Goal: Book appointment/travel/reservation: Book appointment/travel/reservation

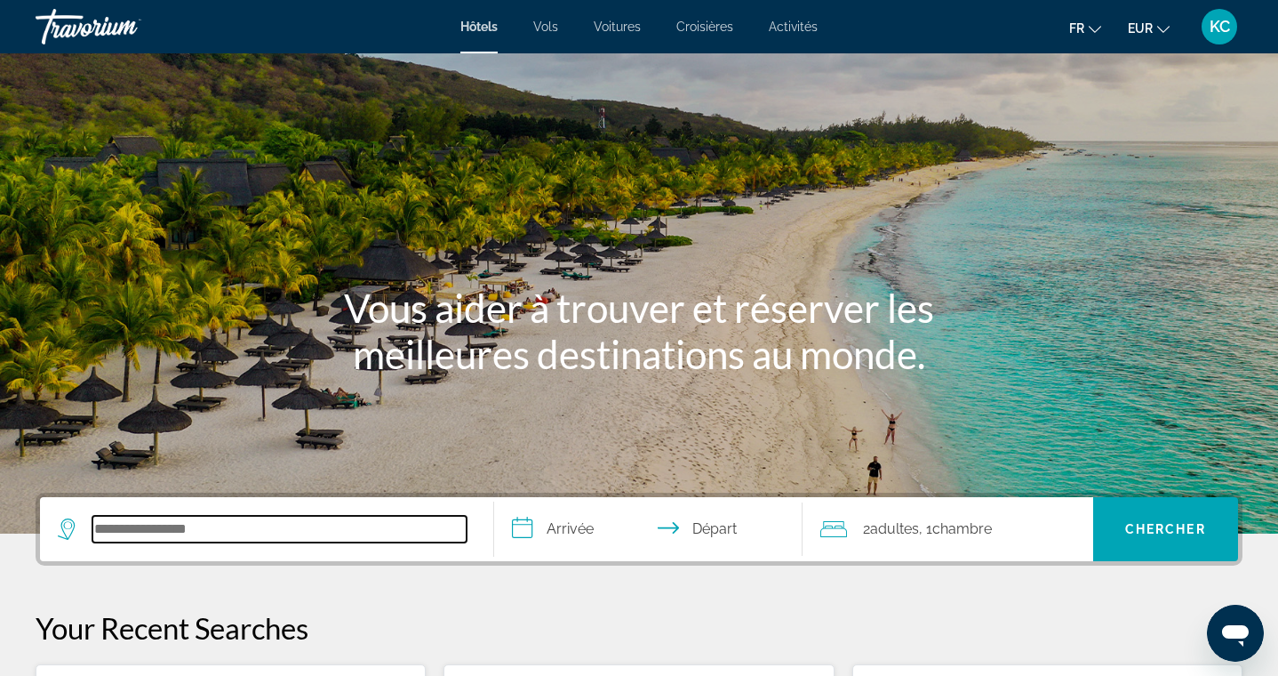
click at [206, 530] on input "Search hotel destination" at bounding box center [279, 529] width 374 height 27
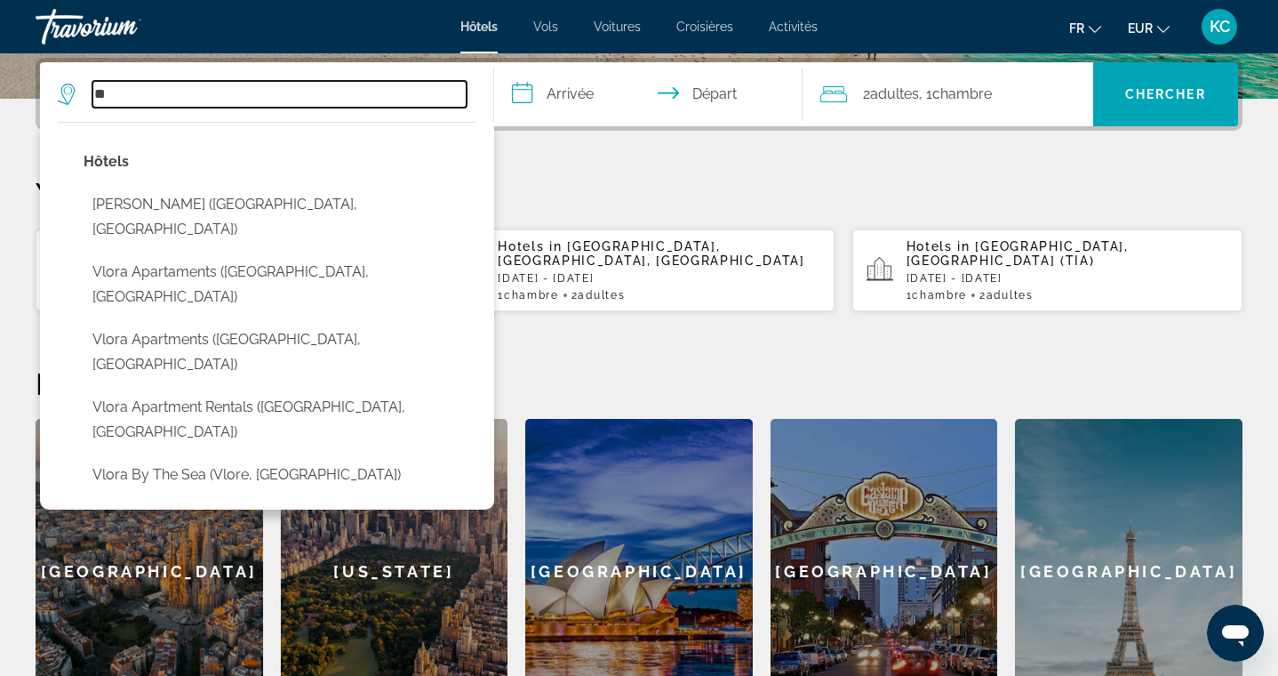
type input "*"
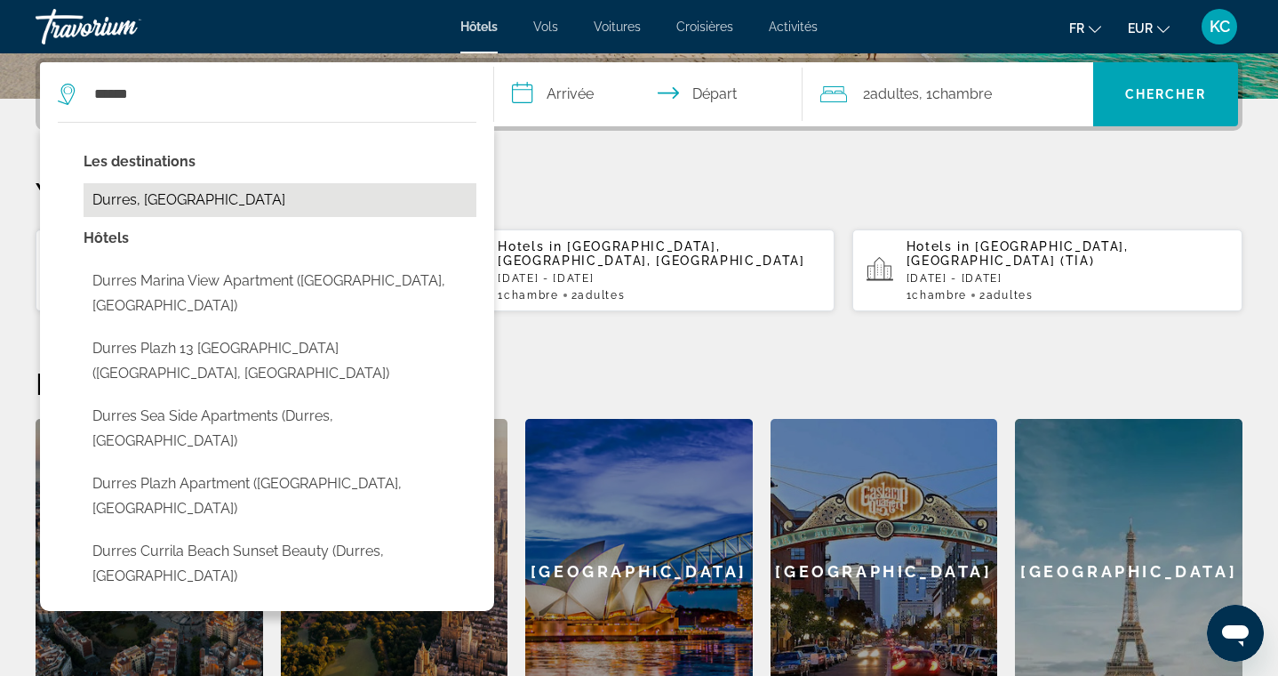
click at [233, 201] on button "Durres, [GEOGRAPHIC_DATA]" at bounding box center [280, 200] width 393 height 34
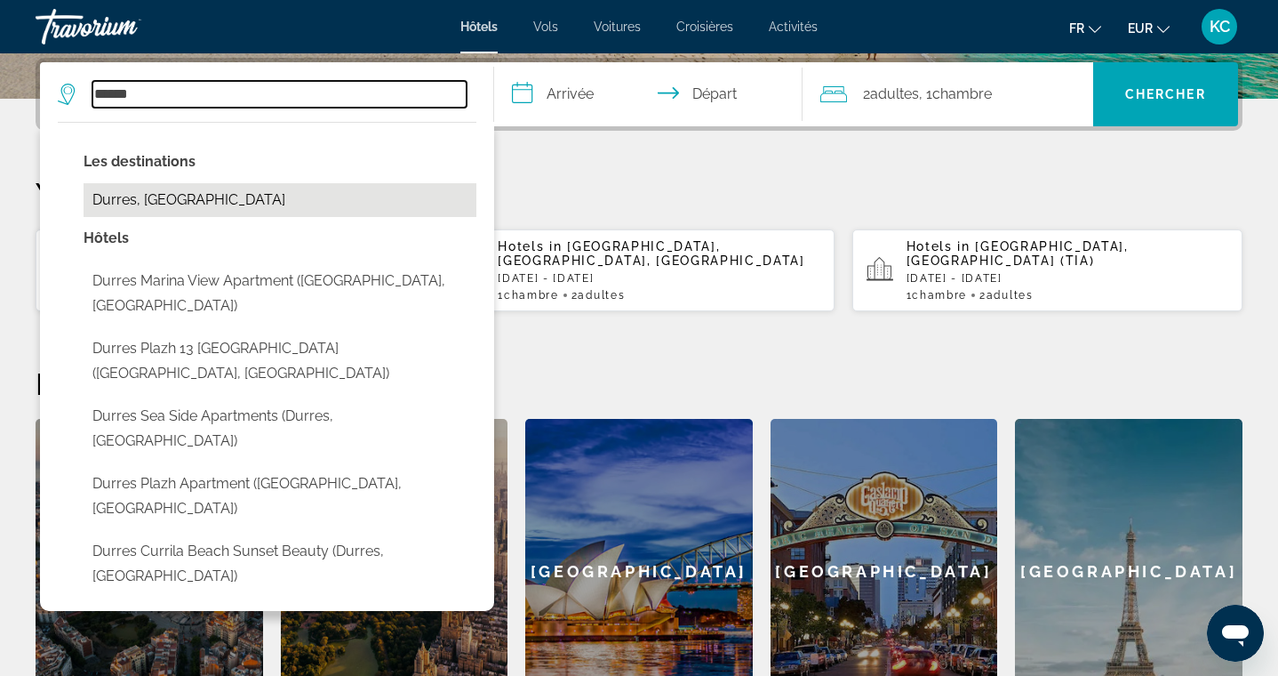
type input "**********"
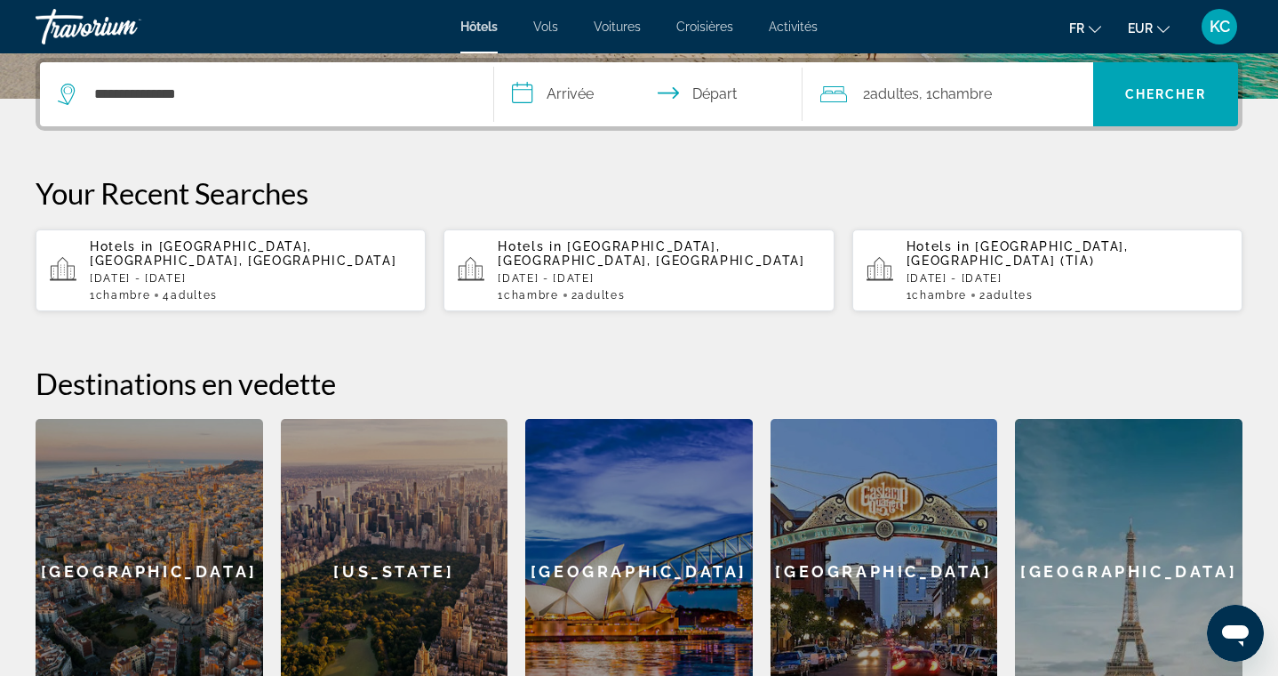
click at [524, 101] on input "**********" at bounding box center [652, 96] width 316 height 69
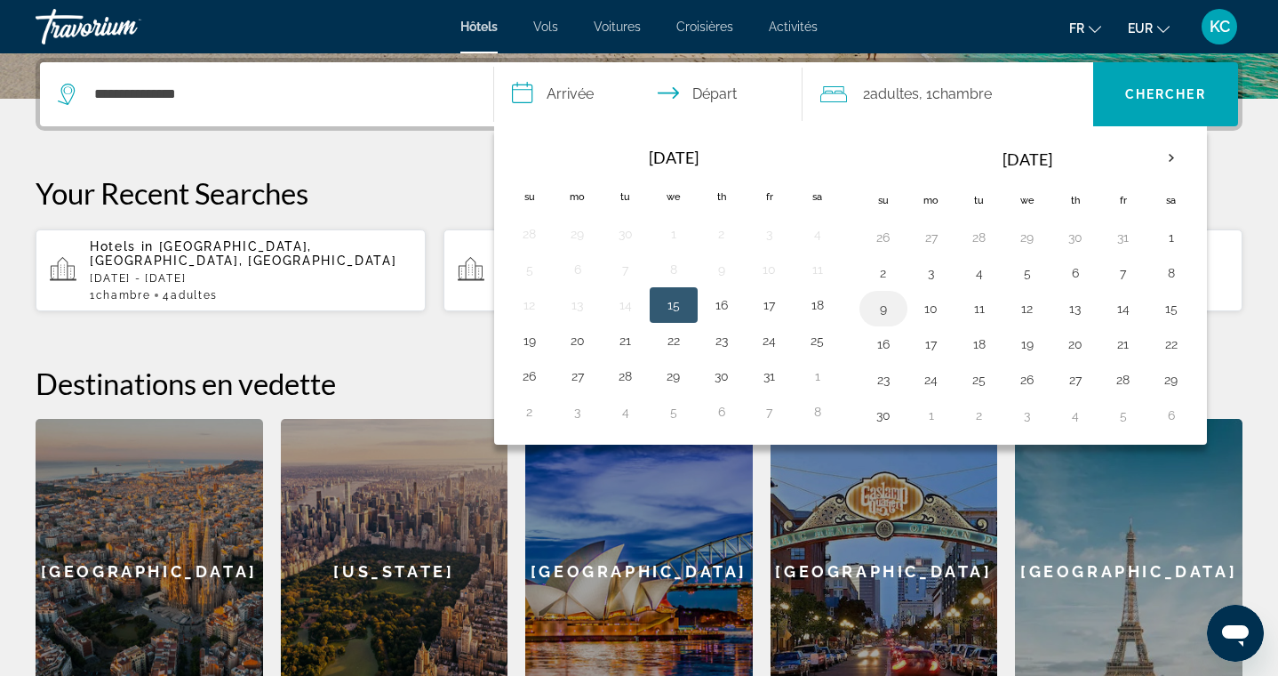
click at [884, 310] on button "9" at bounding box center [883, 308] width 28 height 25
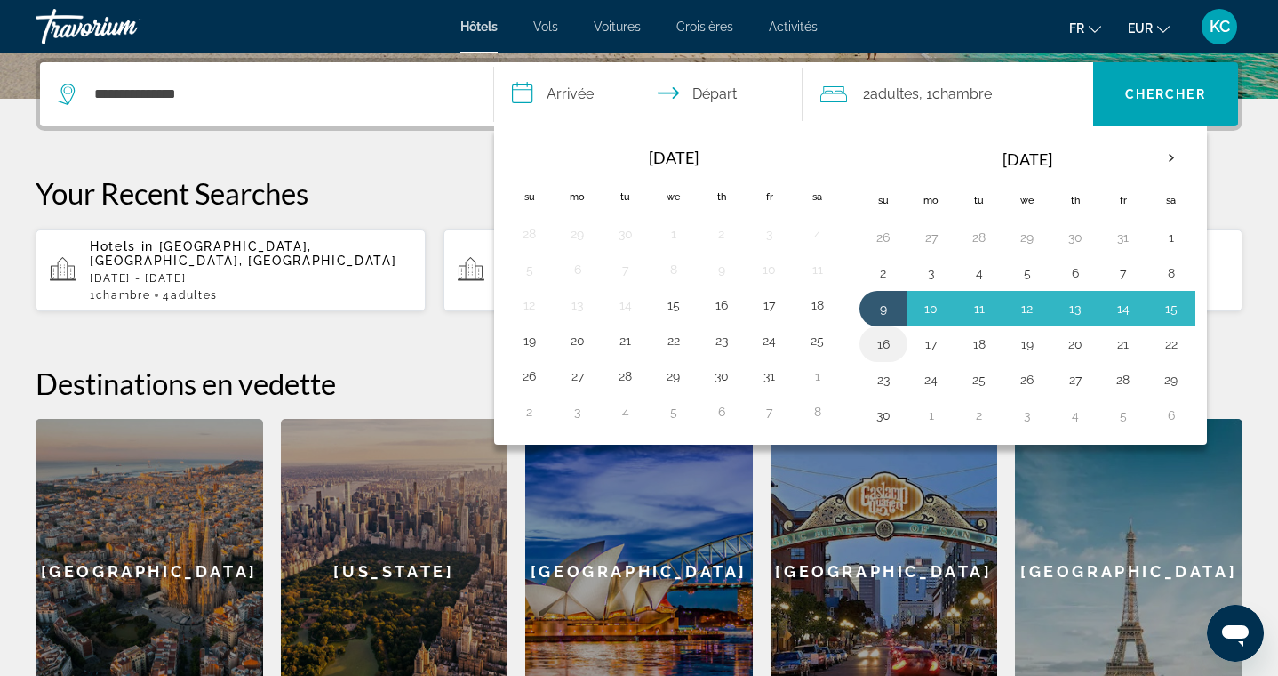
click at [885, 343] on button "16" at bounding box center [883, 344] width 28 height 25
type input "**********"
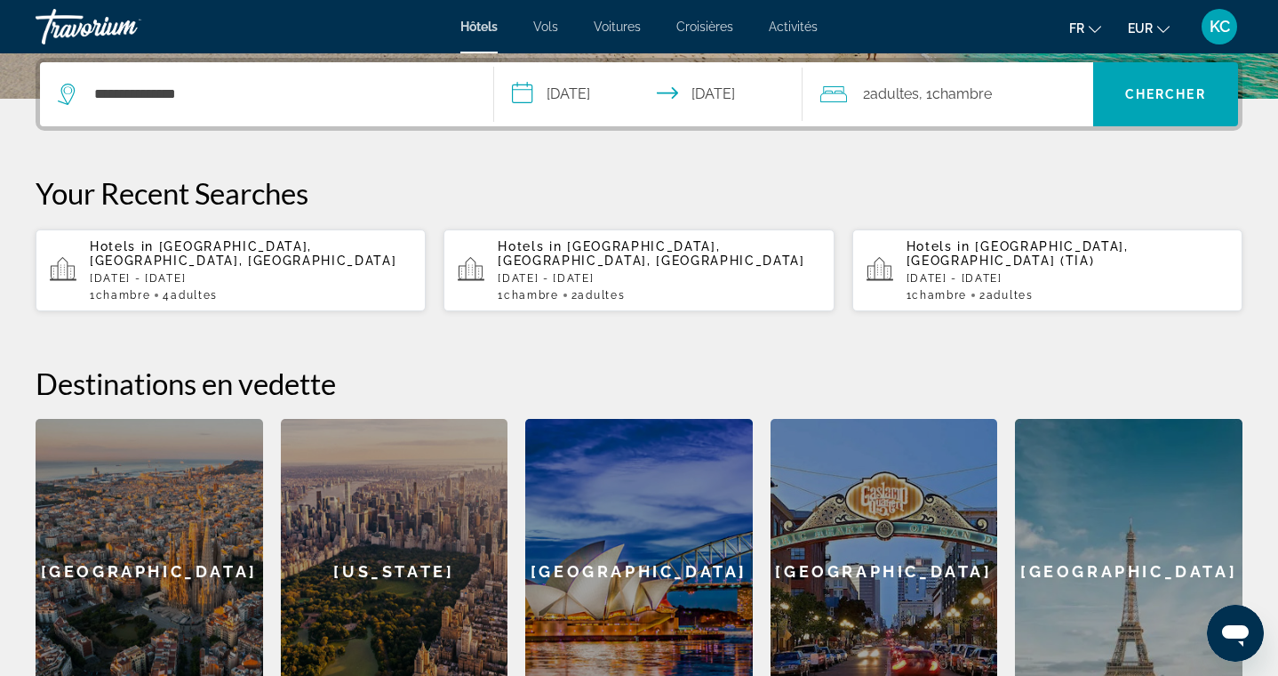
click at [992, 96] on span "Chambre" at bounding box center [962, 93] width 60 height 17
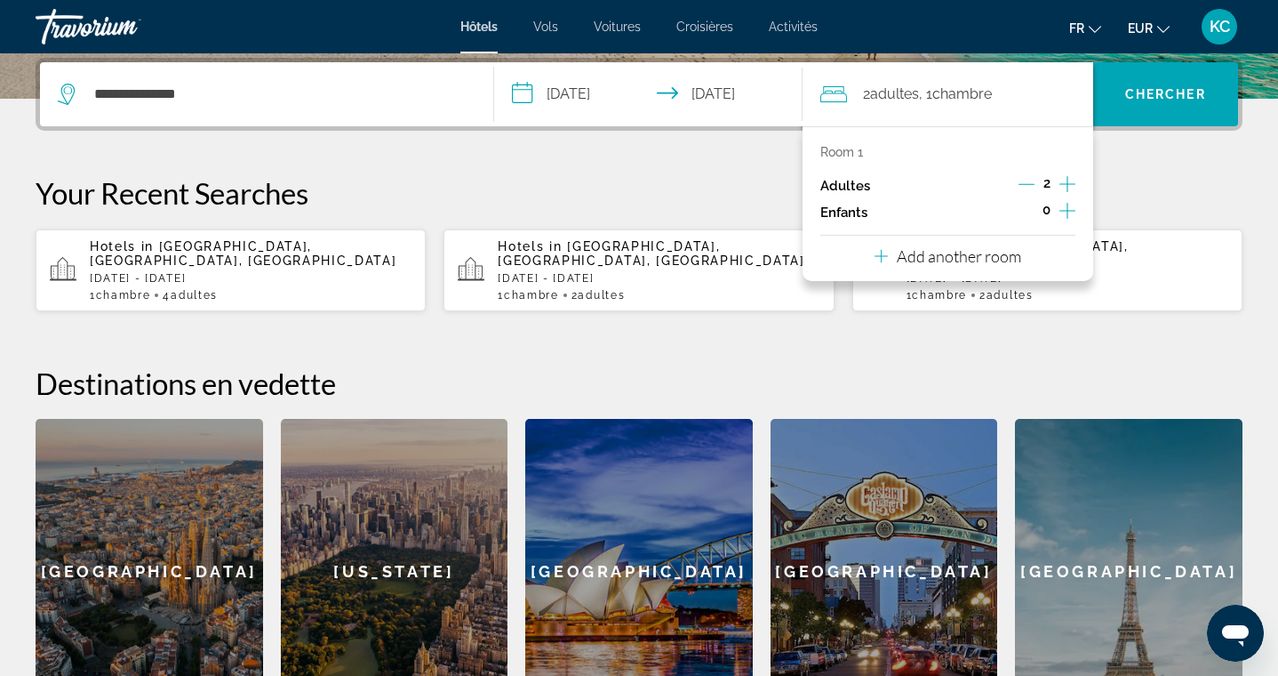
click at [1031, 185] on icon "Decrement adults" at bounding box center [1027, 184] width 16 height 16
click at [1153, 102] on span "Search" at bounding box center [1166, 94] width 146 height 43
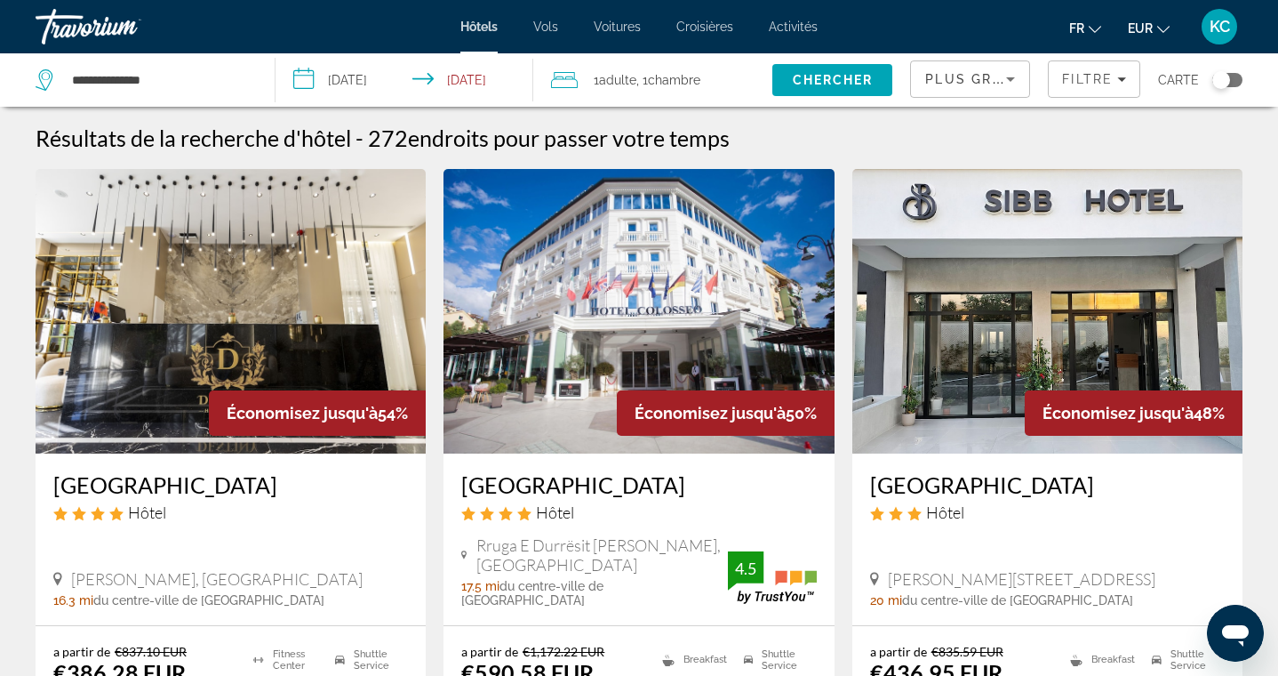
click at [967, 83] on span "Plus grandes économies" at bounding box center [1031, 79] width 212 height 14
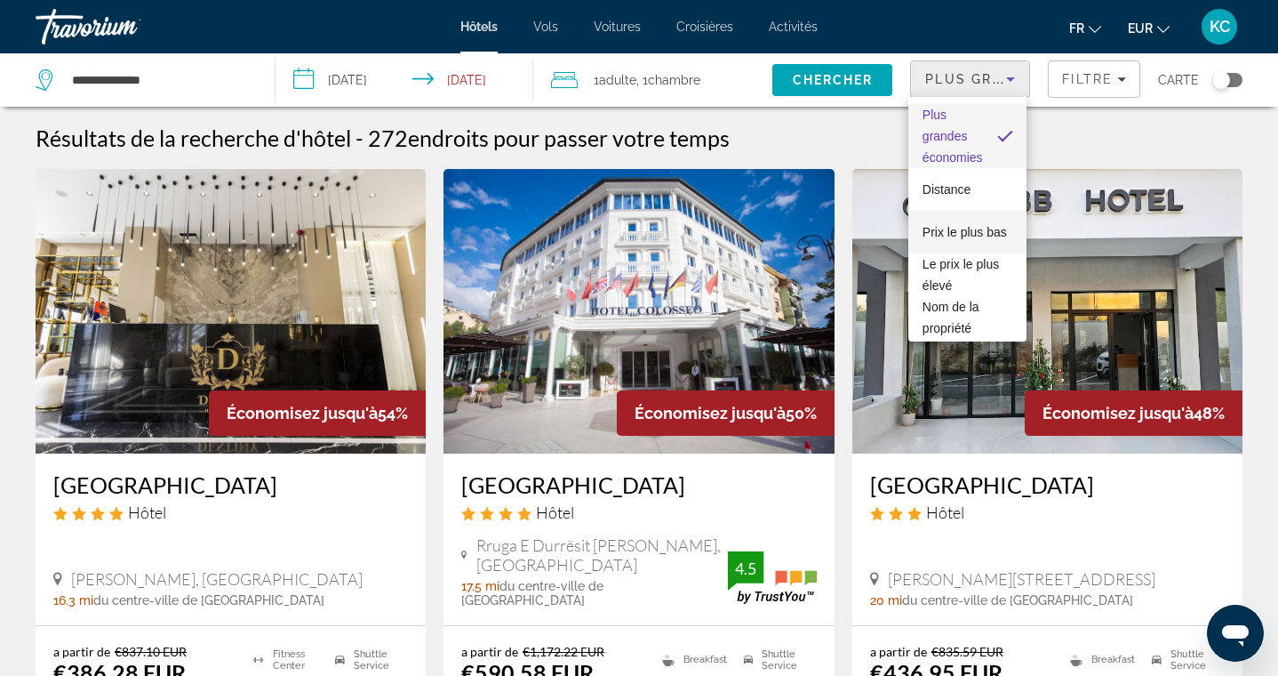
click at [952, 232] on span "Prix le plus bas" at bounding box center [965, 232] width 84 height 14
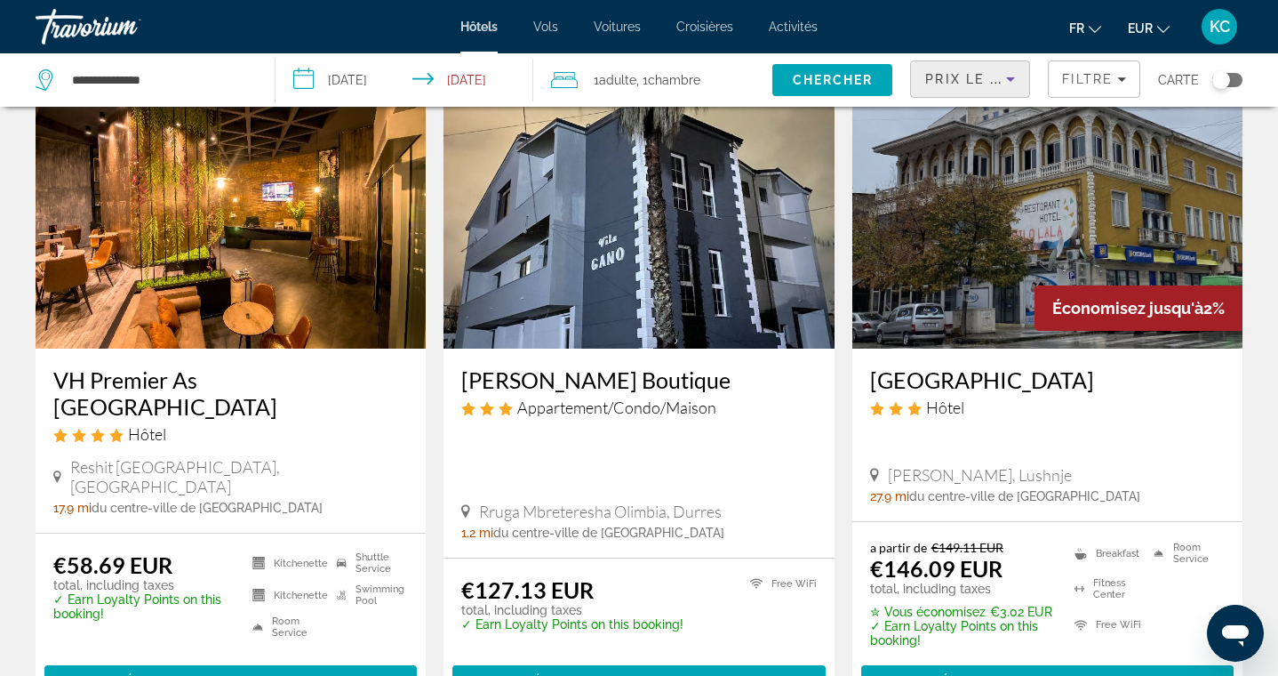
scroll to position [107, 0]
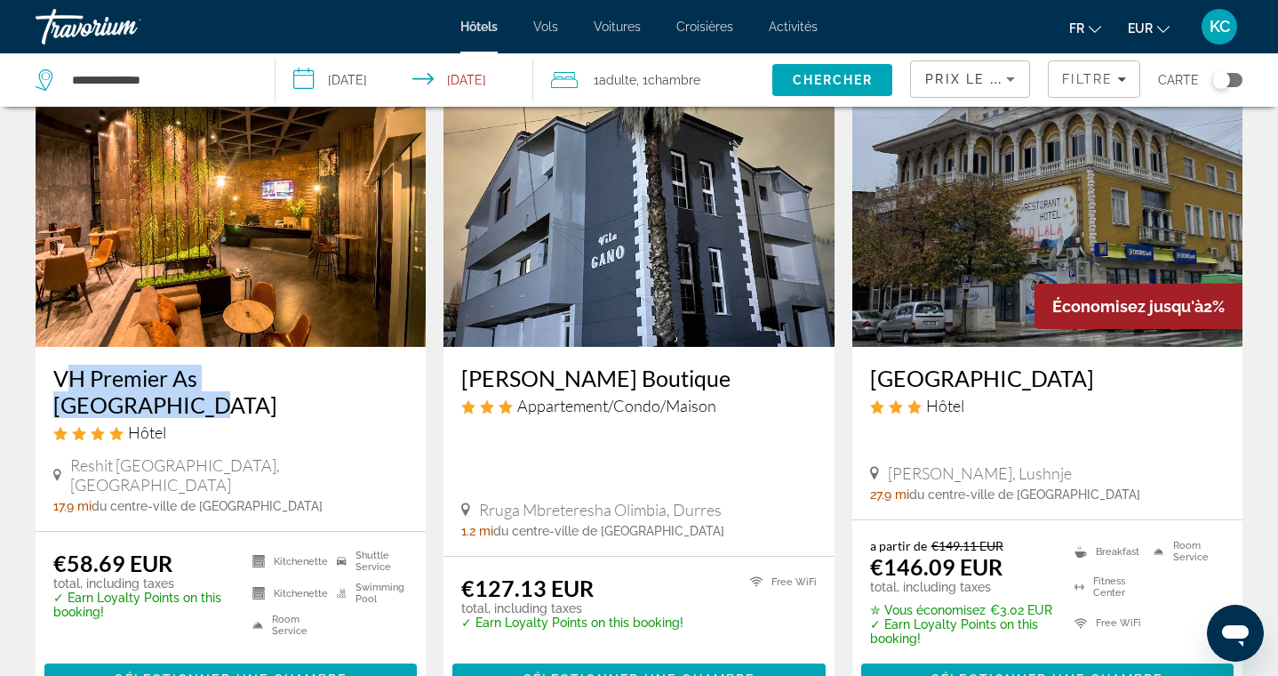
drag, startPoint x: 49, startPoint y: 378, endPoint x: 326, endPoint y: 375, distance: 277.3
click at [326, 375] on div "VH Premier As Tirana Hotel Hôtel Reshit Petrel Street, Tirana 17.9 mi du centre…" at bounding box center [231, 439] width 390 height 184
copy h3 "VH Premier As Tirana Hotel"
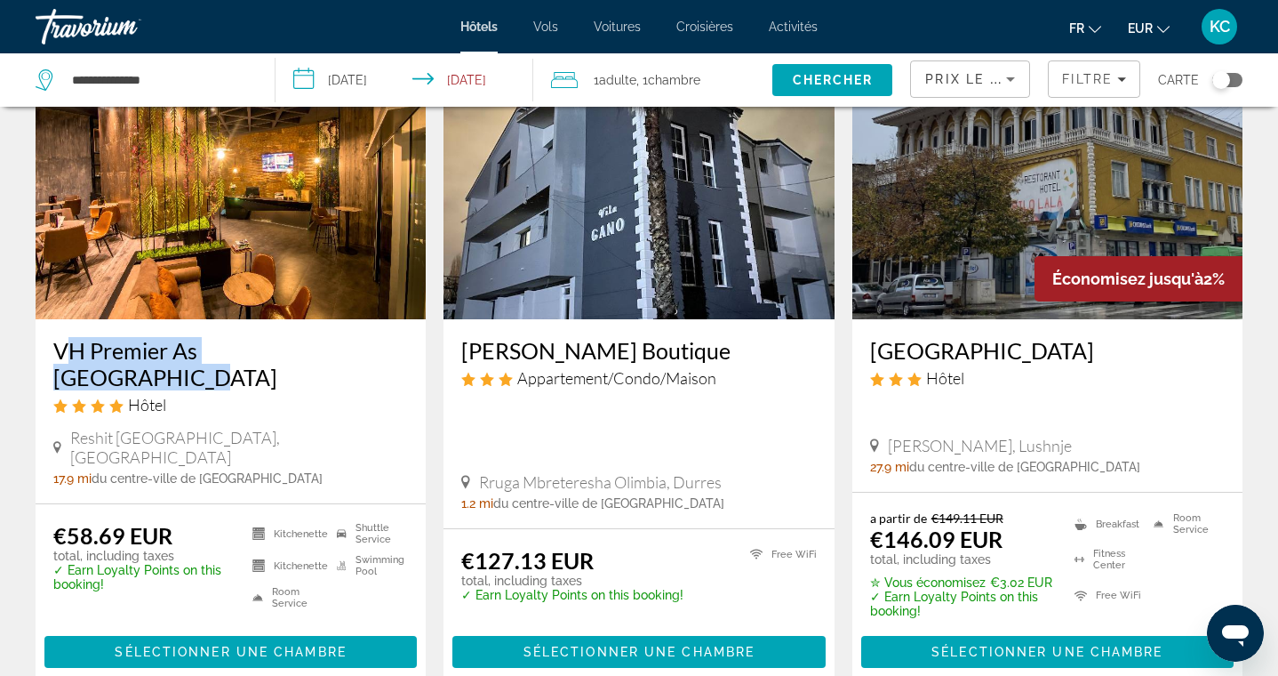
scroll to position [155, 0]
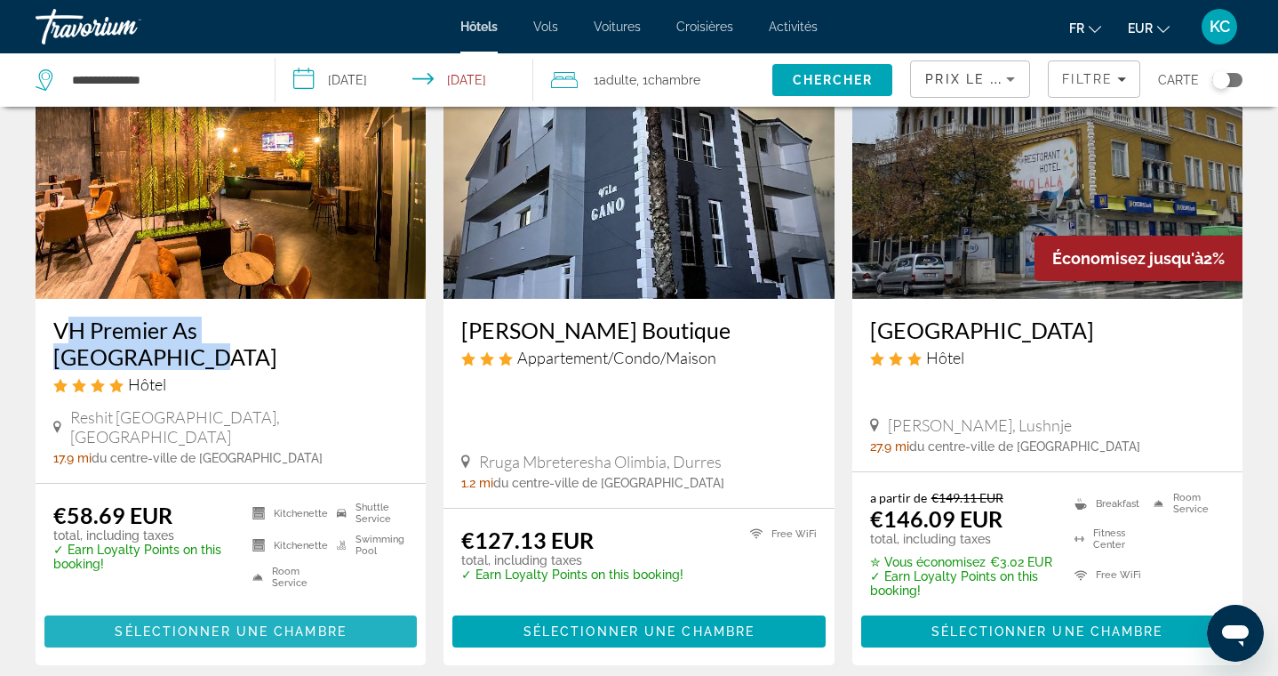
click at [329, 624] on span "Sélectionner une chambre" at bounding box center [230, 631] width 231 height 14
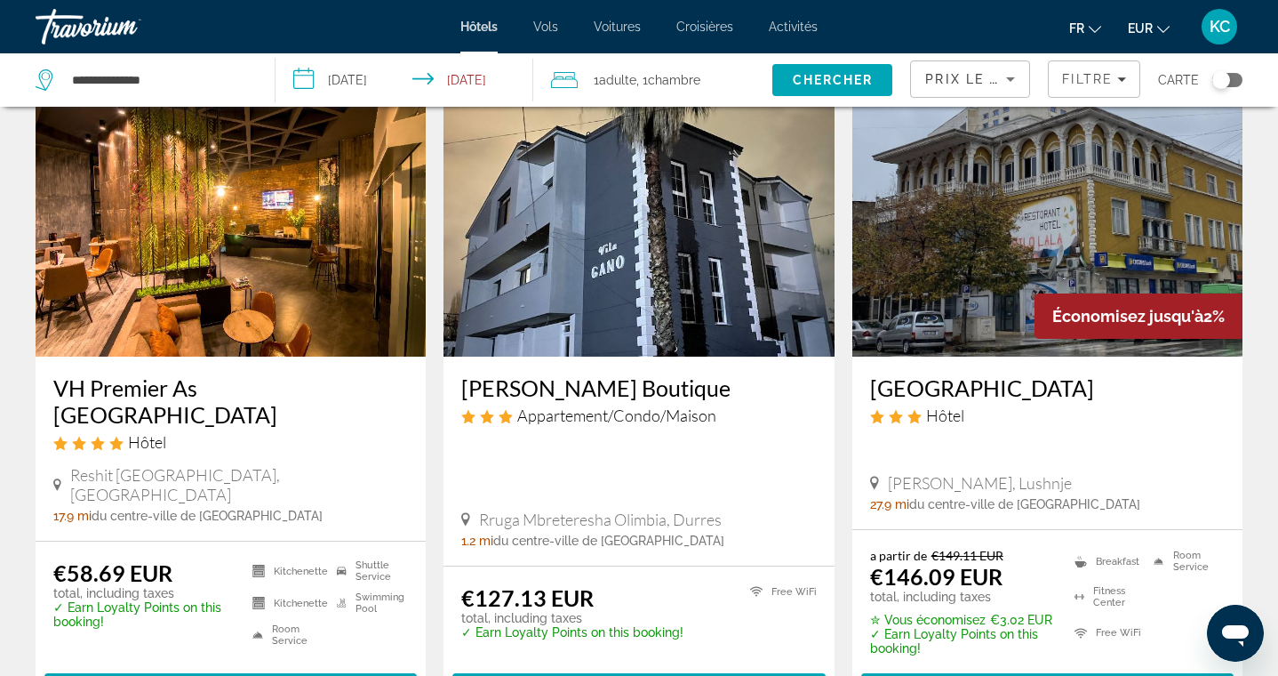
scroll to position [124, 0]
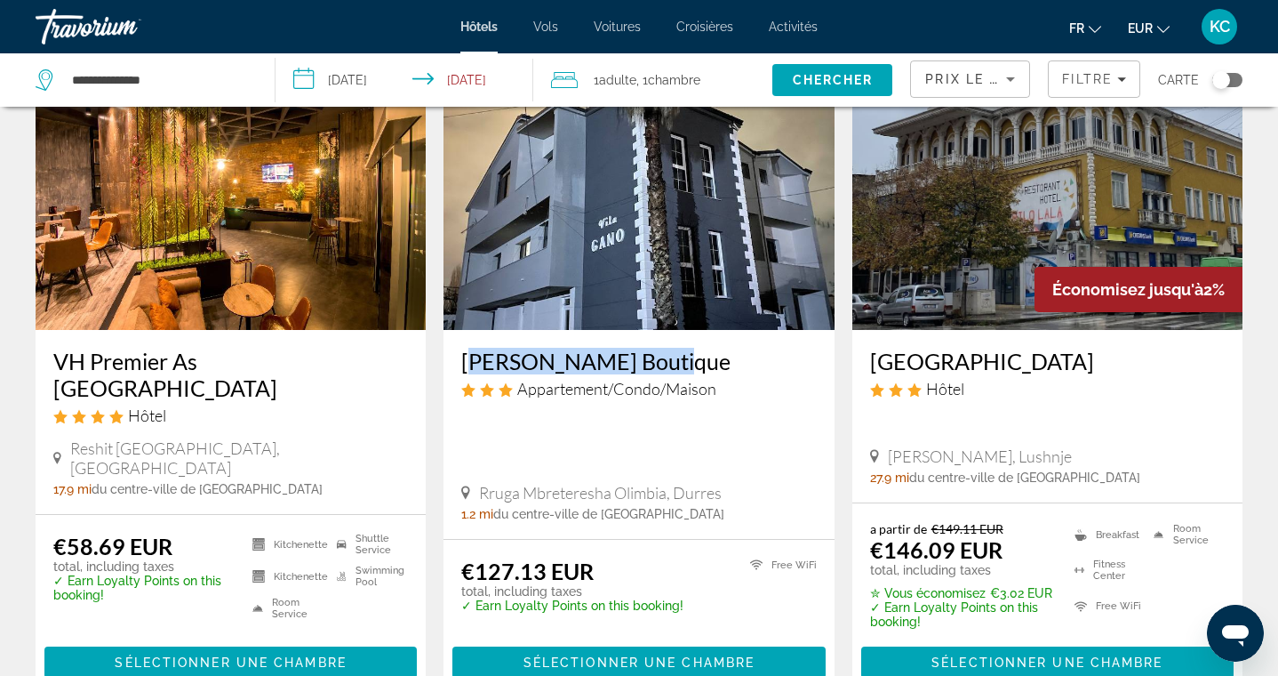
drag, startPoint x: 456, startPoint y: 357, endPoint x: 652, endPoint y: 360, distance: 195.6
click at [652, 360] on div "Vila Cano Boutique Appartement/Condo/Maison Rruga Mbreteresha Olimbia, Durres 1…" at bounding box center [639, 434] width 390 height 209
copy h3 "Vila Cano Boutique"
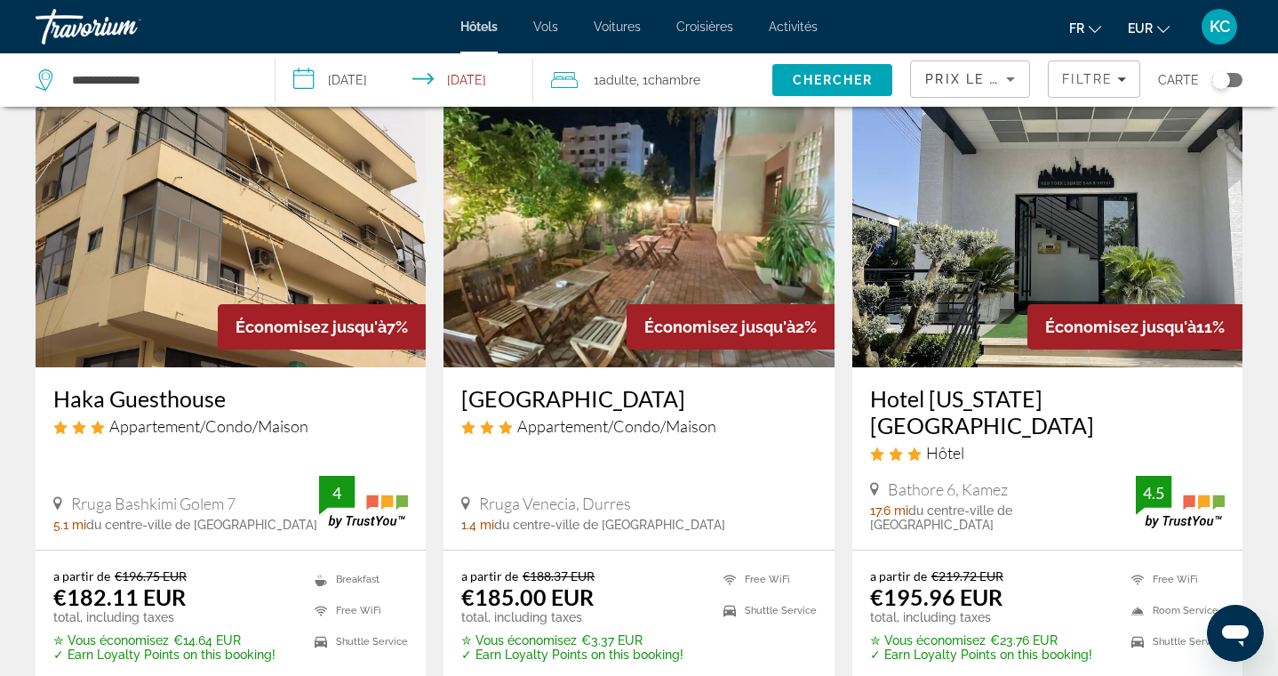
scroll to position [773, 0]
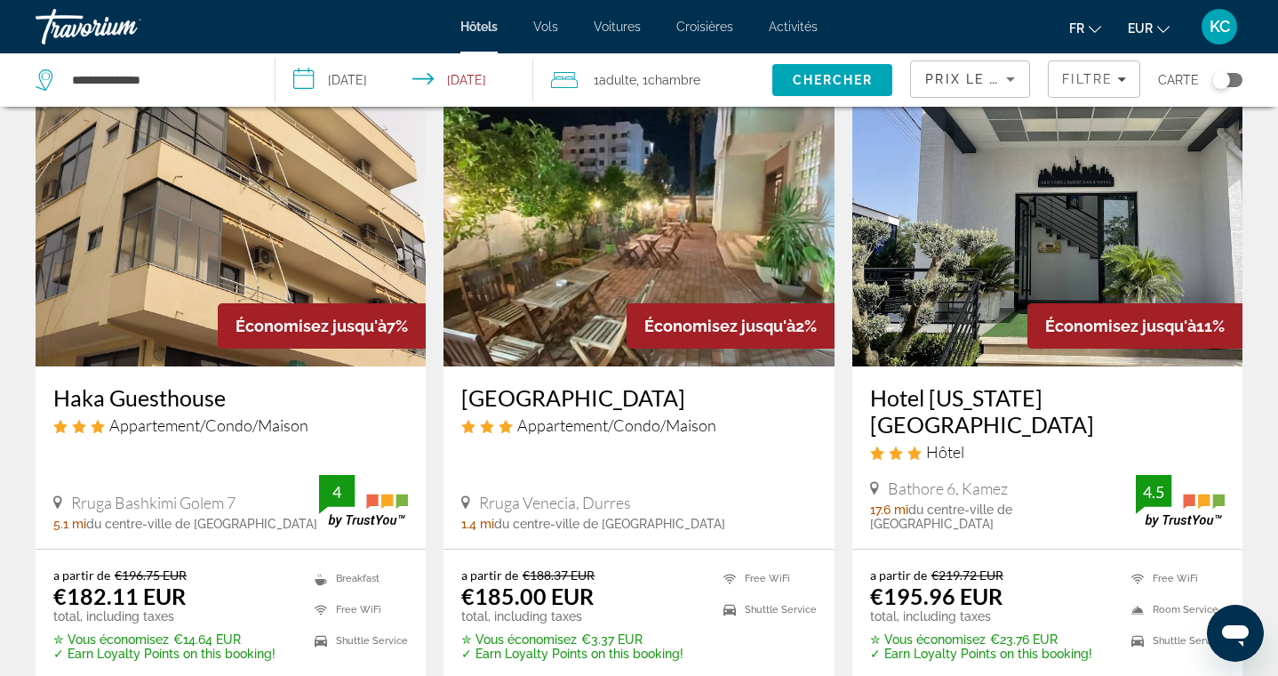
drag, startPoint x: 449, startPoint y: 358, endPoint x: 645, endPoint y: 366, distance: 196.6
click at [645, 366] on div "Green Garden Villa Appartement/Condo/Maison Rruga Venecia, Durres 1.4 mi du cen…" at bounding box center [639, 457] width 390 height 182
copy h3 "Green Garden Villa"
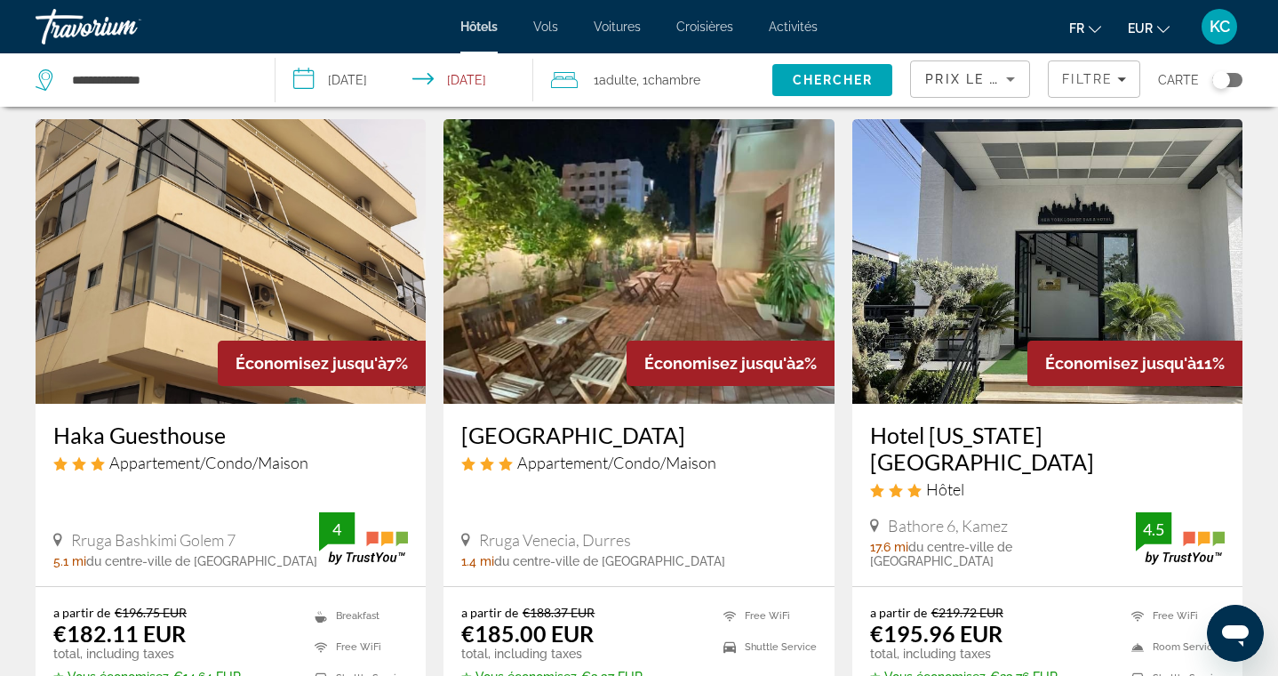
scroll to position [739, 0]
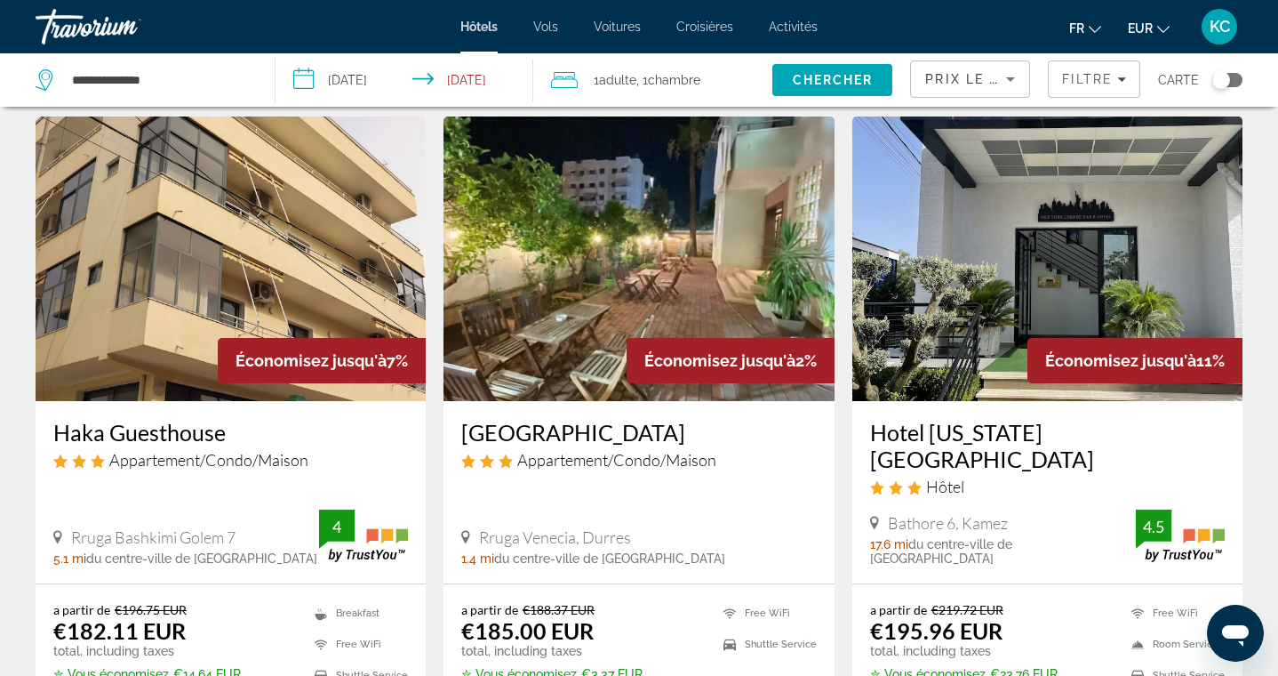
click at [438, 430] on app-hotels-search-item "Économisez jusqu'à 2% Green Garden Villa Appartement/Condo/Maison Rruga Venecia…" at bounding box center [639, 439] width 408 height 646
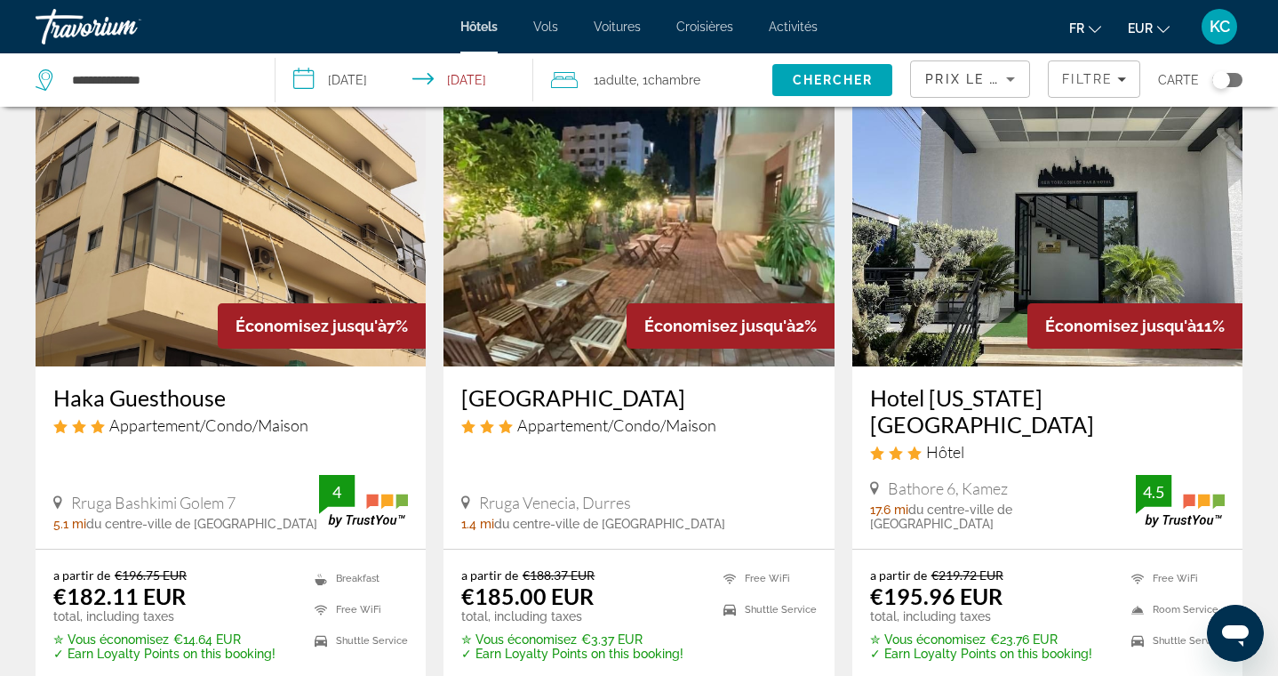
scroll to position [786, 0]
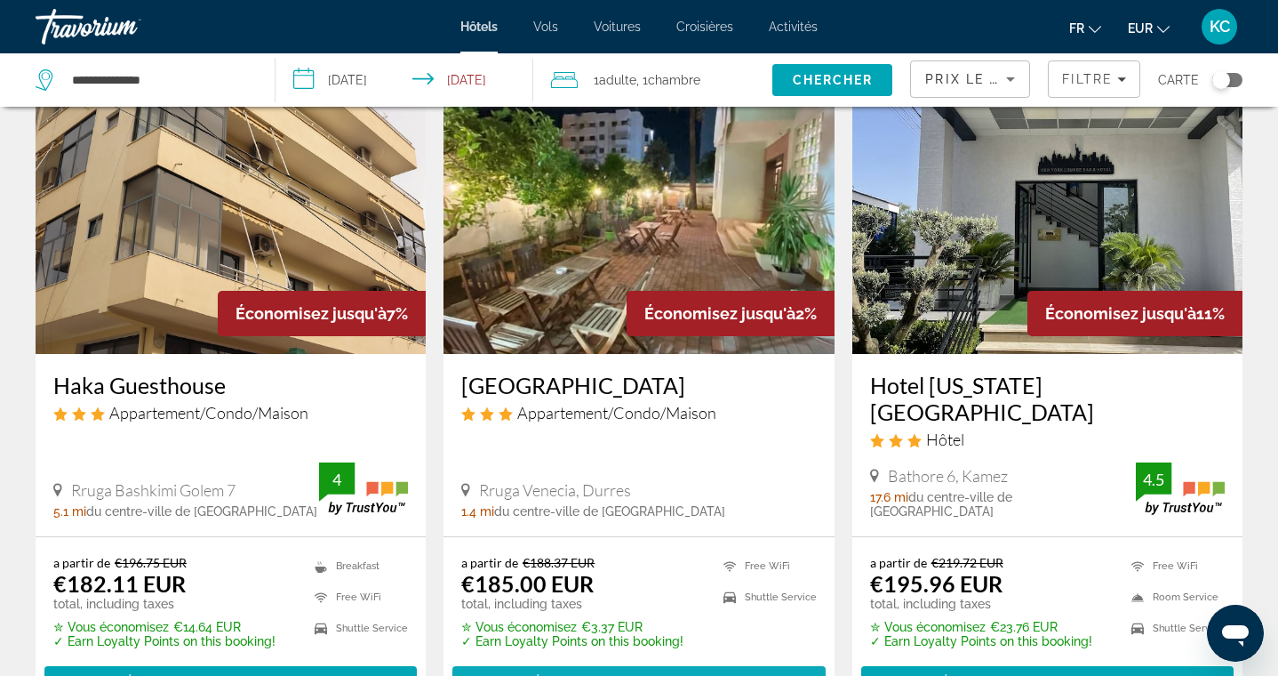
click at [556, 675] on span "Sélectionner une chambre" at bounding box center [639, 682] width 231 height 14
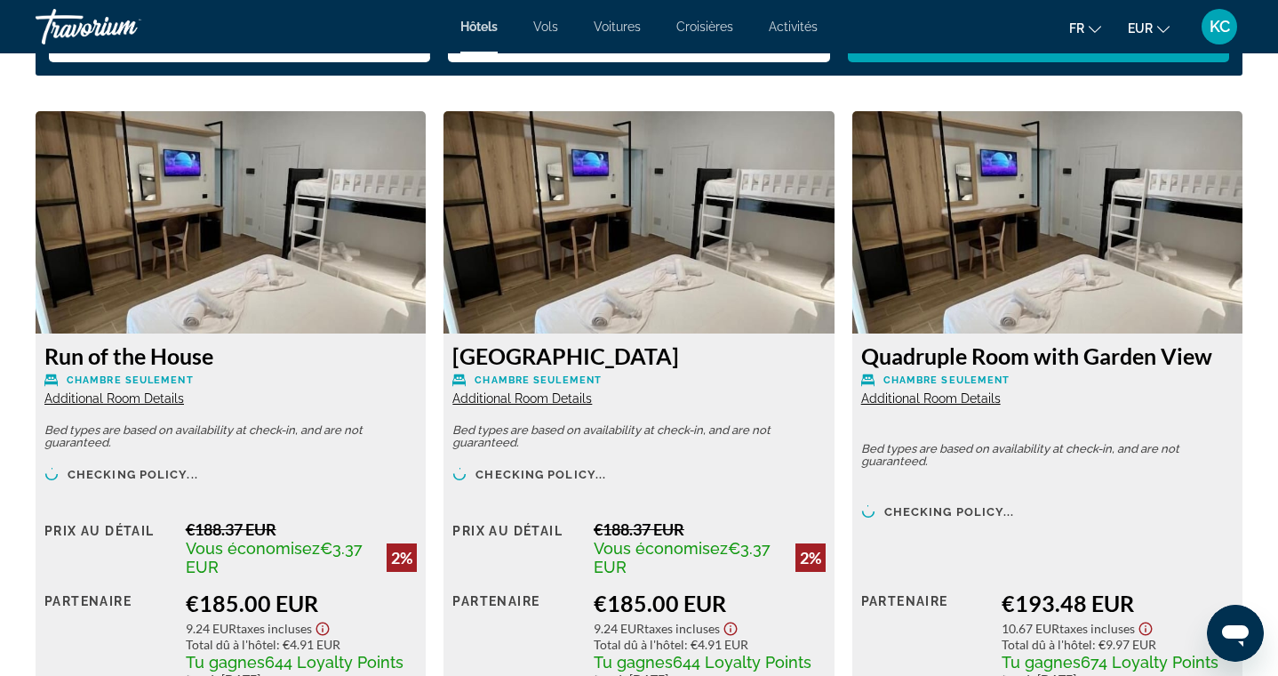
scroll to position [2432, 0]
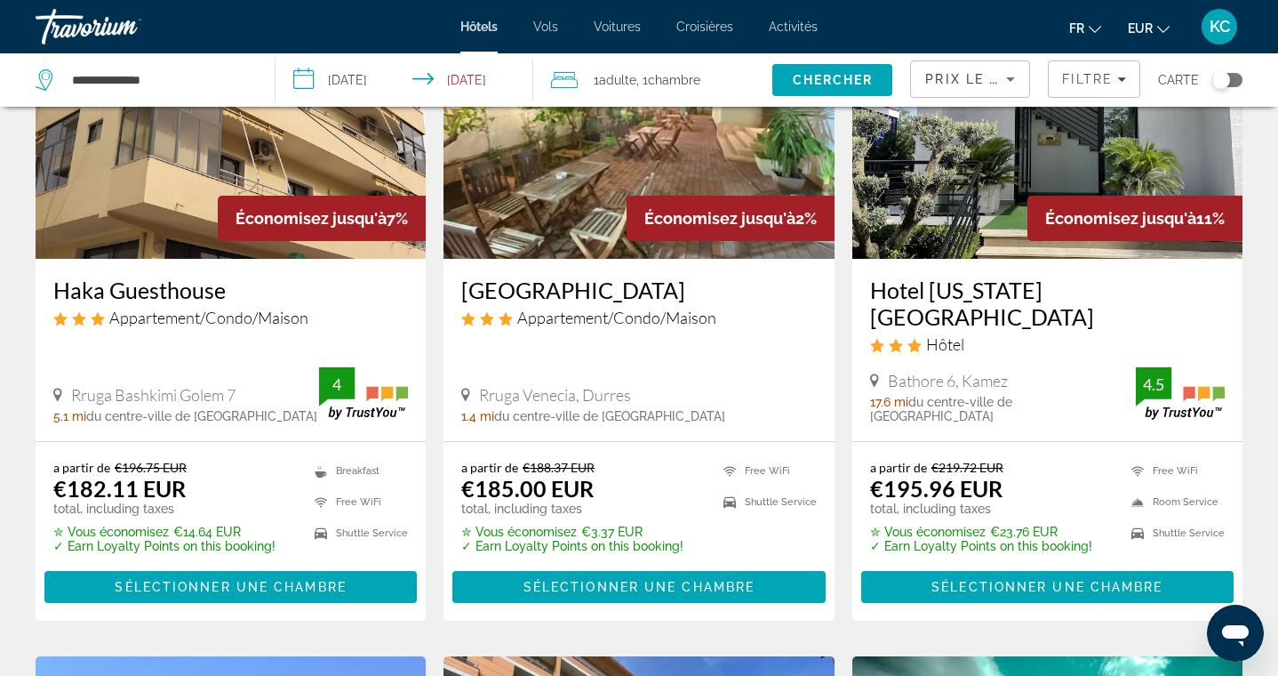
scroll to position [871, 0]
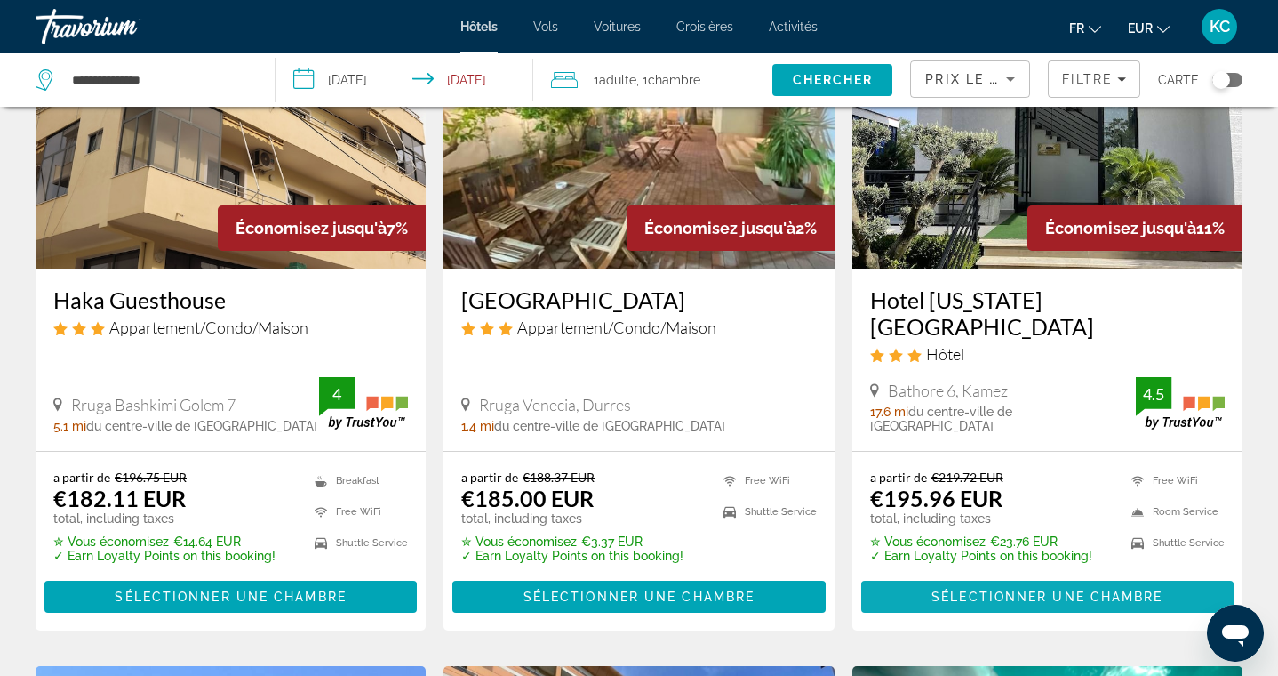
click at [997, 589] on span "Sélectionner une chambre" at bounding box center [1047, 596] width 231 height 14
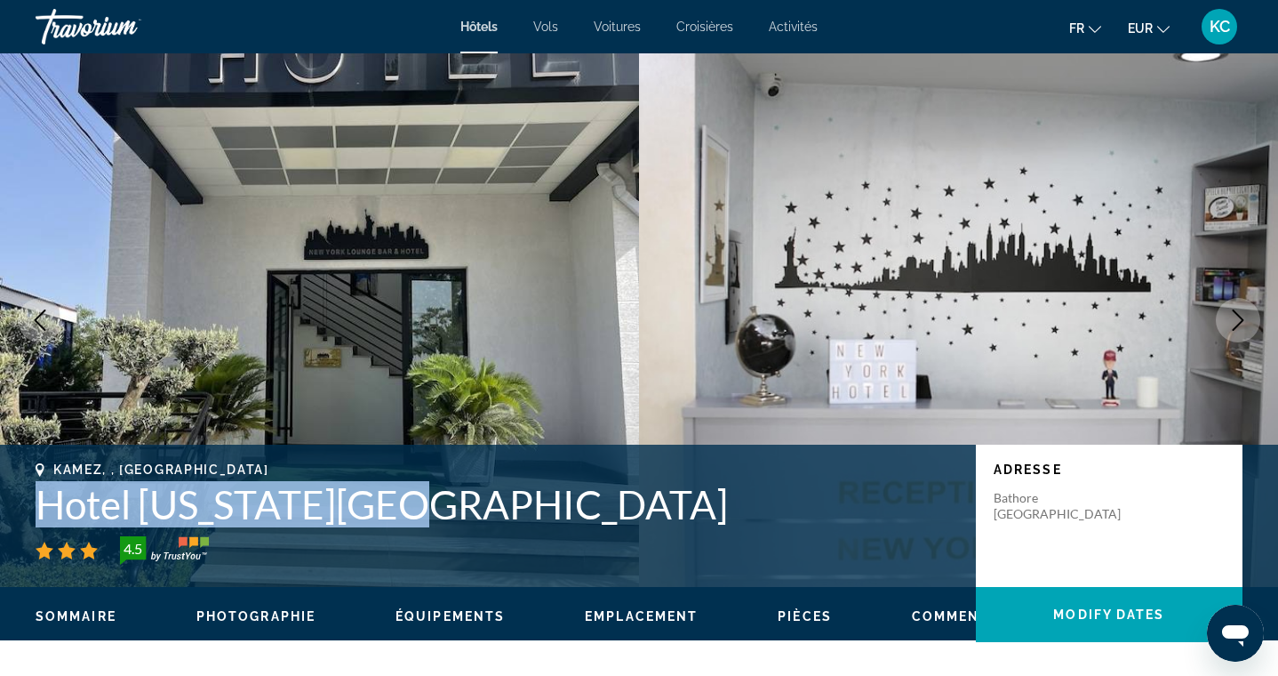
drag, startPoint x: 38, startPoint y: 502, endPoint x: 458, endPoint y: 496, distance: 419.6
click at [458, 496] on h1 "Hotel New York Kamez" at bounding box center [497, 504] width 923 height 46
copy h1 "Hotel New York Kamez"
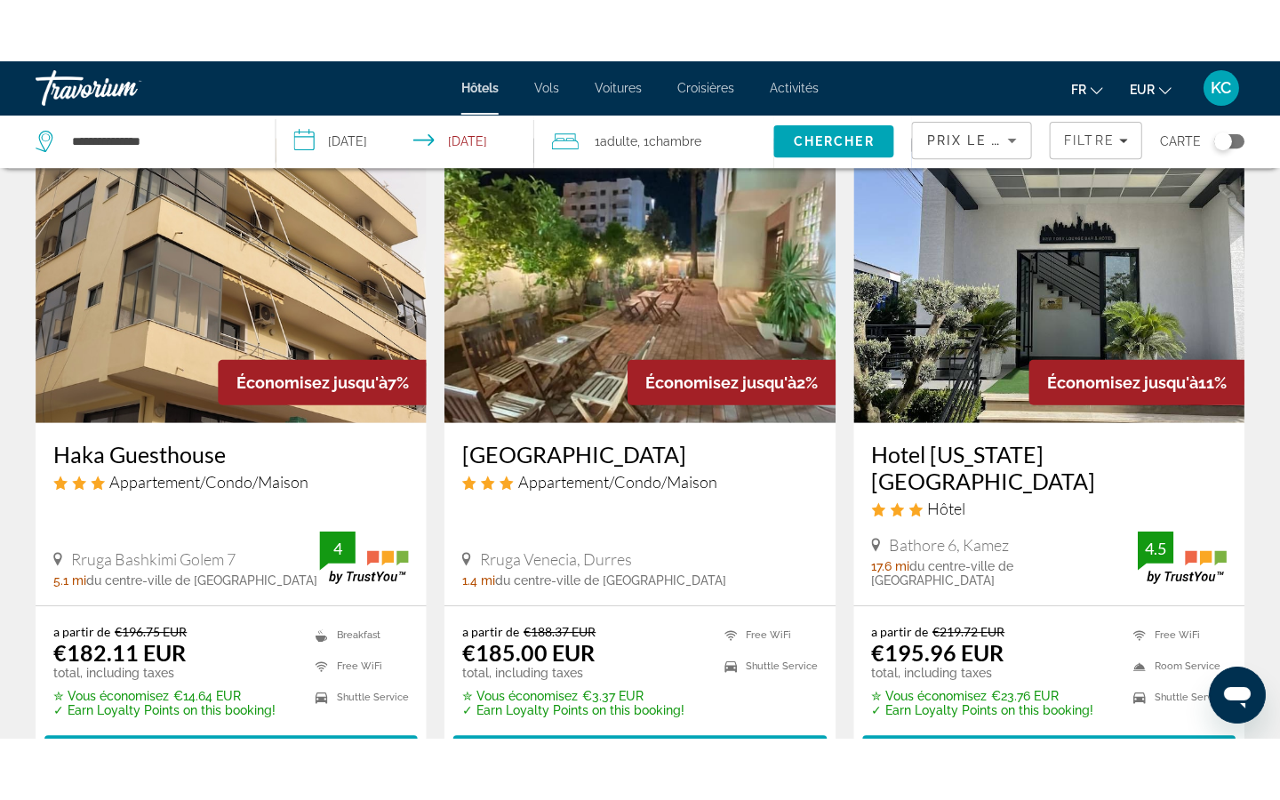
scroll to position [802, 0]
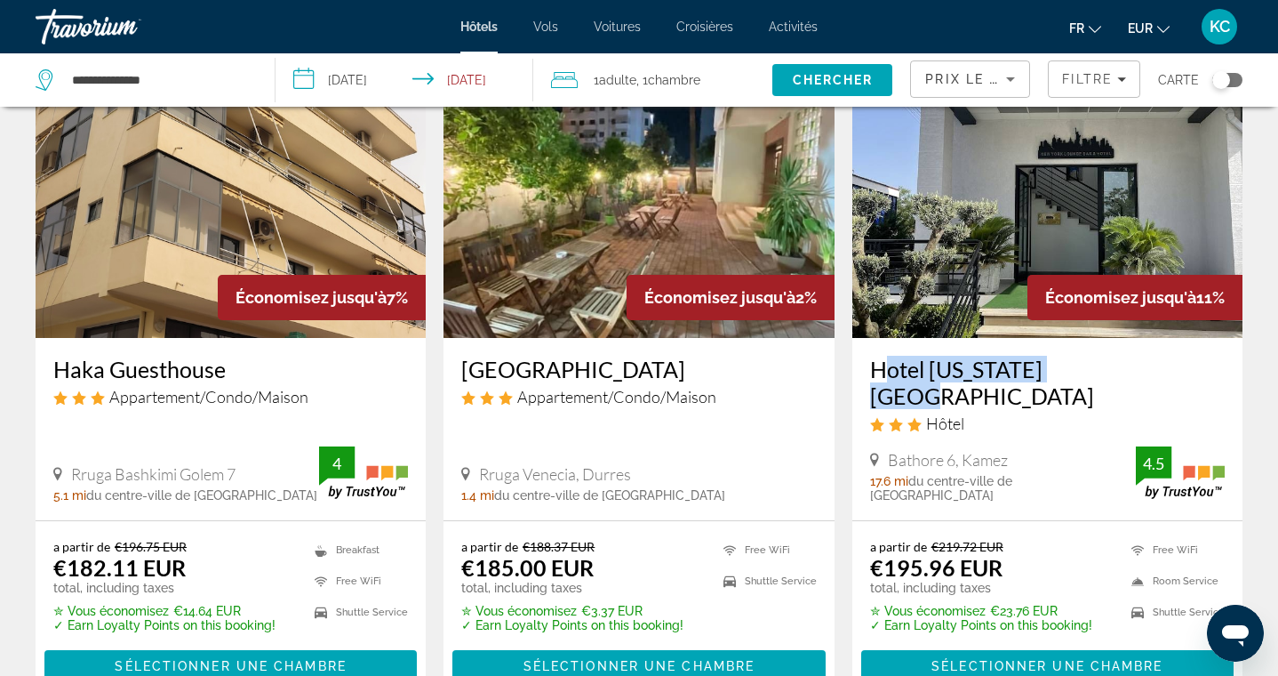
drag, startPoint x: 866, startPoint y: 330, endPoint x: 1090, endPoint y: 336, distance: 224.1
click at [1090, 338] on div "Hotel New York Kamez Hôtel Bathore 6, Kamez 17.6 mi du centre-ville de Durres d…" at bounding box center [1047, 429] width 390 height 182
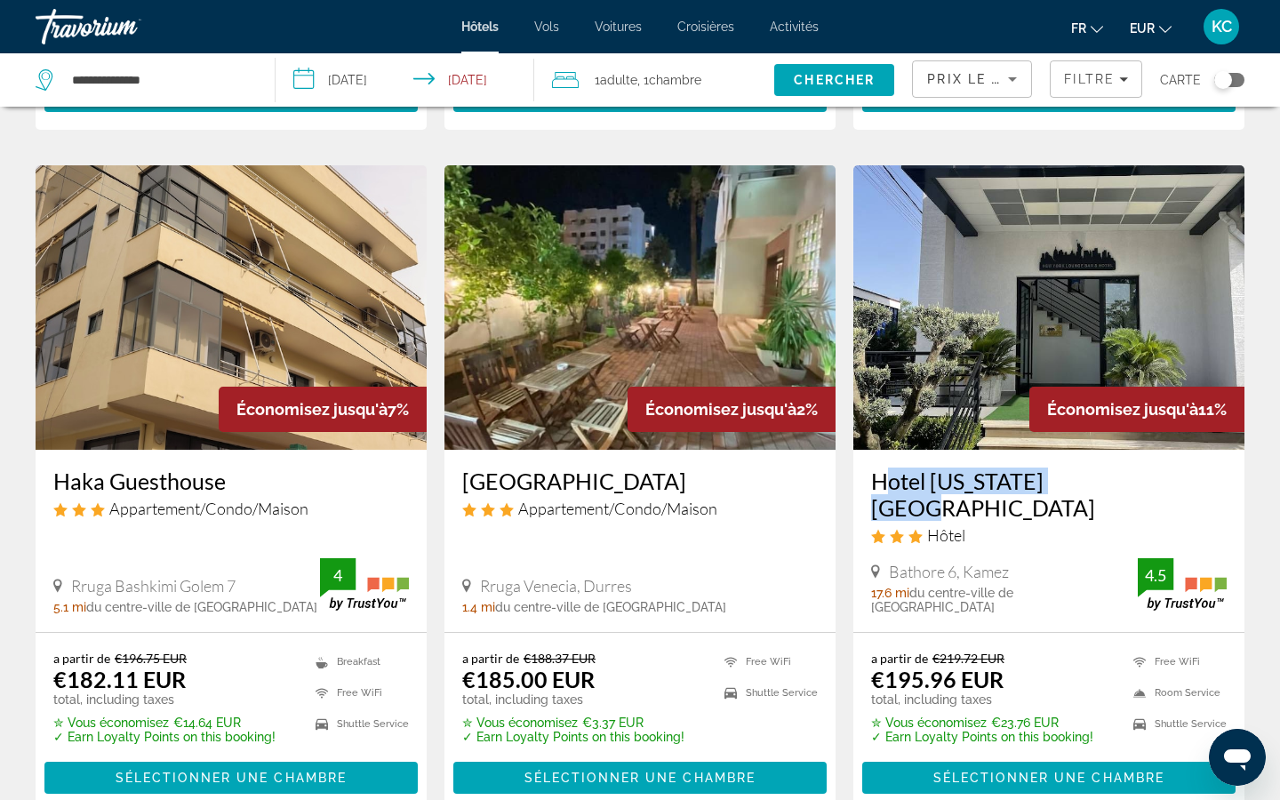
scroll to position [698, 0]
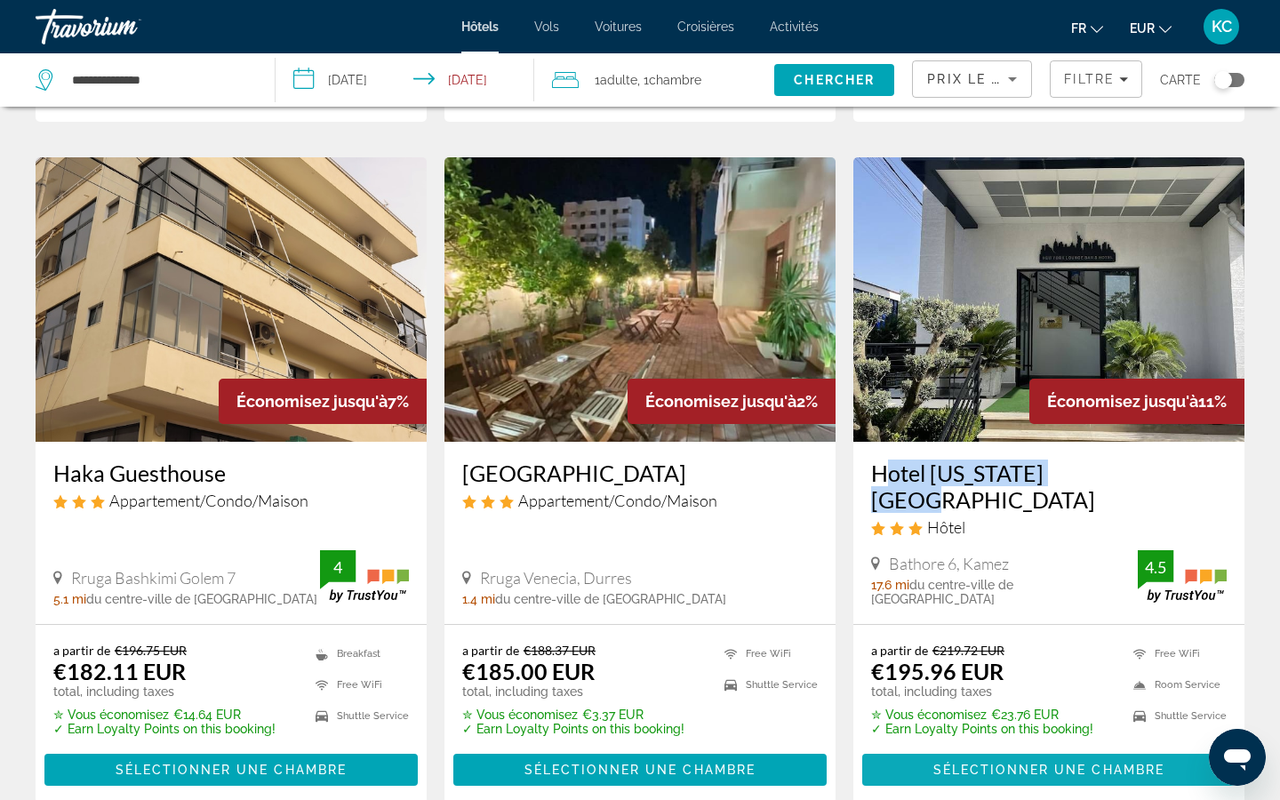
click at [990, 675] on span "Sélectionner une chambre" at bounding box center [1048, 770] width 231 height 14
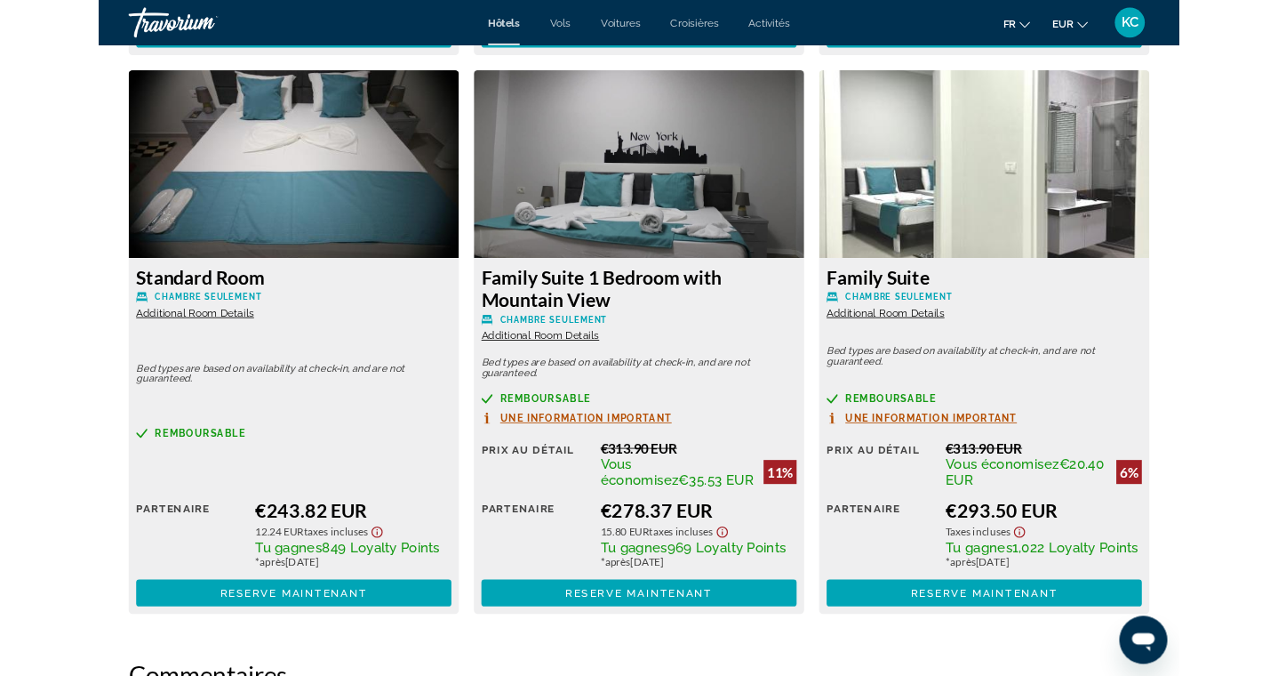
scroll to position [3094, 0]
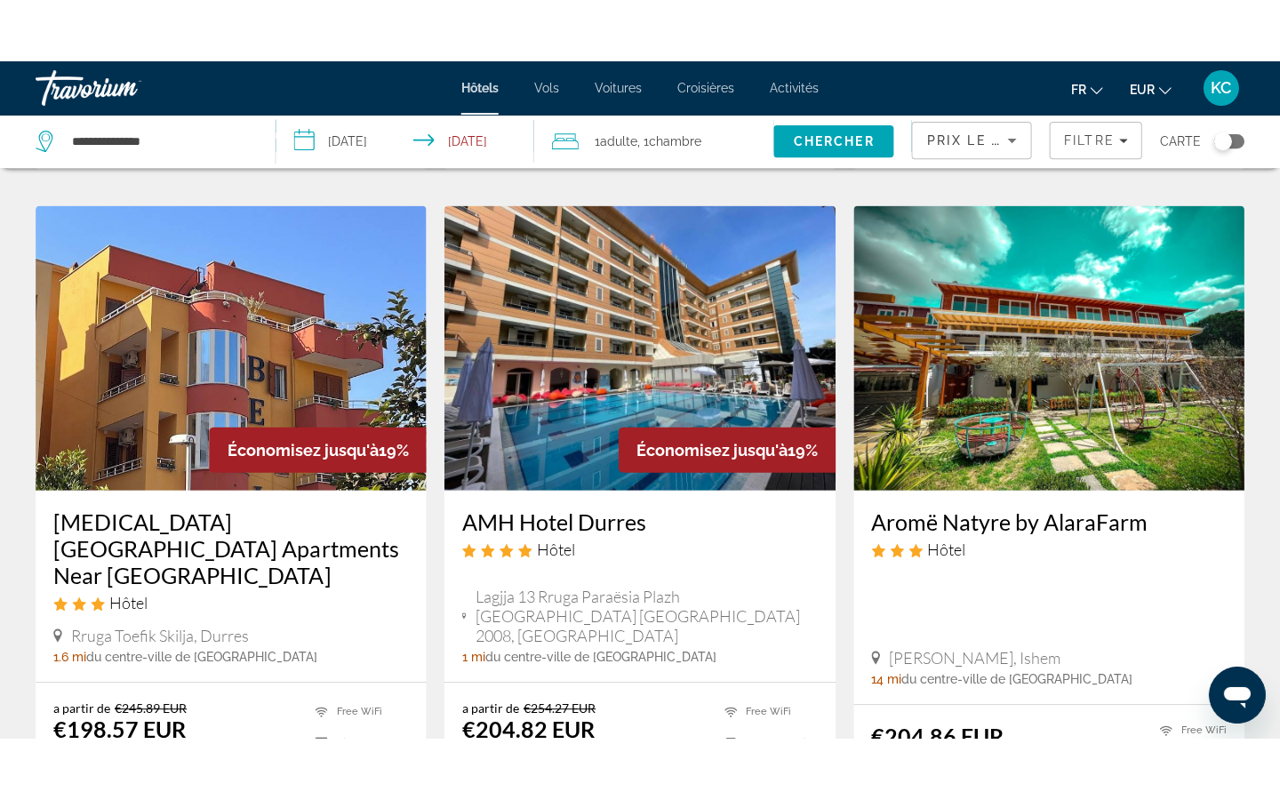
scroll to position [1424, 0]
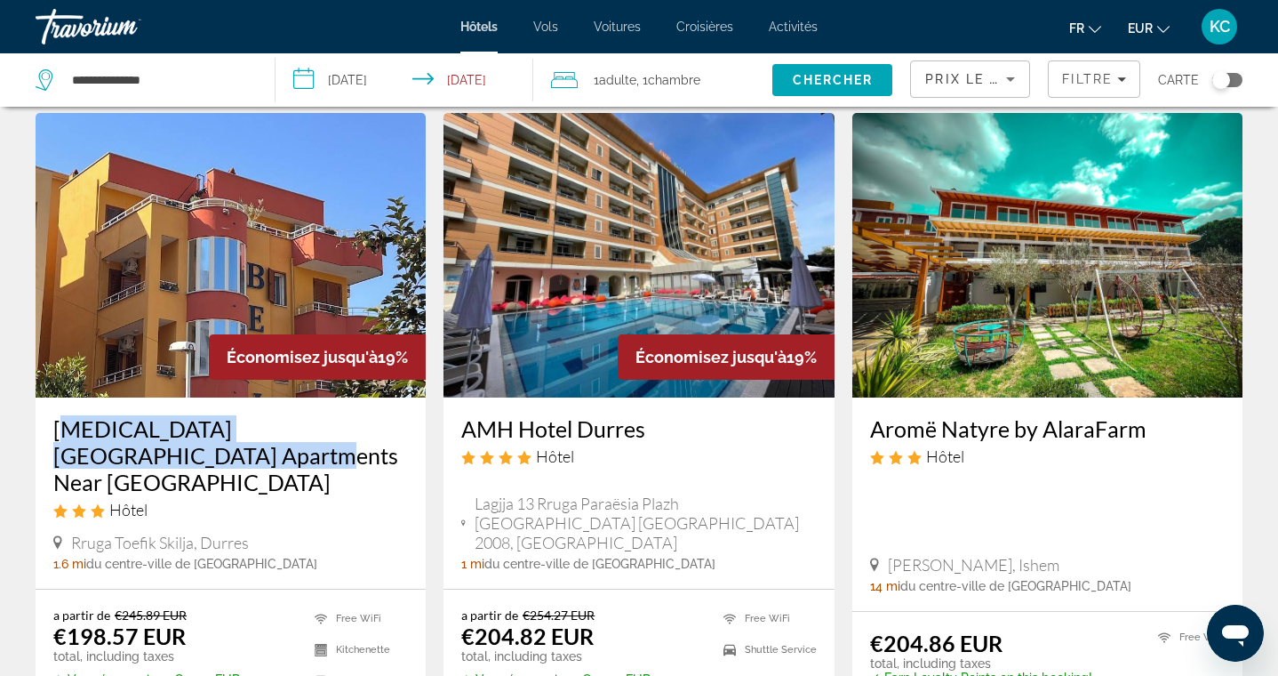
drag, startPoint x: 44, startPoint y: 364, endPoint x: 115, endPoint y: 395, distance: 77.3
click at [116, 397] on div "Belix Hotel Apartments Near the Beach Hôtel Rruga Toefik Skilja, Durres 1.6 mi …" at bounding box center [231, 492] width 390 height 191
copy h3 "Belix Hotel Apartments Near the Beach"
drag, startPoint x: 456, startPoint y: 365, endPoint x: 652, endPoint y: 368, distance: 196.5
click at [652, 397] on div "AMH Hotel Durres Hôtel Lagjja 13 Rruga Paraësia Plazh Durrës Durrës County 2008…" at bounding box center [639, 492] width 390 height 191
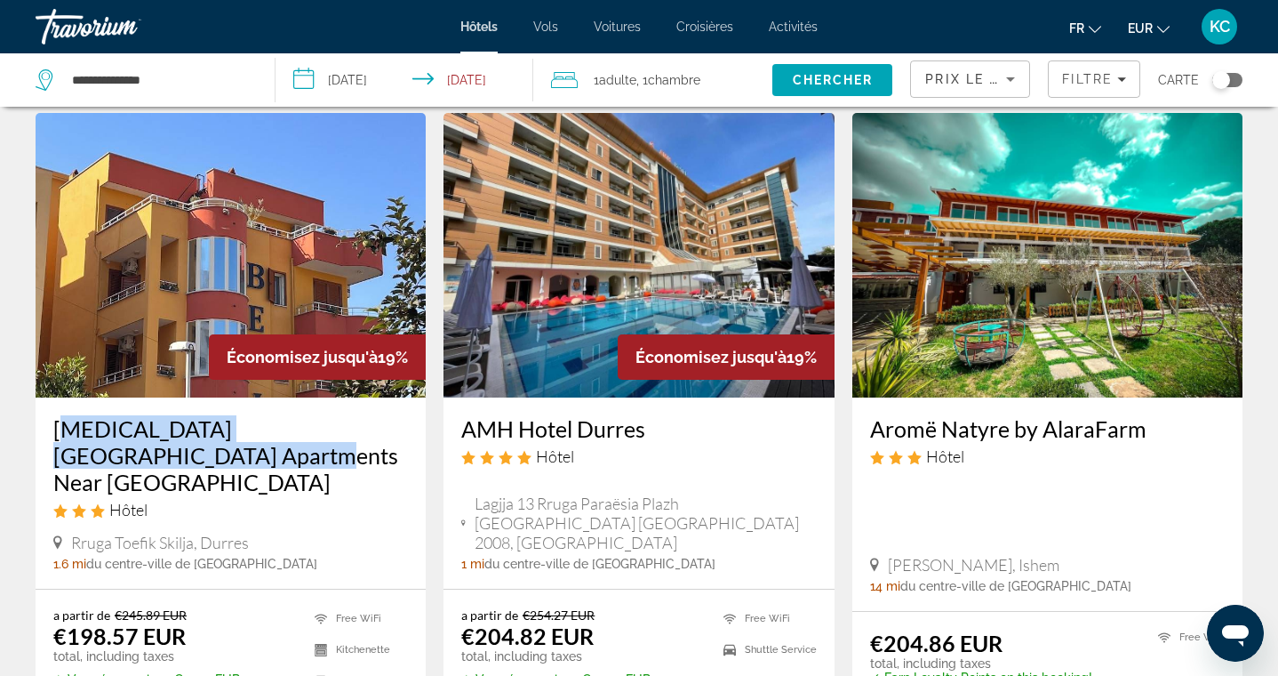
copy h3 "AMH Hotel Durres"
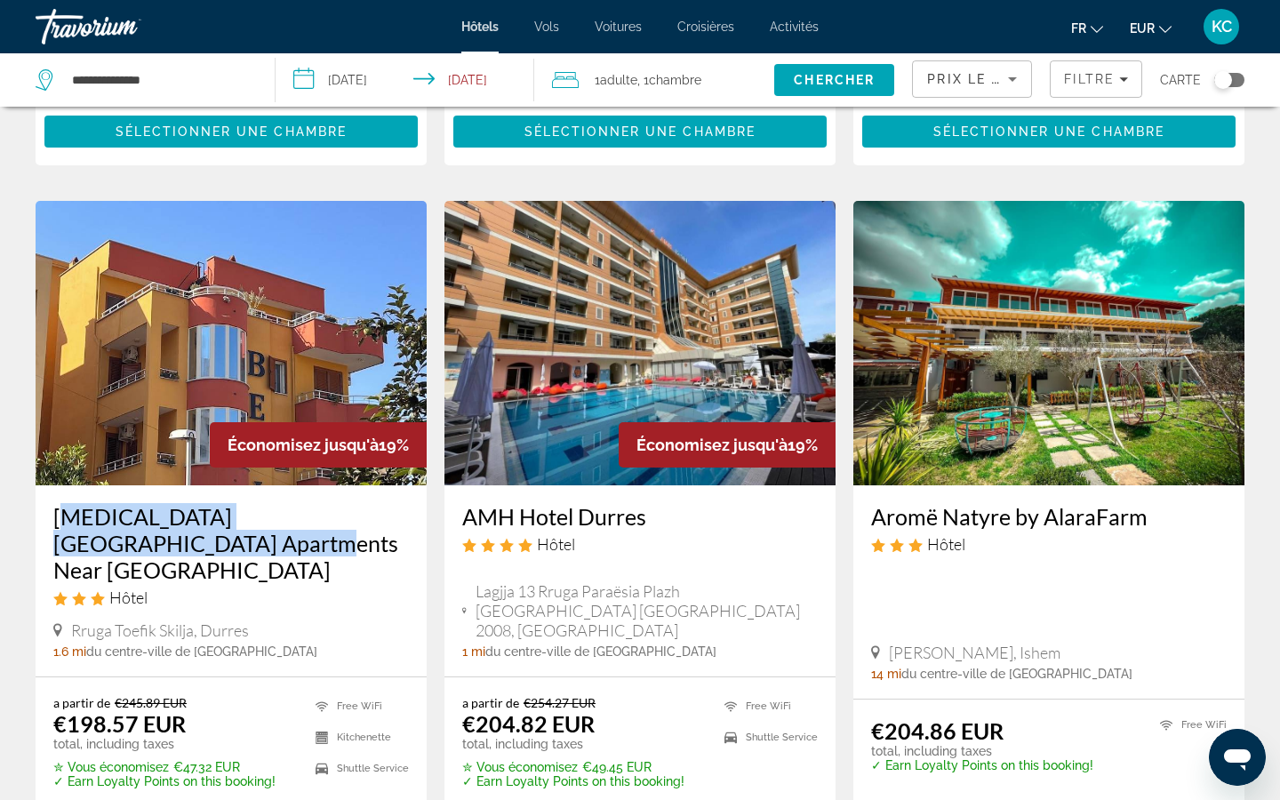
scroll to position [1339, 0]
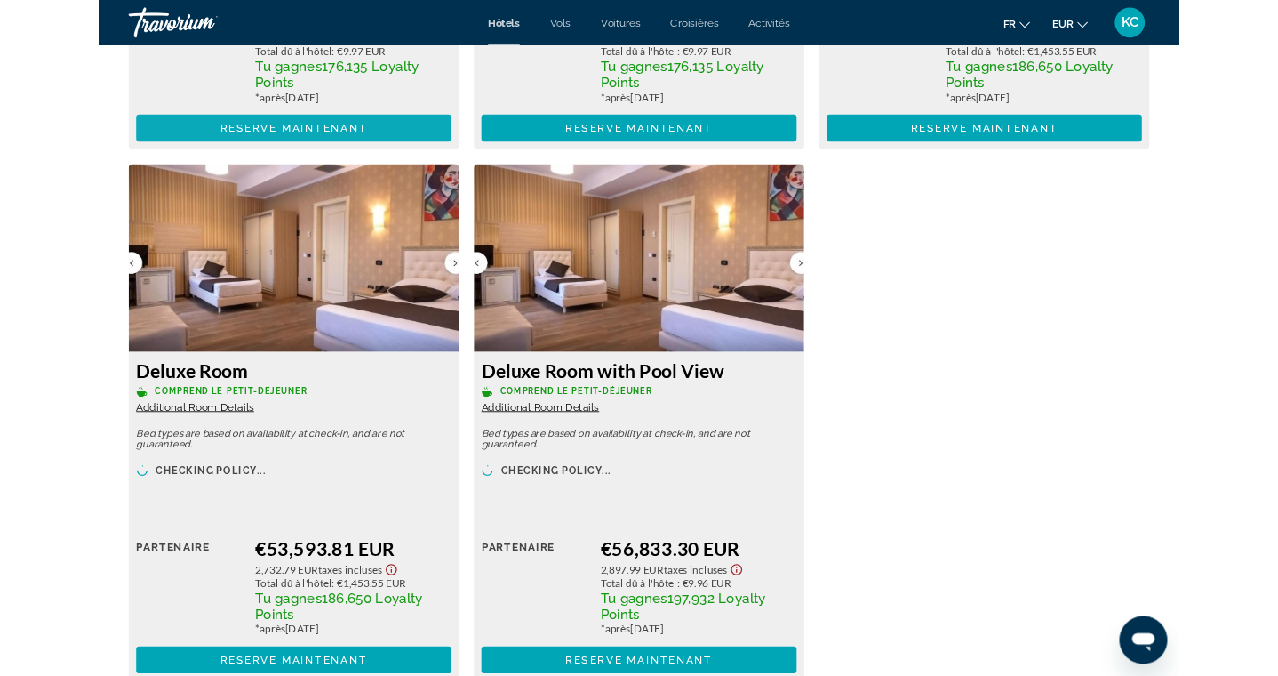
scroll to position [5056, 0]
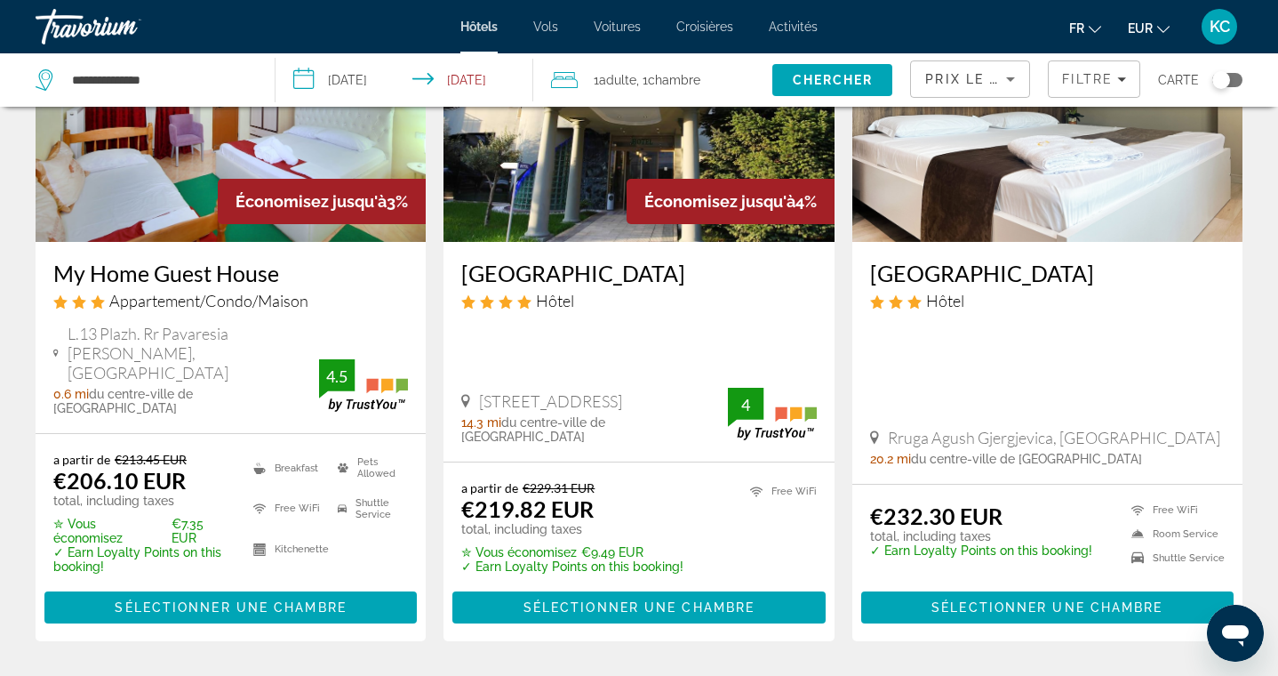
scroll to position [2191, 0]
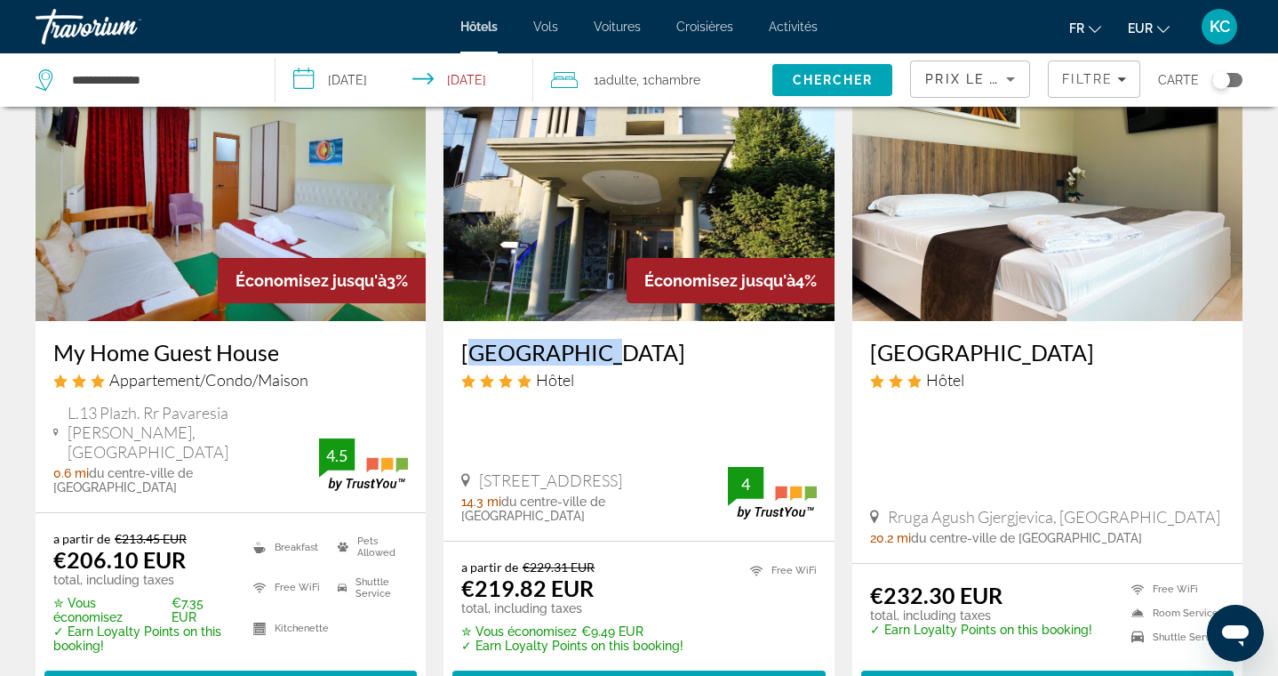
drag, startPoint x: 452, startPoint y: 260, endPoint x: 592, endPoint y: 268, distance: 139.7
click at [592, 321] on div "Hotel Green Hôtel Rruga Sh 56.Nd 76., Tirana 14.3 mi du centre-ville de Durres …" at bounding box center [639, 431] width 390 height 220
copy h3 "Hotel Green"
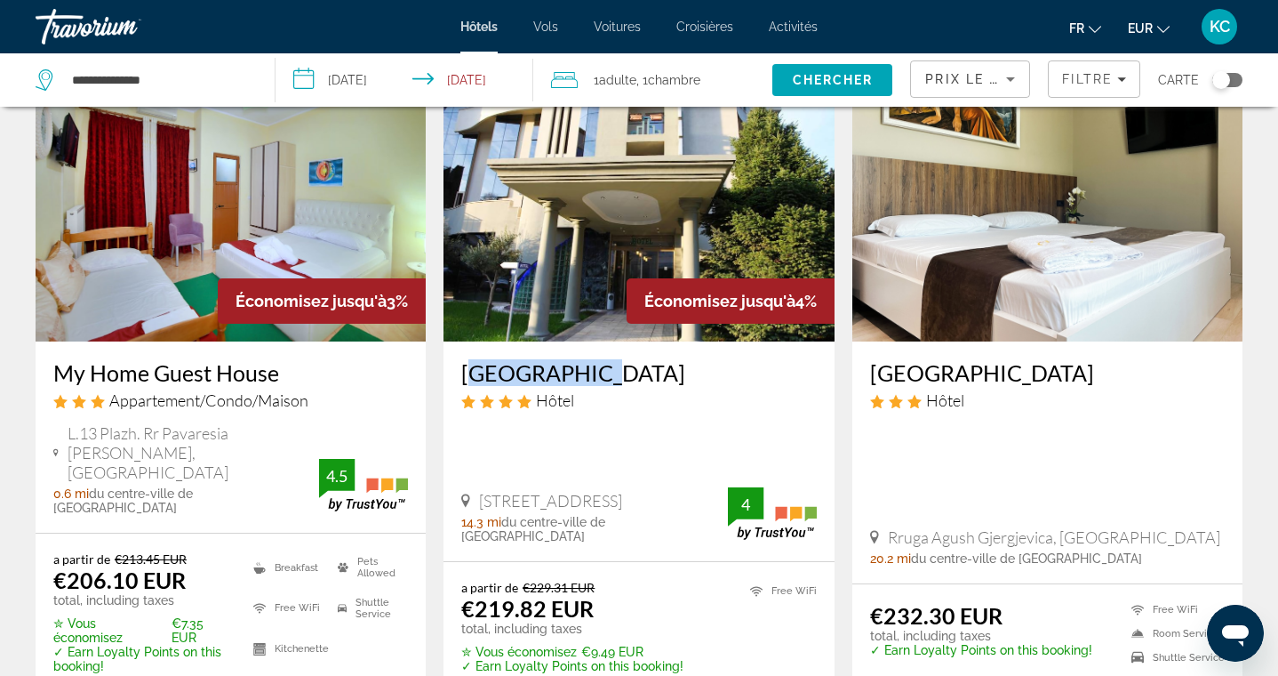
scroll to position [2180, 0]
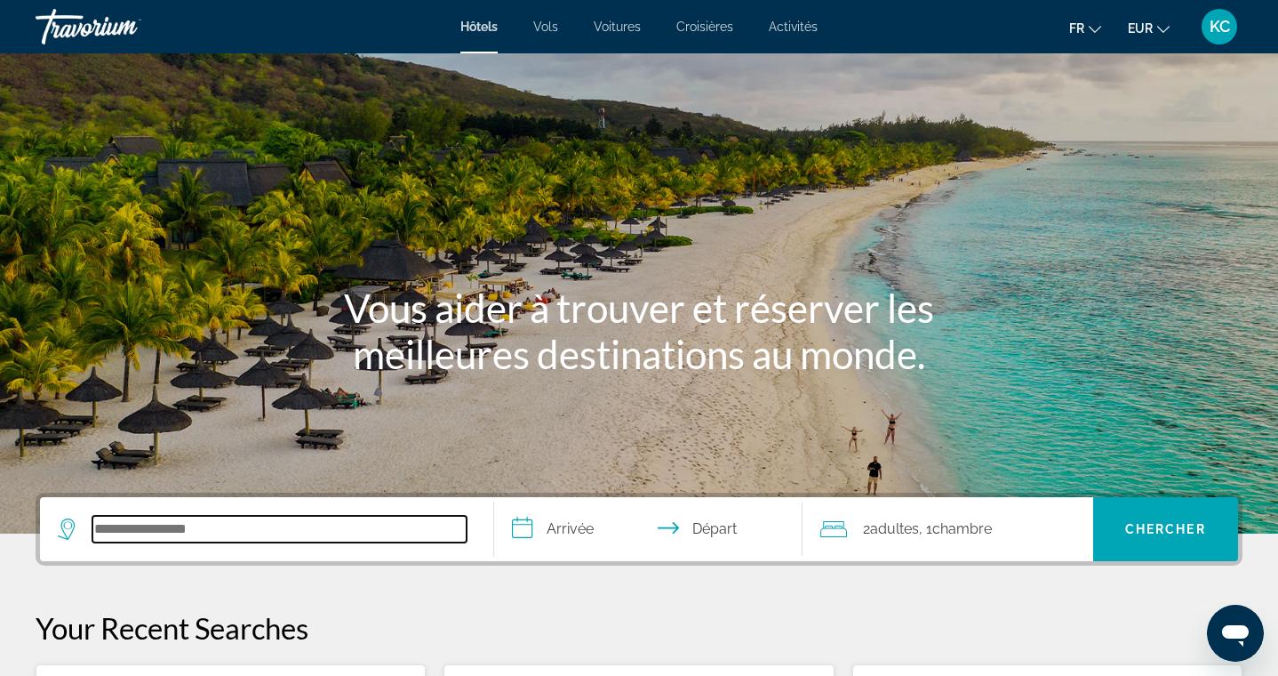
click at [236, 532] on input "Search hotel destination" at bounding box center [279, 529] width 374 height 27
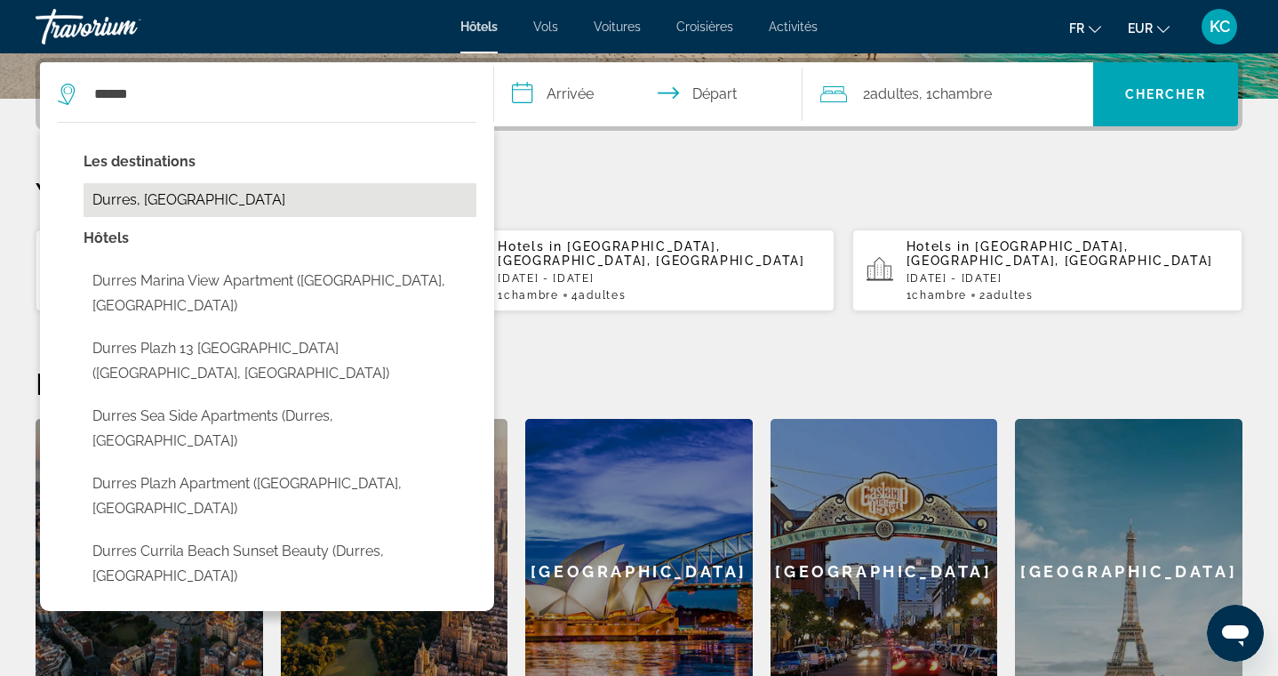
click at [277, 205] on button "Durres, [GEOGRAPHIC_DATA]" at bounding box center [280, 200] width 393 height 34
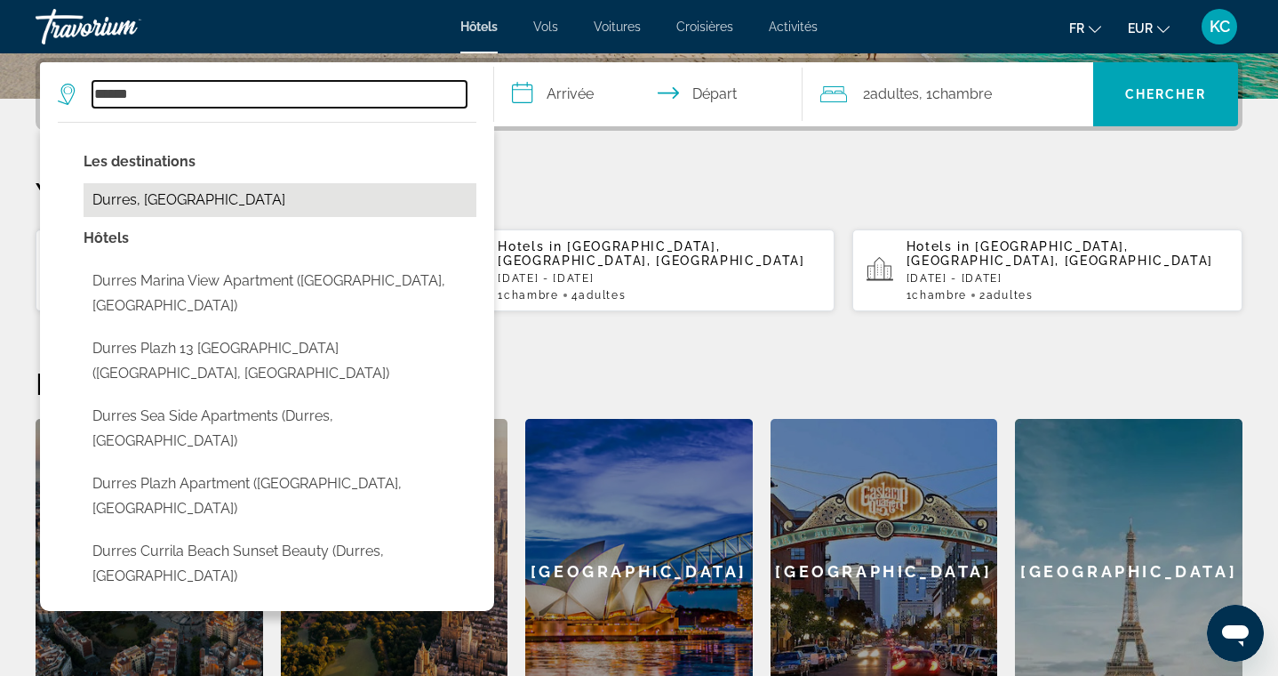
type input "**********"
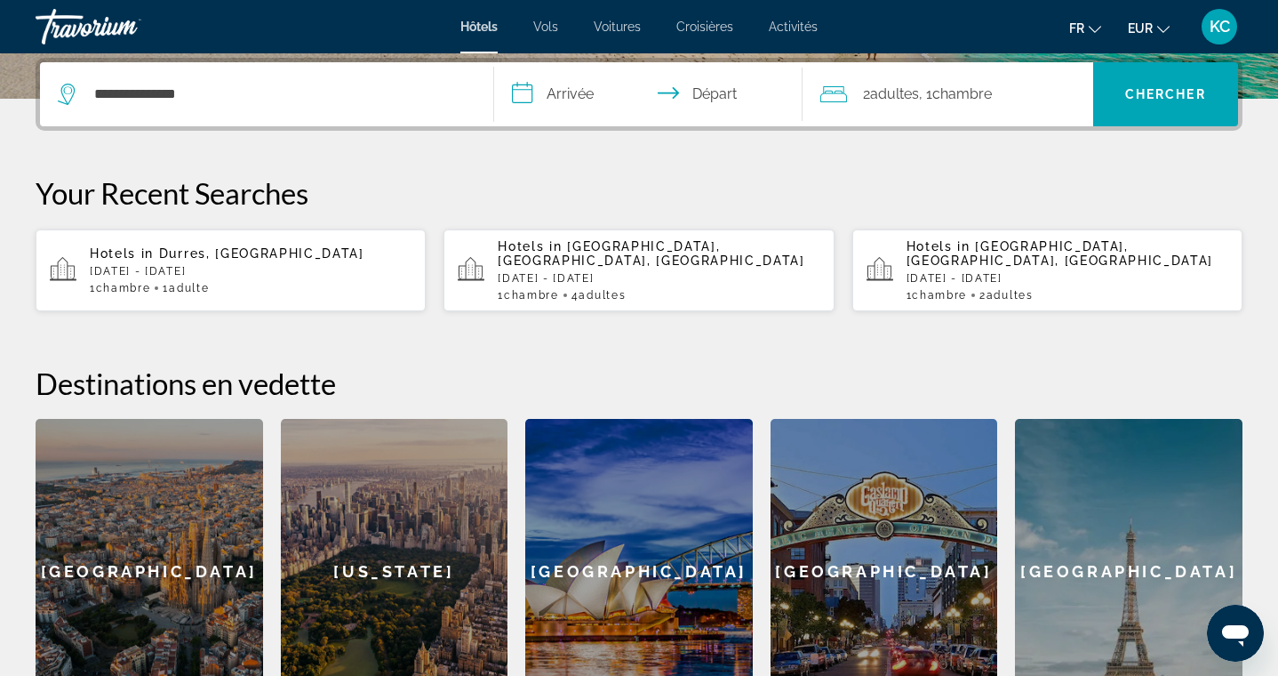
click at [519, 98] on input "**********" at bounding box center [652, 96] width 316 height 69
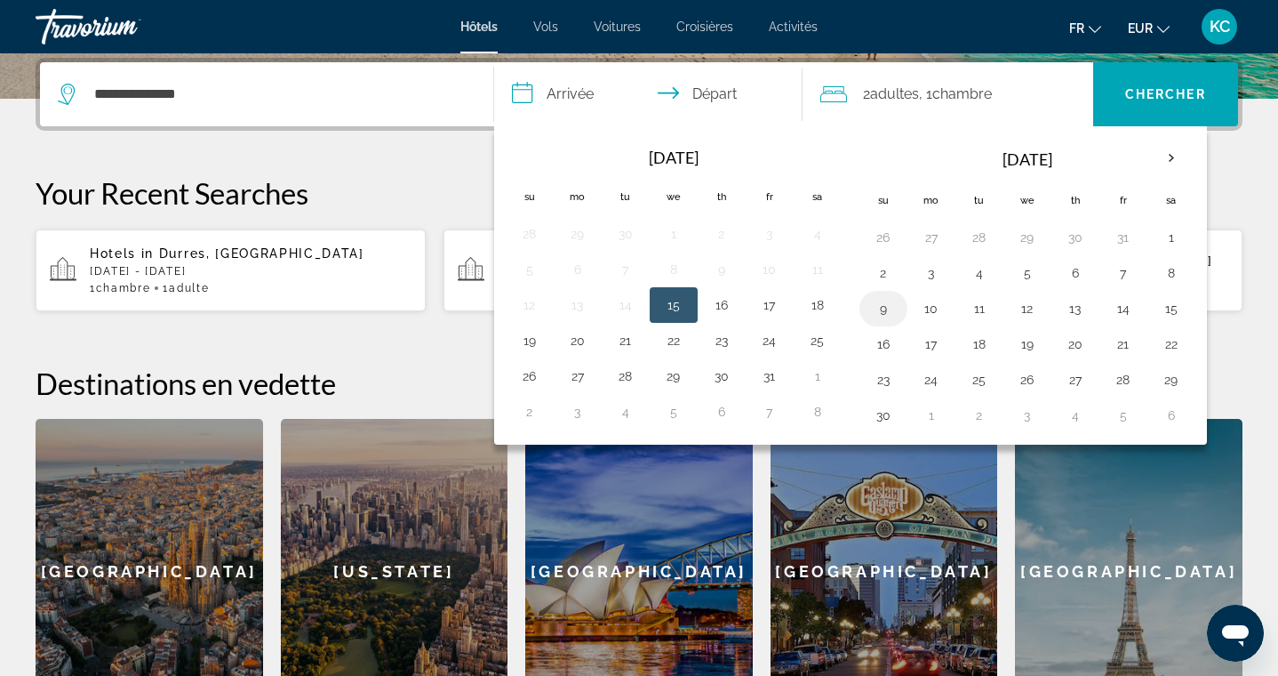
click at [876, 308] on button "9" at bounding box center [883, 308] width 28 height 25
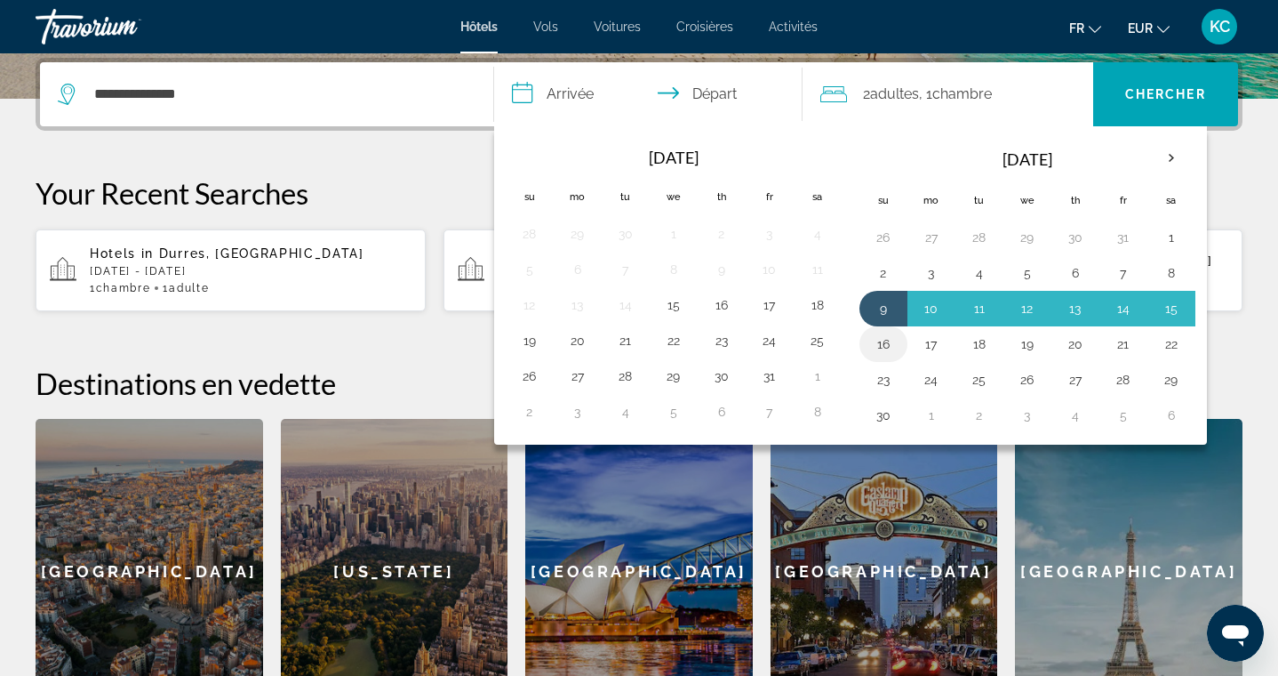
click at [879, 348] on button "16" at bounding box center [883, 344] width 28 height 25
type input "**********"
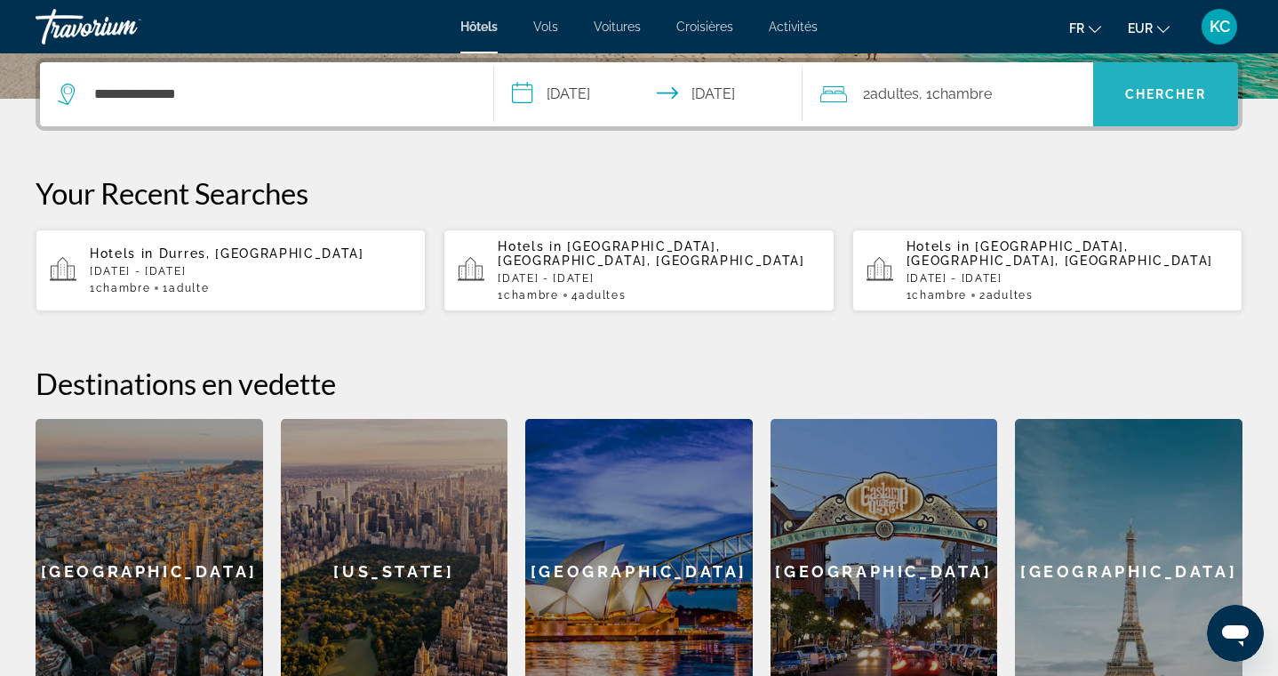
click at [1146, 91] on span "Chercher" at bounding box center [1165, 94] width 81 height 14
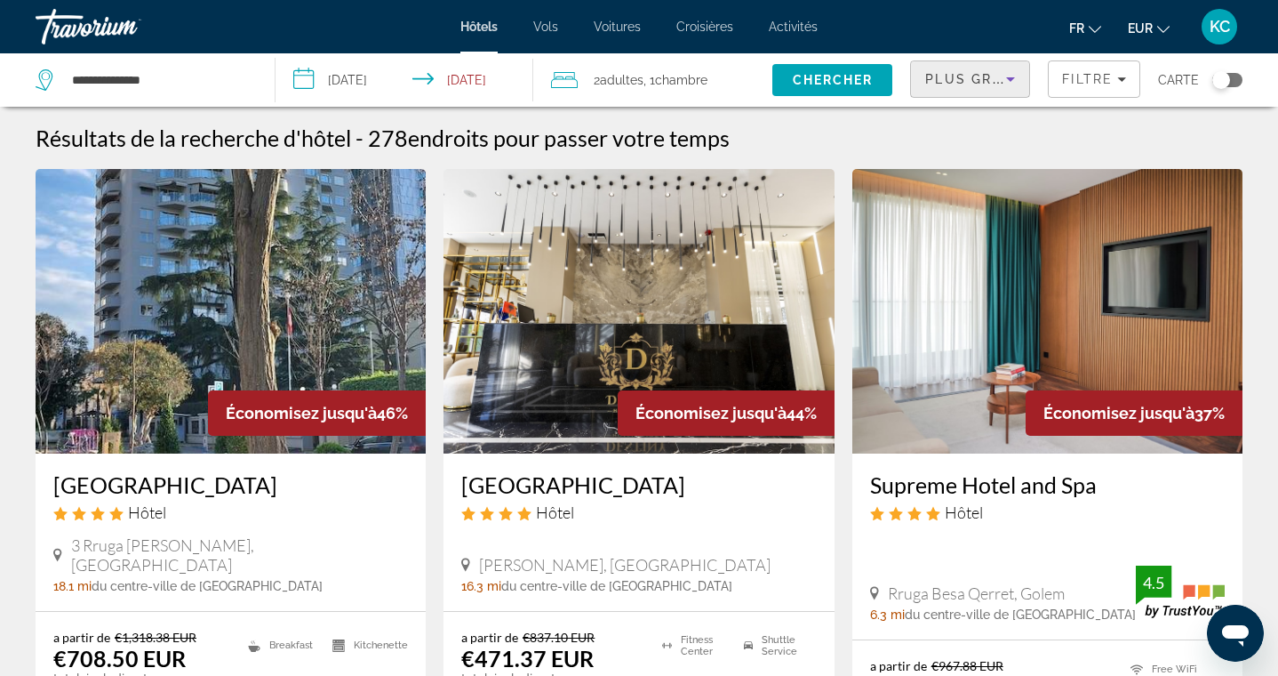
click at [965, 78] on span "Plus grandes économies" at bounding box center [1031, 79] width 212 height 14
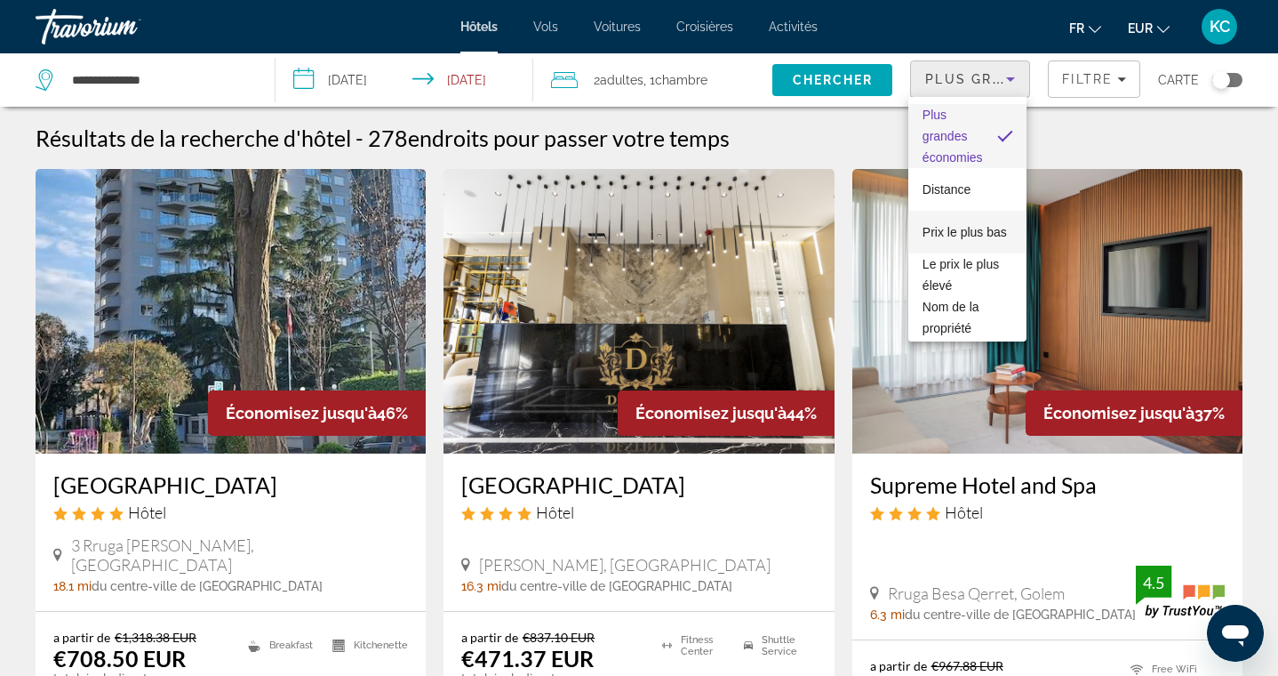
click at [961, 236] on span "Prix le plus bas" at bounding box center [965, 232] width 84 height 14
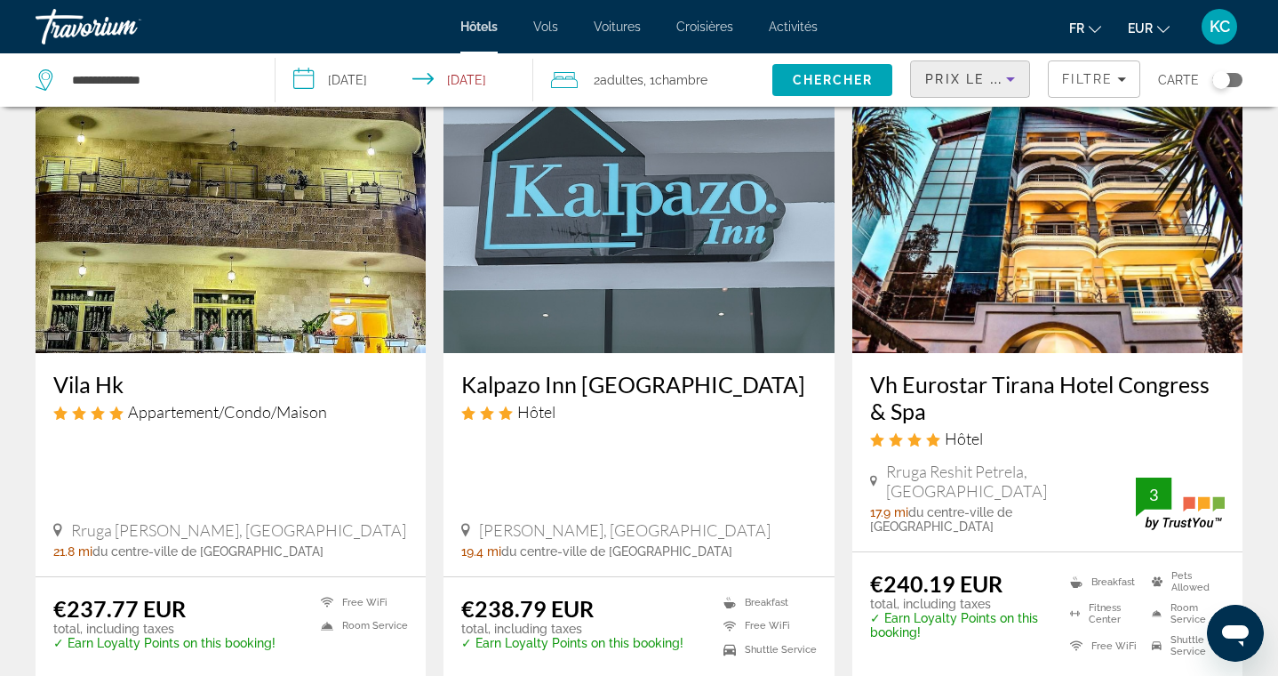
scroll to position [2164, 0]
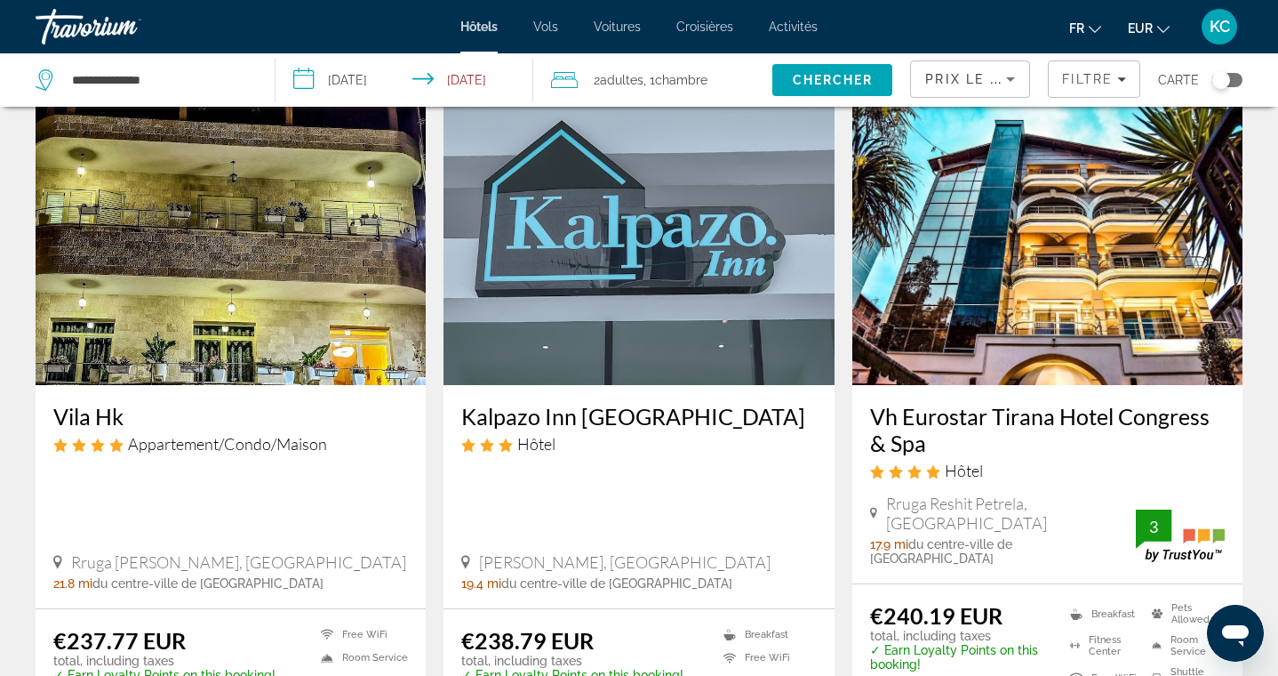
drag, startPoint x: 864, startPoint y: 331, endPoint x: 923, endPoint y: 351, distance: 62.1
click at [925, 385] on div "Vh Eurostar Tirana Hotel Congress & Spa Hôtel Rruga Reshit Petrela, Tirana 17.9…" at bounding box center [1047, 484] width 390 height 198
copy h3 "Vh Eurostar Tirana Hotel Congress & Spa"
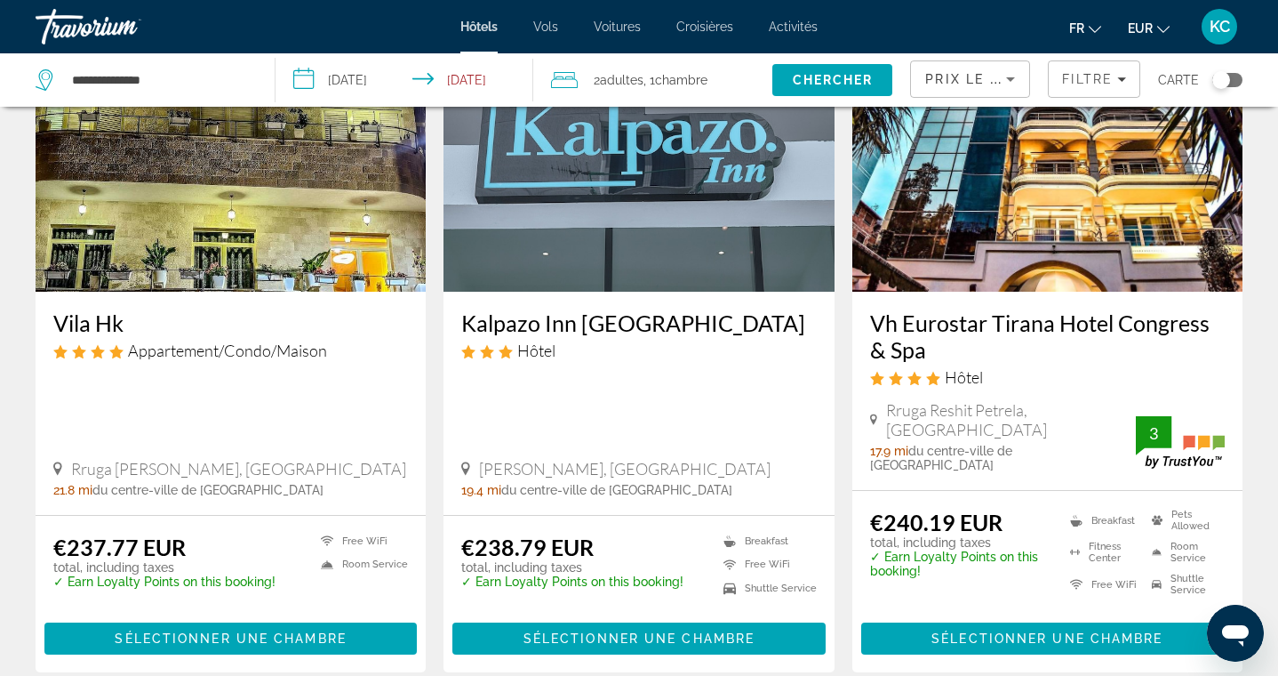
scroll to position [2275, 0]
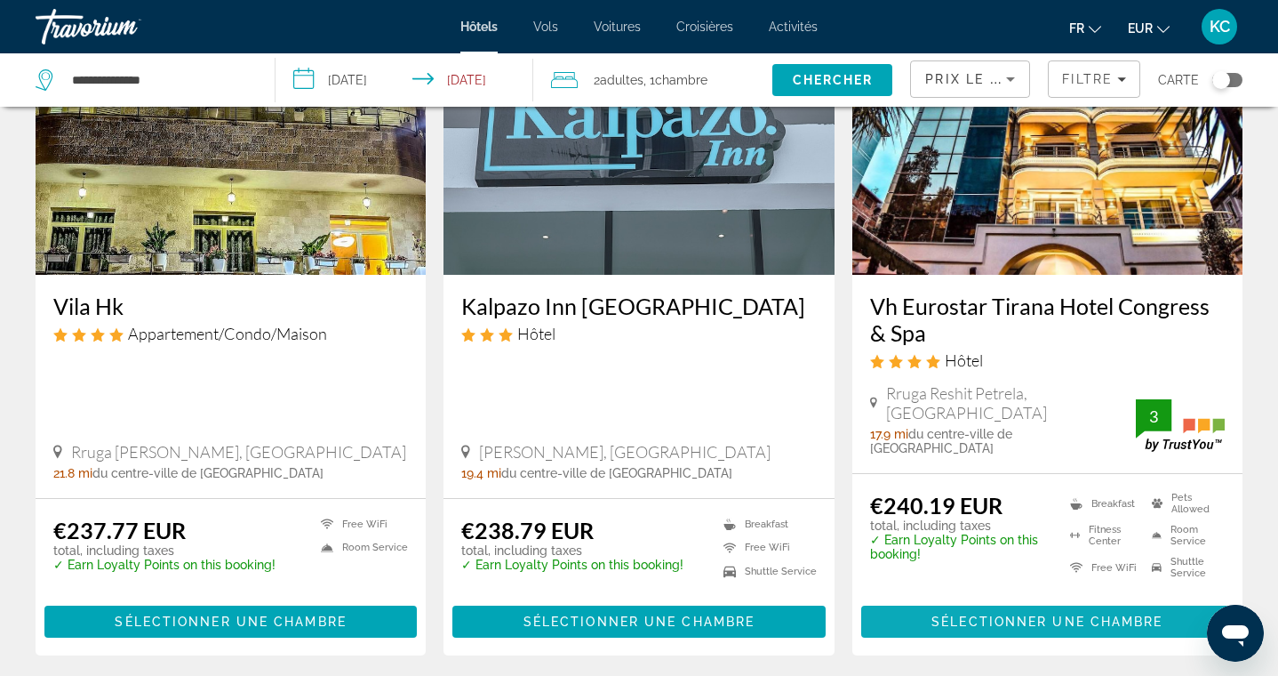
click at [975, 614] on span "Sélectionner une chambre" at bounding box center [1047, 621] width 231 height 14
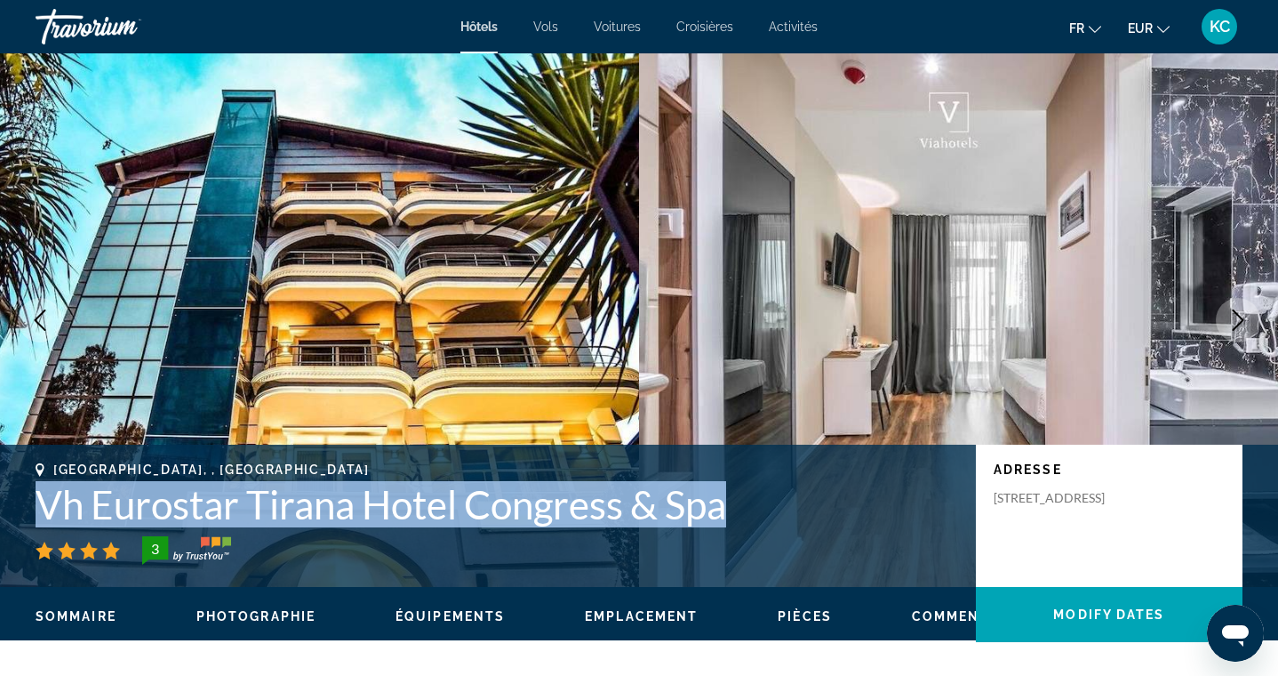
drag, startPoint x: 39, startPoint y: 509, endPoint x: 731, endPoint y: 510, distance: 691.6
click at [731, 510] on h1 "Vh Eurostar Tirana Hotel Congress & Spa" at bounding box center [497, 504] width 923 height 46
copy h1 "Vh Eurostar Tirana Hotel Congress & Spa"
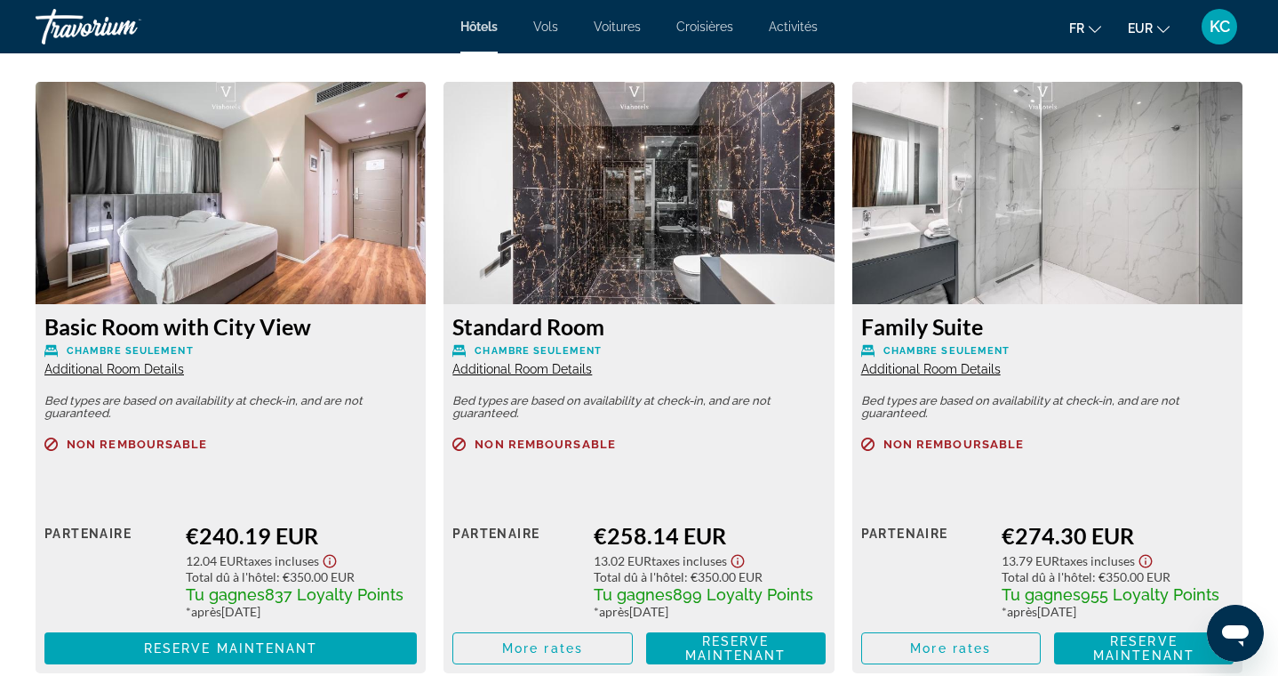
scroll to position [2439, 0]
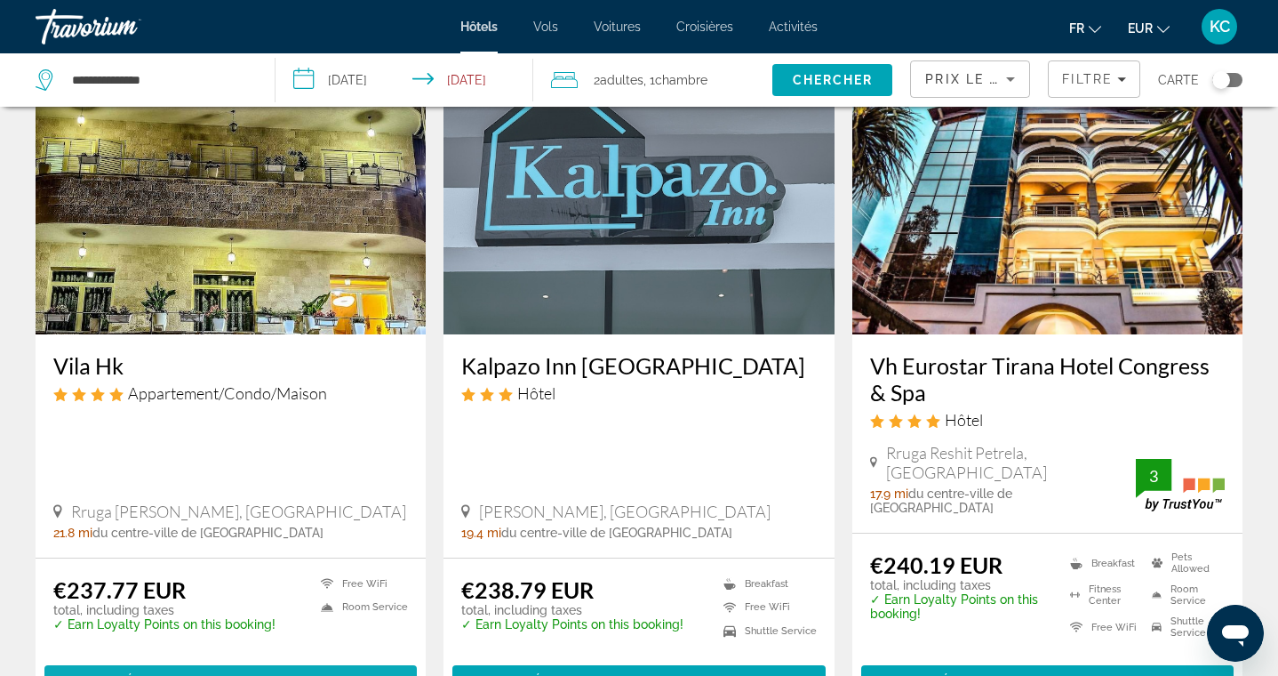
scroll to position [2217, 0]
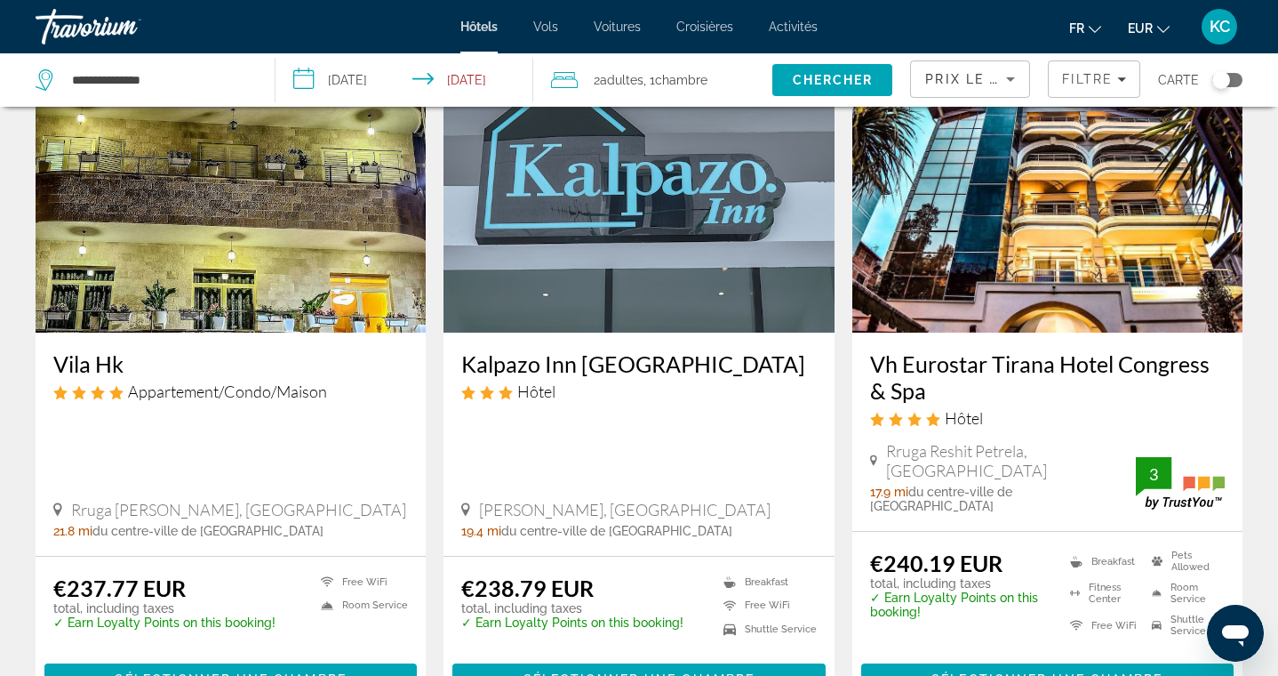
drag, startPoint x: 49, startPoint y: 253, endPoint x: 138, endPoint y: 256, distance: 88.9
click at [138, 332] on div "Vila Hk Appartement/Condo/Maison Rruga Donika Kastrioti, Kruje 21.8 mi du centr…" at bounding box center [231, 443] width 390 height 223
copy h3 "Vila Hk"
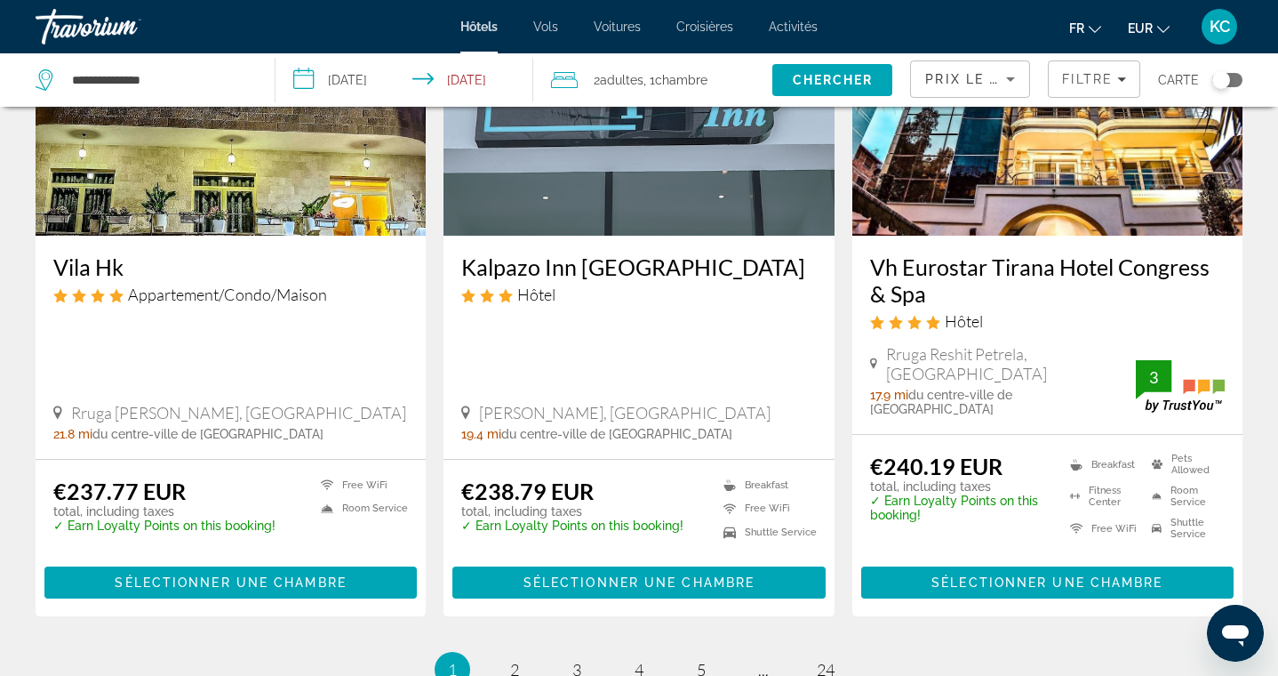
scroll to position [2332, 0]
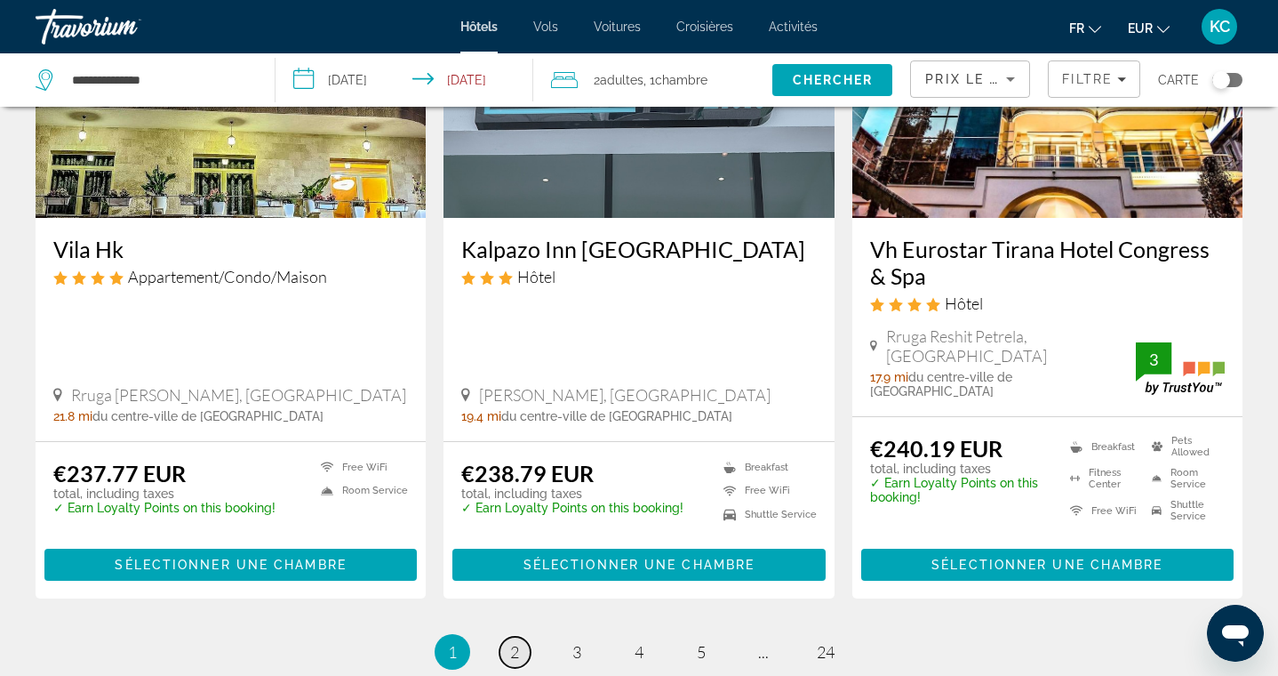
click at [515, 642] on span "2" at bounding box center [514, 652] width 9 height 20
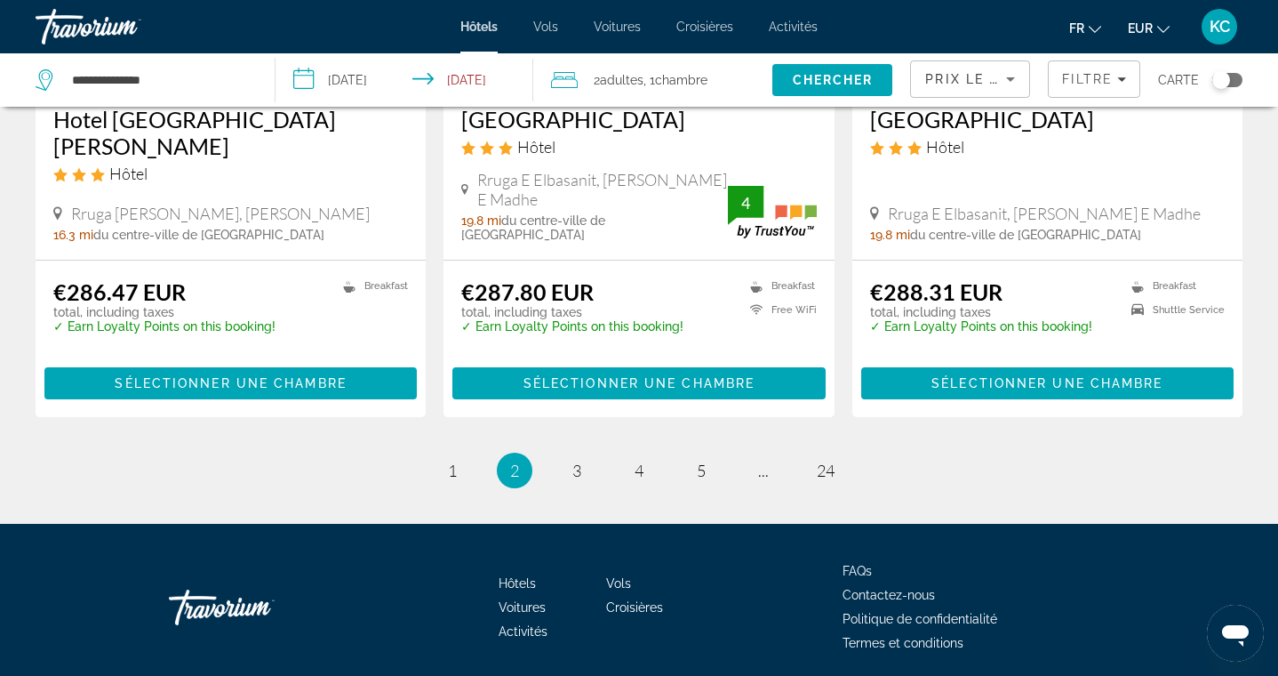
scroll to position [2378, 0]
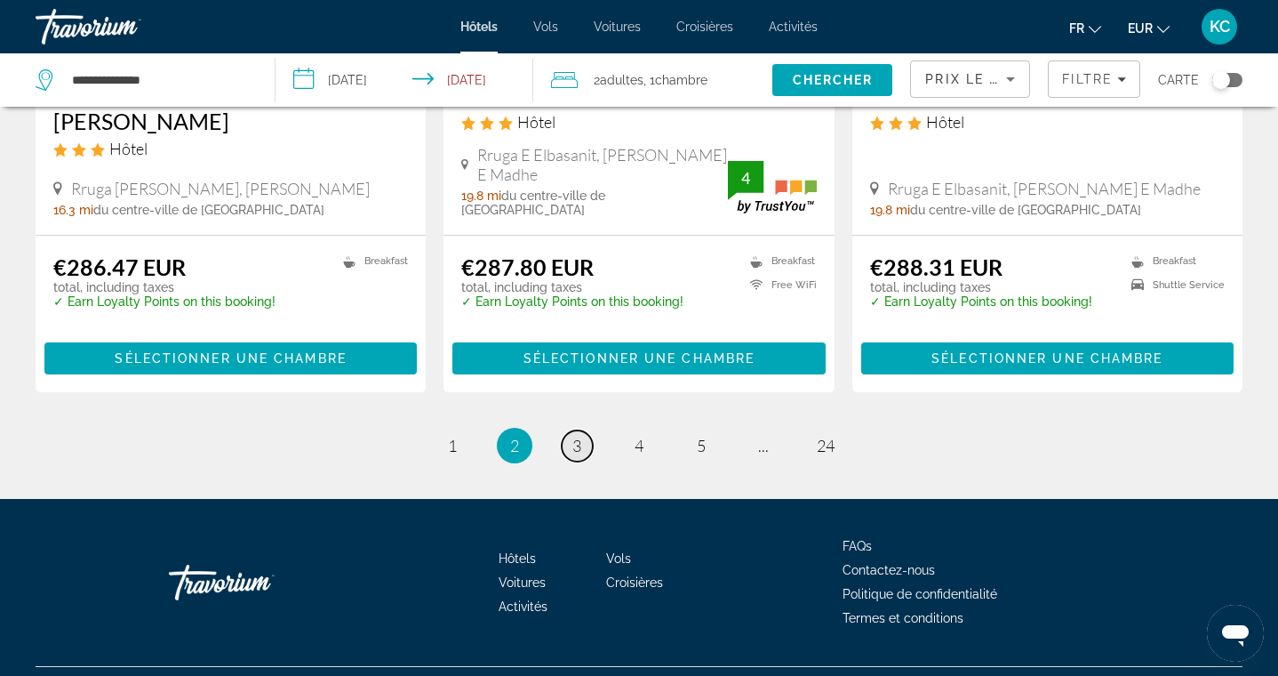
click at [575, 436] on span "3" at bounding box center [576, 446] width 9 height 20
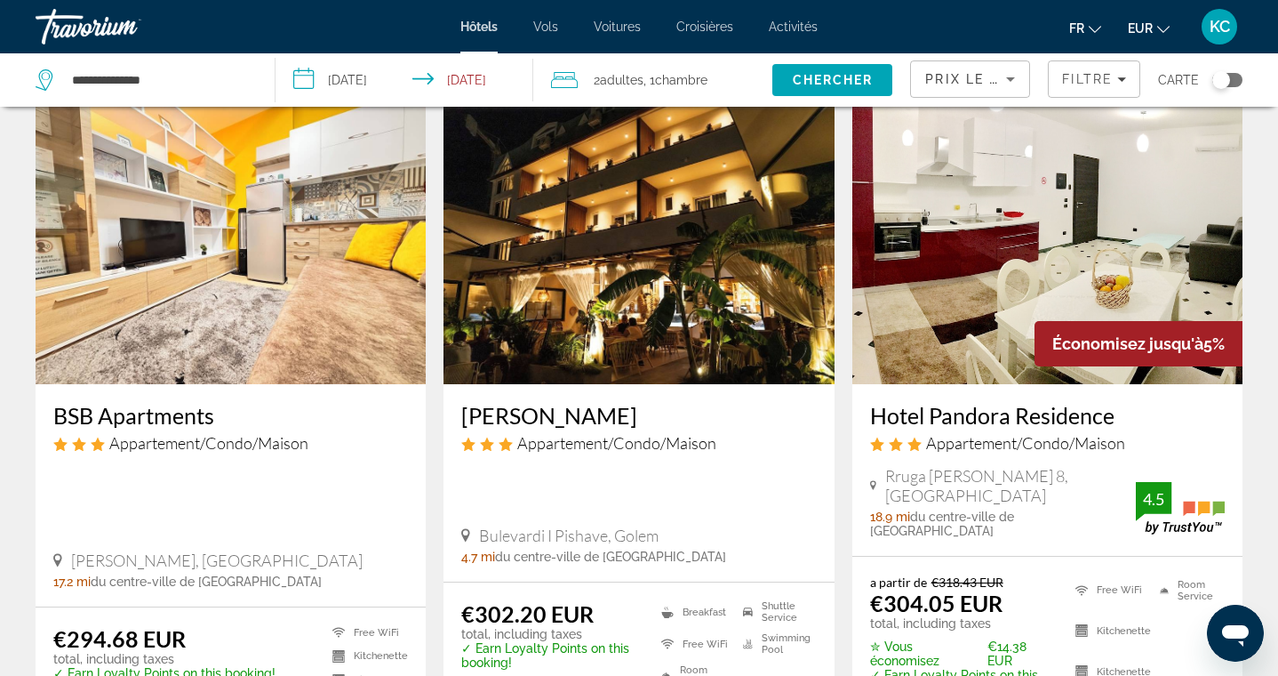
scroll to position [72, 0]
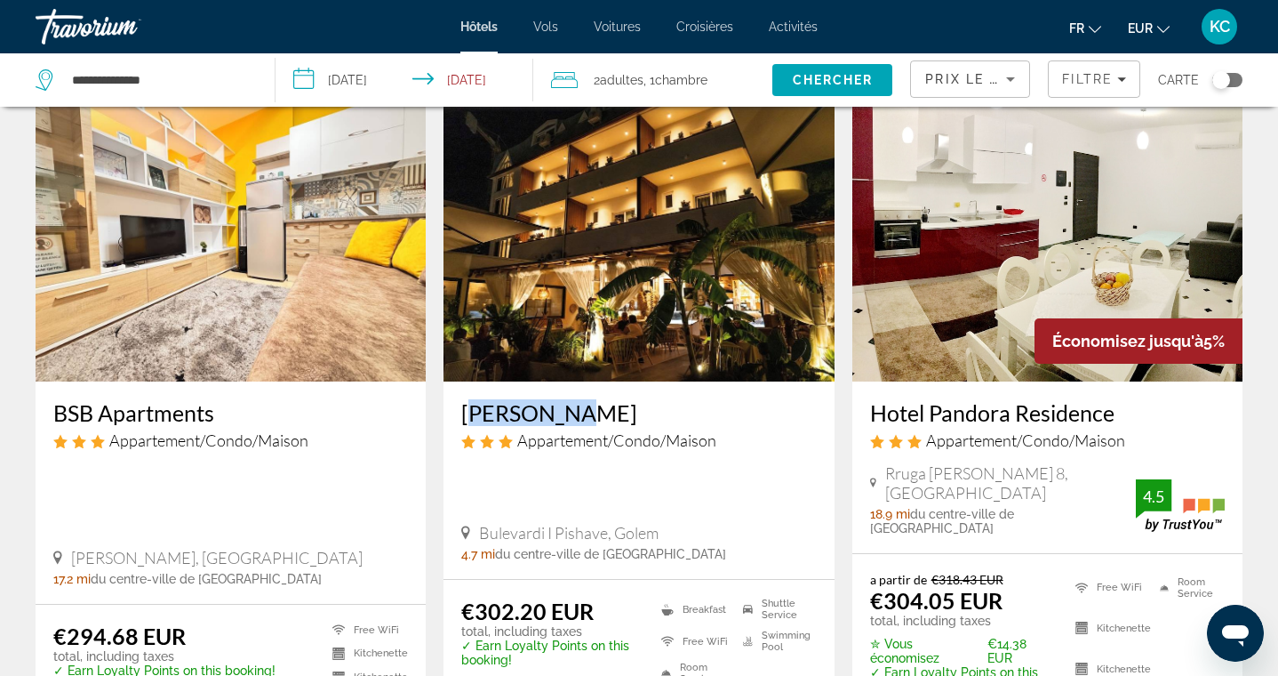
drag, startPoint x: 457, startPoint y: 404, endPoint x: 555, endPoint y: 412, distance: 98.1
click at [554, 412] on div "Vila Lasko Appartement/Condo/Maison Bulevardi I Pishave, Golem 4.7 mi du centre…" at bounding box center [639, 479] width 390 height 197
copy h3 "Vila Lasko"
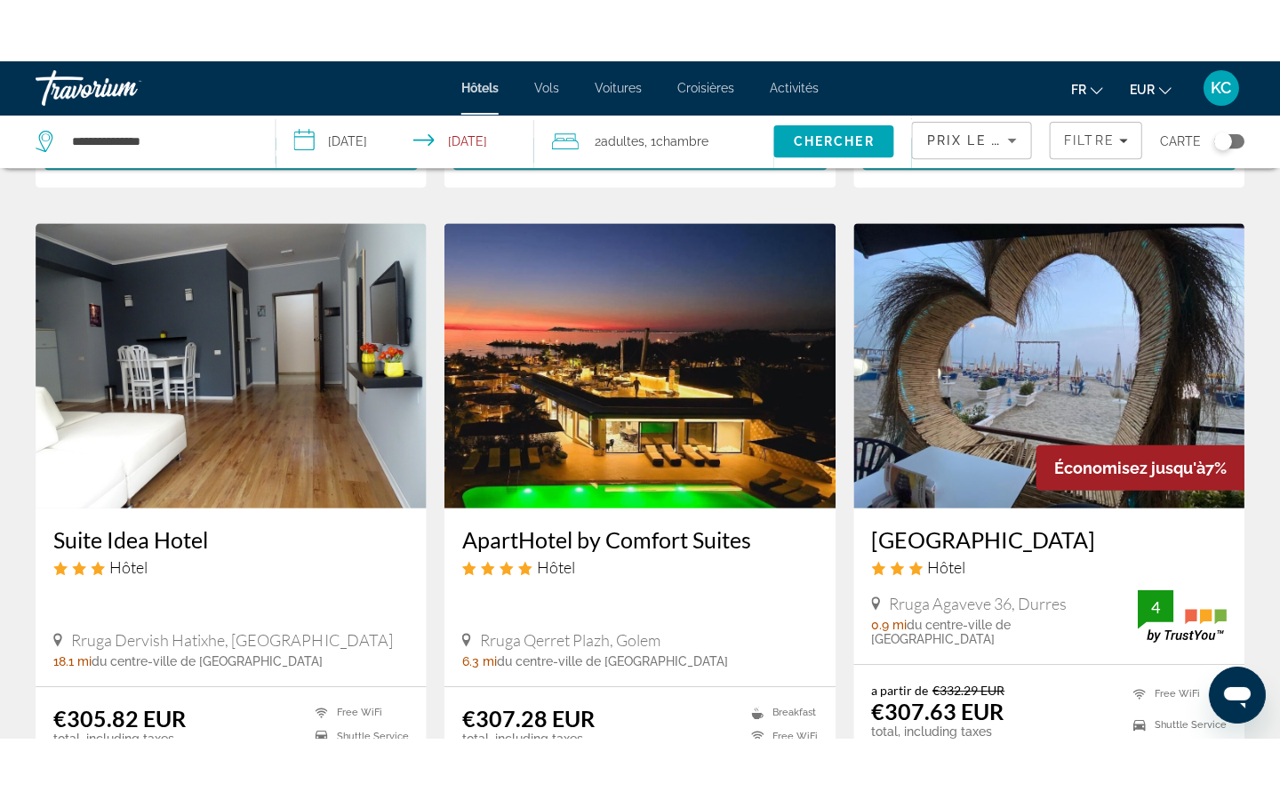
scroll to position [789, 0]
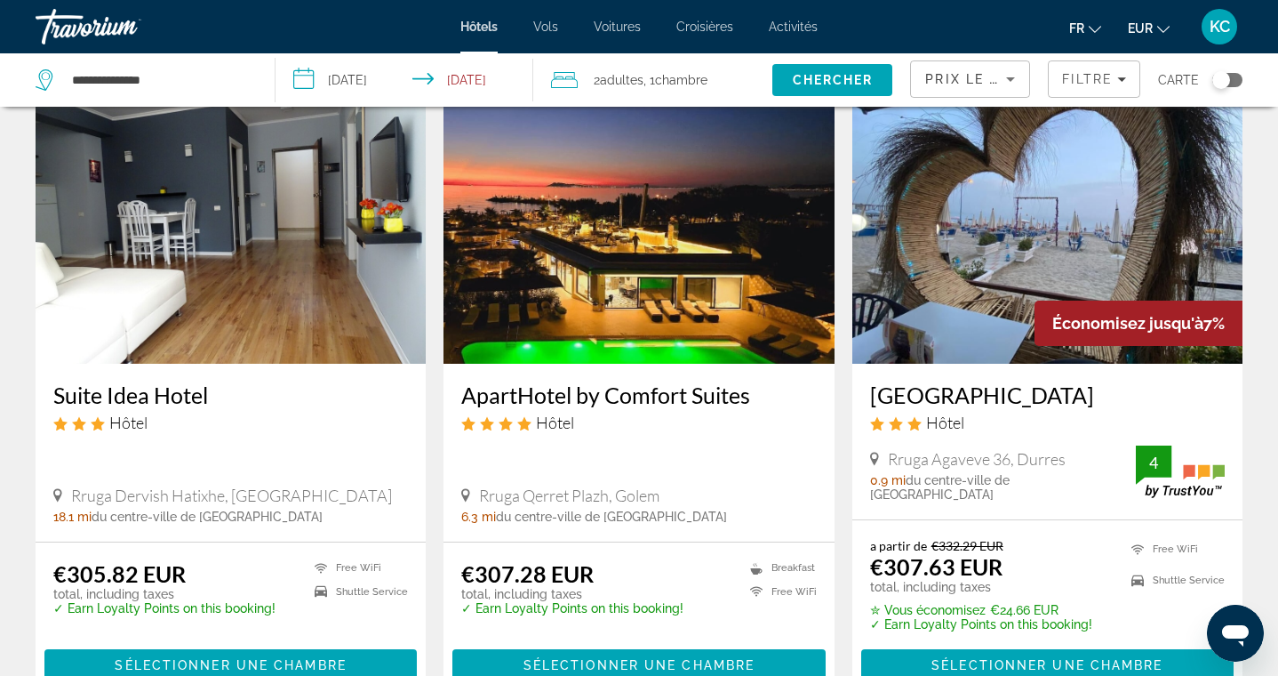
drag, startPoint x: 453, startPoint y: 380, endPoint x: 763, endPoint y: 375, distance: 309.4
click at [764, 375] on div "ApartHotel by Comfort Suites Hôtel Rruga Qerret Plazh, Golem 6.3 mi du centre-v…" at bounding box center [639, 453] width 390 height 178
copy h3 "ApartHotel by Comfort Suites"
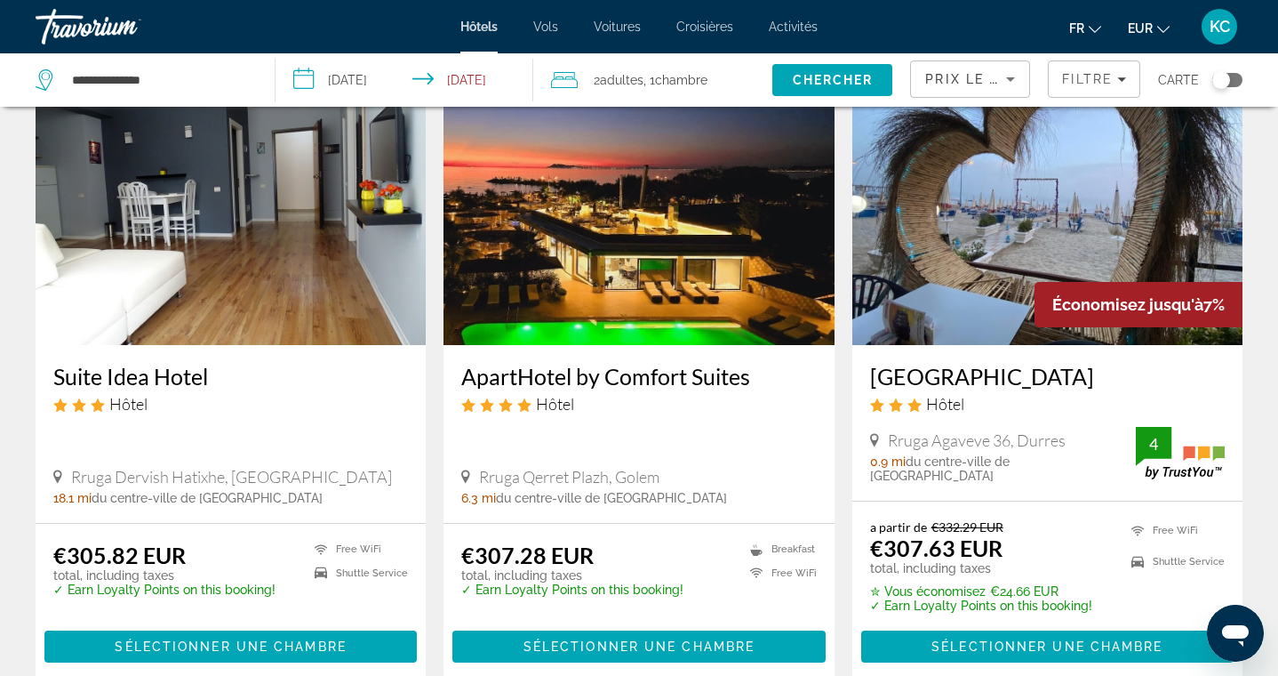
scroll to position [808, 0]
click at [671, 639] on span "Sélectionner une chambre" at bounding box center [639, 646] width 231 height 14
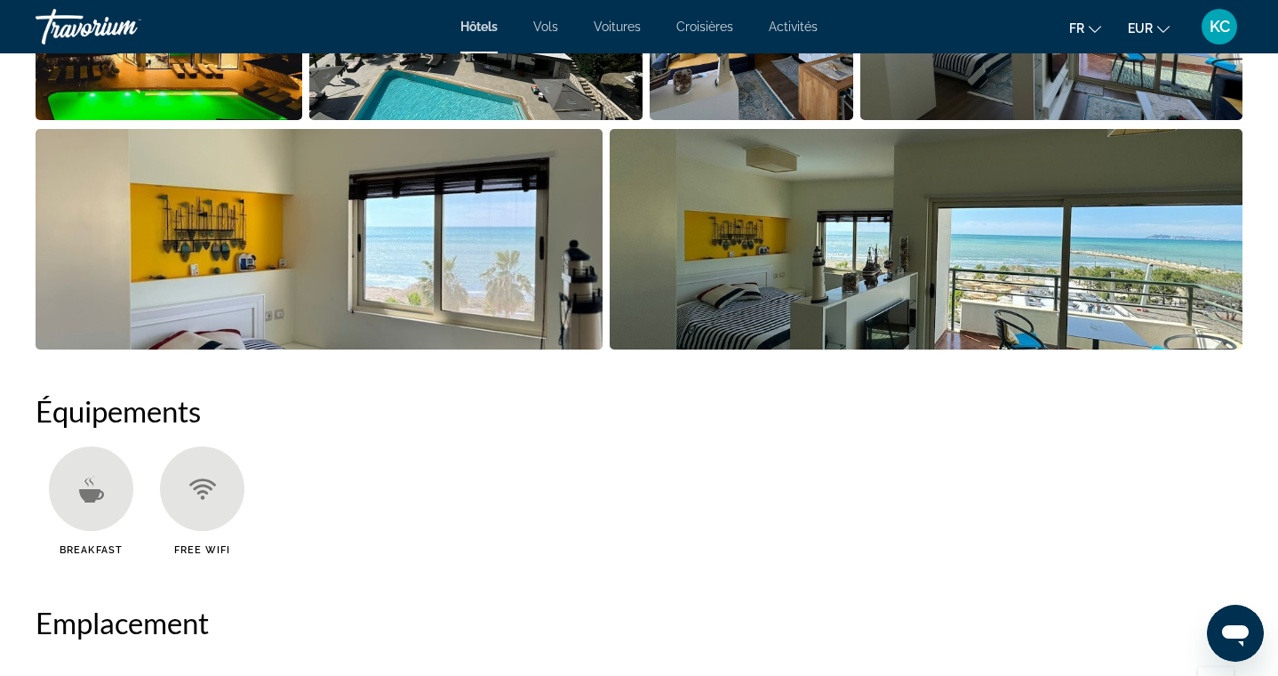
scroll to position [1129, 0]
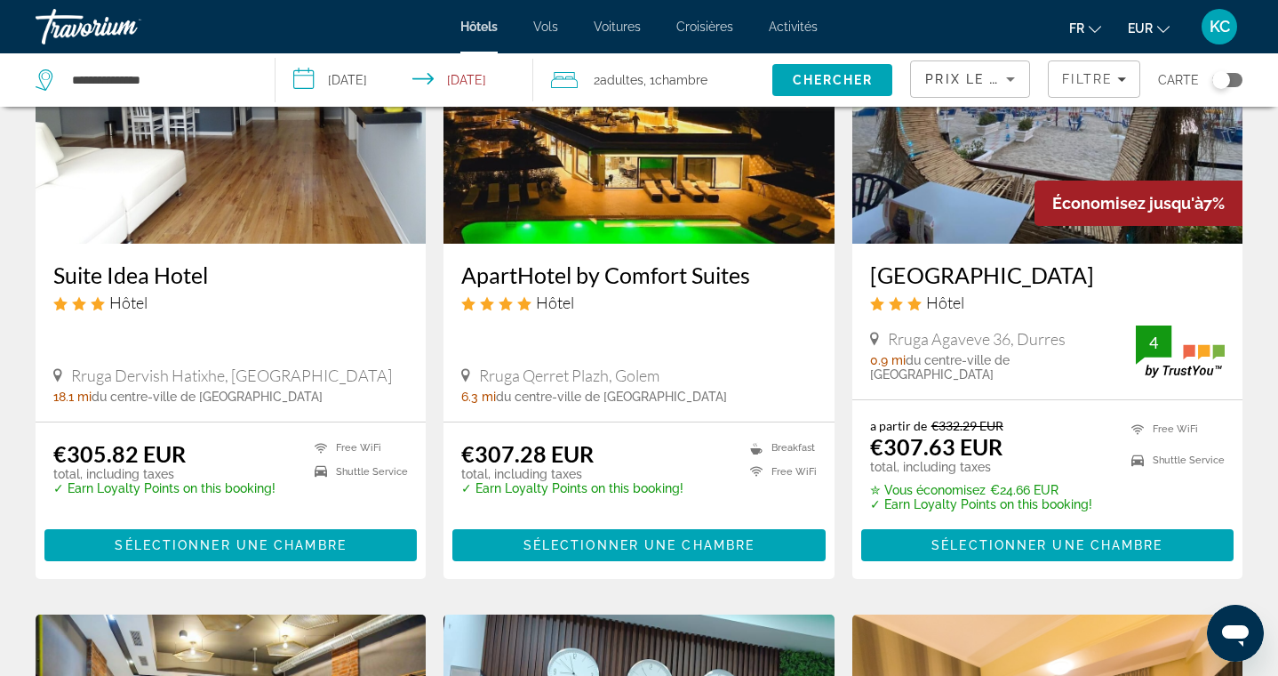
scroll to position [911, 0]
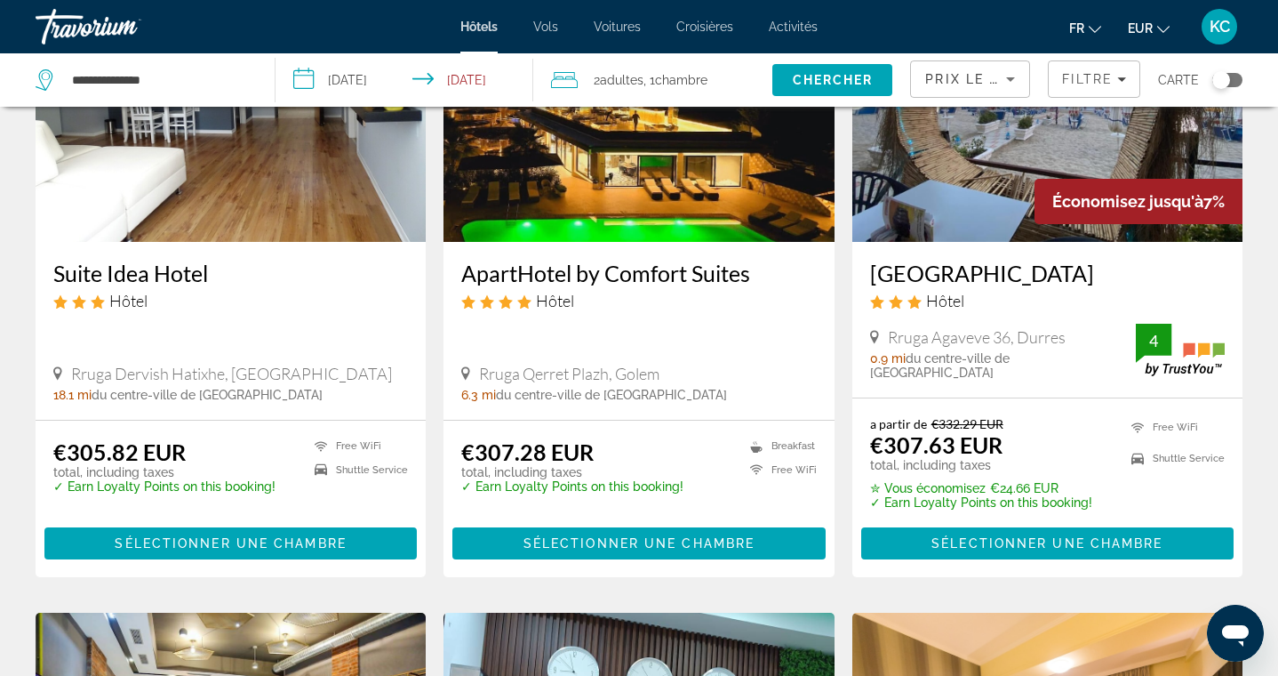
drag, startPoint x: 453, startPoint y: 238, endPoint x: 789, endPoint y: 240, distance: 336.0
click at [789, 242] on div "ApartHotel by Comfort Suites Hôtel Rruga Qerret Plazh, Golem 6.3 mi du centre-v…" at bounding box center [639, 331] width 390 height 178
copy h3 "ApartHotel by Comfort Suites"
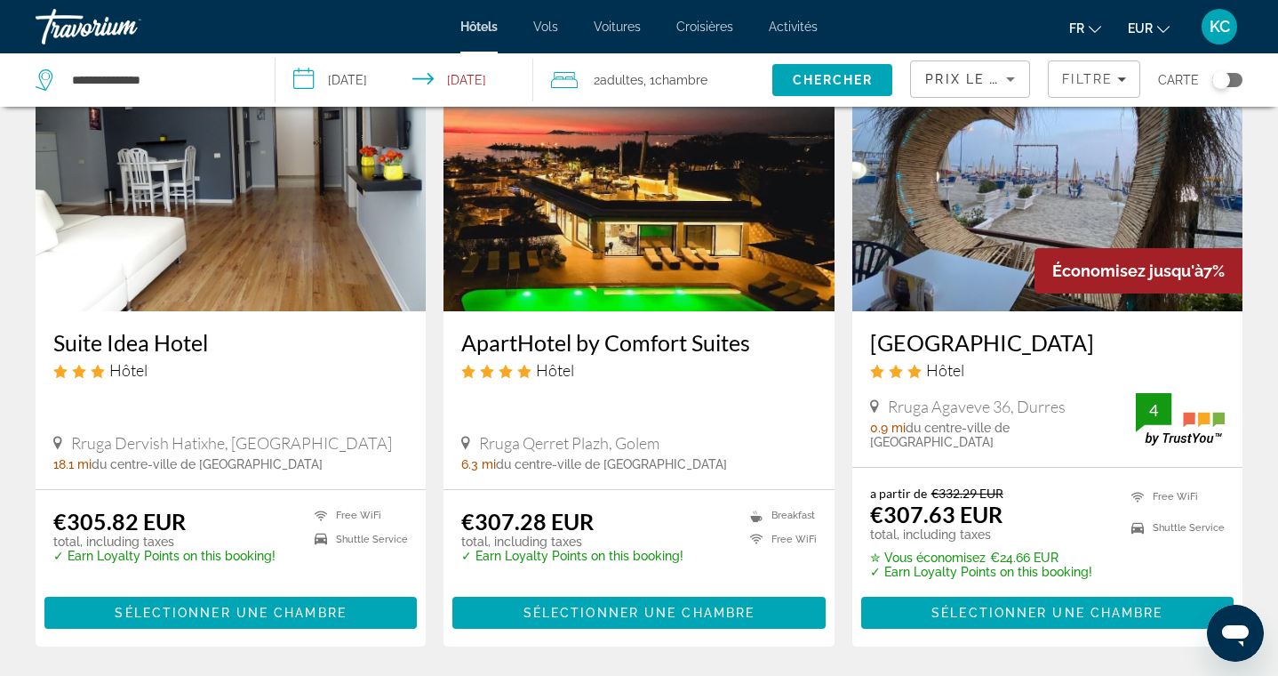
scroll to position [835, 0]
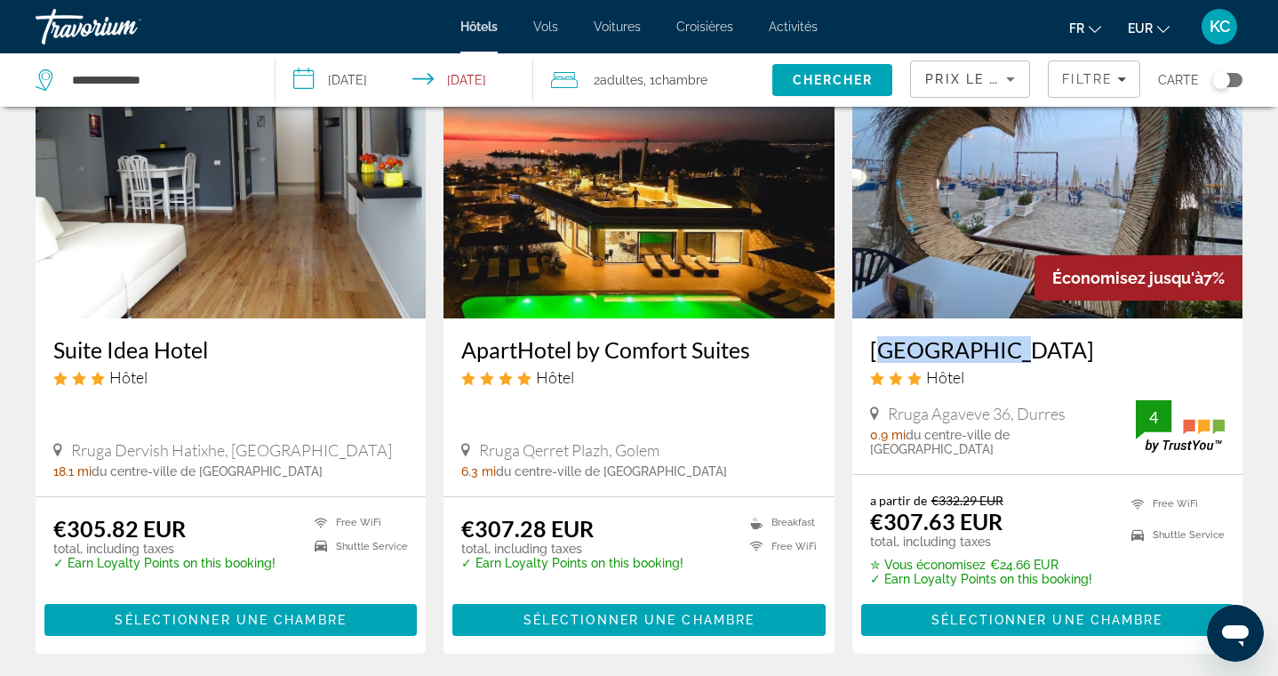
drag, startPoint x: 863, startPoint y: 317, endPoint x: 978, endPoint y: 331, distance: 115.4
click at [978, 331] on div "Hotel Alion Hôtel Rruga Agaveve 36, Durres 0.9 mi du centre-ville de Durres de …" at bounding box center [1047, 396] width 390 height 156
copy h3 "Hotel Alion"
click at [989, 612] on span "Sélectionner une chambre" at bounding box center [1047, 619] width 231 height 14
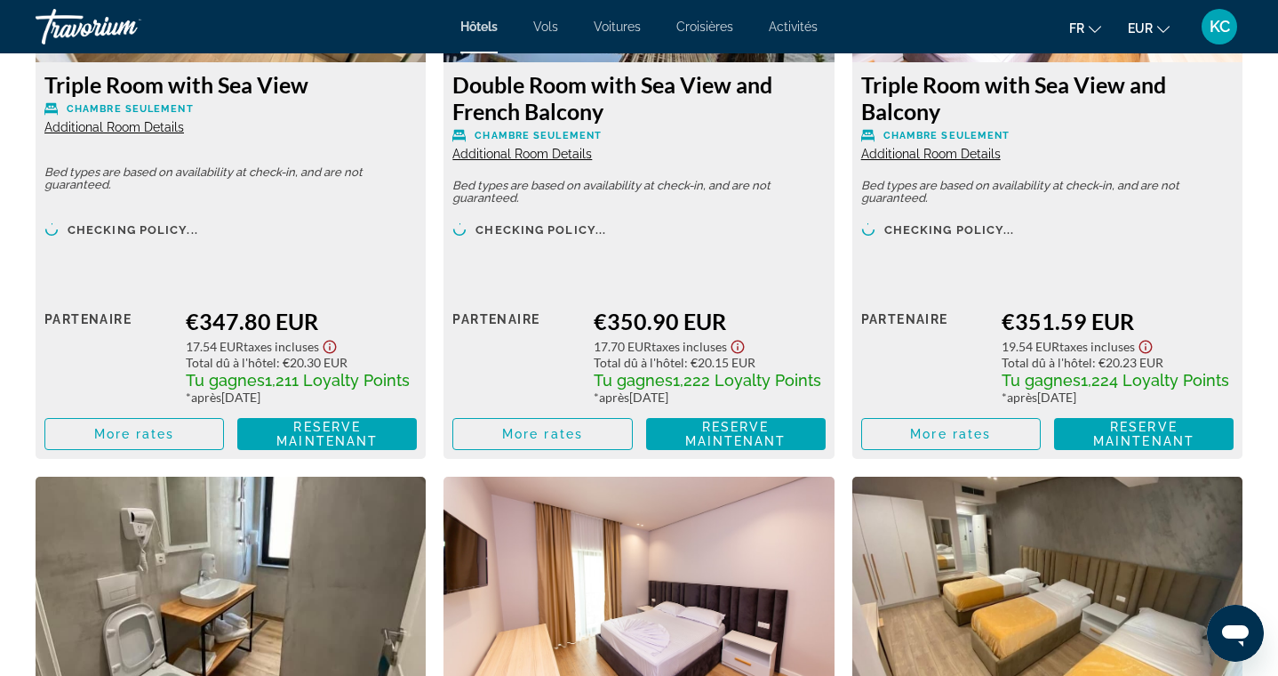
scroll to position [2583, 0]
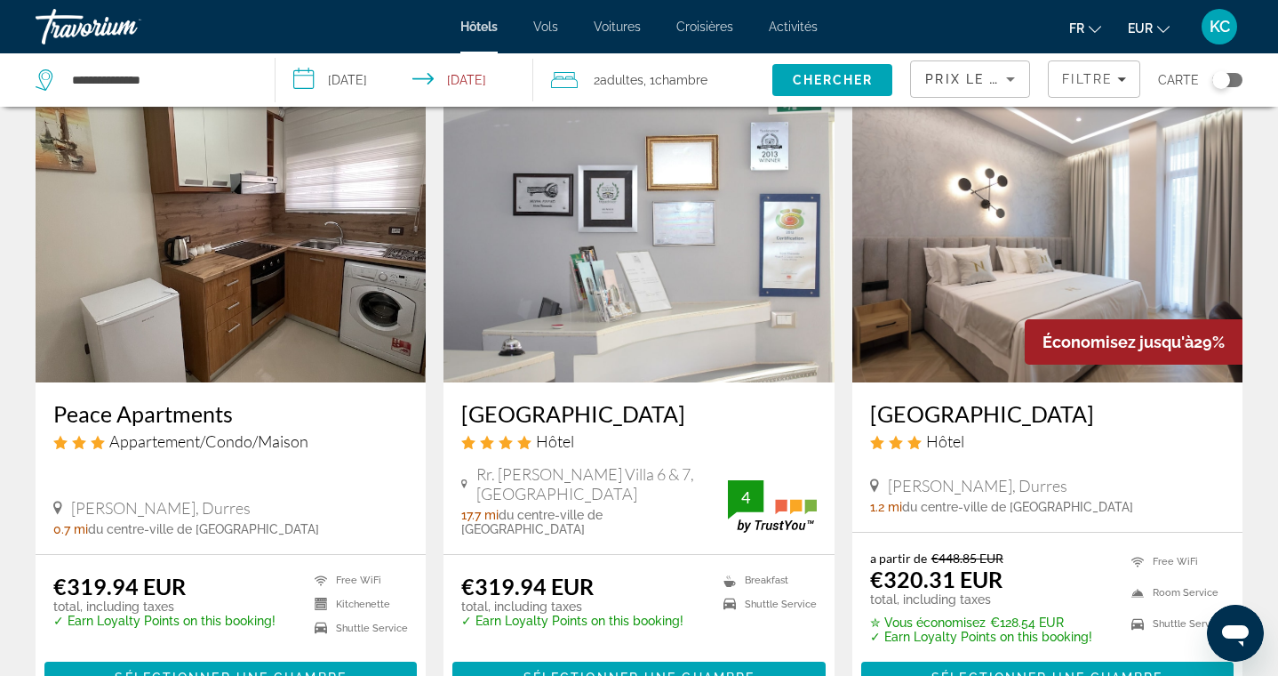
scroll to position [2129, 0]
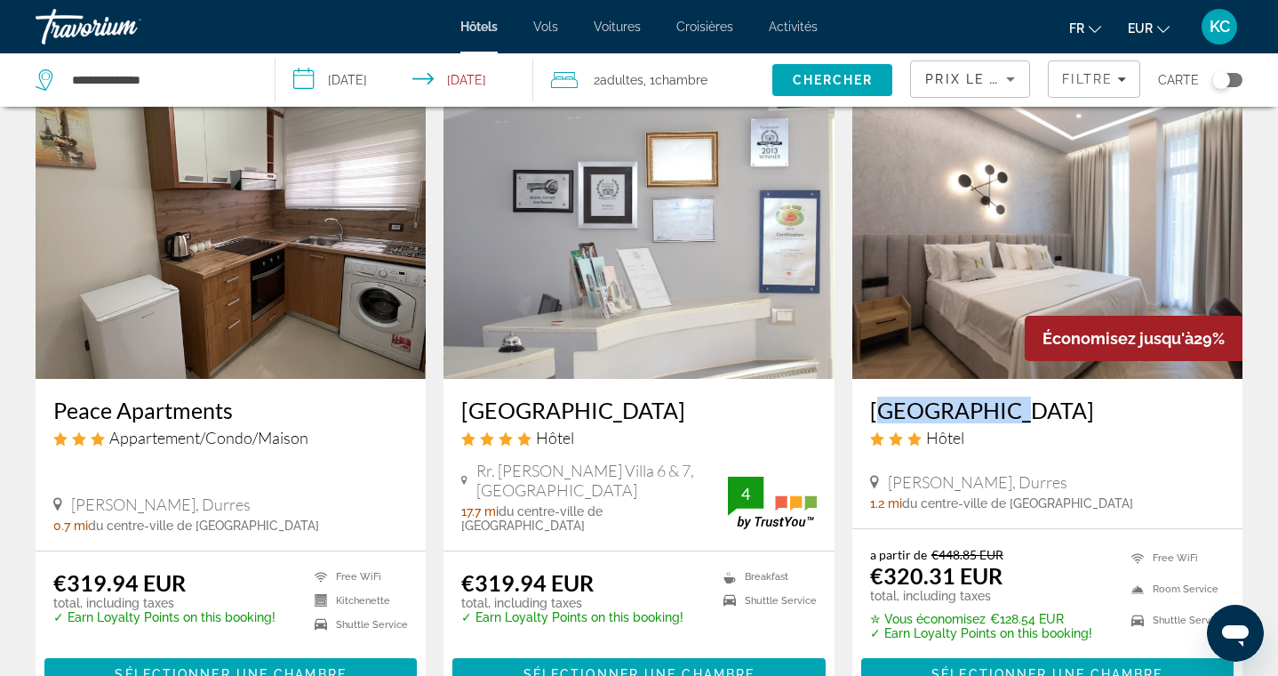
drag, startPoint x: 864, startPoint y: 348, endPoint x: 989, endPoint y: 351, distance: 125.4
click at [989, 379] on div "Nayel Hotel Hôtel Rruga Pavaresia, Durres 1.2 mi du centre-ville de Durres de l…" at bounding box center [1047, 453] width 390 height 149
copy h3 "Nayel Hotel"
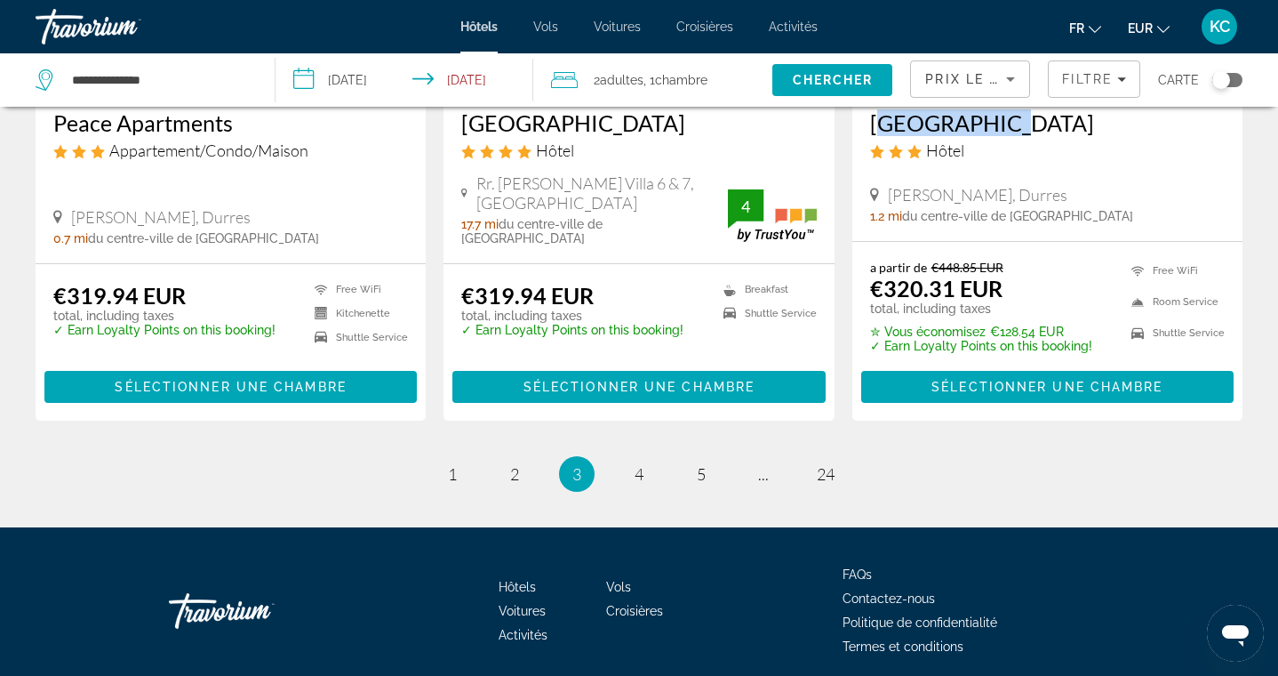
scroll to position [2414, 0]
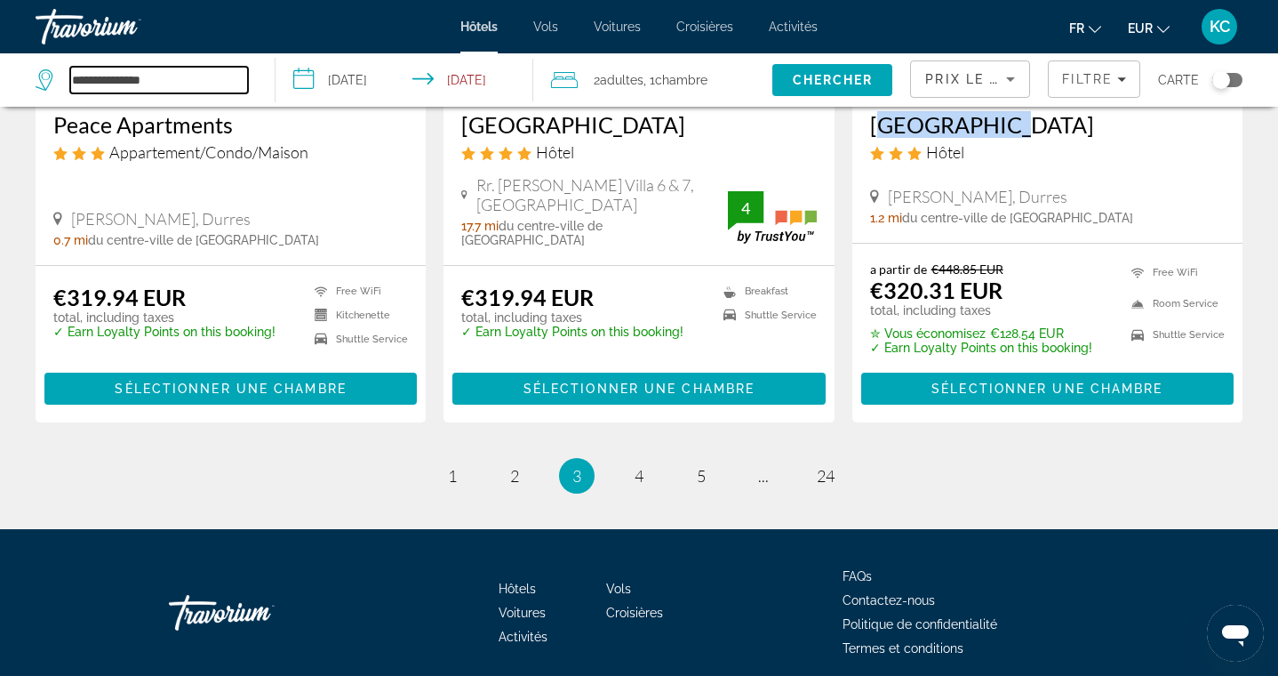
click at [185, 81] on input "**********" at bounding box center [159, 80] width 178 height 27
click at [212, 80] on input "**********" at bounding box center [159, 80] width 178 height 27
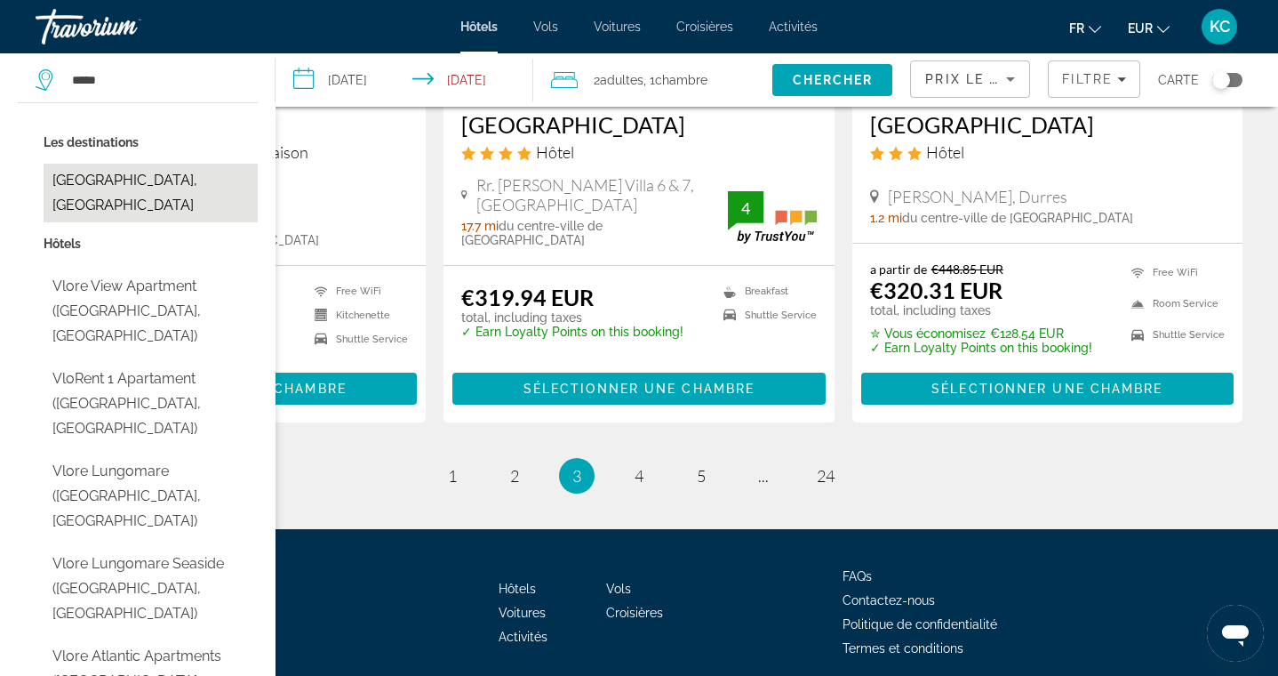
click at [123, 189] on button "Vlore, Albania" at bounding box center [151, 193] width 214 height 59
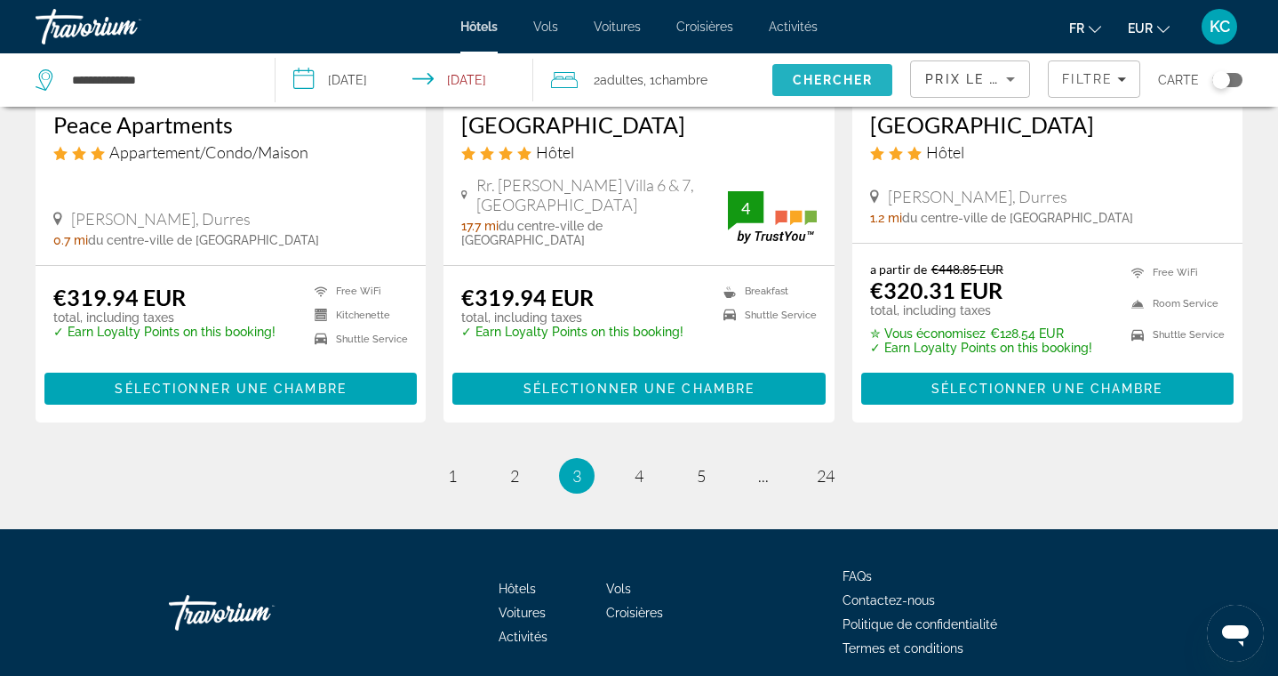
click at [810, 88] on span "Search" at bounding box center [832, 80] width 120 height 43
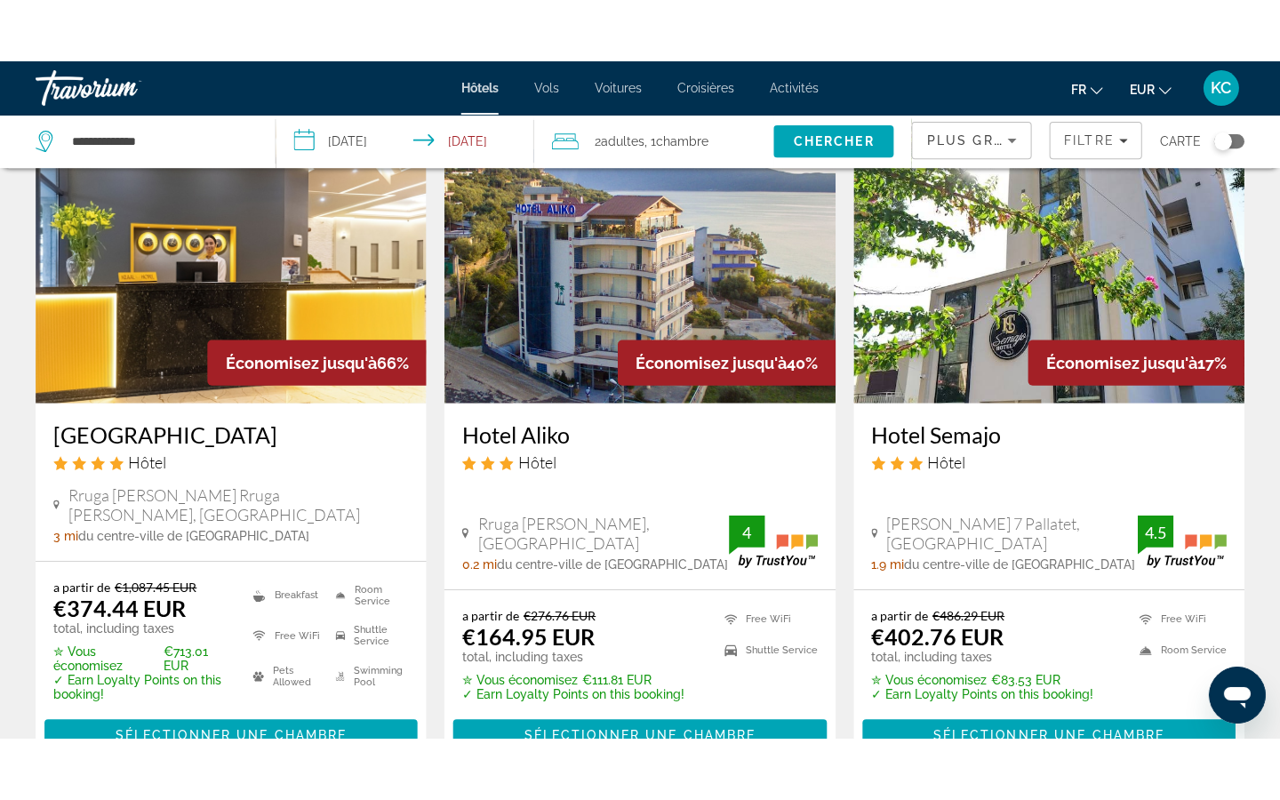
scroll to position [119, 0]
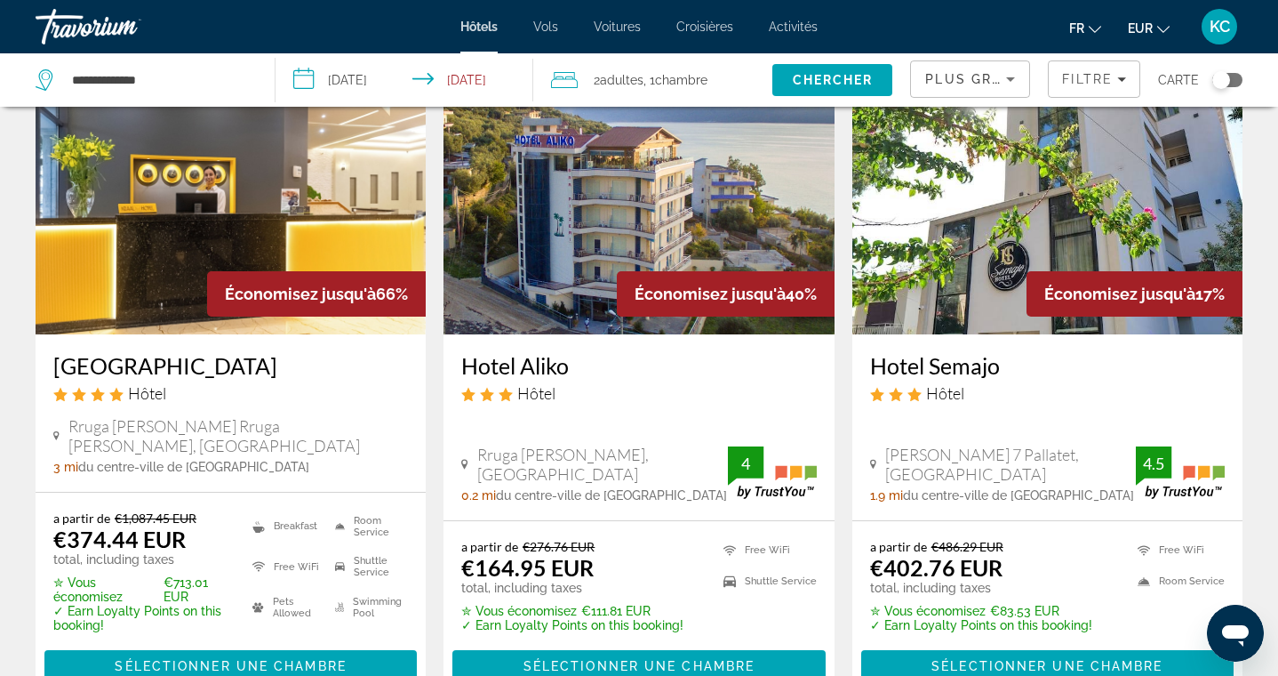
drag, startPoint x: 455, startPoint y: 363, endPoint x: 586, endPoint y: 365, distance: 130.7
click at [586, 365] on div "Hotel Aliko Hôtel Rruga Aleksandër Moisiu, Orikum 0.2 mi du centre-ville de Vlo…" at bounding box center [639, 427] width 390 height 186
copy h3 "Hotel Aliko"
drag, startPoint x: 452, startPoint y: 365, endPoint x: 606, endPoint y: 367, distance: 153.8
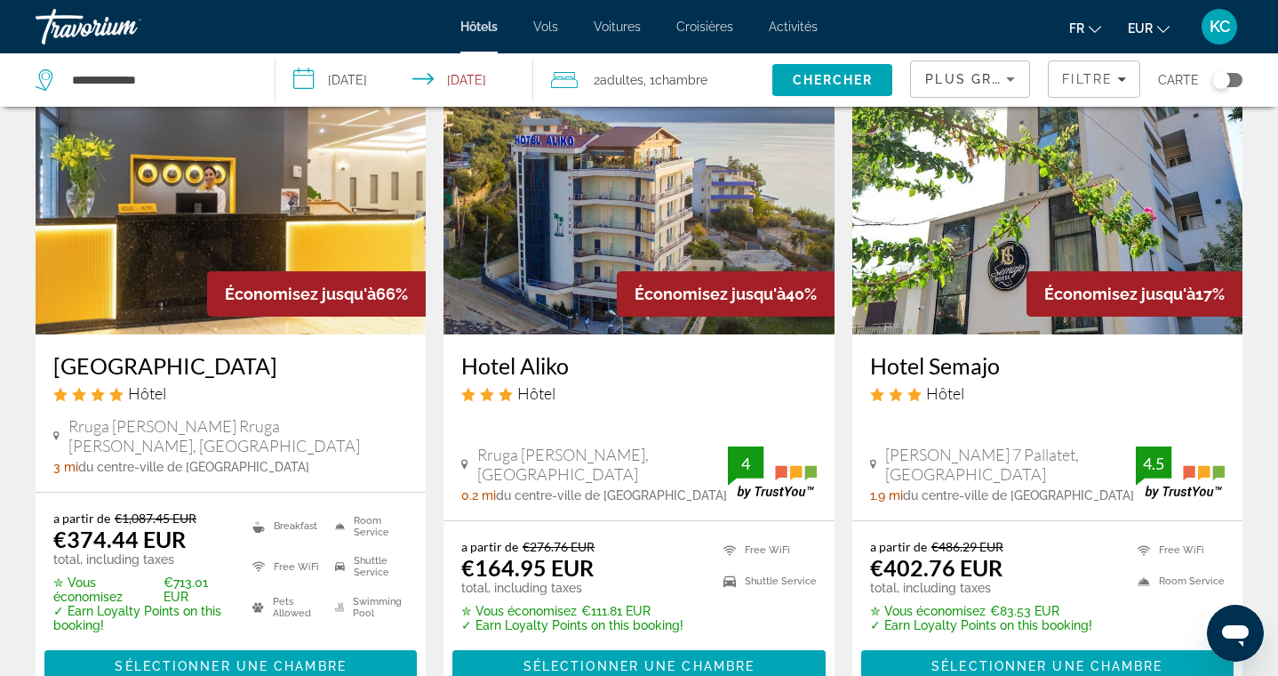
click at [606, 367] on div "Hotel Aliko Hôtel Rruga Aleksandër Moisiu, Orikum 0.2 mi du centre-ville de Vlo…" at bounding box center [639, 427] width 390 height 186
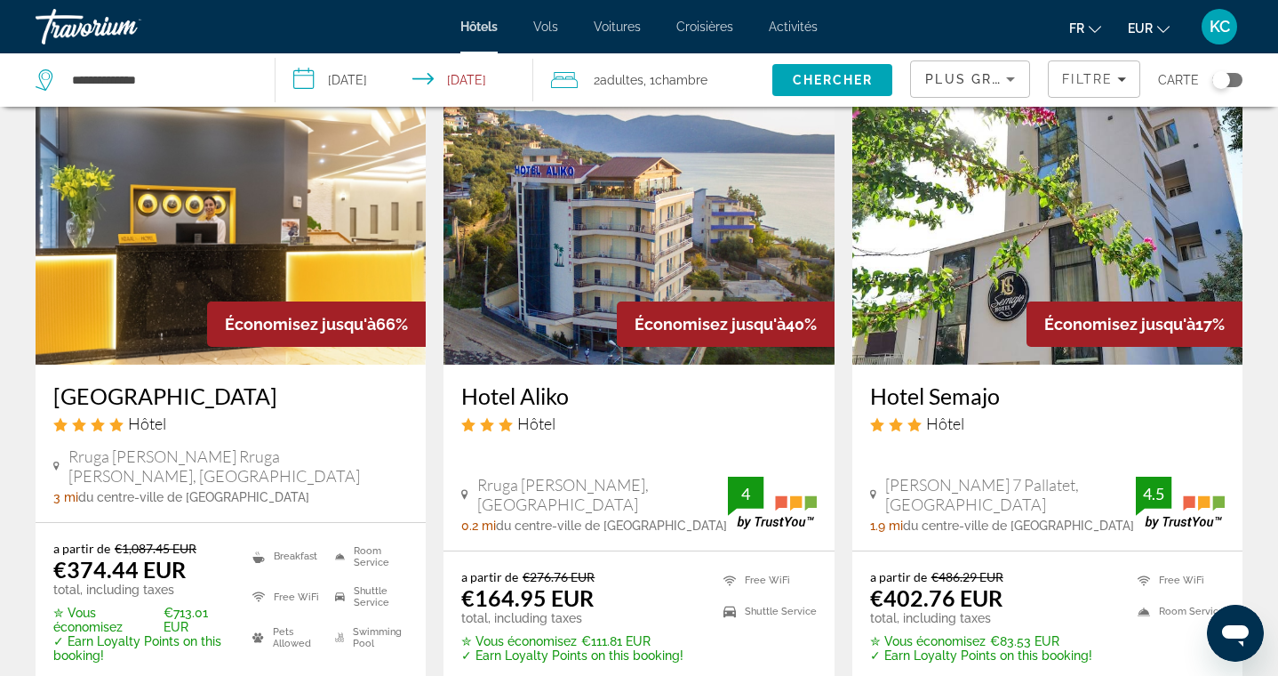
scroll to position [95, 0]
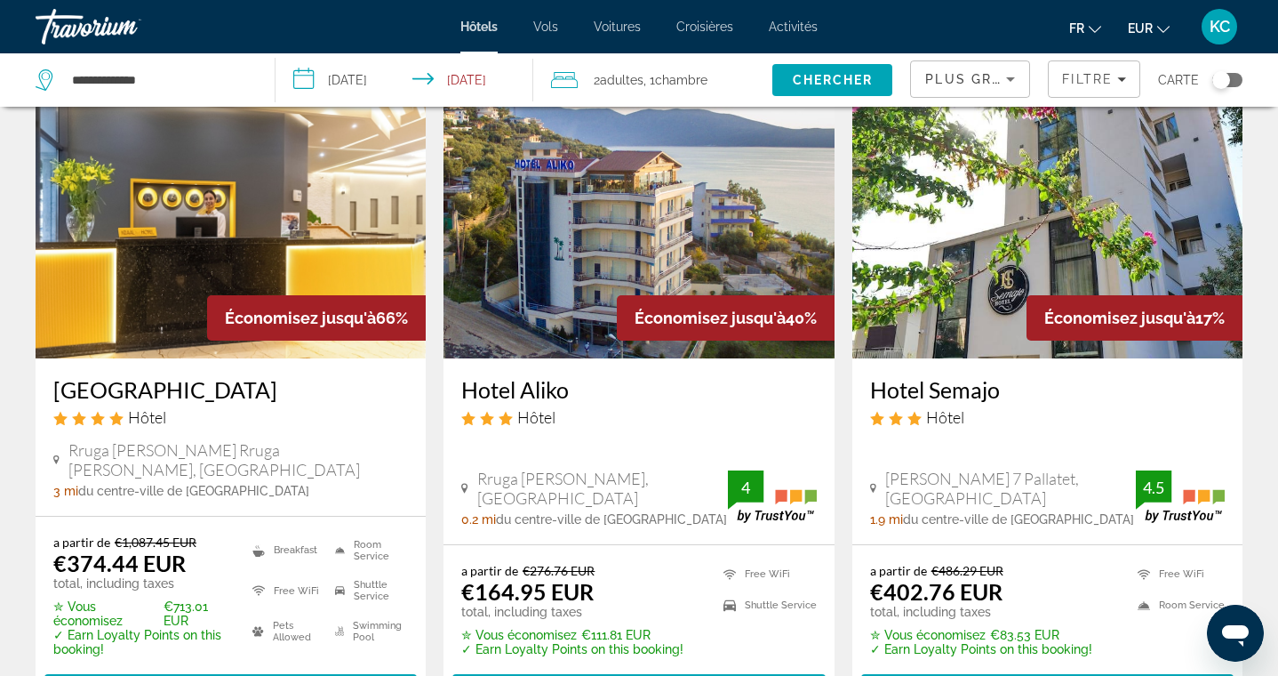
click at [956, 80] on span "Plus grandes économies" at bounding box center [1031, 79] width 212 height 14
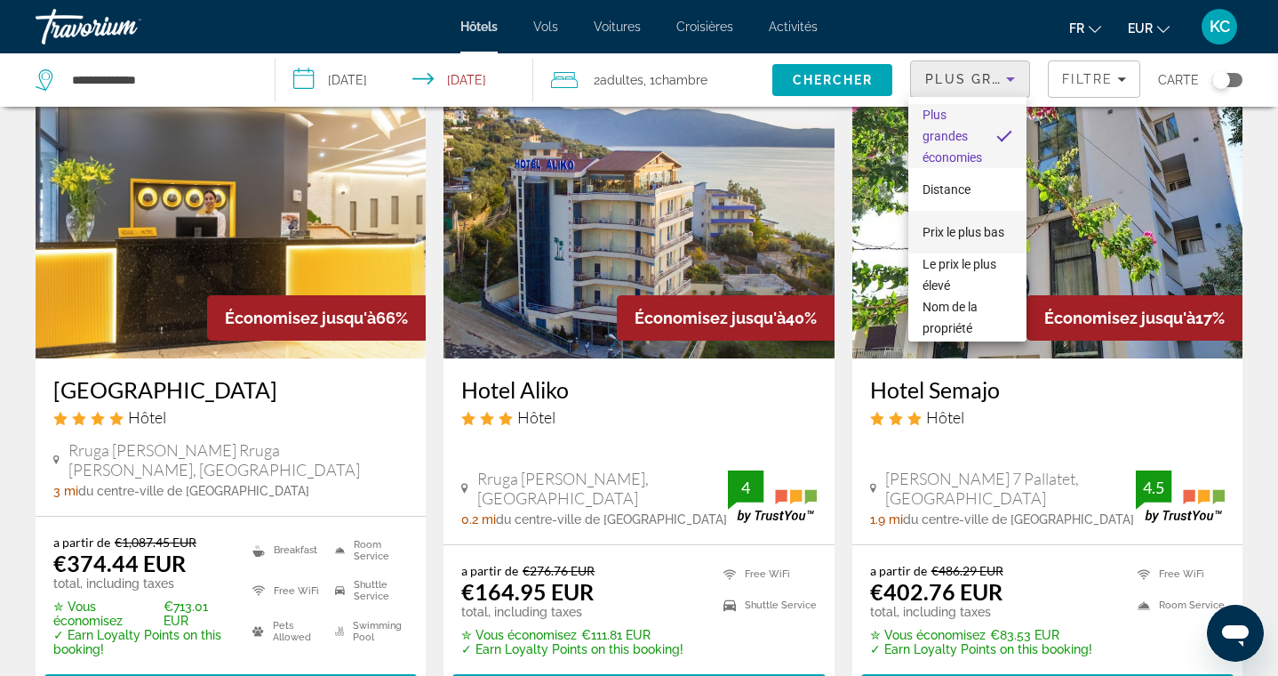
click at [956, 232] on span "Prix le plus bas" at bounding box center [964, 232] width 82 height 14
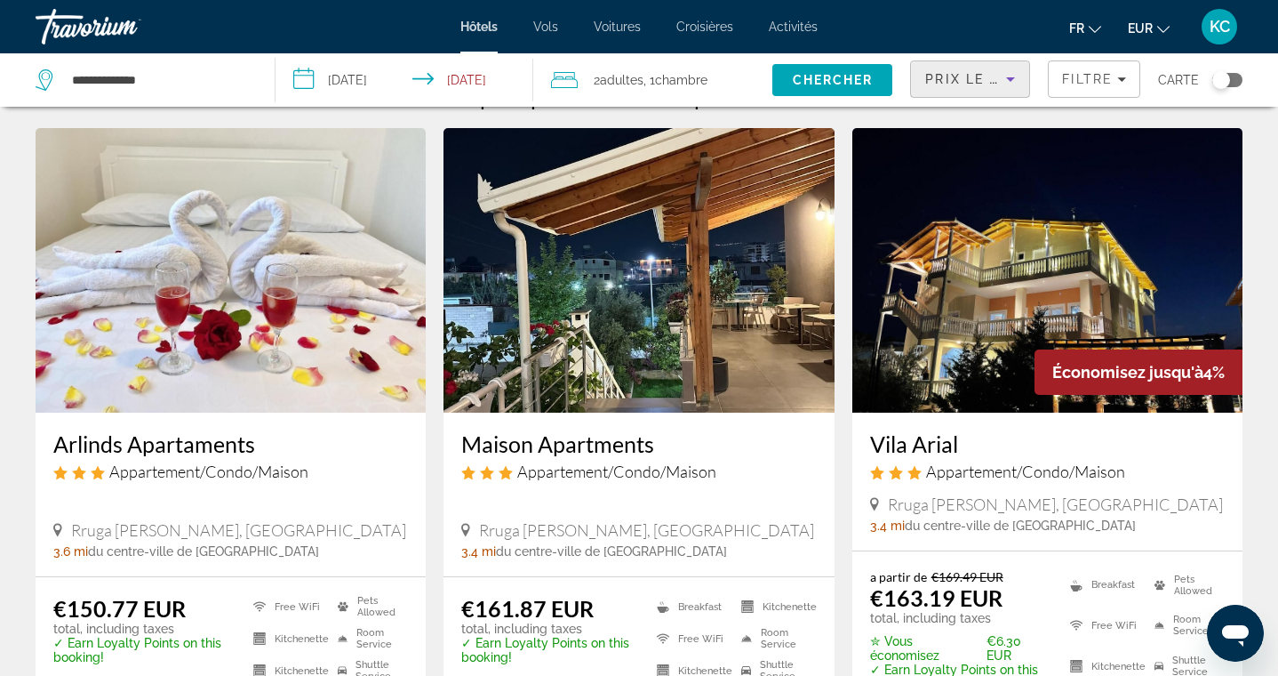
scroll to position [51, 0]
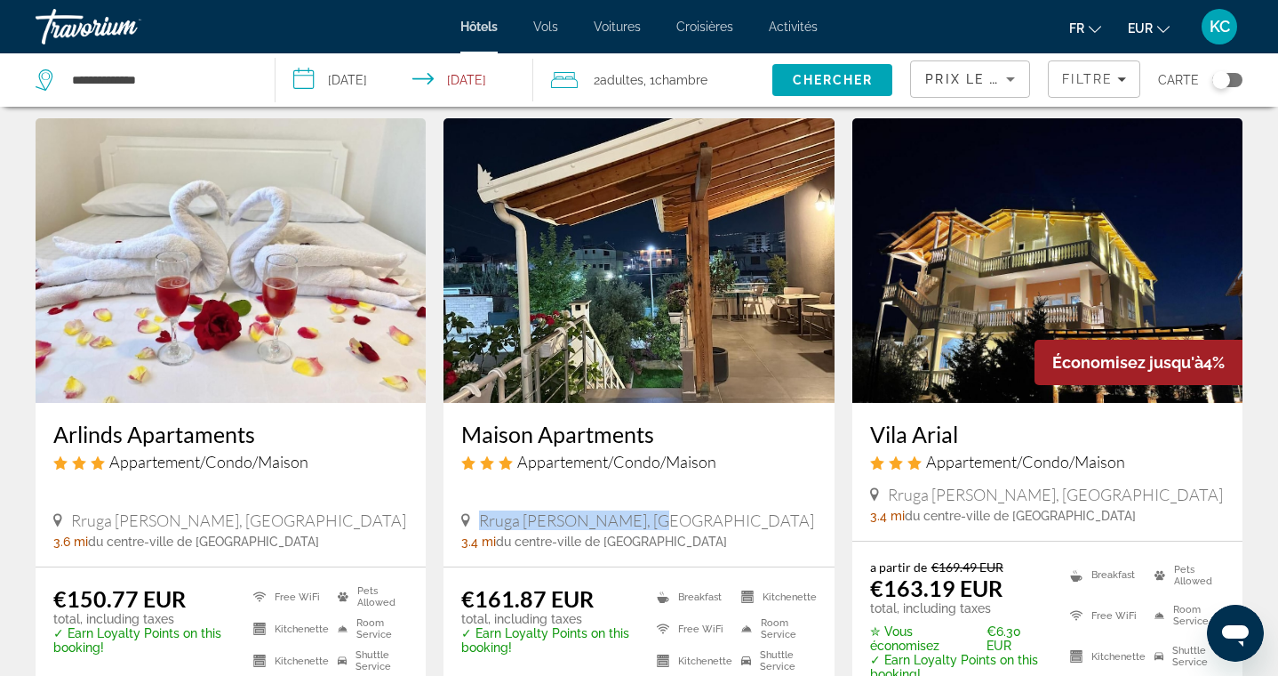
drag, startPoint x: 480, startPoint y: 518, endPoint x: 644, endPoint y: 510, distance: 164.6
click at [645, 511] on div "Rruga Aleks Çaçi, Vlore" at bounding box center [638, 520] width 355 height 20
copy span "Rruga Aleks Çaçi, Vlore"
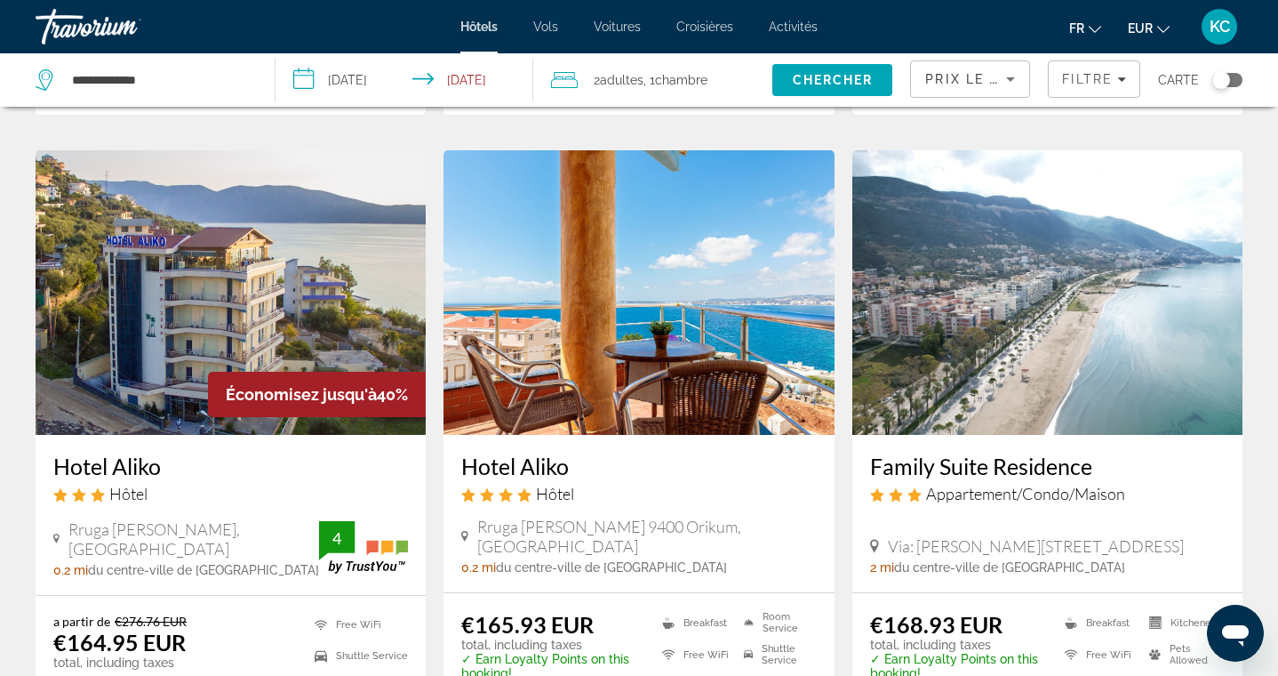
scroll to position [749, 0]
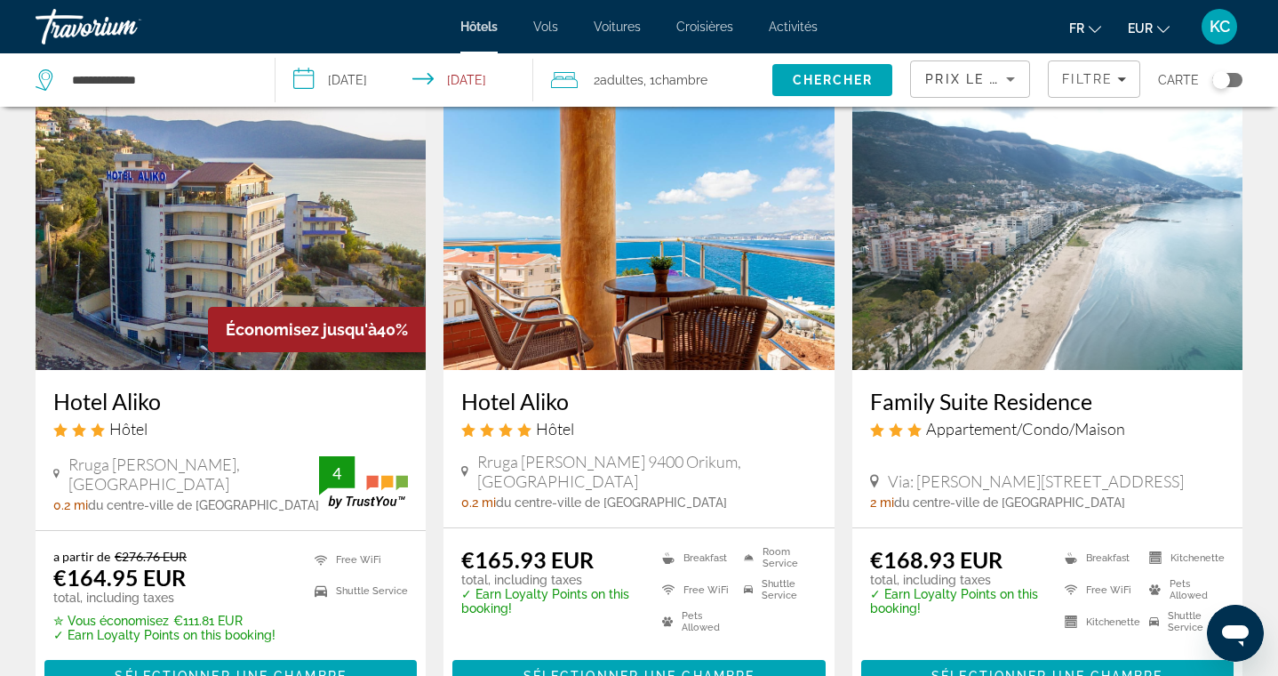
drag, startPoint x: 453, startPoint y: 401, endPoint x: 574, endPoint y: 410, distance: 121.2
click at [574, 410] on div "Hotel Aliko Hôtel Rruga Aleksandër Moisiu 9400 Orikum, Vlore 0.2 mi du centre-v…" at bounding box center [639, 448] width 390 height 157
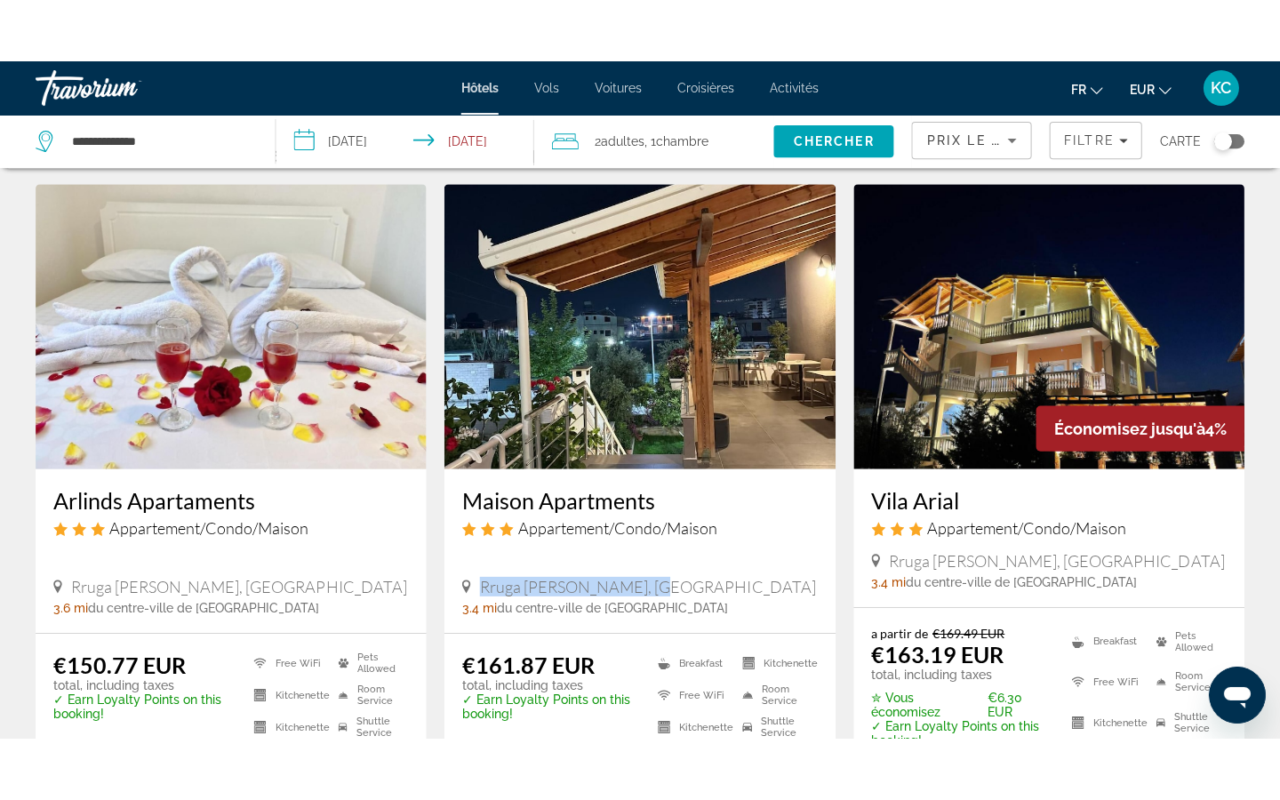
scroll to position [46, 0]
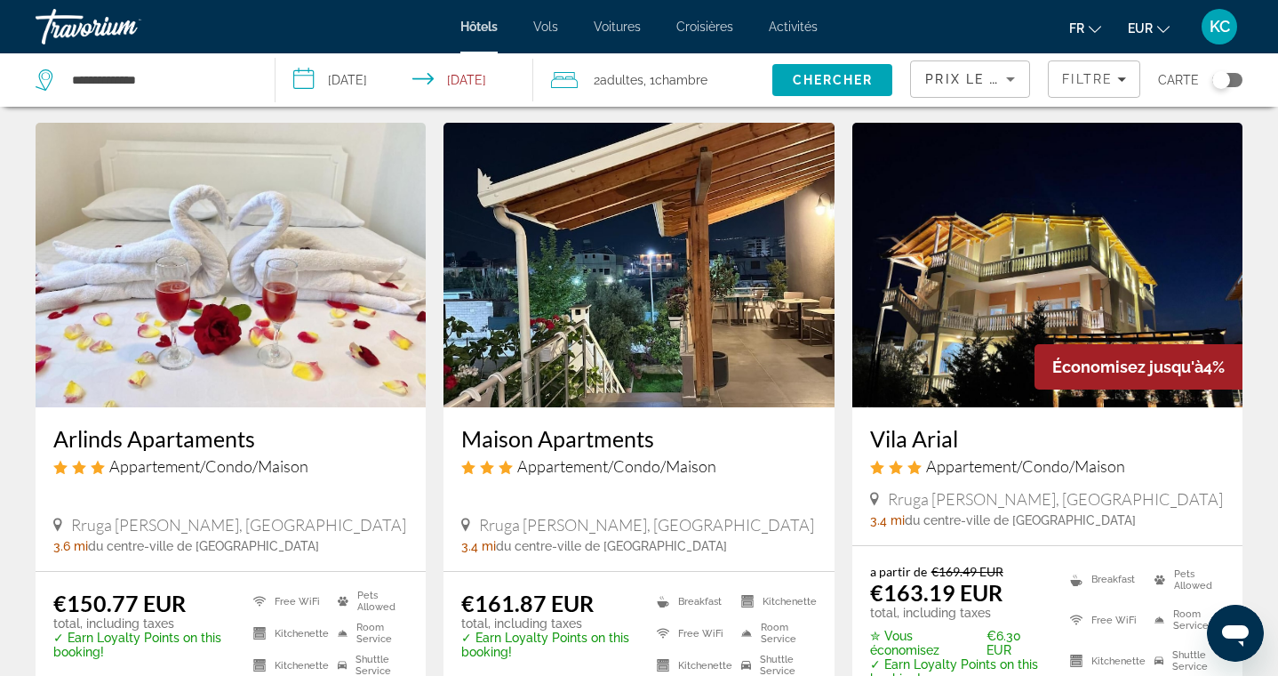
click at [970, 83] on span "Prix le plus bas" at bounding box center [995, 79] width 140 height 14
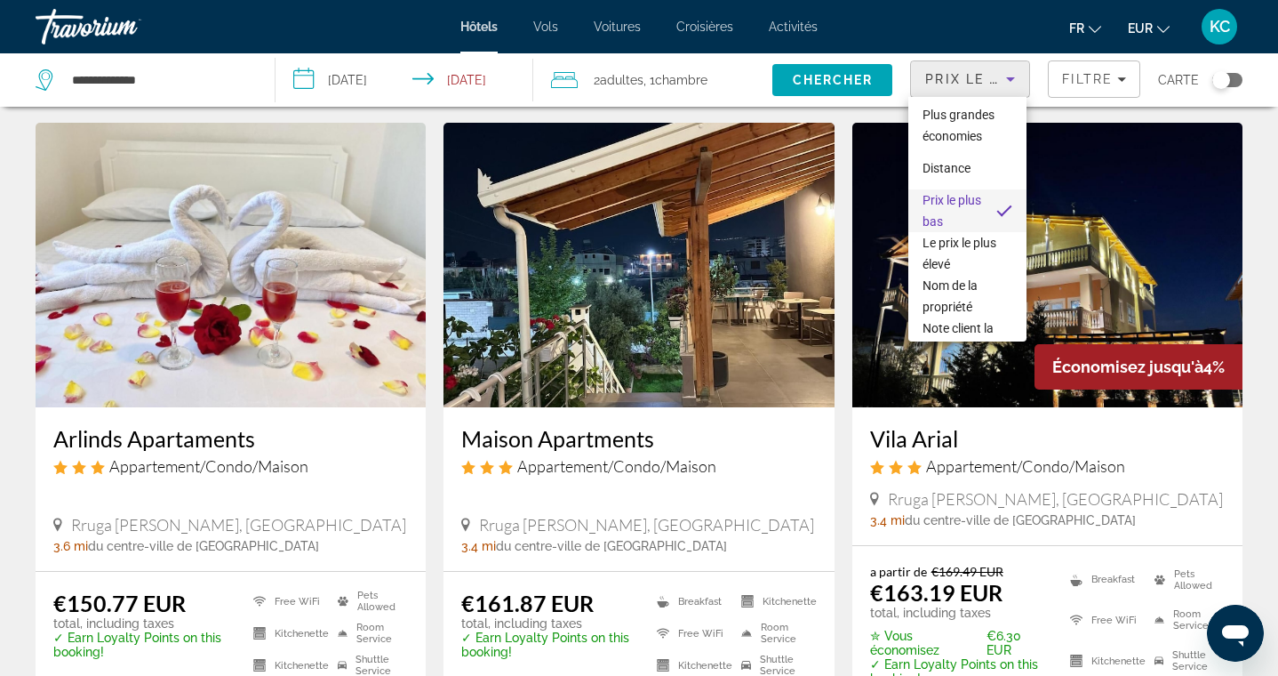
click at [970, 83] on div at bounding box center [639, 338] width 1278 height 676
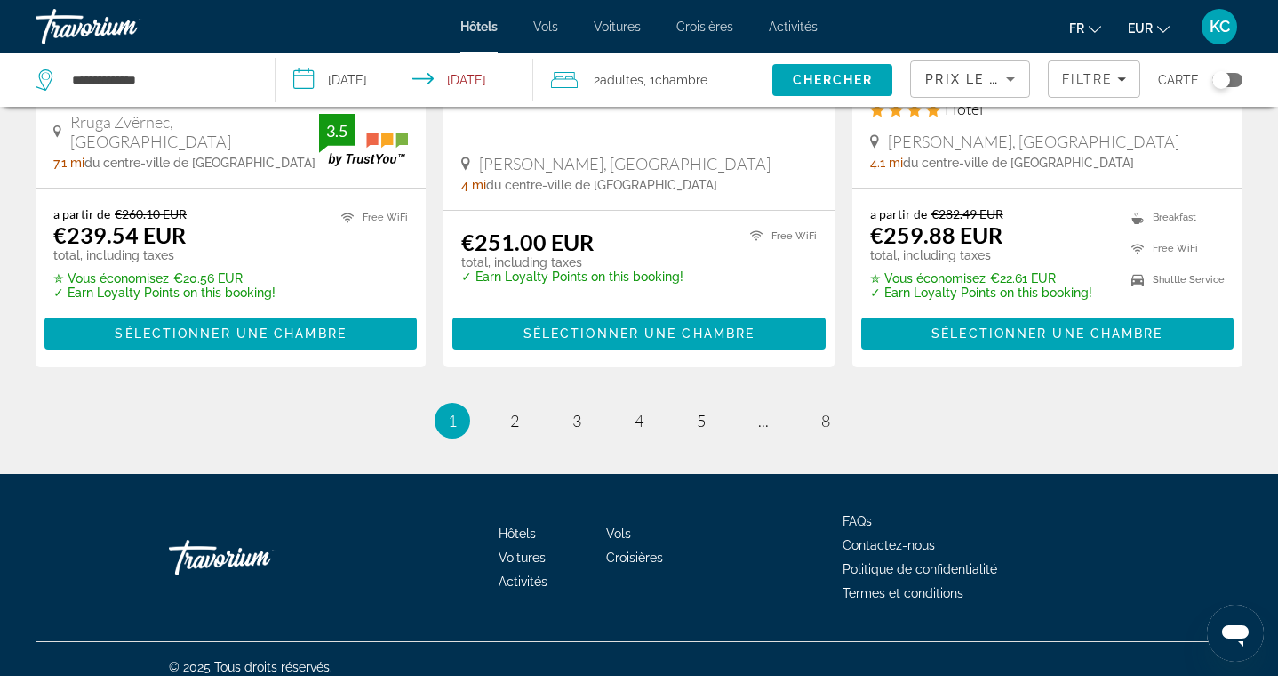
scroll to position [2388, 0]
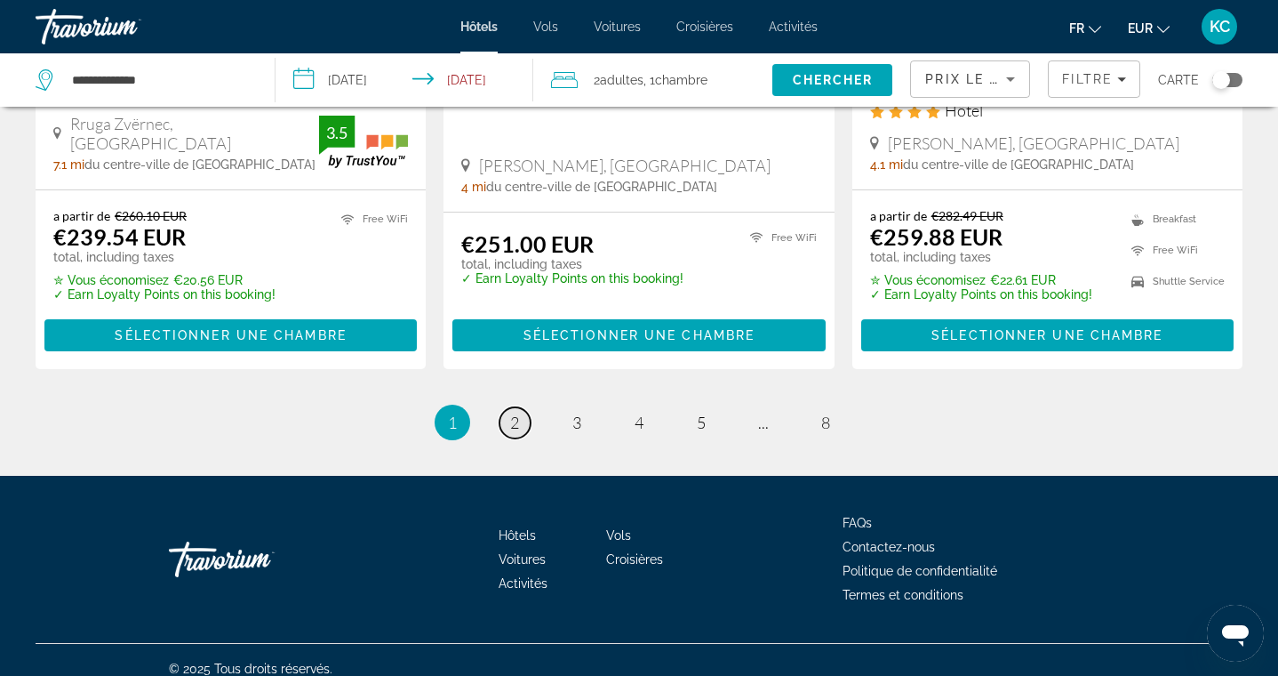
click at [512, 412] on span "2" at bounding box center [514, 422] width 9 height 20
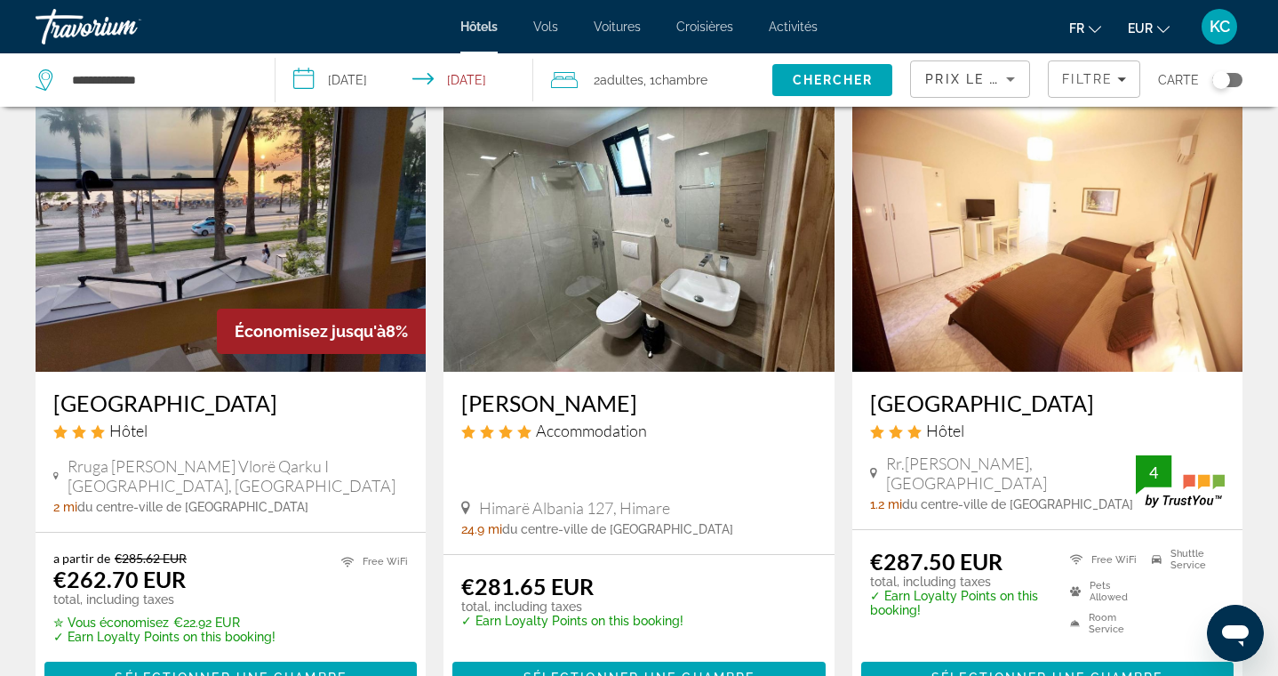
scroll to position [81, 0]
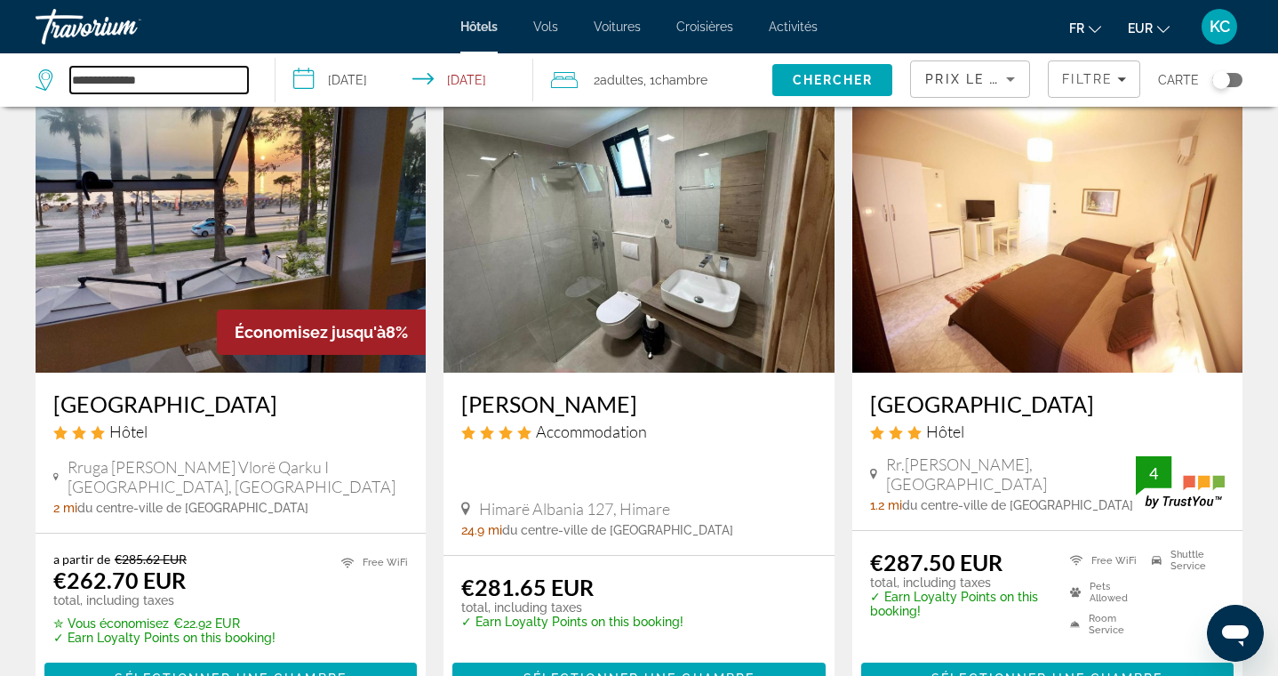
click at [196, 84] on input "**********" at bounding box center [159, 80] width 178 height 27
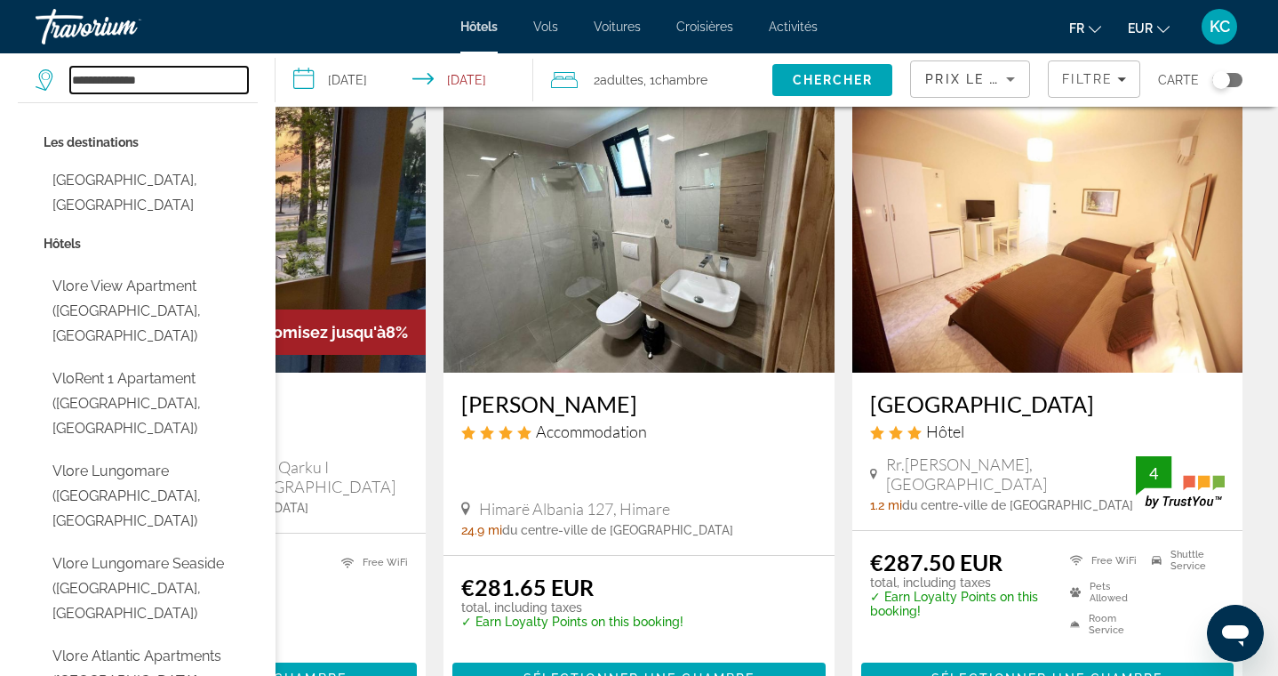
click at [196, 84] on input "**********" at bounding box center [159, 80] width 178 height 27
click at [214, 82] on input "**********" at bounding box center [159, 80] width 178 height 27
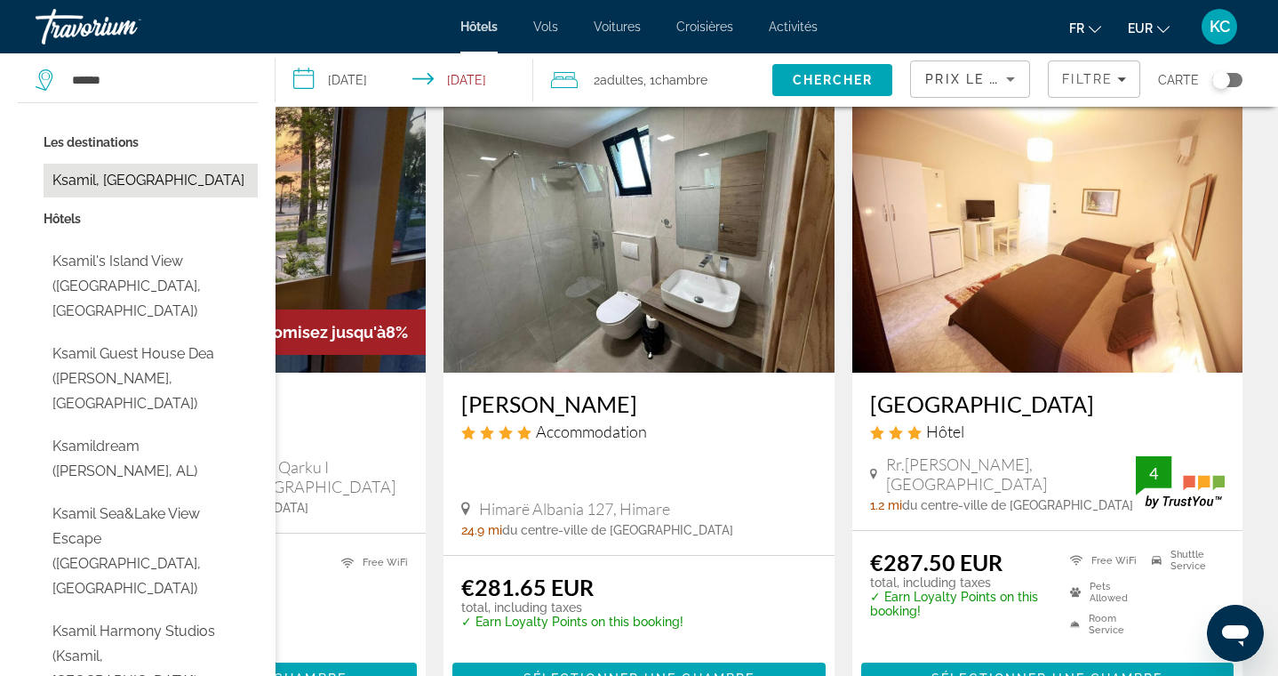
click at [175, 187] on button "Ksamil, Albania" at bounding box center [151, 181] width 214 height 34
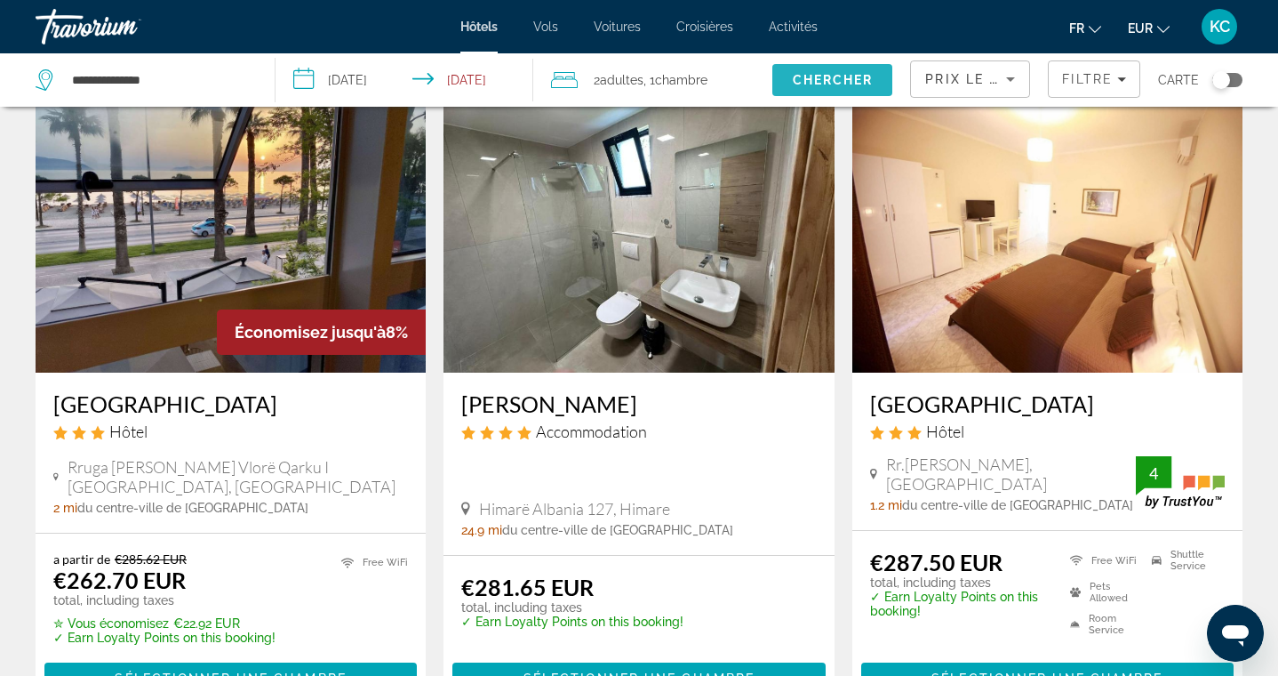
click at [819, 82] on span "Chercher" at bounding box center [833, 80] width 81 height 14
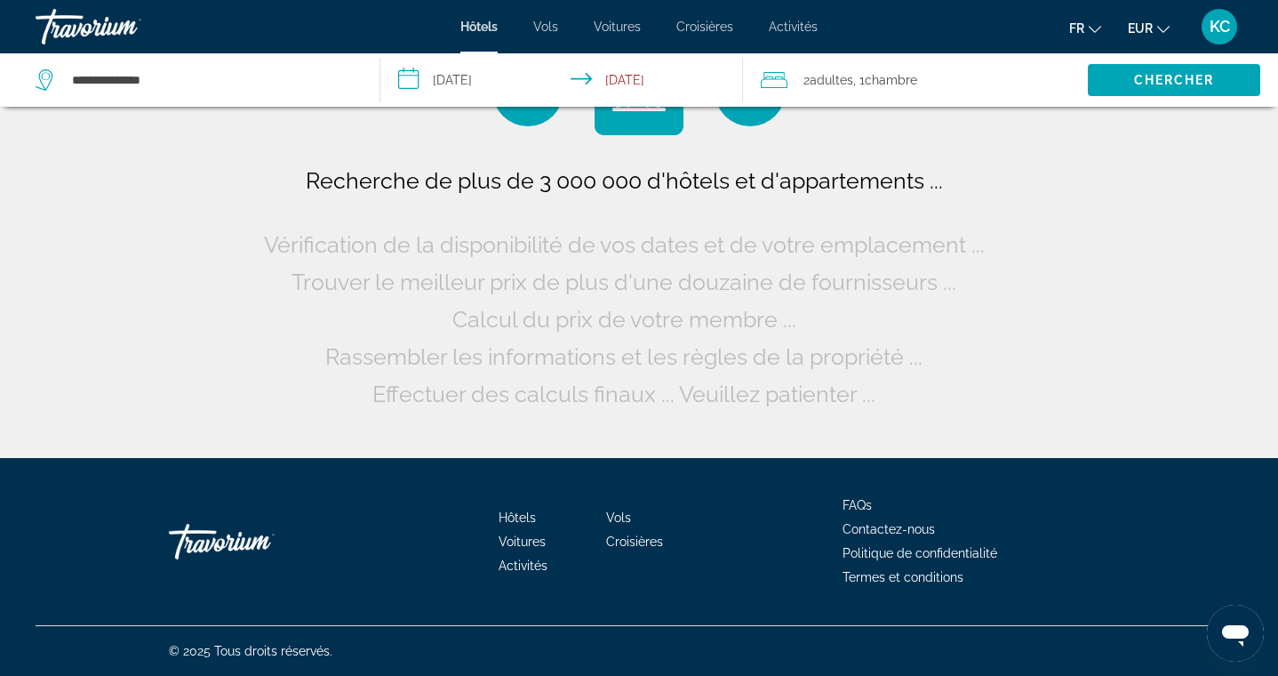
click at [819, 82] on span "Adultes" at bounding box center [832, 80] width 44 height 14
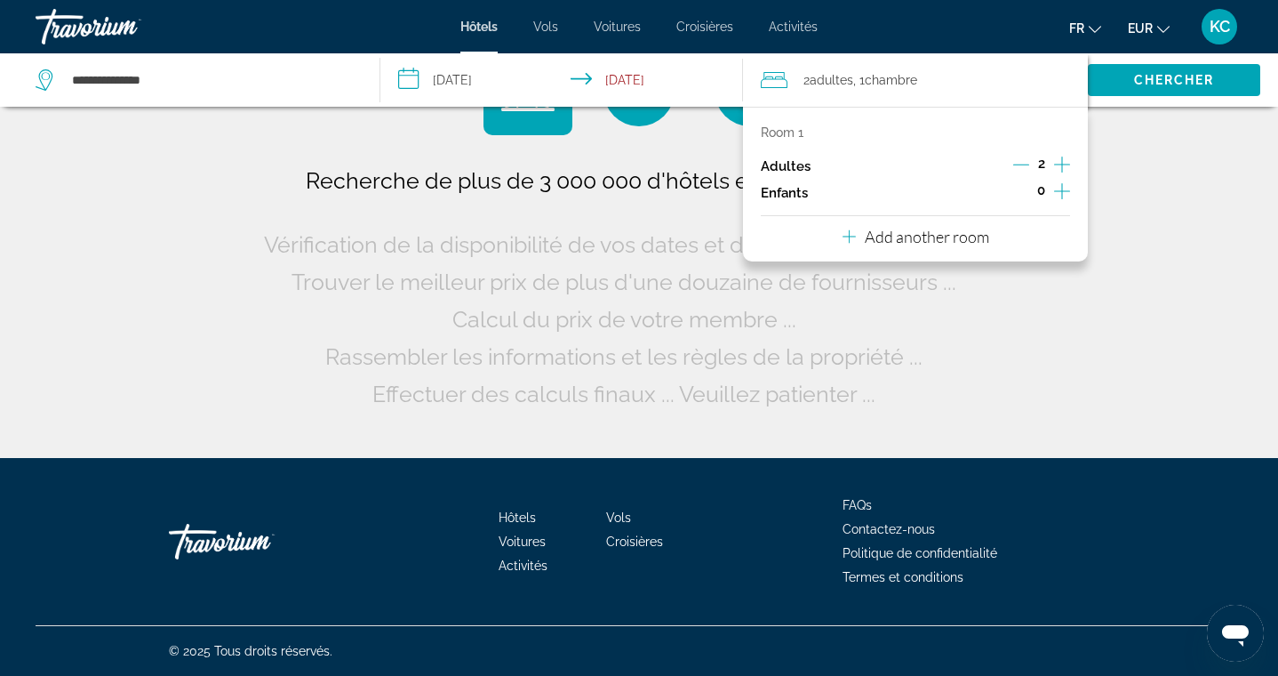
click at [1021, 165] on icon "Decrement adults" at bounding box center [1021, 164] width 16 height 16
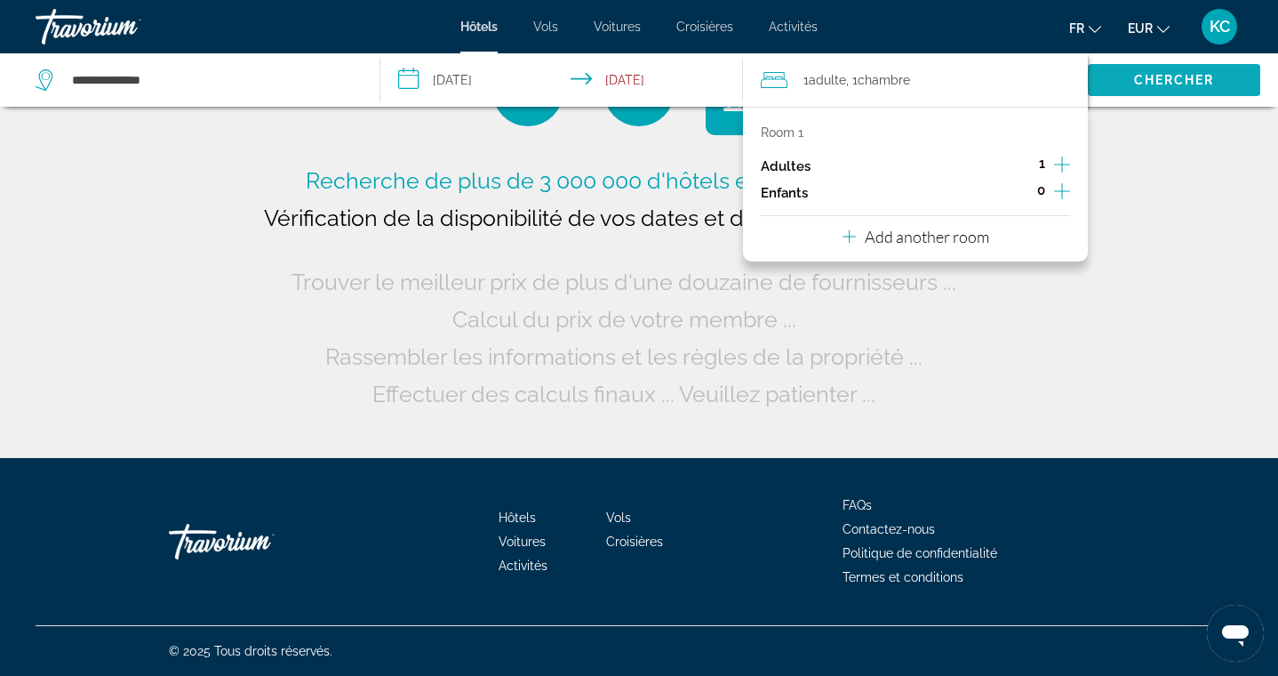
click at [1156, 79] on span "Chercher" at bounding box center [1174, 80] width 81 height 14
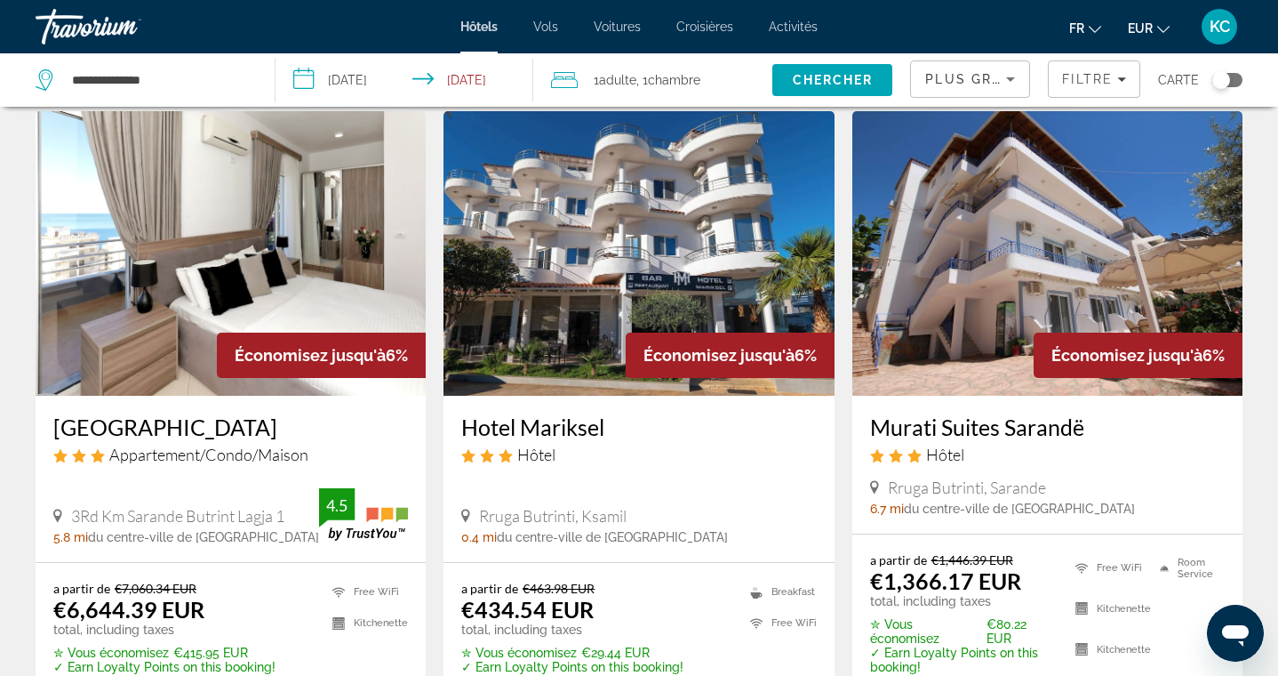
scroll to position [2092, 0]
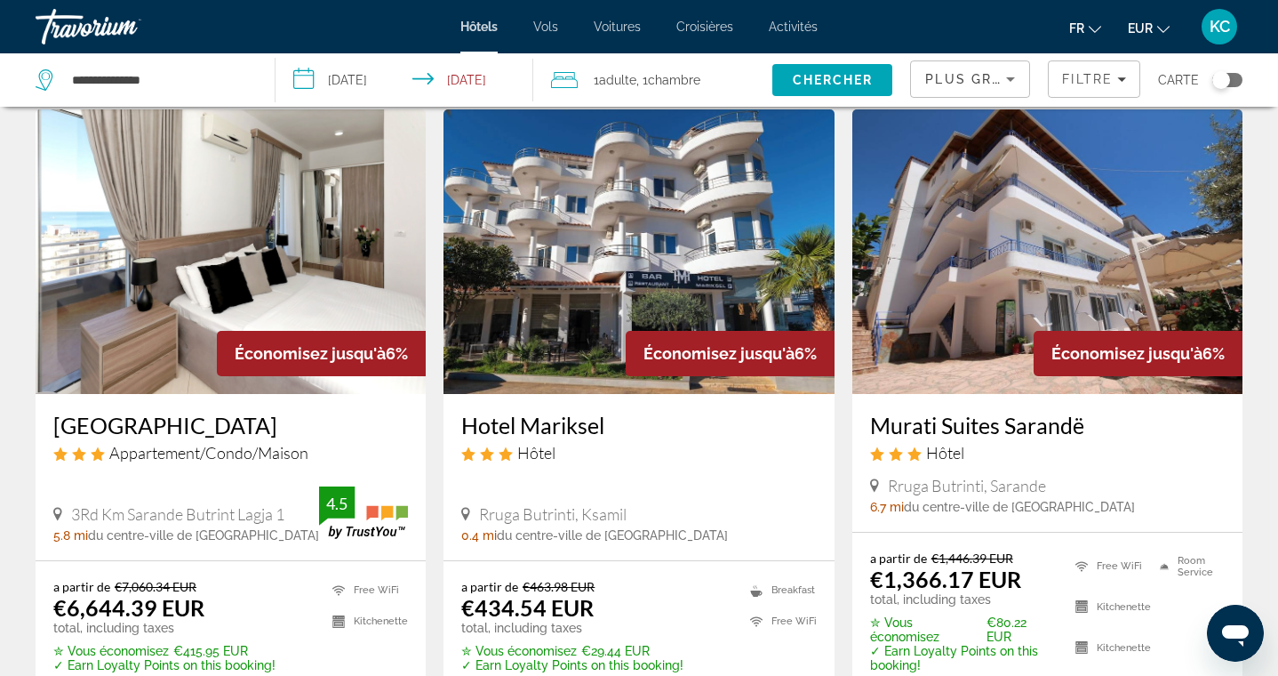
click at [1007, 79] on icon "Sort by" at bounding box center [1010, 79] width 9 height 4
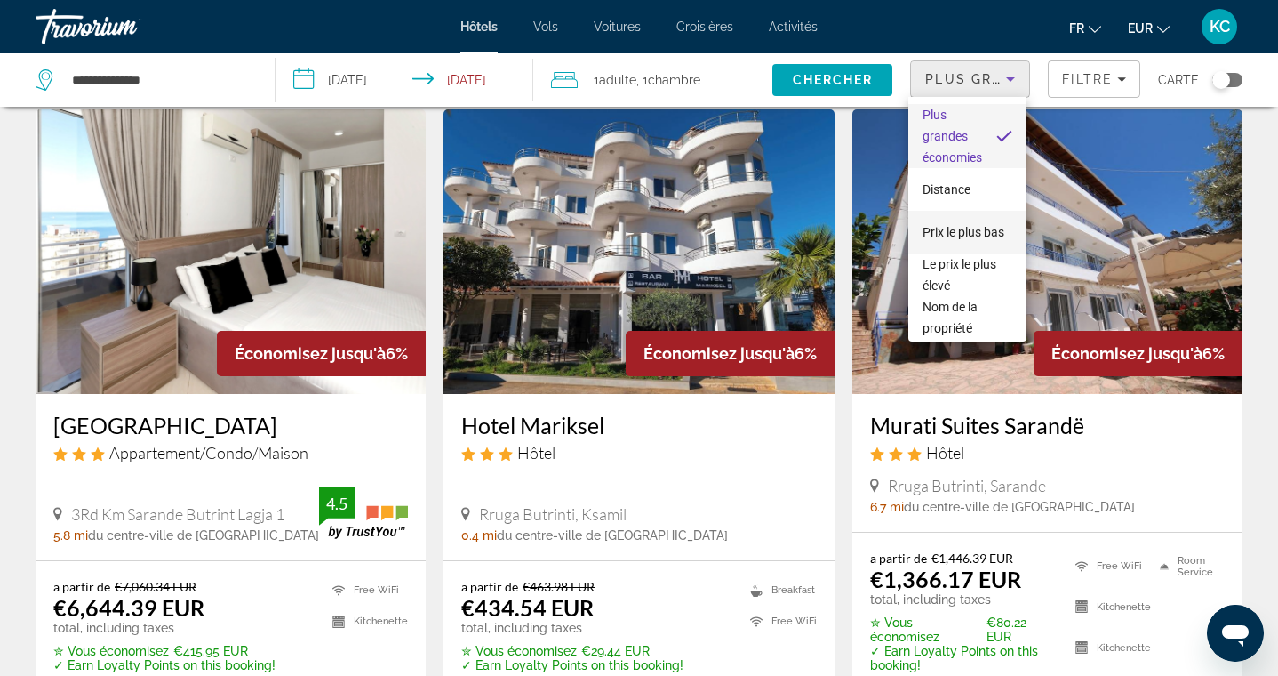
click at [973, 241] on span "Prix le plus bas" at bounding box center [964, 231] width 82 height 21
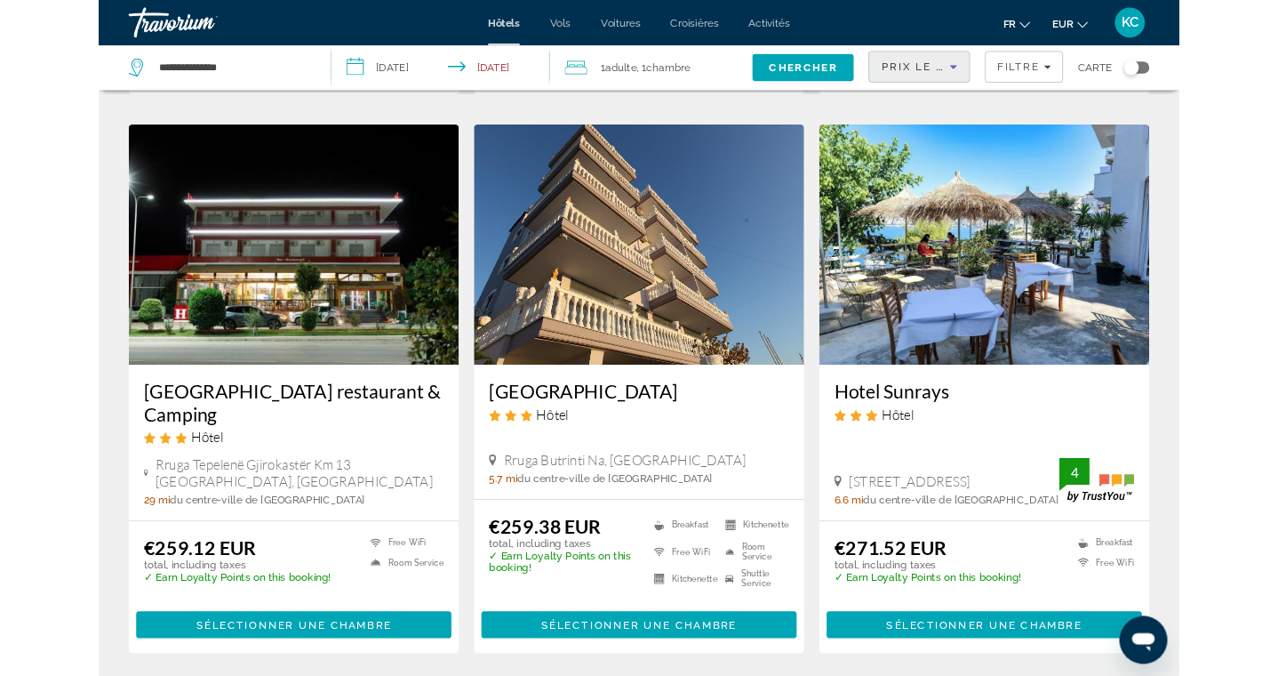
scroll to position [1956, 0]
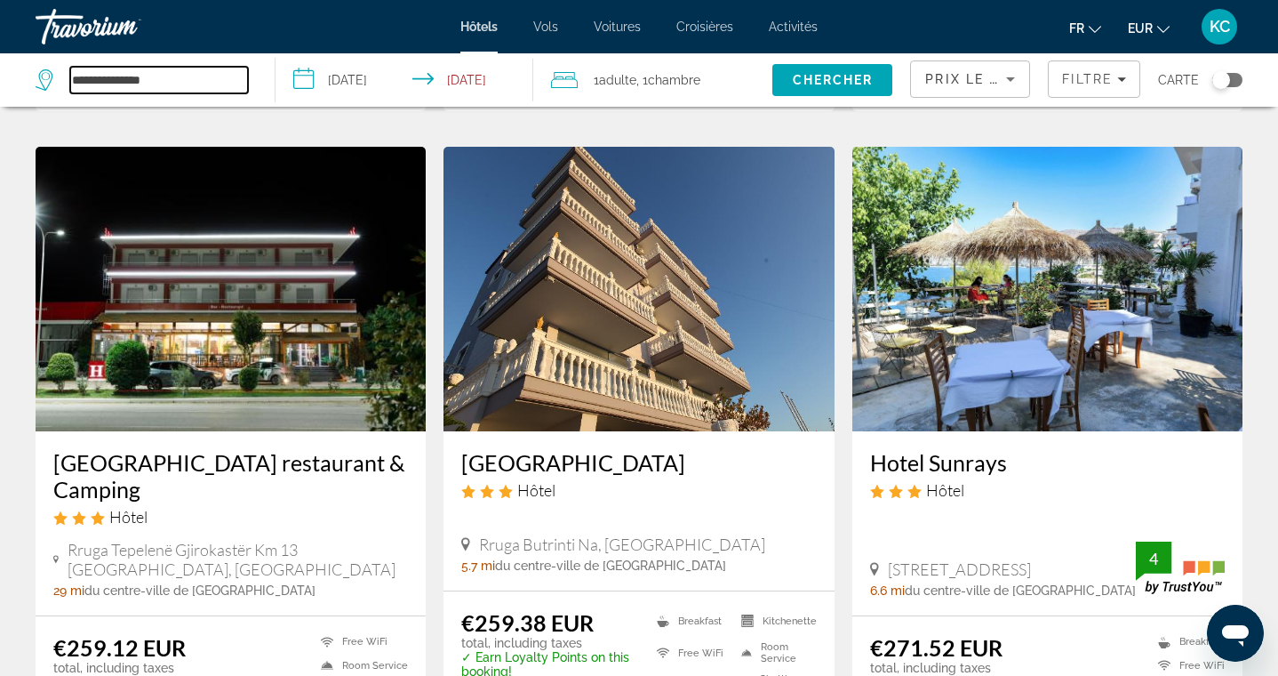
click at [158, 76] on input "**********" at bounding box center [159, 80] width 178 height 27
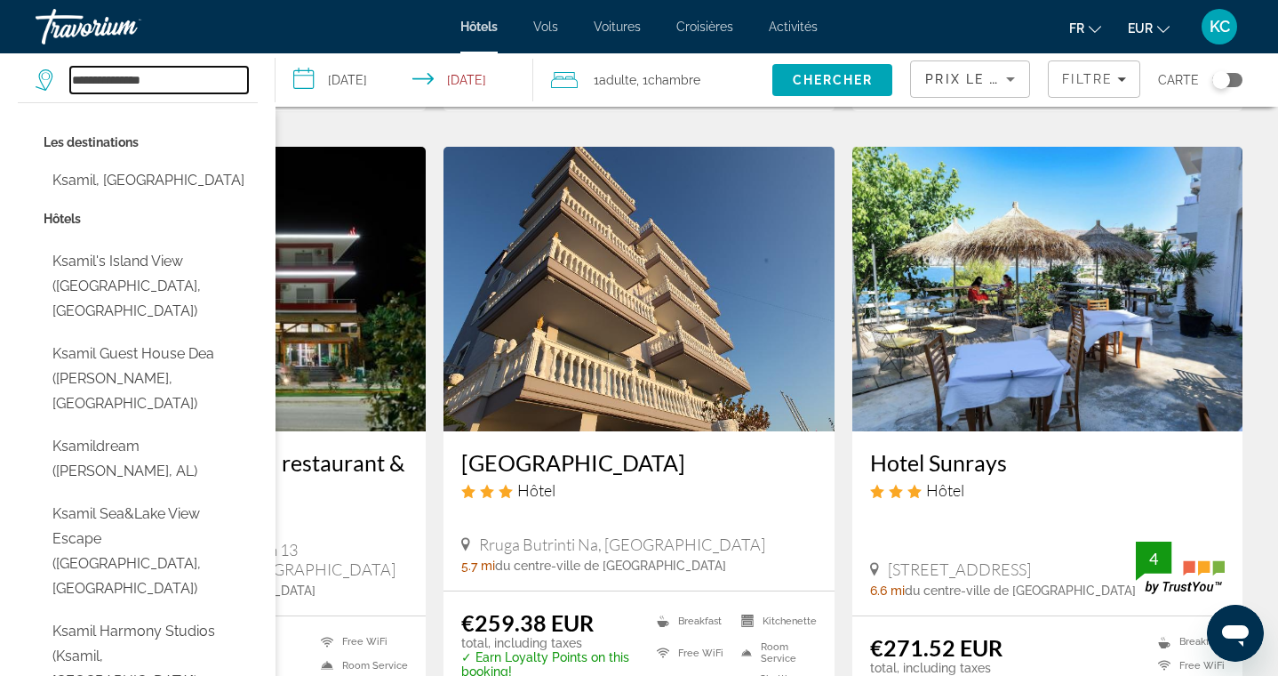
click at [158, 76] on input "**********" at bounding box center [159, 80] width 178 height 27
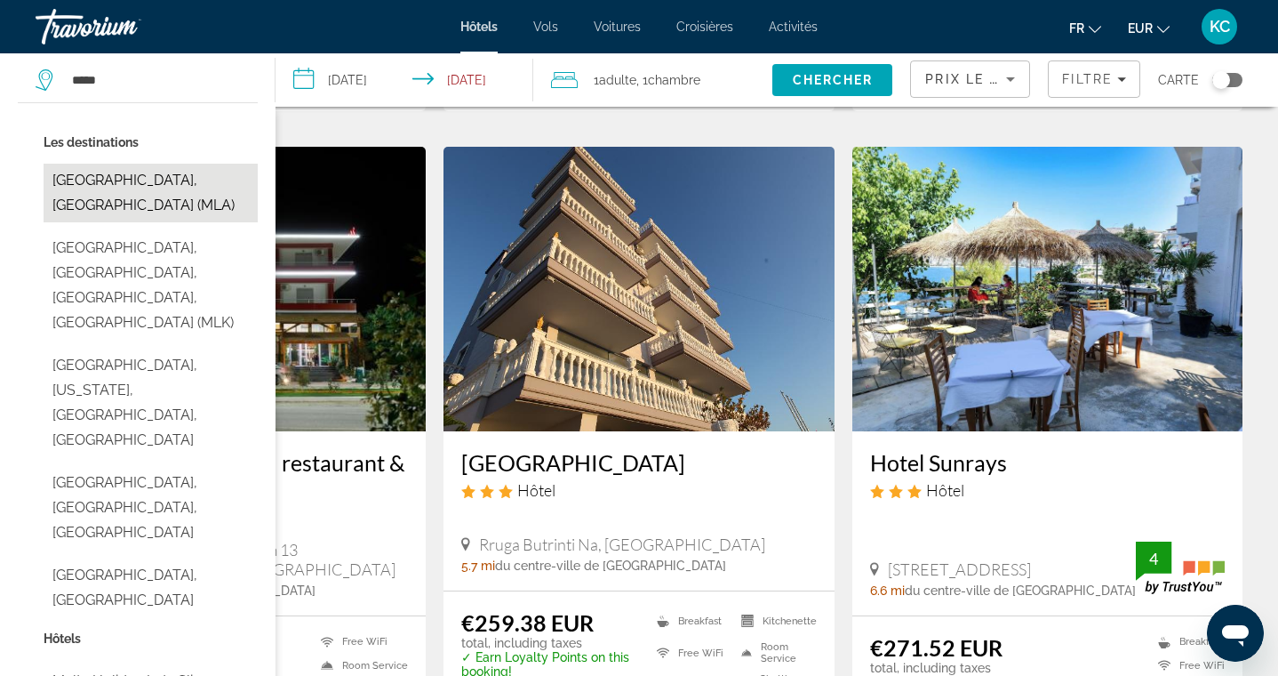
click at [162, 182] on button "Malta, Malta (MLA)" at bounding box center [151, 193] width 214 height 59
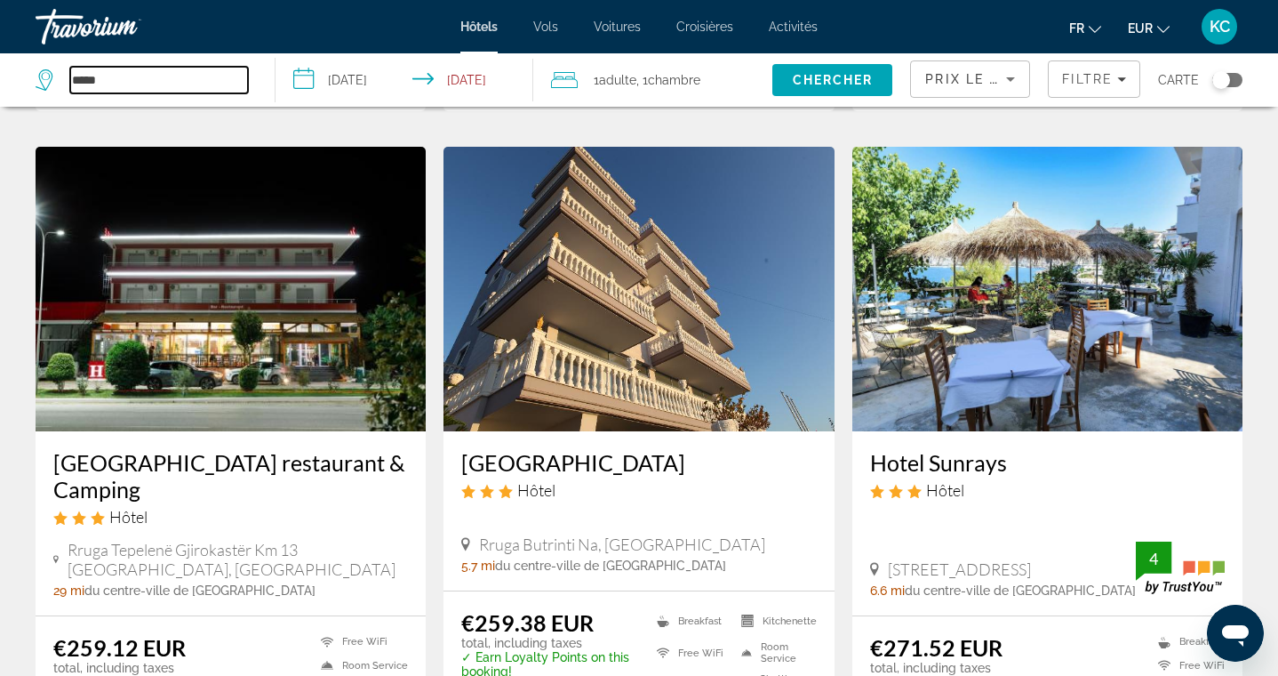
type input "**********"
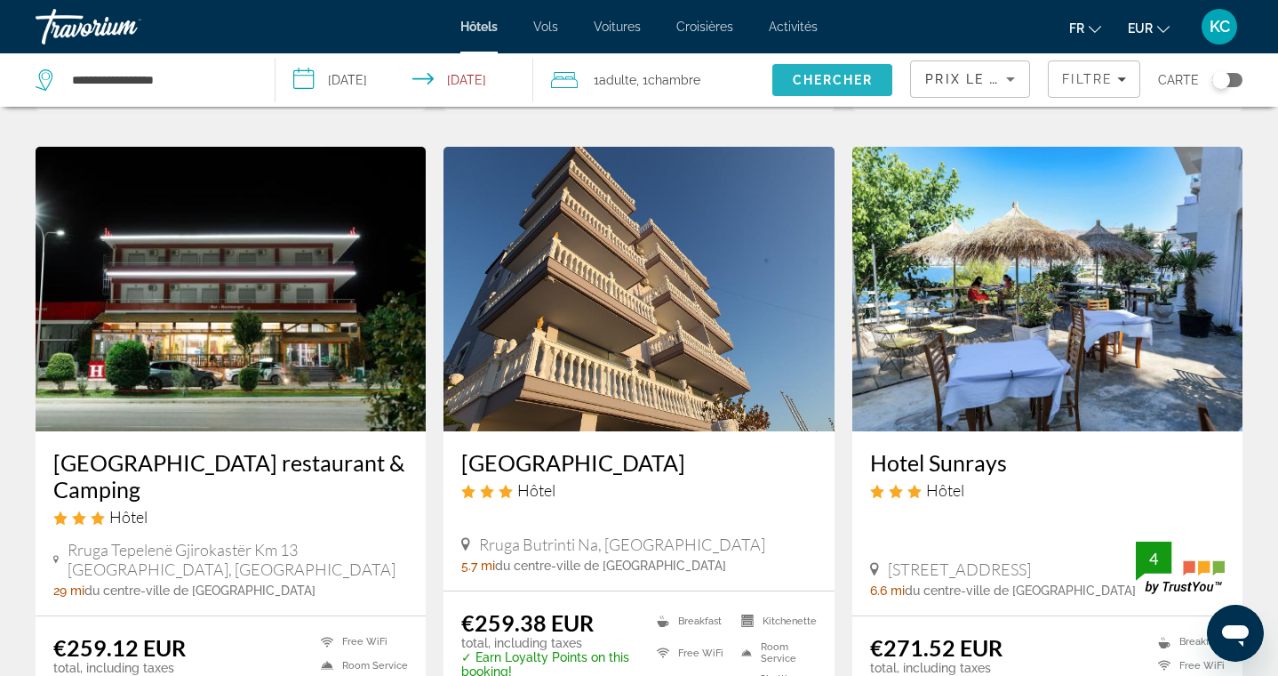
click at [801, 83] on span "Chercher" at bounding box center [833, 80] width 81 height 14
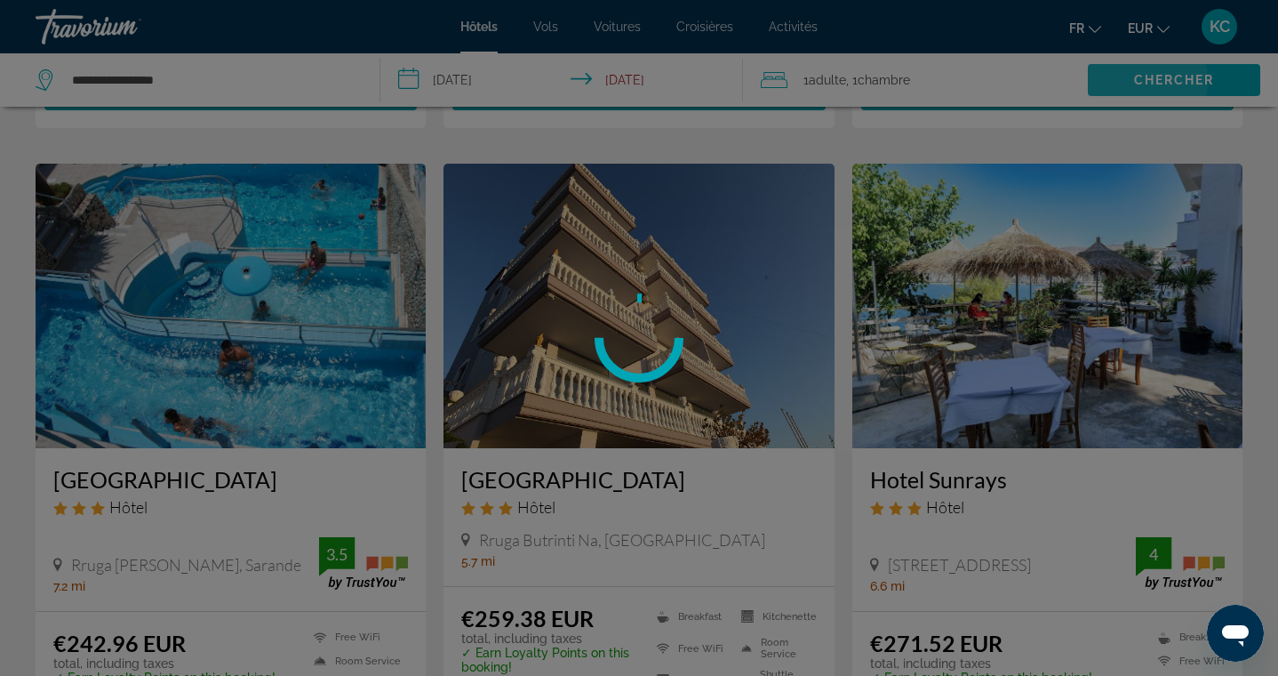
scroll to position [0, 0]
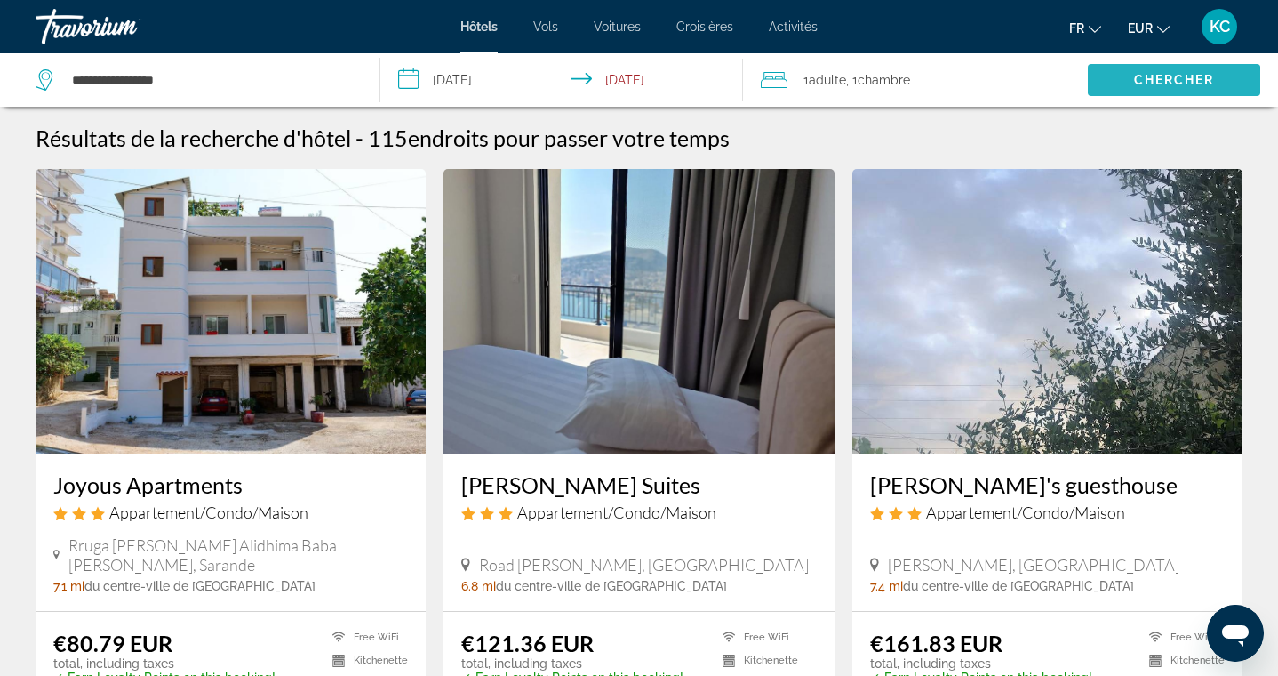
click at [1119, 87] on span "Search" at bounding box center [1174, 80] width 172 height 43
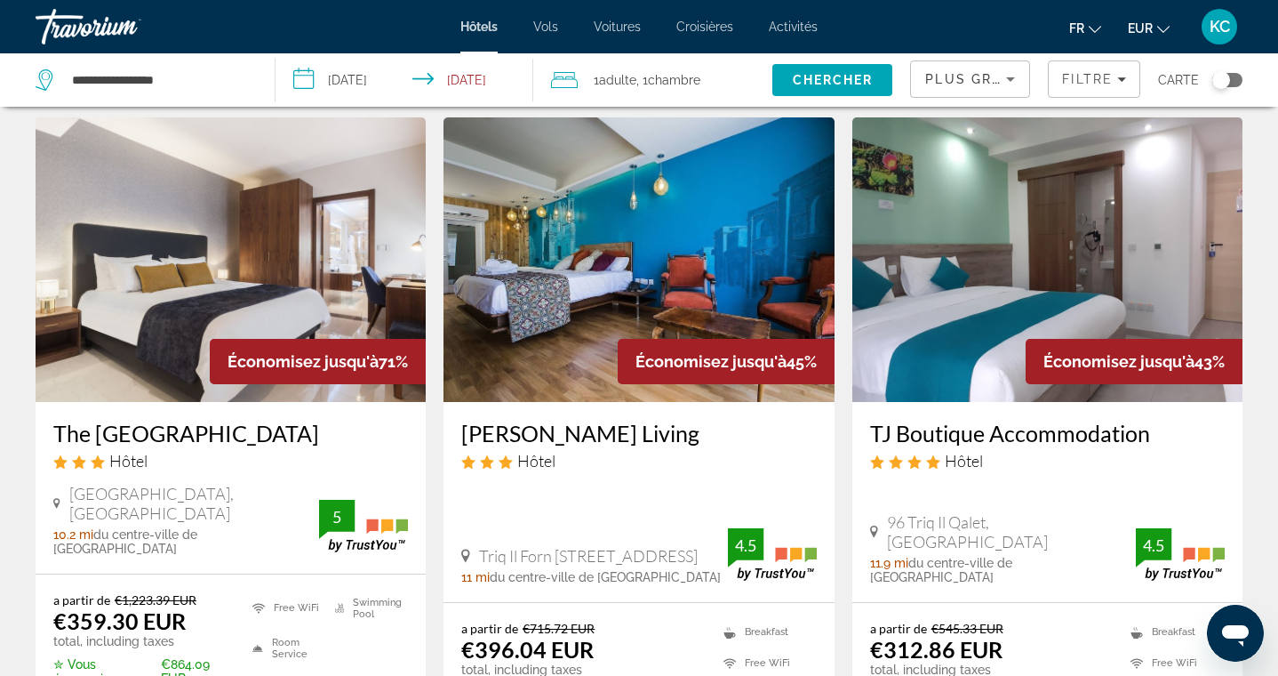
scroll to position [47, 0]
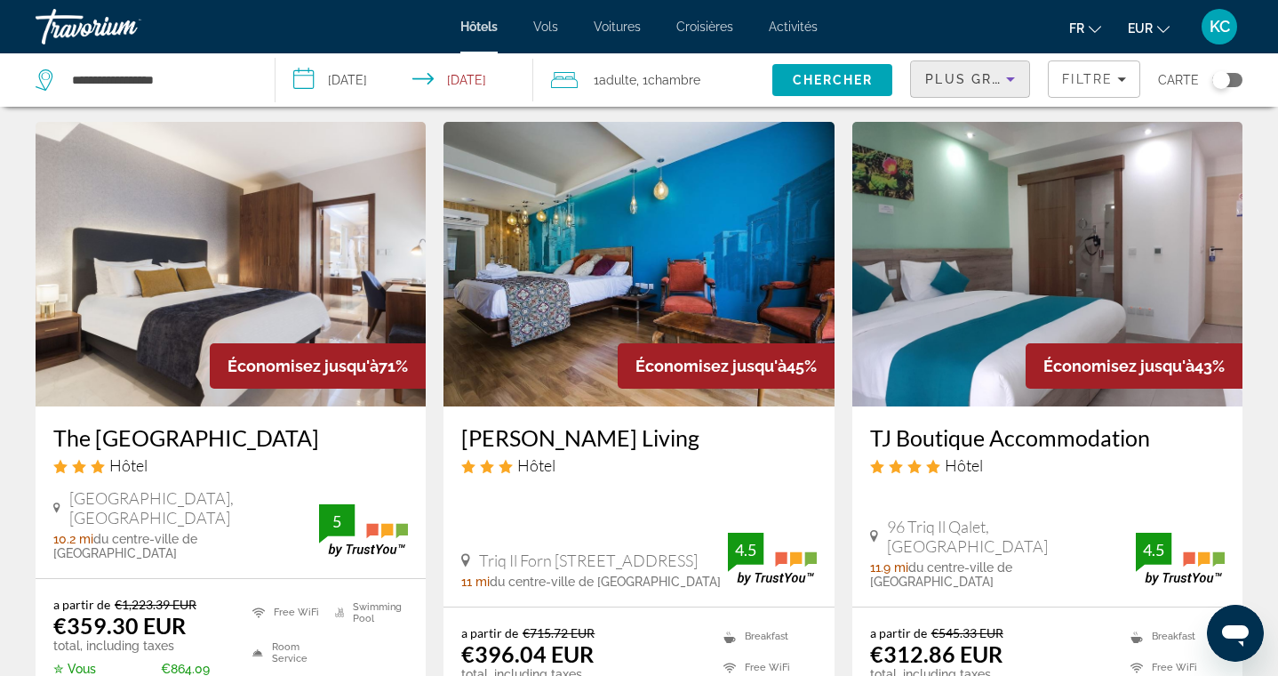
click at [1008, 77] on icon "Sort by" at bounding box center [1010, 78] width 21 height 21
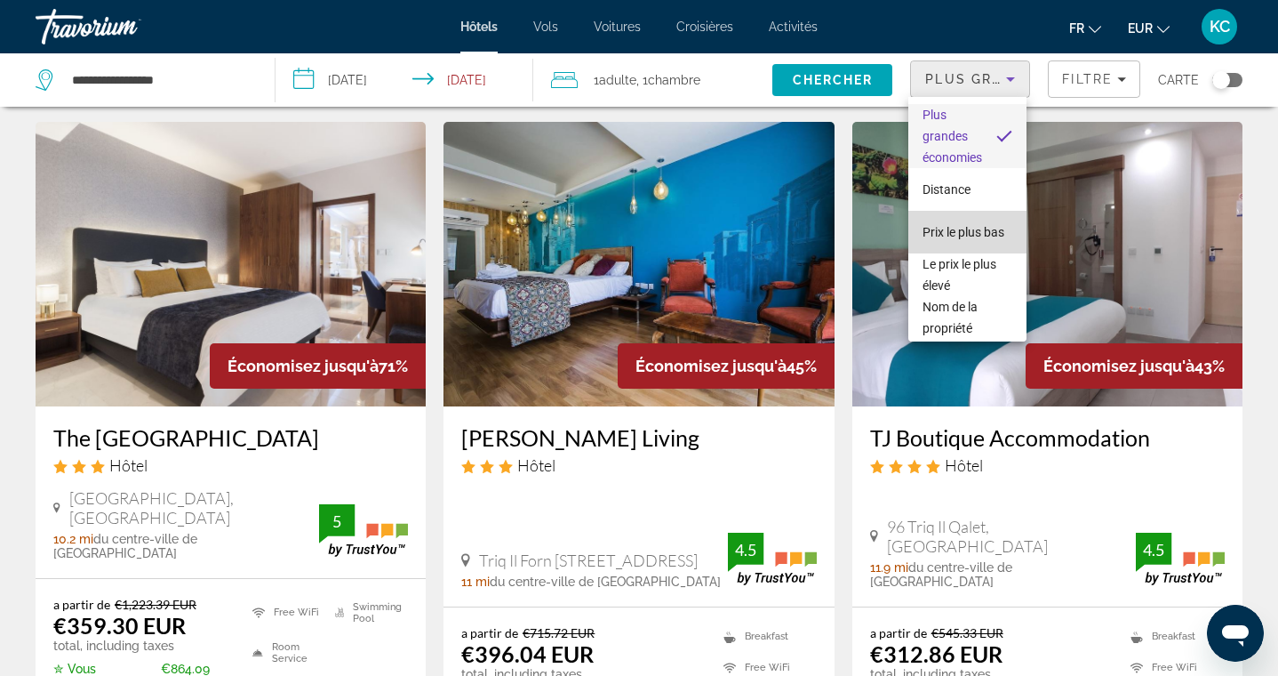
click at [971, 231] on span "Prix le plus bas" at bounding box center [964, 232] width 82 height 14
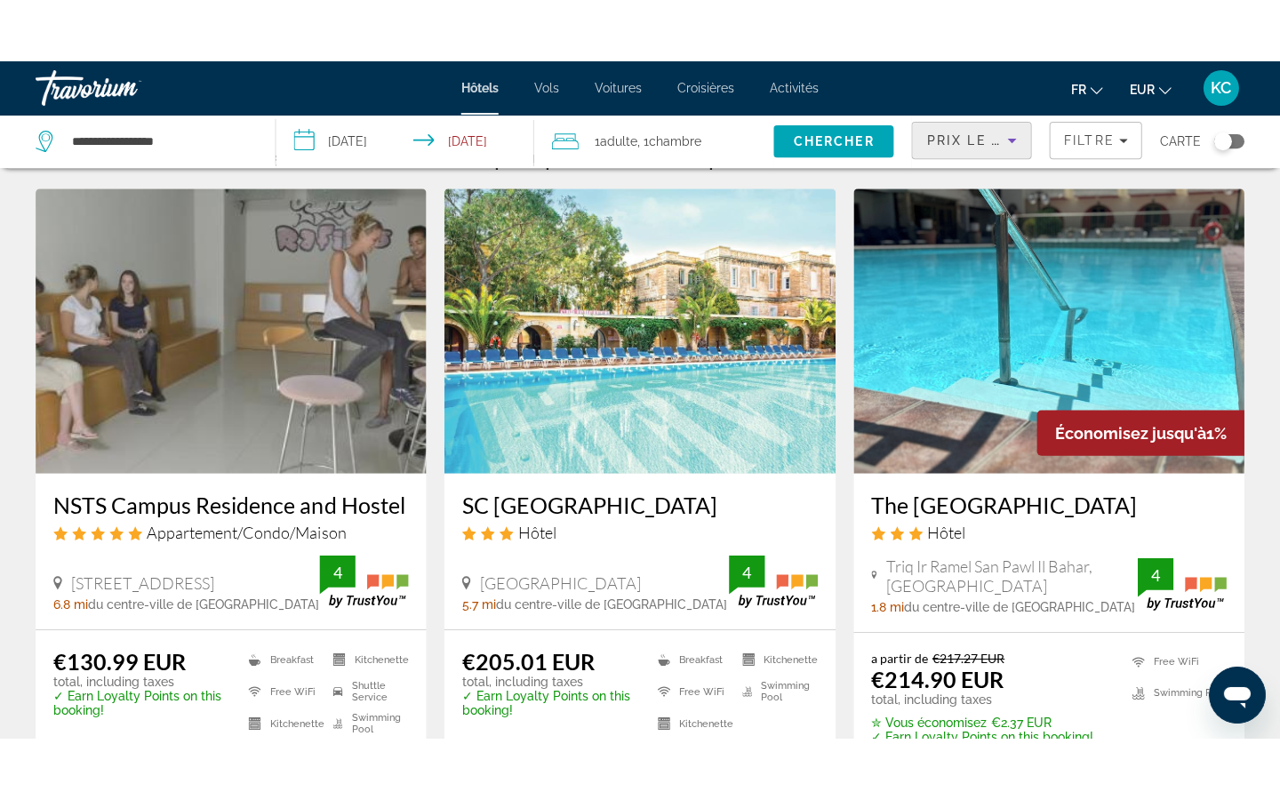
scroll to position [43, 0]
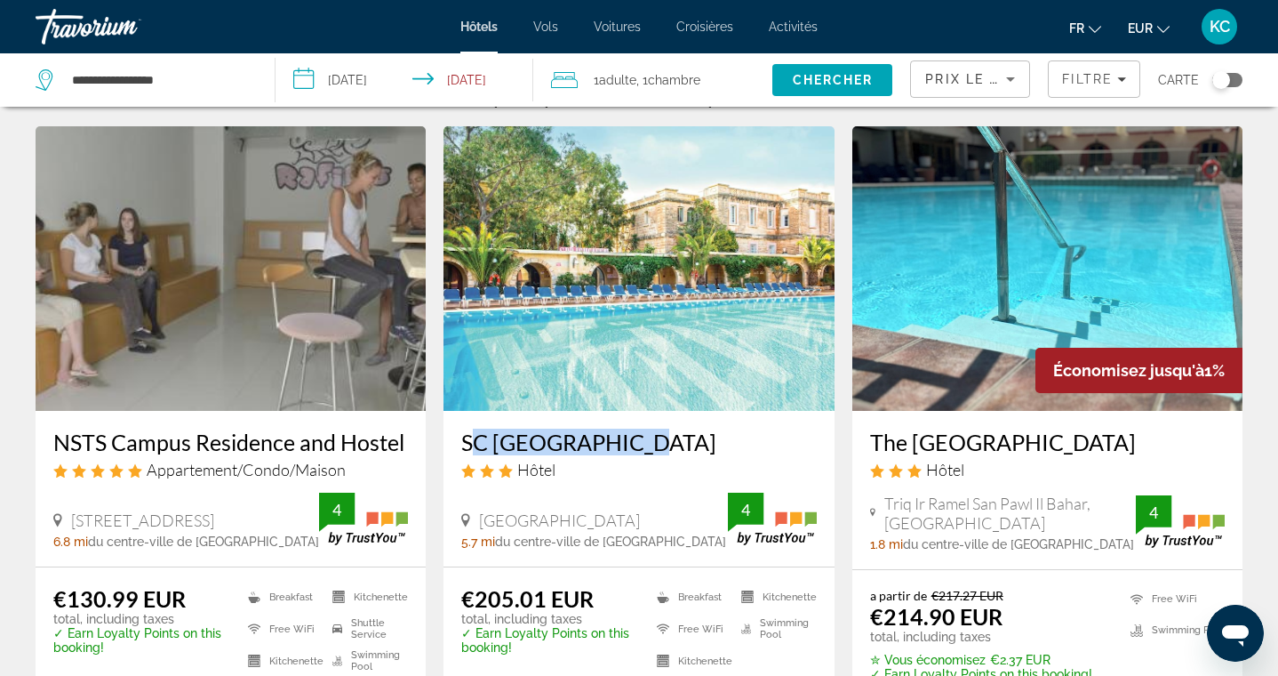
drag, startPoint x: 452, startPoint y: 436, endPoint x: 606, endPoint y: 443, distance: 153.9
click at [606, 443] on div "SC Club Village Hôtel Alamein Road, Pembroke 5.7 mi du centre-ville de Malta de…" at bounding box center [639, 489] width 390 height 156
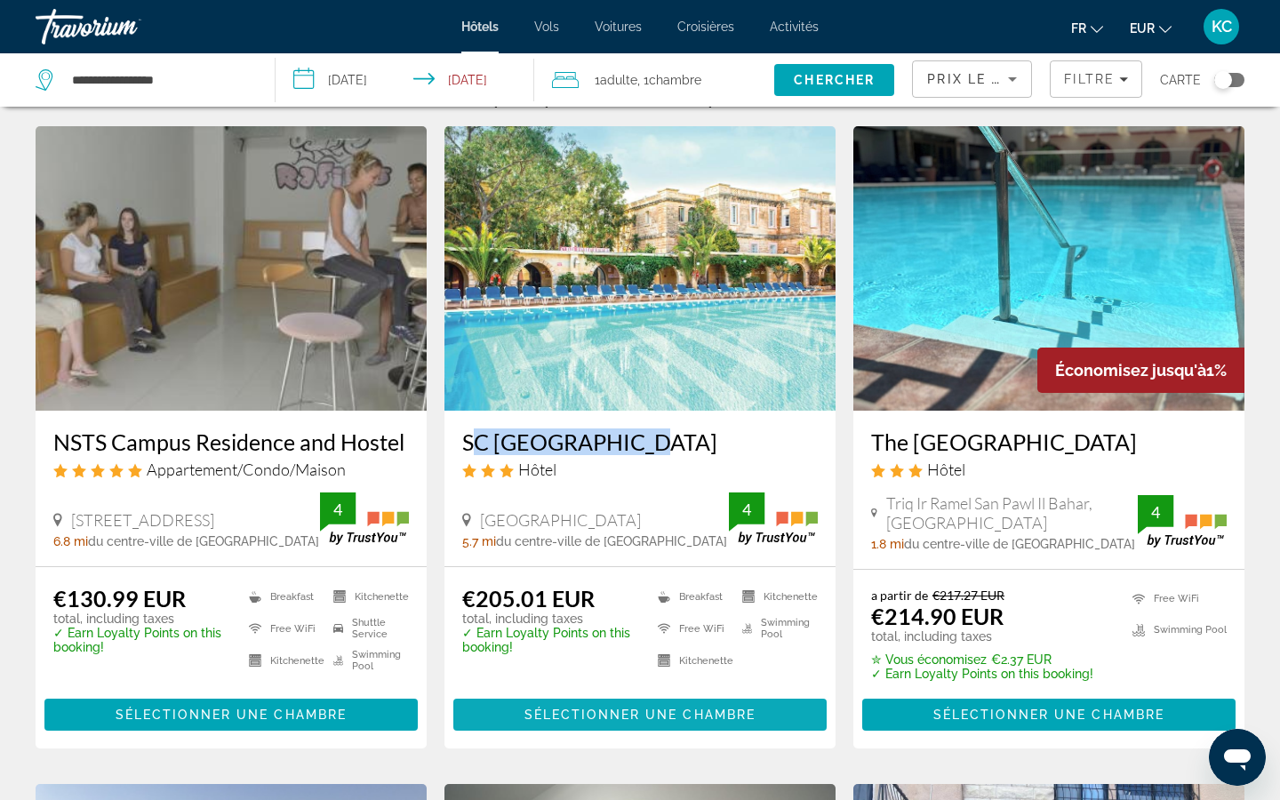
click at [604, 675] on span "Sélectionner une chambre" at bounding box center [639, 715] width 231 height 14
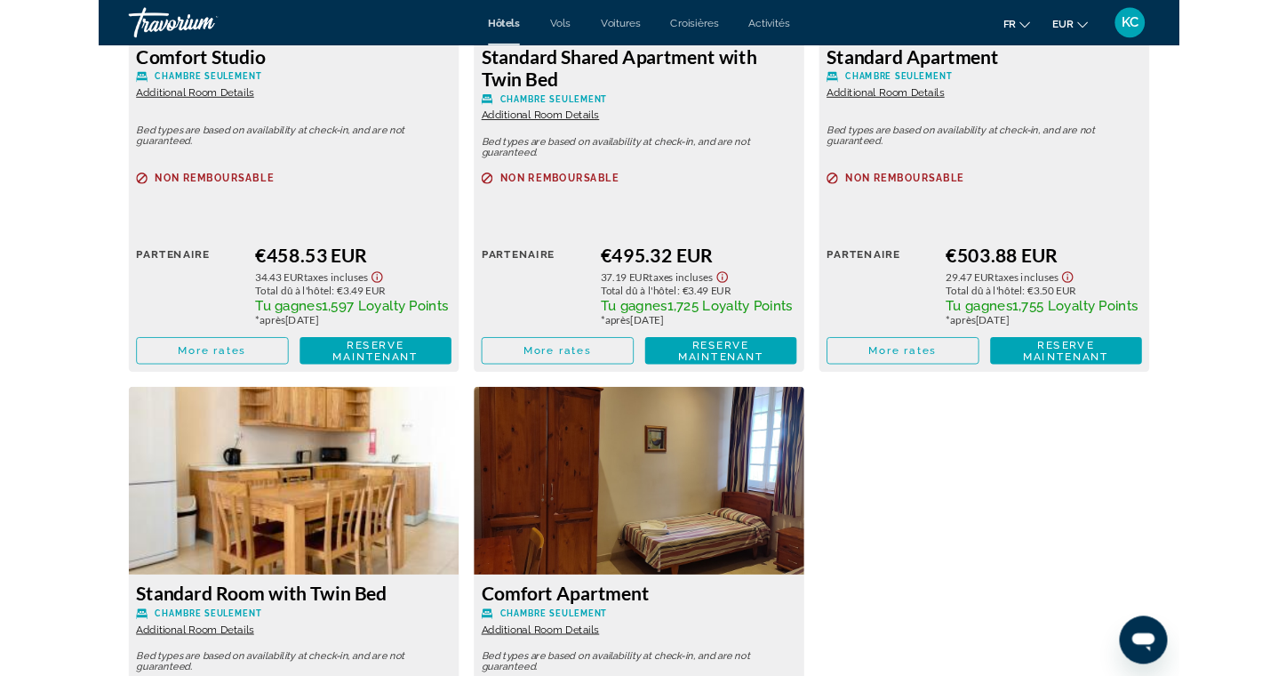
scroll to position [3943, 0]
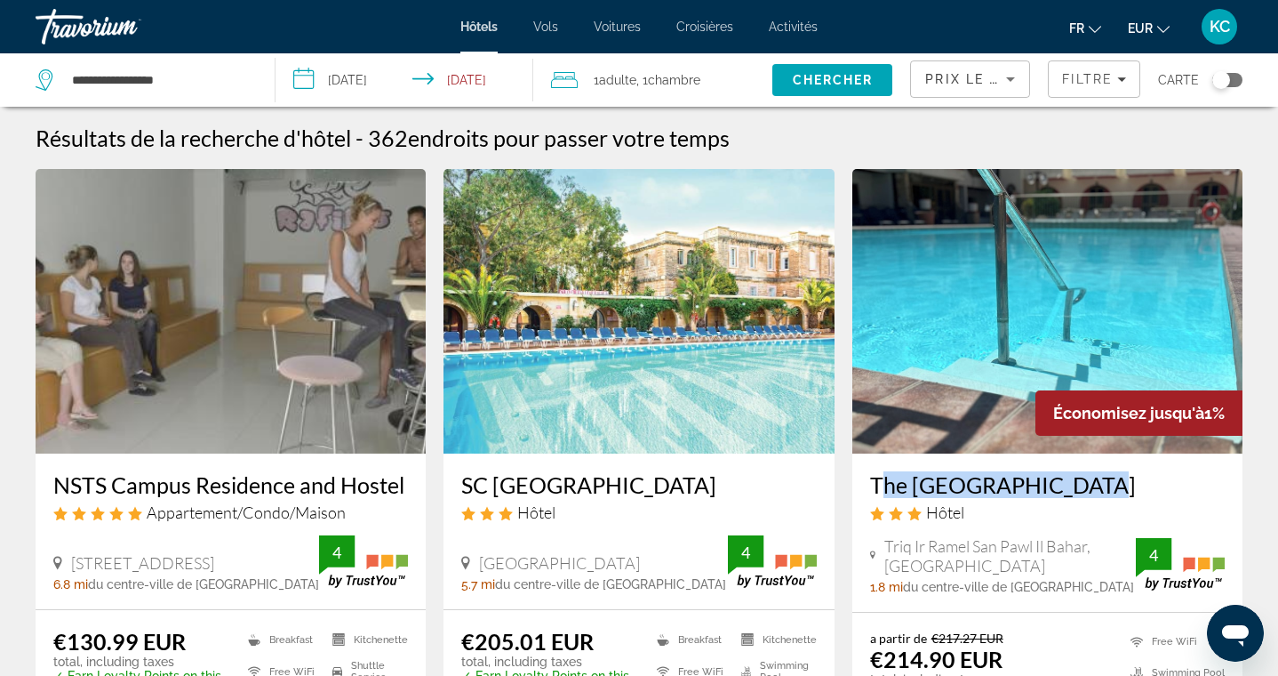
drag, startPoint x: 857, startPoint y: 484, endPoint x: 1073, endPoint y: 476, distance: 216.1
click at [1073, 476] on div "The San Anton Hotel Hôtel Triq Ir Ramel San Pawl Il Bahar, Bugibba 1.8 mi du ce…" at bounding box center [1047, 532] width 390 height 158
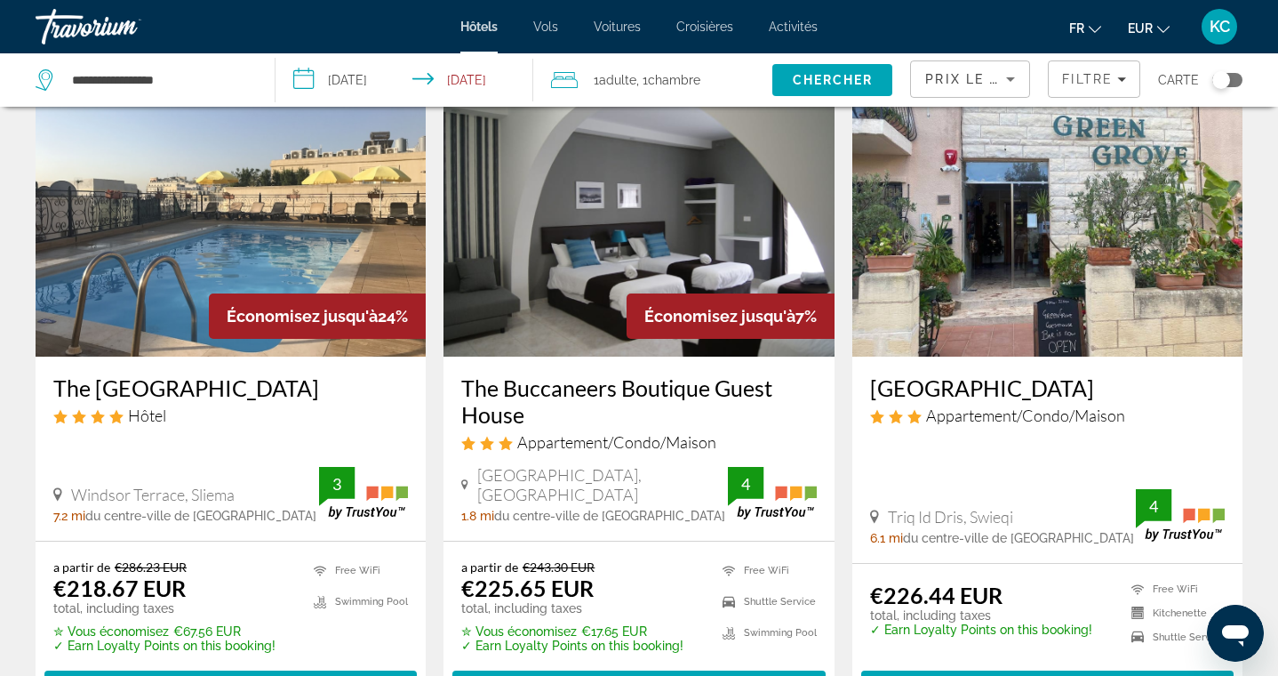
scroll to position [772, 0]
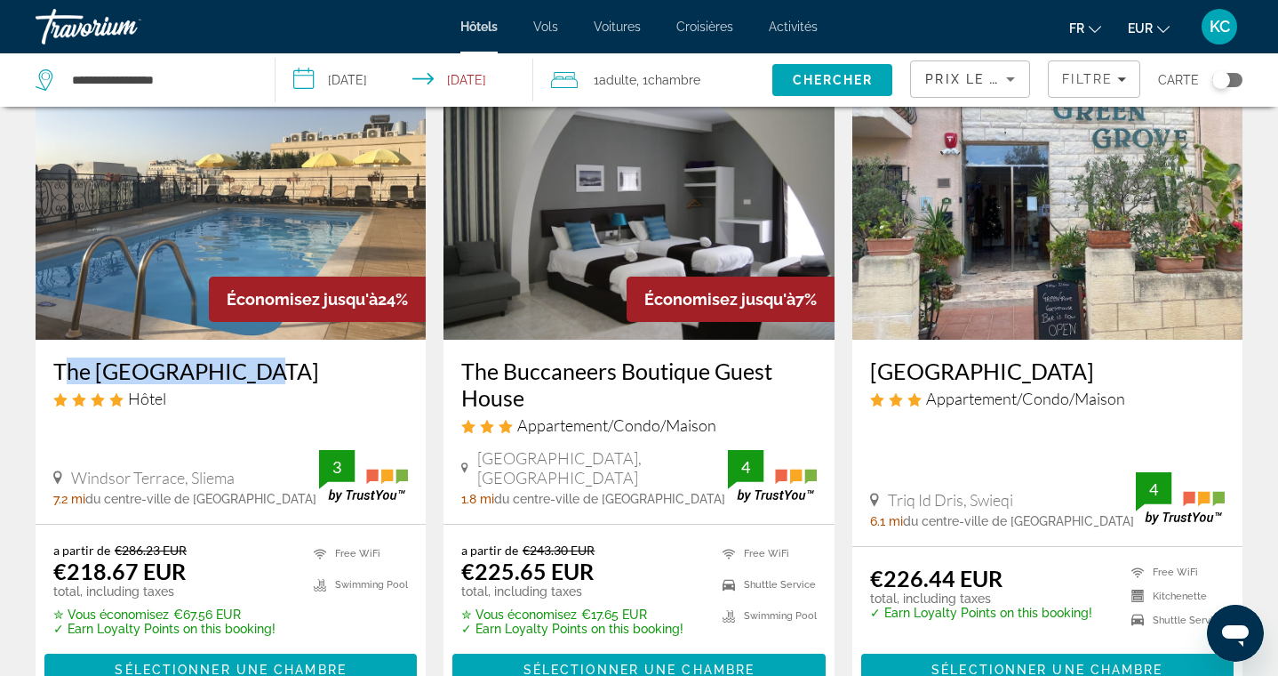
drag, startPoint x: 44, startPoint y: 370, endPoint x: 247, endPoint y: 372, distance: 202.7
click at [247, 372] on div "The Windsor Hotel Hôtel Windsor Terrace, Sliema 7.2 mi du centre-ville de Malta…" at bounding box center [231, 432] width 390 height 184
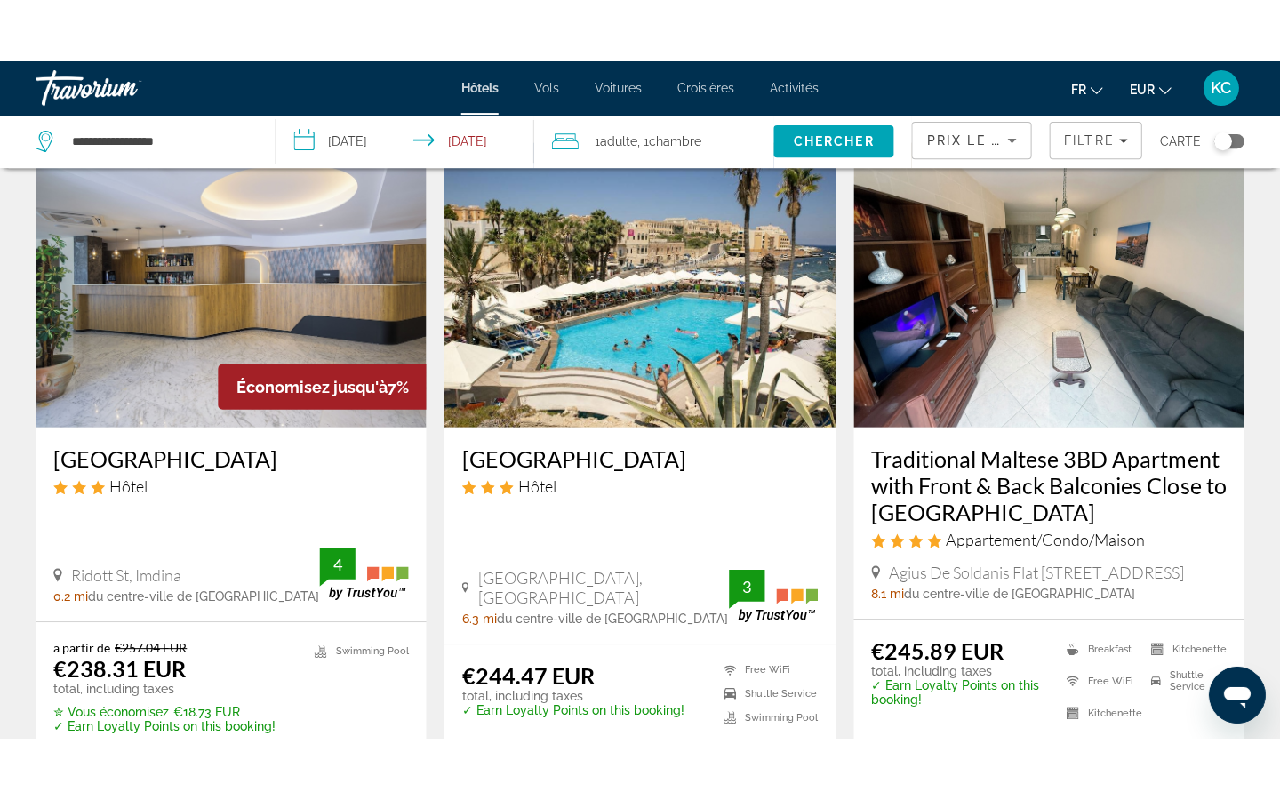
scroll to position [1427, 0]
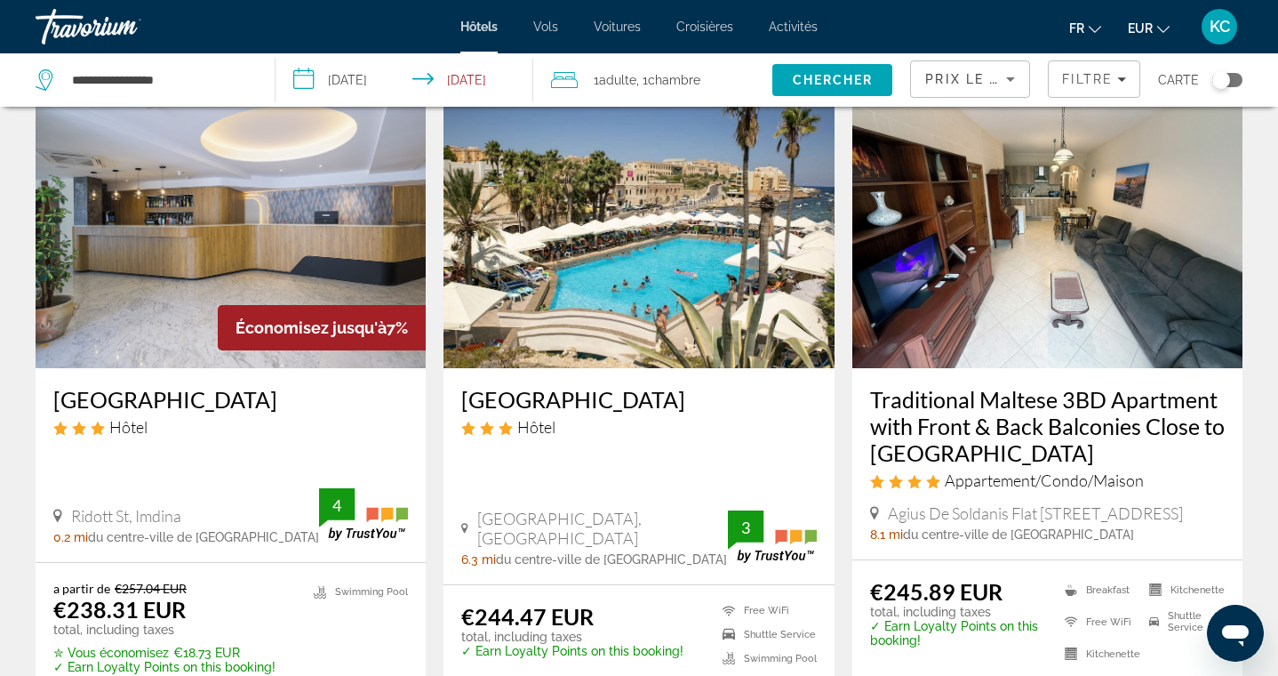
drag, startPoint x: 456, startPoint y: 396, endPoint x: 659, endPoint y: 388, distance: 202.8
click at [659, 388] on div "Beach Garden Hotel Hôtel St. George's Bay, San Giljan 6.3 mi du centre-ville de…" at bounding box center [639, 476] width 390 height 216
click at [17, 457] on div "Résultats de la recherche d'hôtel - 362 endroits pour passer votre temps NSTS C…" at bounding box center [639, 108] width 1278 height 2820
drag, startPoint x: 455, startPoint y: 400, endPoint x: 666, endPoint y: 404, distance: 210.7
click at [666, 404] on div "Beach Garden Hotel Hôtel St. George's Bay, San Giljan 6.3 mi du centre-ville de…" at bounding box center [639, 476] width 390 height 216
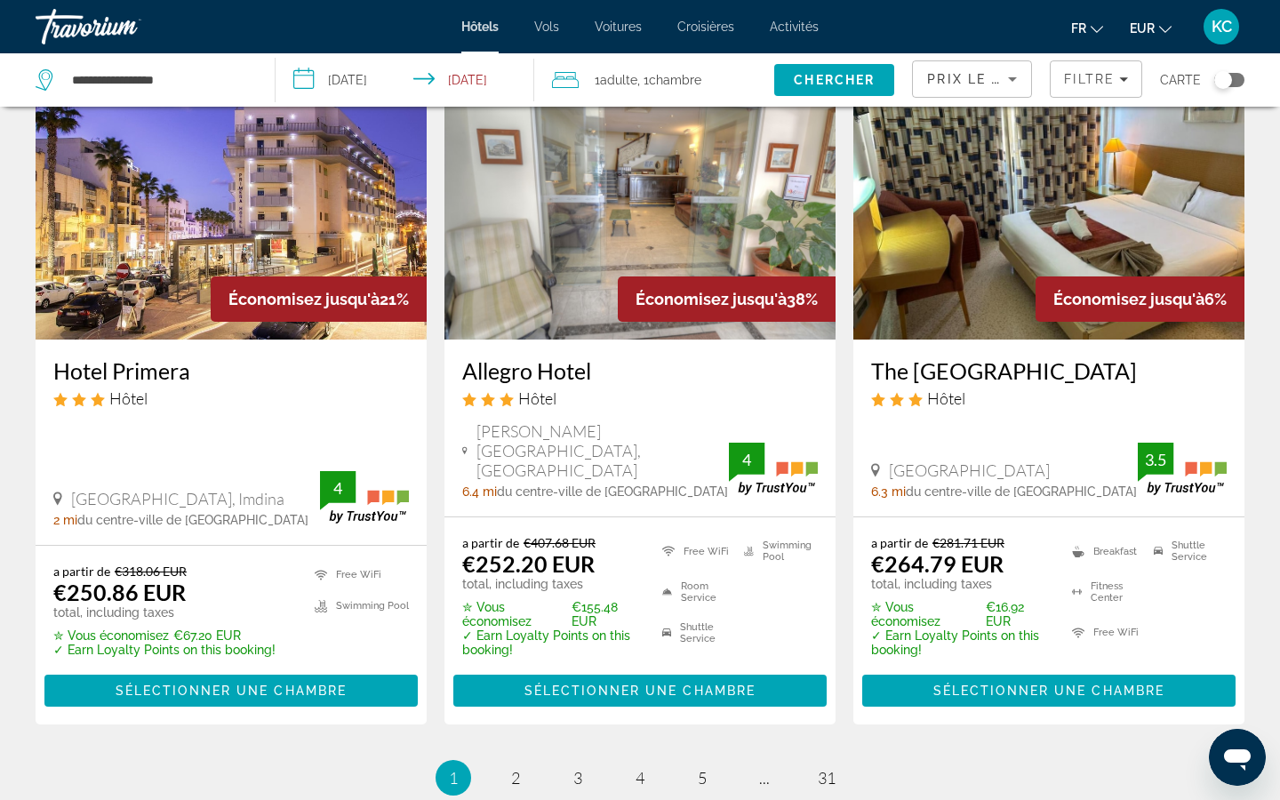
scroll to position [2150, 0]
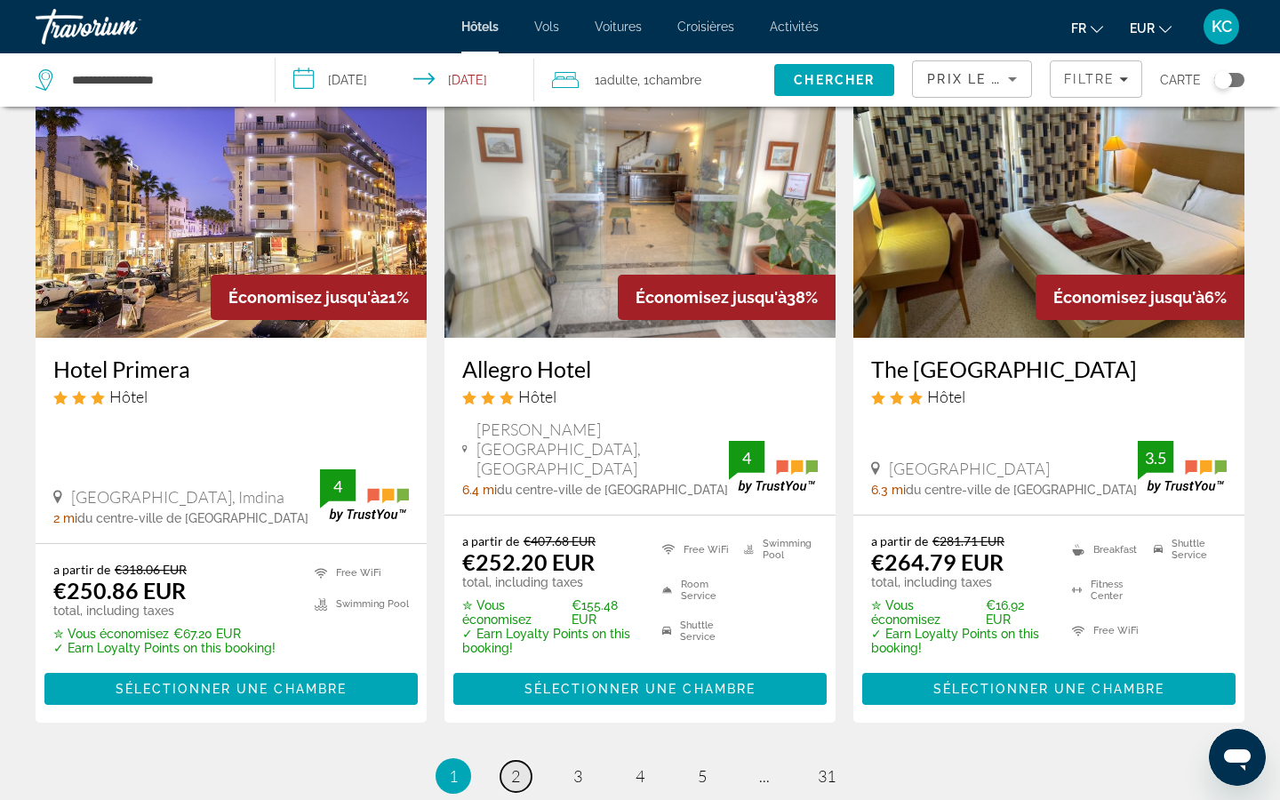
click at [516, 675] on span "2" at bounding box center [515, 776] width 9 height 20
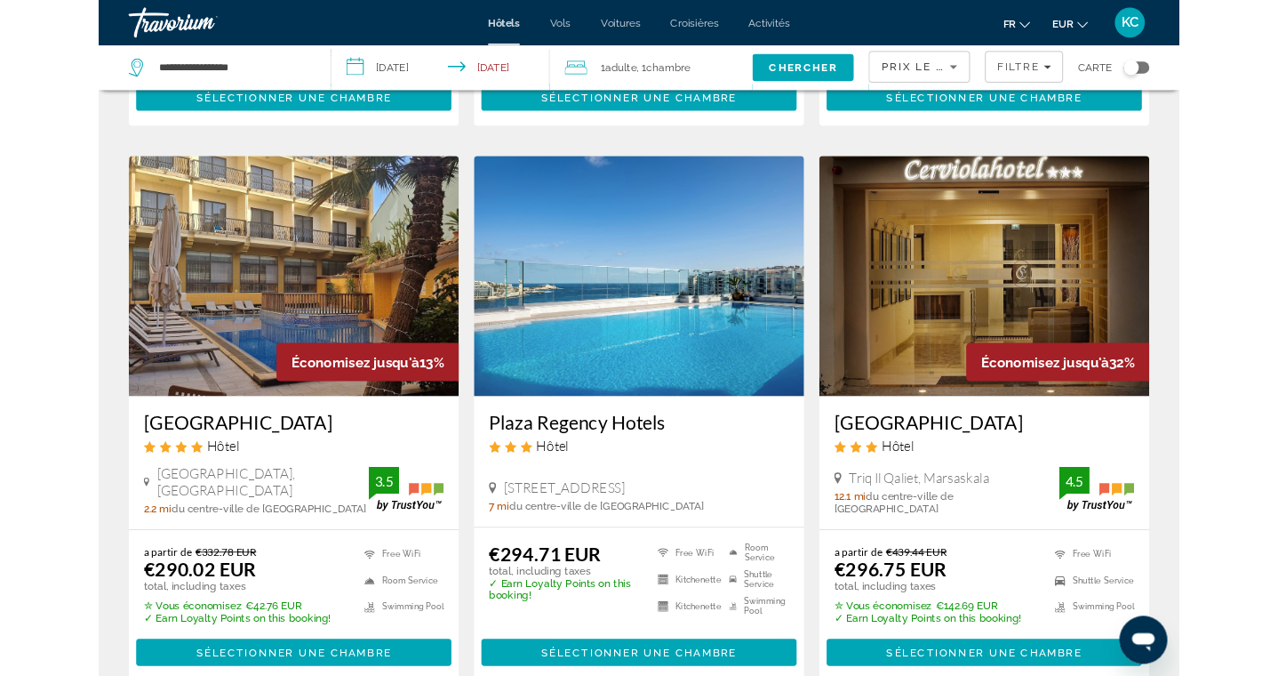
scroll to position [2038, 0]
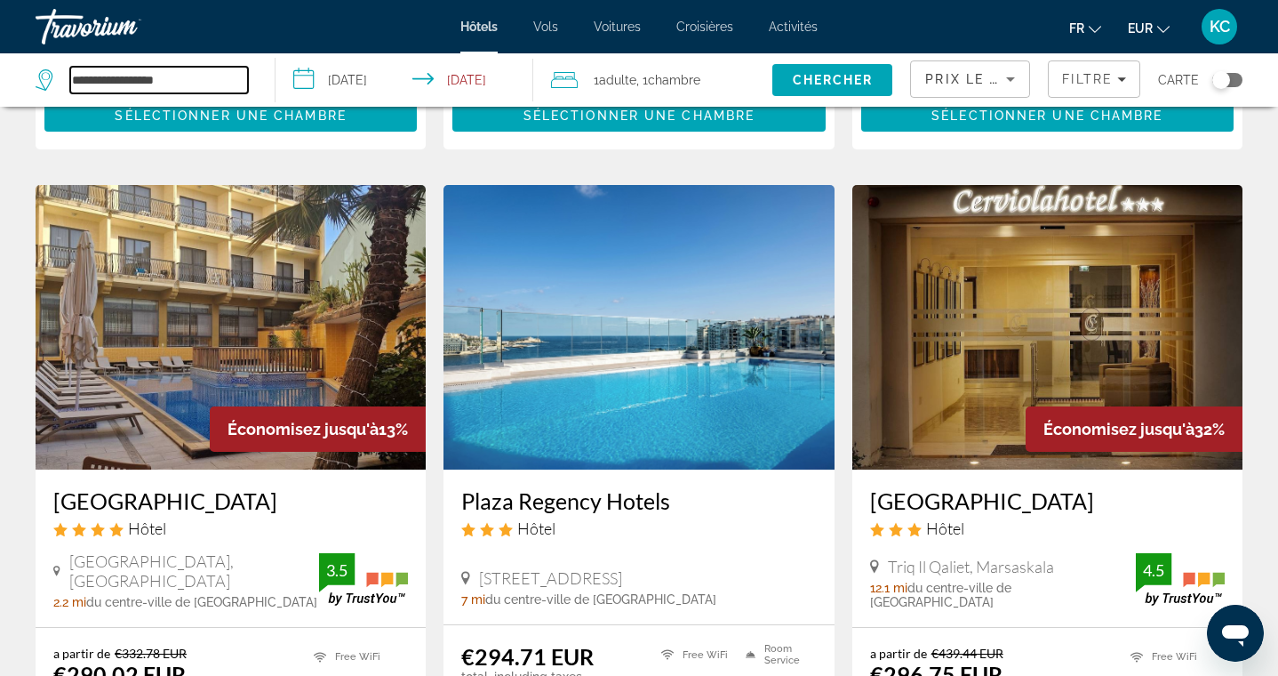
click at [236, 81] on input "**********" at bounding box center [159, 80] width 178 height 27
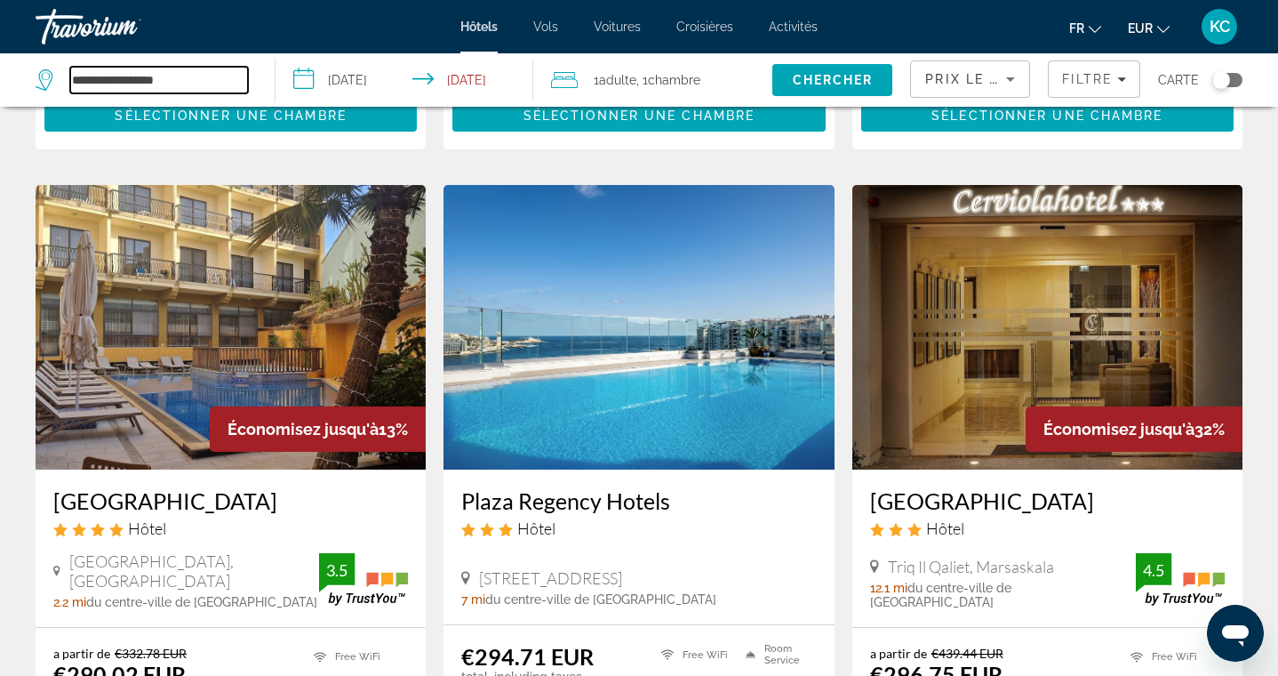
click at [236, 81] on input "**********" at bounding box center [159, 80] width 178 height 27
type input "*"
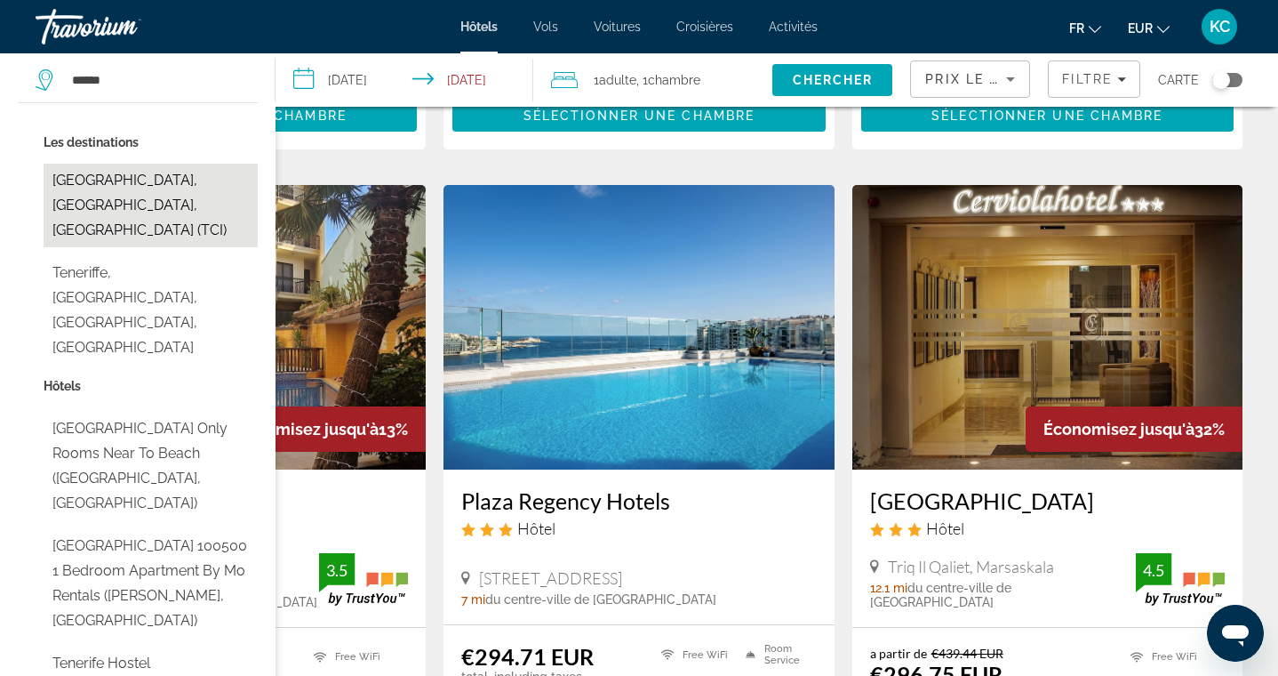
click at [166, 196] on button "Tenerife, Canary Islands, Spain (TCI)" at bounding box center [151, 206] width 214 height 84
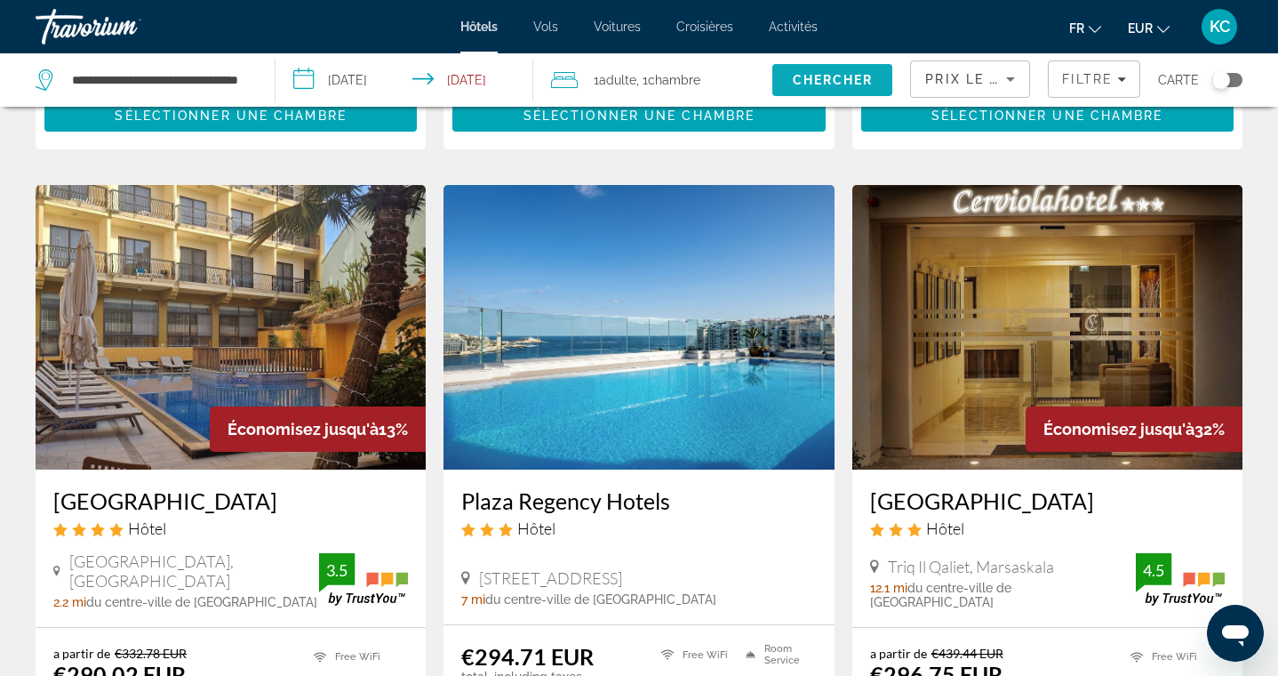
click at [788, 84] on span "Search" at bounding box center [832, 80] width 120 height 43
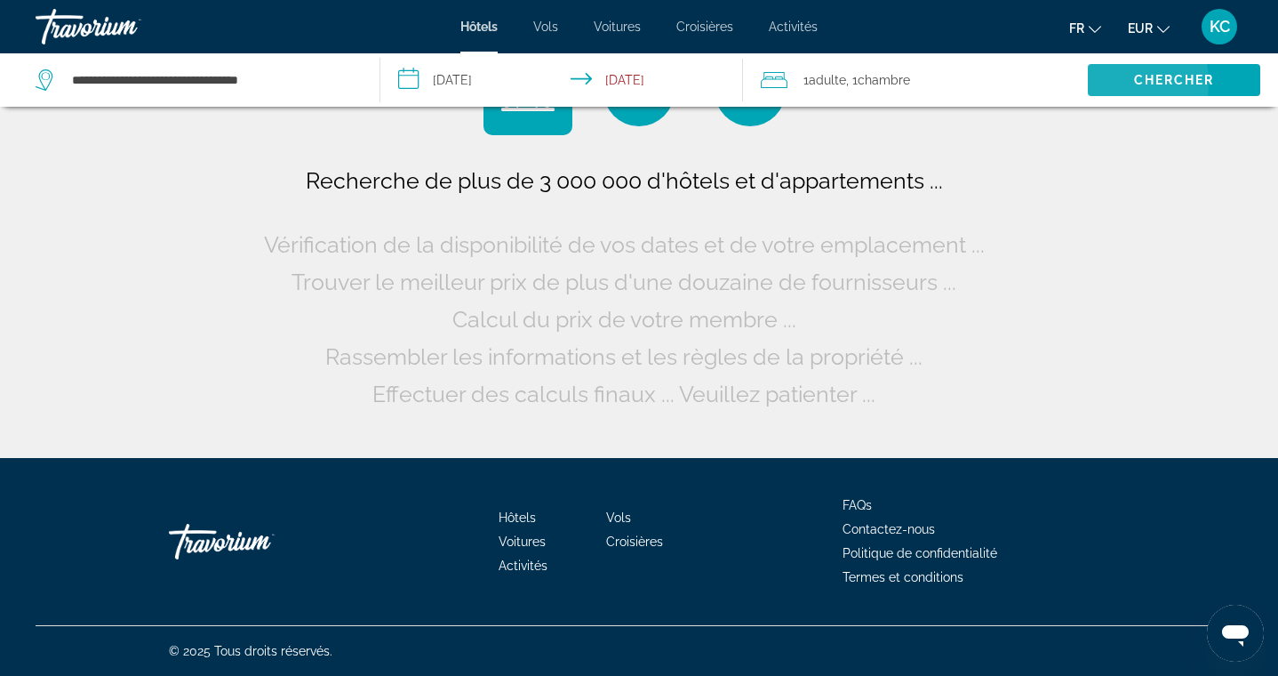
scroll to position [0, 0]
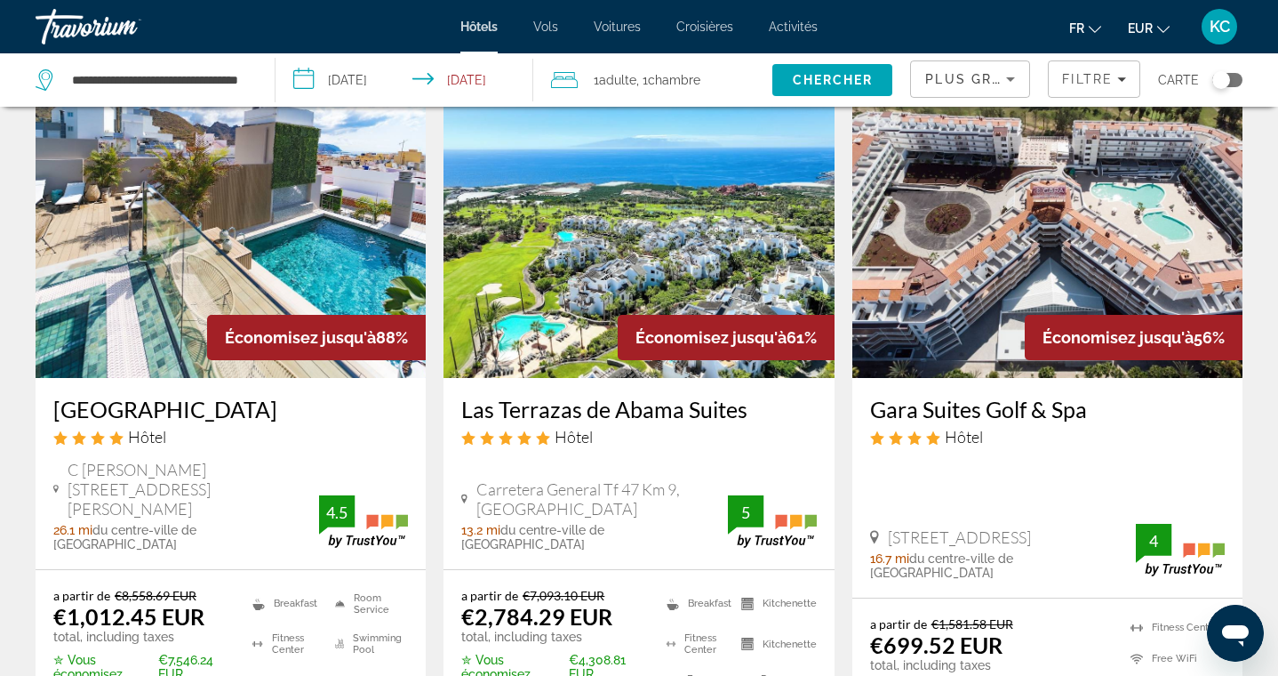
scroll to position [73, 0]
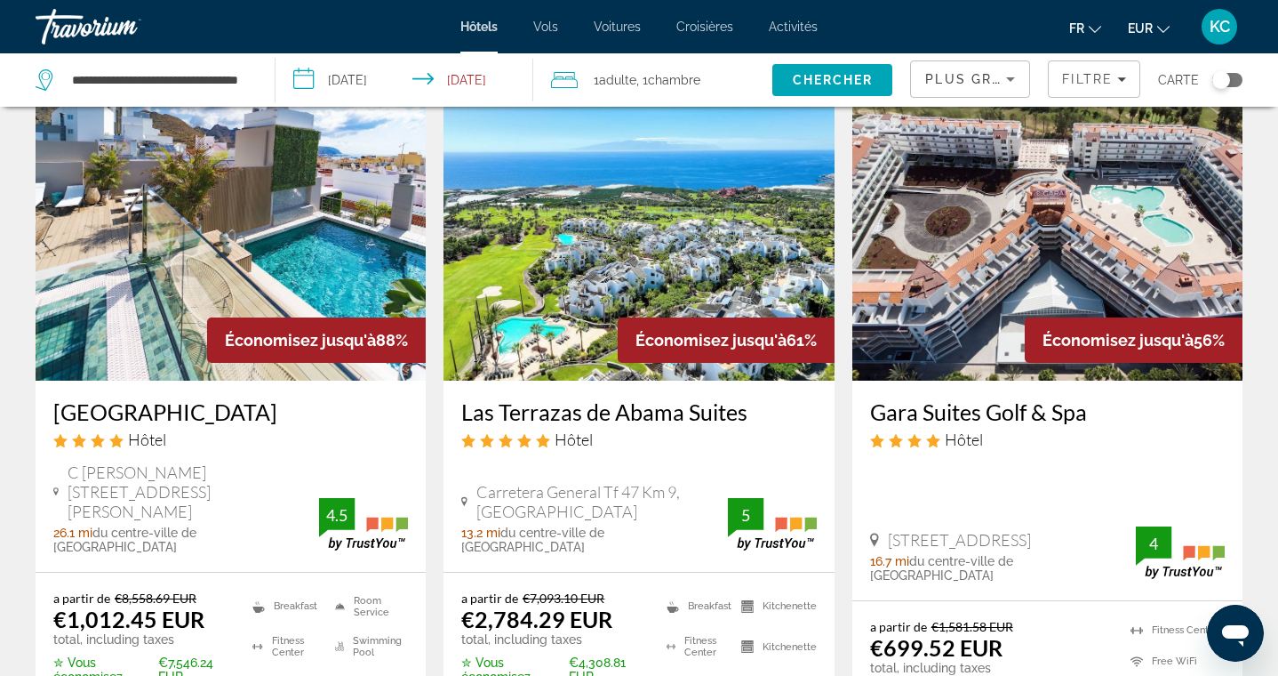
drag, startPoint x: 863, startPoint y: 406, endPoint x: 1153, endPoint y: 400, distance: 289.8
click at [1154, 400] on div "Gara Suites Golf & Spa Hôtel Calle Landa Golf 2, Arona 16.7 mi du centre-ville …" at bounding box center [1047, 490] width 390 height 220
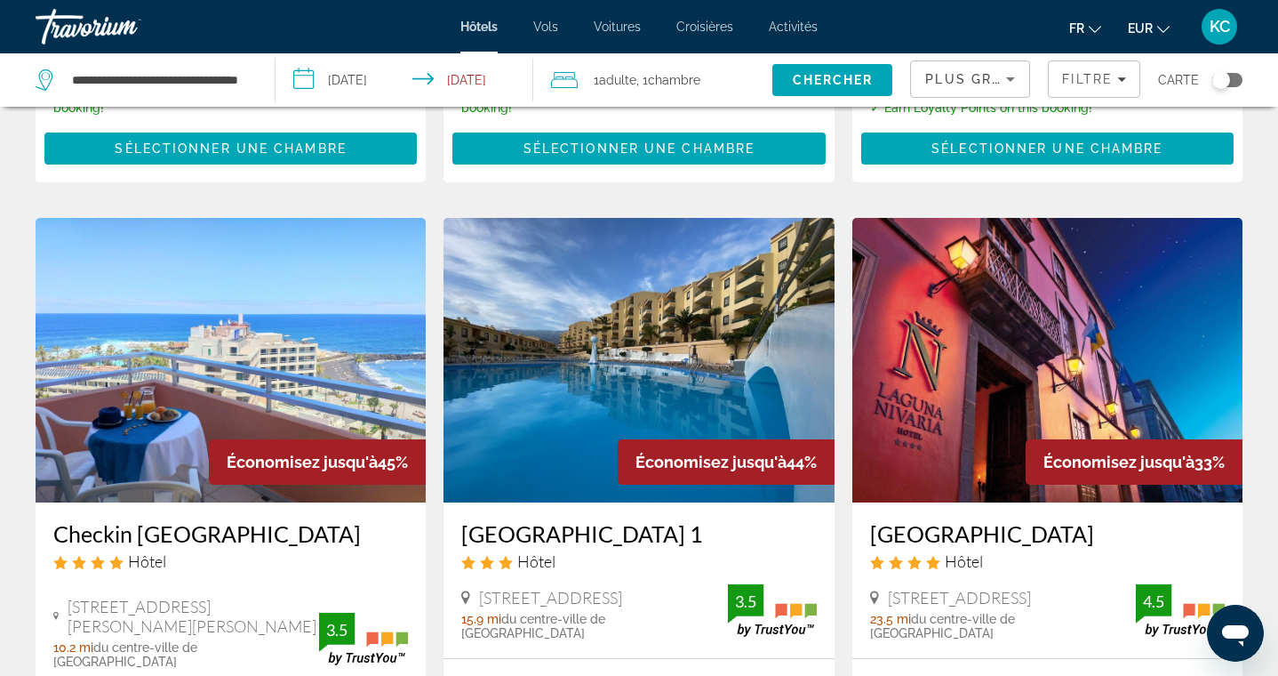
scroll to position [744, 0]
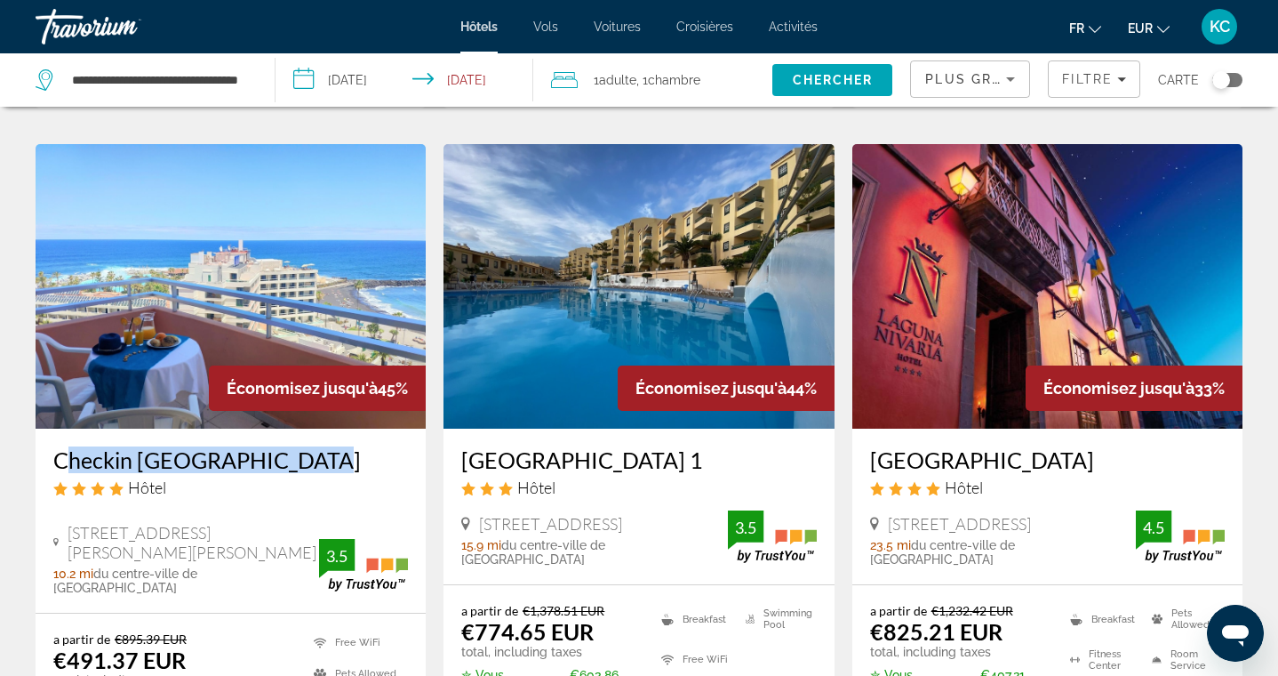
drag, startPoint x: 47, startPoint y: 425, endPoint x: 298, endPoint y: 432, distance: 250.8
click at [298, 432] on div "Checkin Concordia Playa Hôtel Avenida Familia De Betancourt Y Molina, 32, Puert…" at bounding box center [231, 520] width 390 height 184
drag, startPoint x: 862, startPoint y: 427, endPoint x: 1159, endPoint y: 412, distance: 297.2
click at [1159, 428] on div "Laguna Nivaria Hotel & Spa Hôtel Plaza Del Adelantado 11, La Laguna 23.5 mi du …" at bounding box center [1047, 506] width 390 height 156
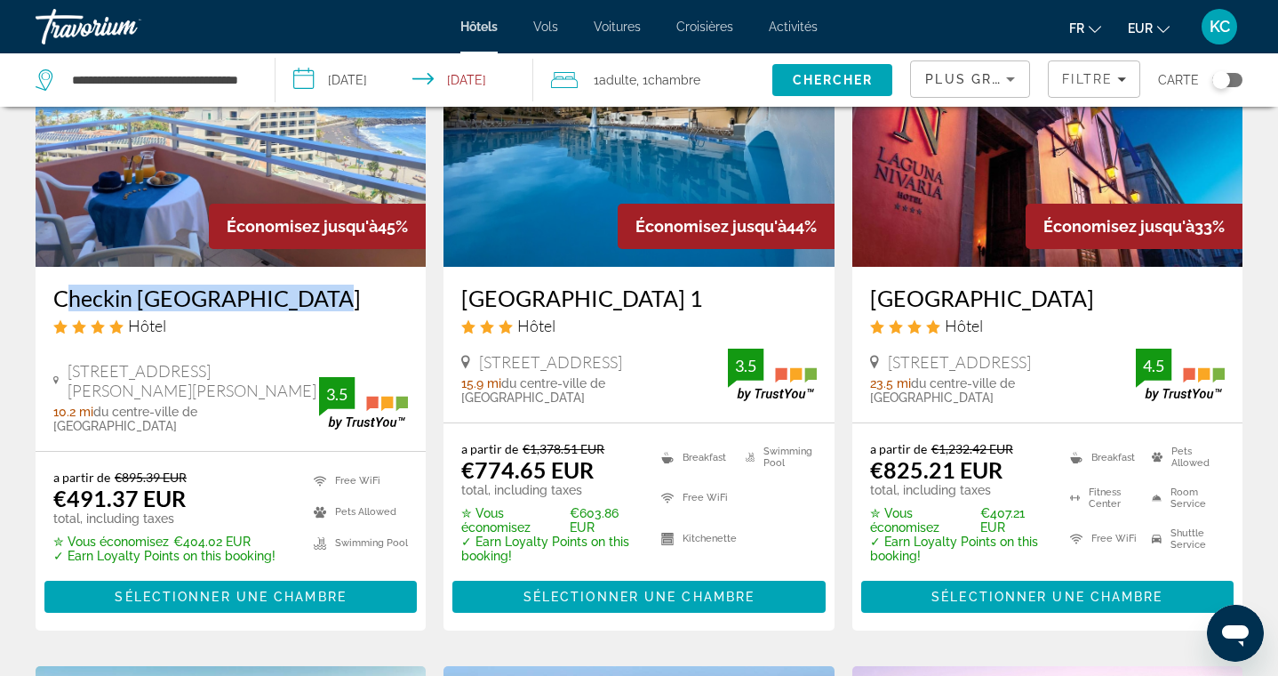
scroll to position [747, 0]
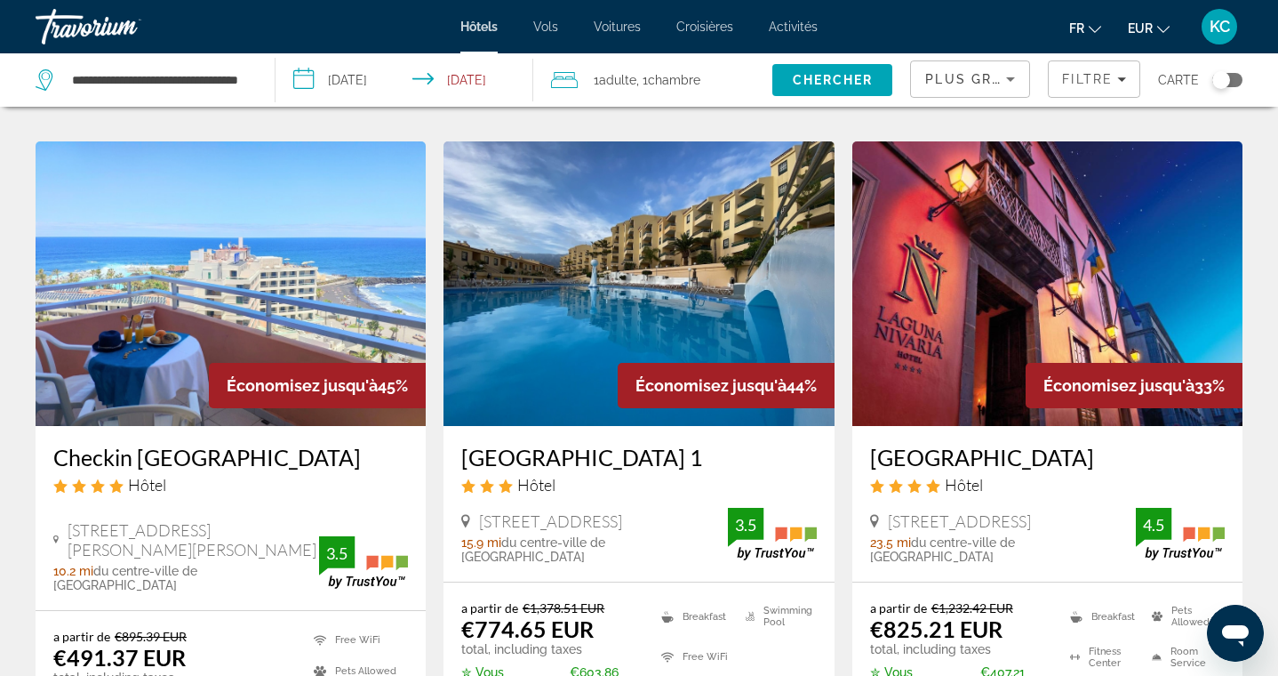
click at [956, 73] on span "Plus grandes économies" at bounding box center [1031, 79] width 212 height 14
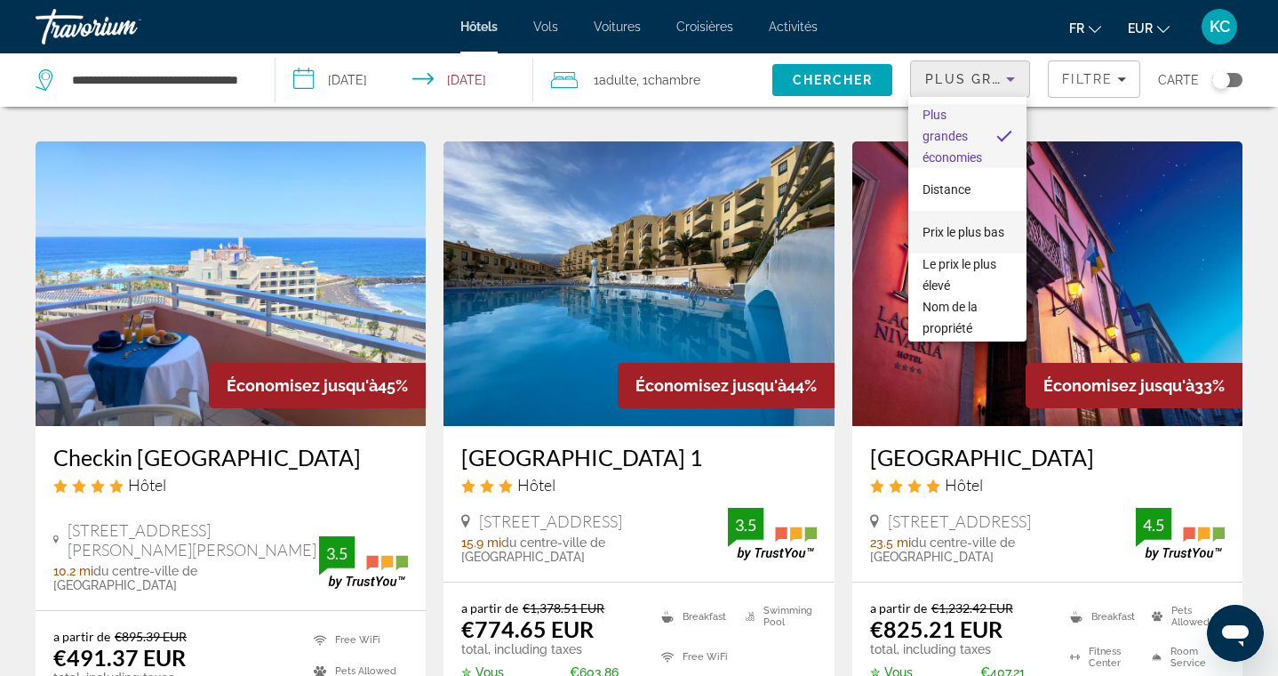
click at [955, 230] on span "Prix le plus bas" at bounding box center [964, 232] width 82 height 14
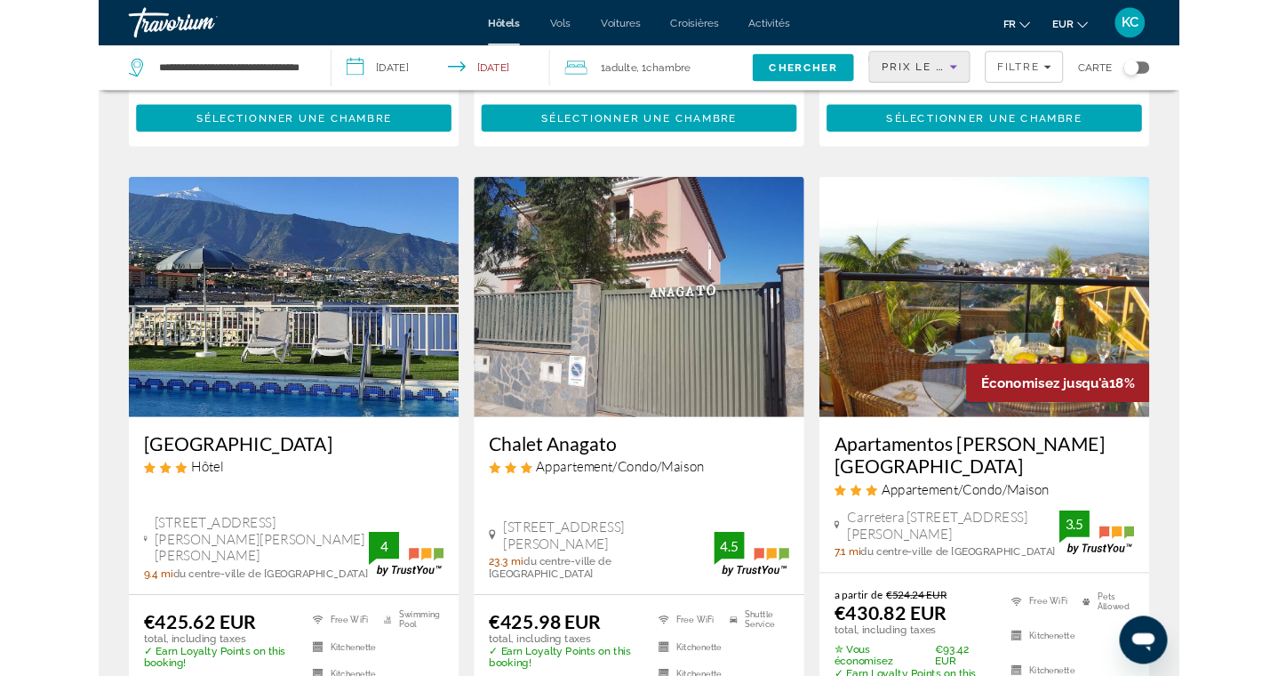
scroll to position [2099, 0]
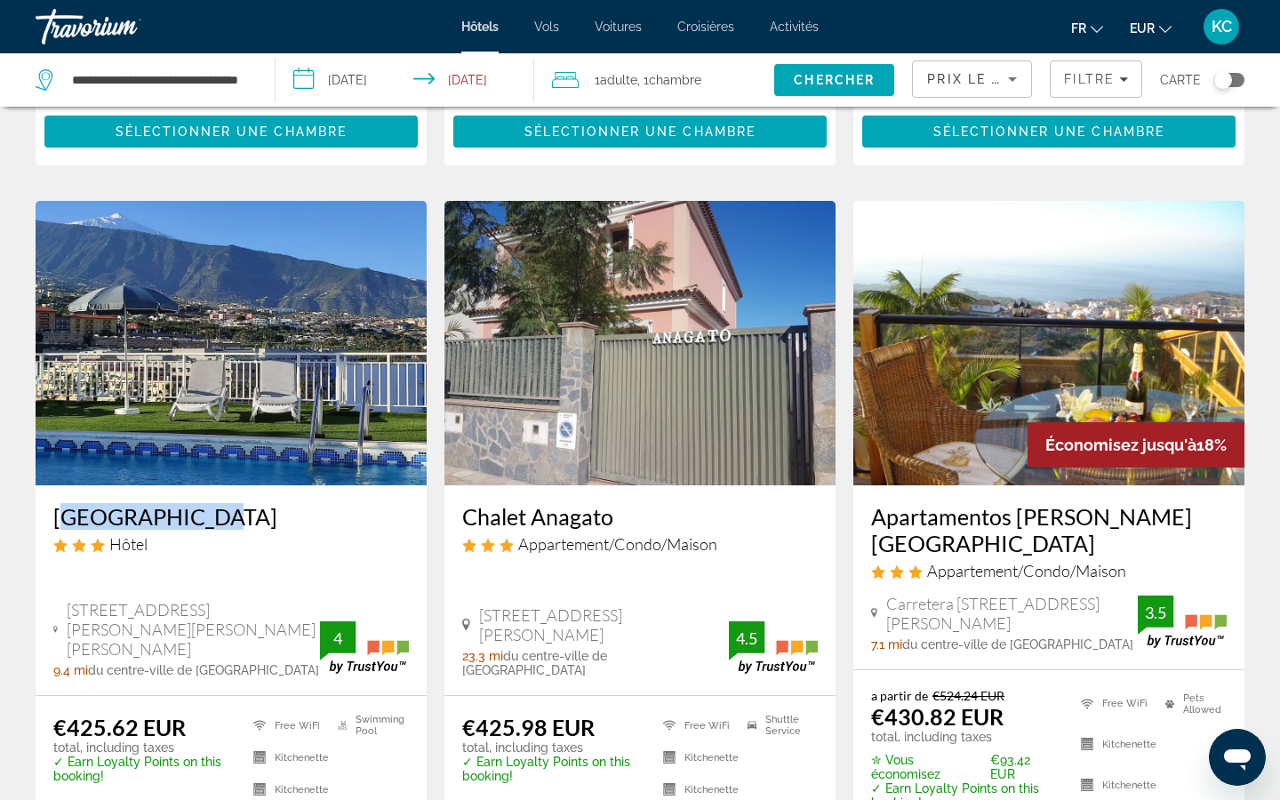
drag, startPoint x: 50, startPoint y: 436, endPoint x: 213, endPoint y: 431, distance: 163.6
click at [213, 485] on div "Skyview Hotel Hôtel Avenida Fernandez Perdigon 8, Puerto De La Cruz 9.4 mi du c…" at bounding box center [231, 590] width 391 height 210
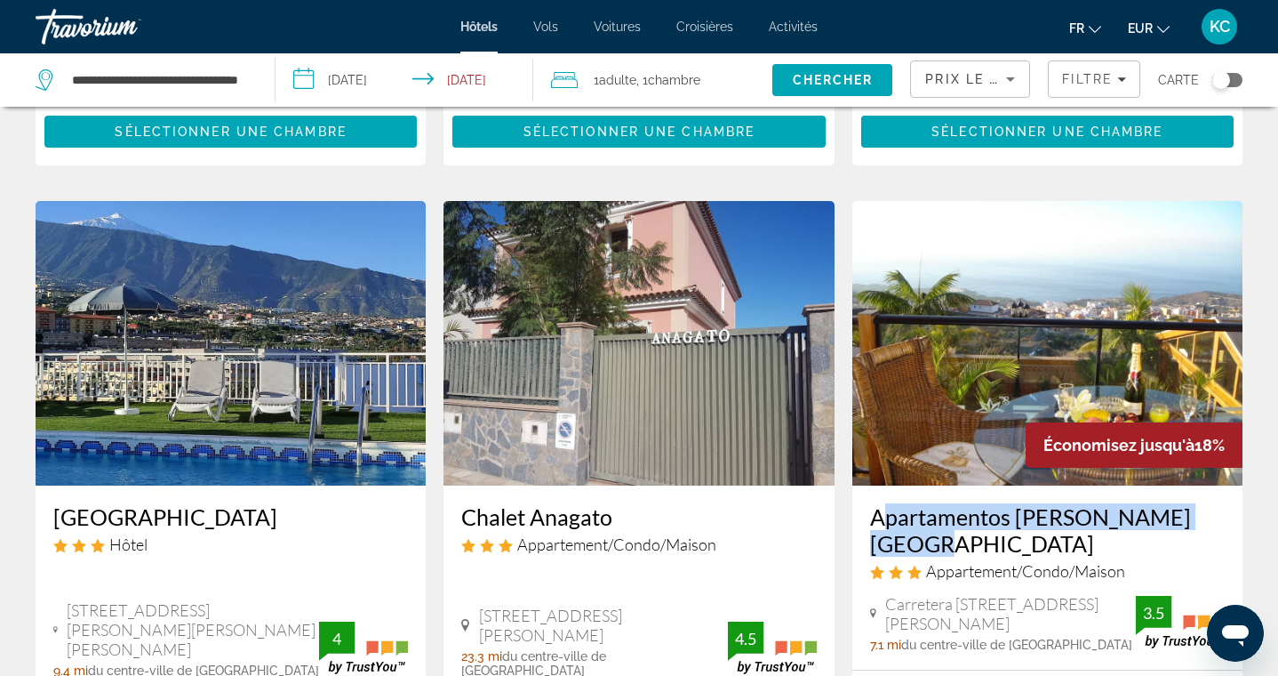
drag, startPoint x: 861, startPoint y: 433, endPoint x: 1194, endPoint y: 436, distance: 332.5
click at [1194, 485] on div "Apartamentos Estrella del Norte Appartement/Condo/Maison Carretera Del Amparo 7…" at bounding box center [1047, 577] width 390 height 184
click at [221, 82] on input "**********" at bounding box center [159, 80] width 178 height 27
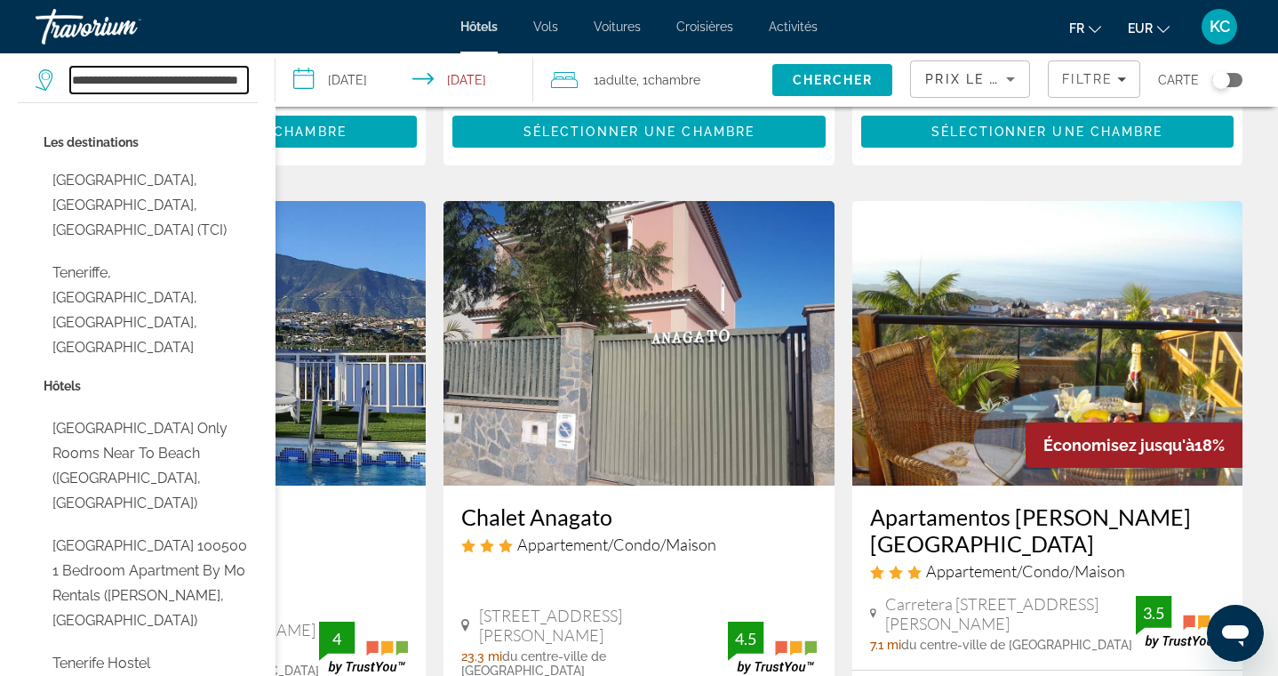
click at [221, 82] on input "**********" at bounding box center [159, 80] width 178 height 27
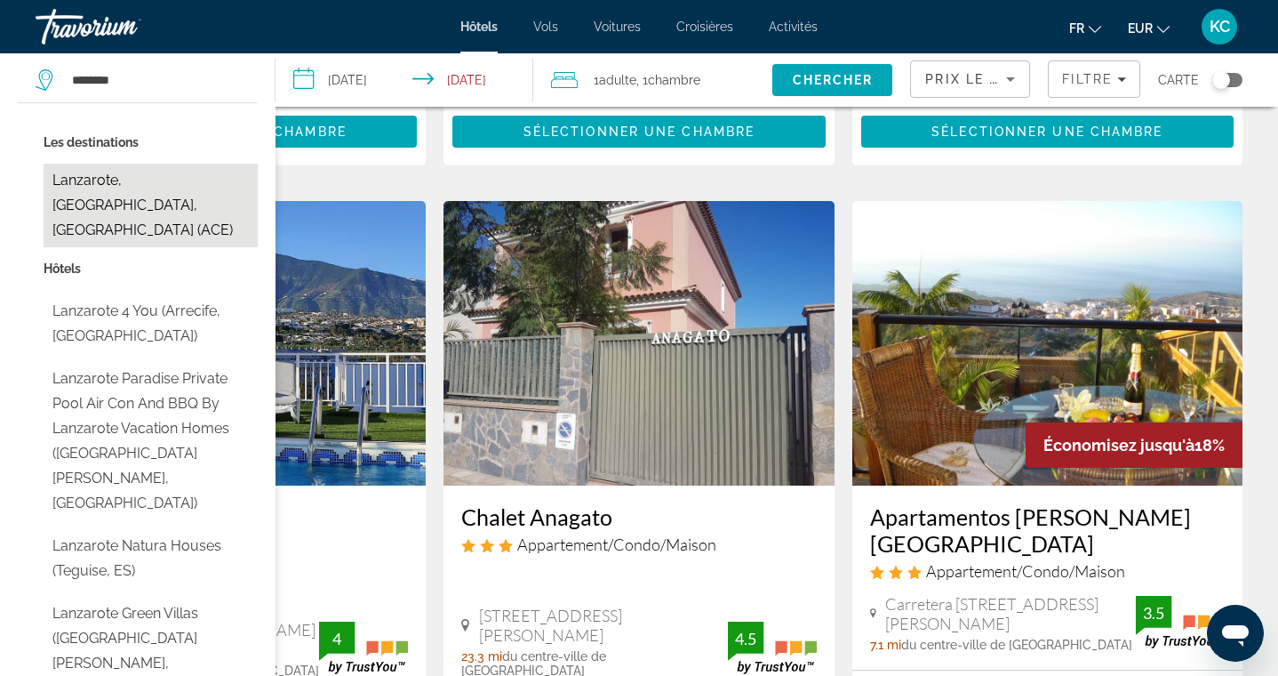
click at [188, 182] on button "Lanzarote, Canary Islands, Spain (ACE)" at bounding box center [151, 206] width 214 height 84
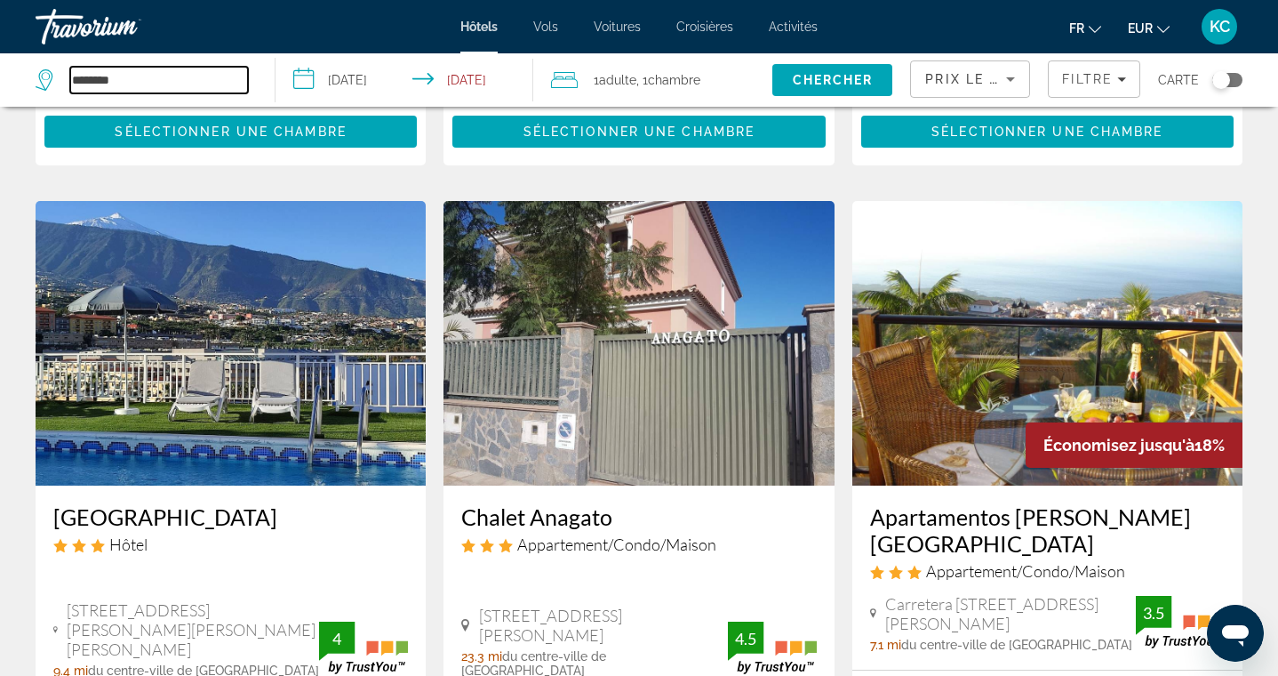
type input "**********"
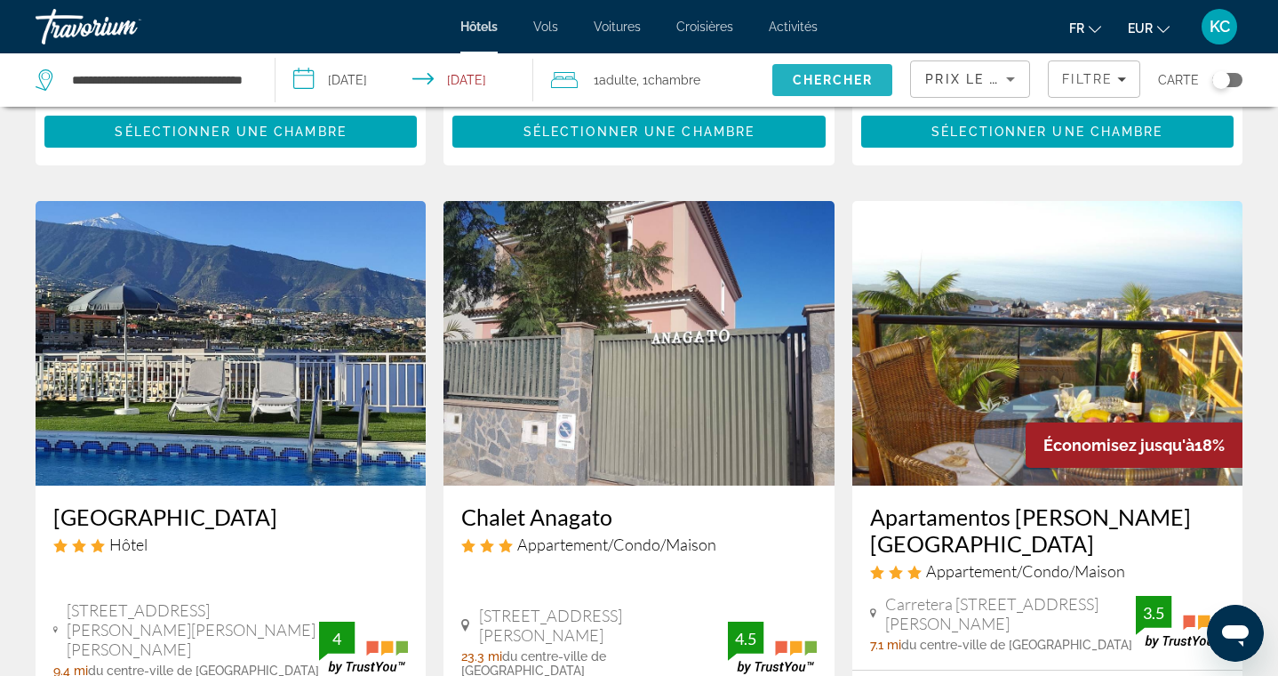
click at [810, 91] on span "Search" at bounding box center [832, 80] width 120 height 43
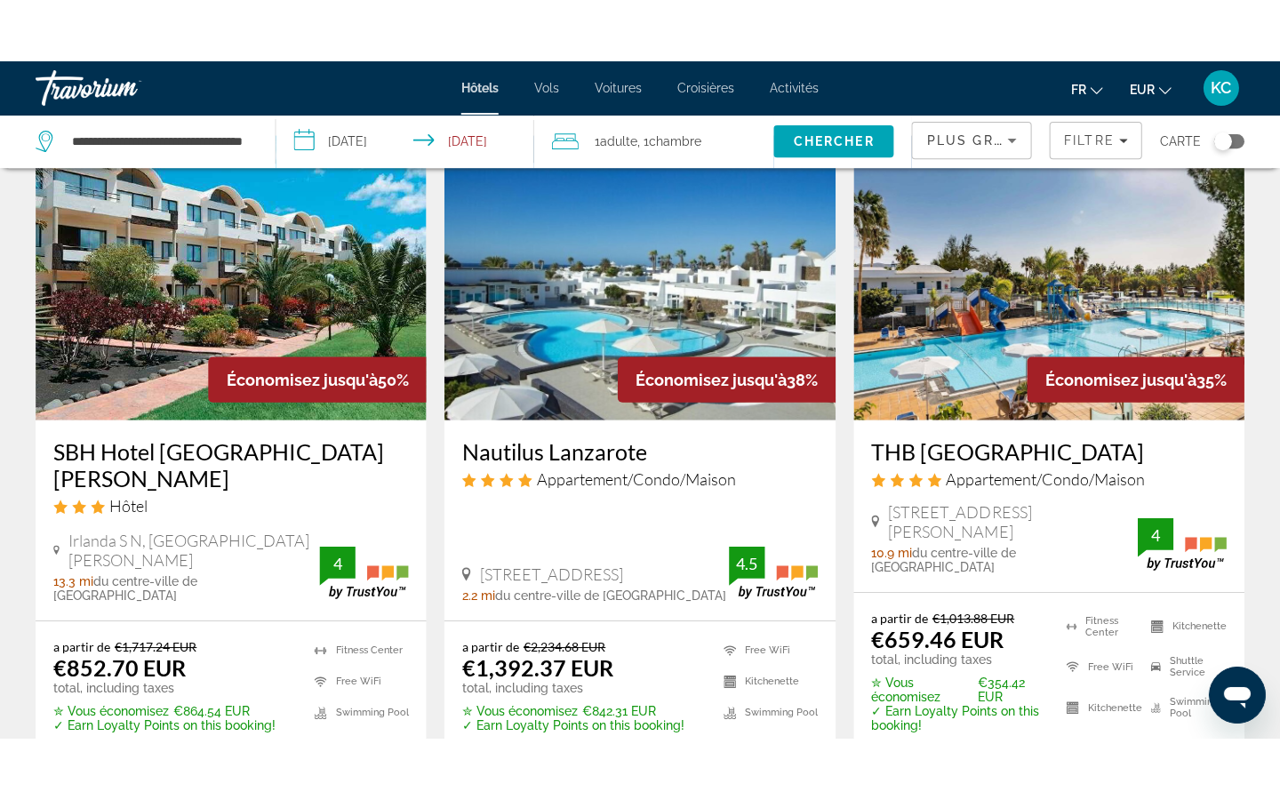
scroll to position [104, 0]
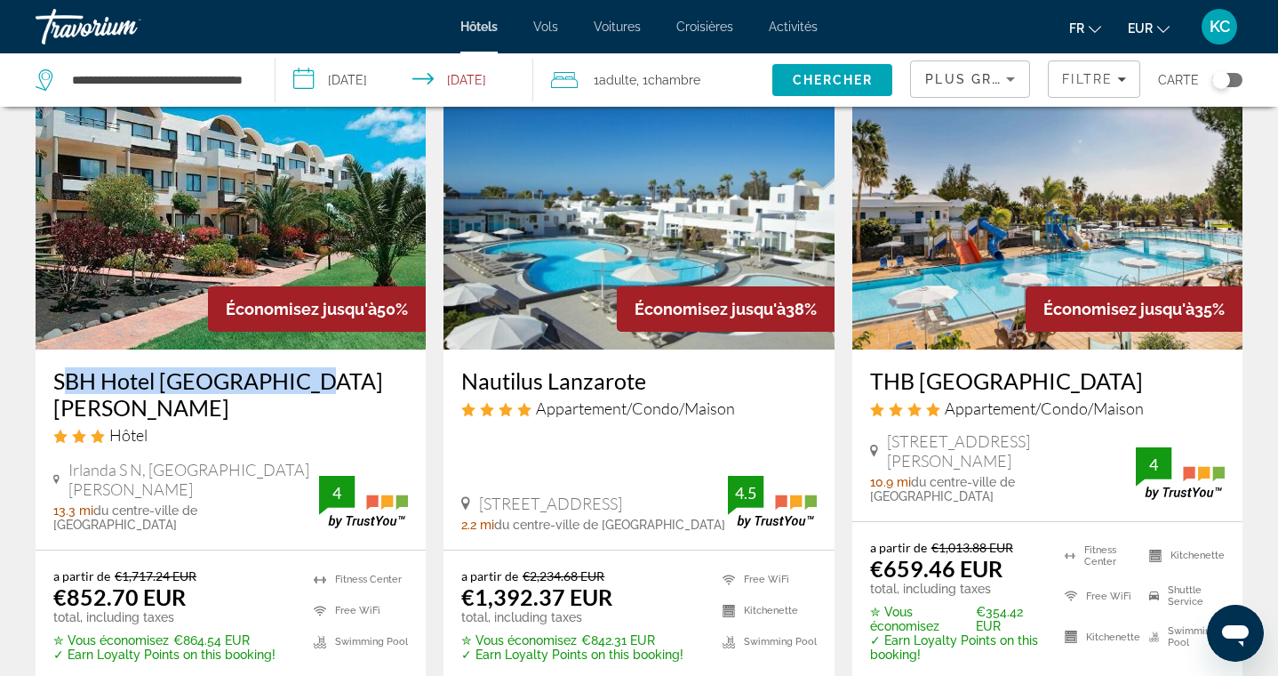
drag, startPoint x: 47, startPoint y: 375, endPoint x: 290, endPoint y: 374, distance: 242.7
click at [290, 374] on div "SBH Hotel Royal Mónica Hôtel Irlanda S N, Playa Blanca 13.3 mi du centre-ville …" at bounding box center [231, 449] width 390 height 200
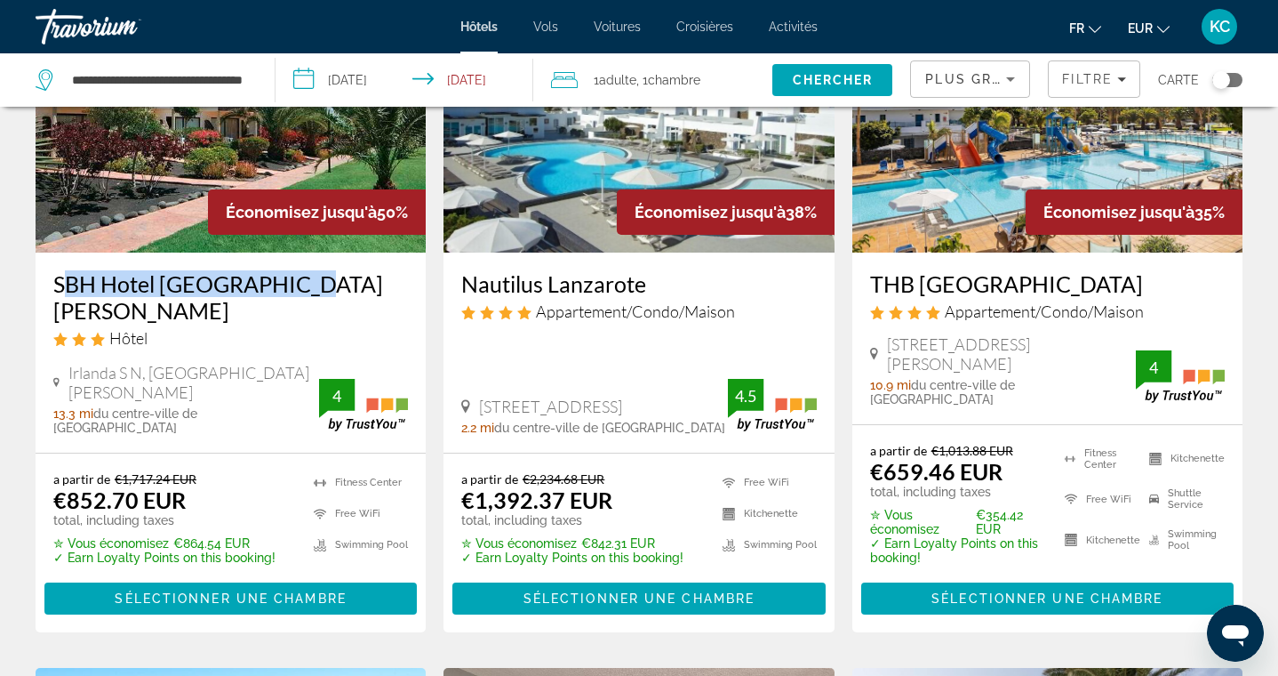
scroll to position [218, 0]
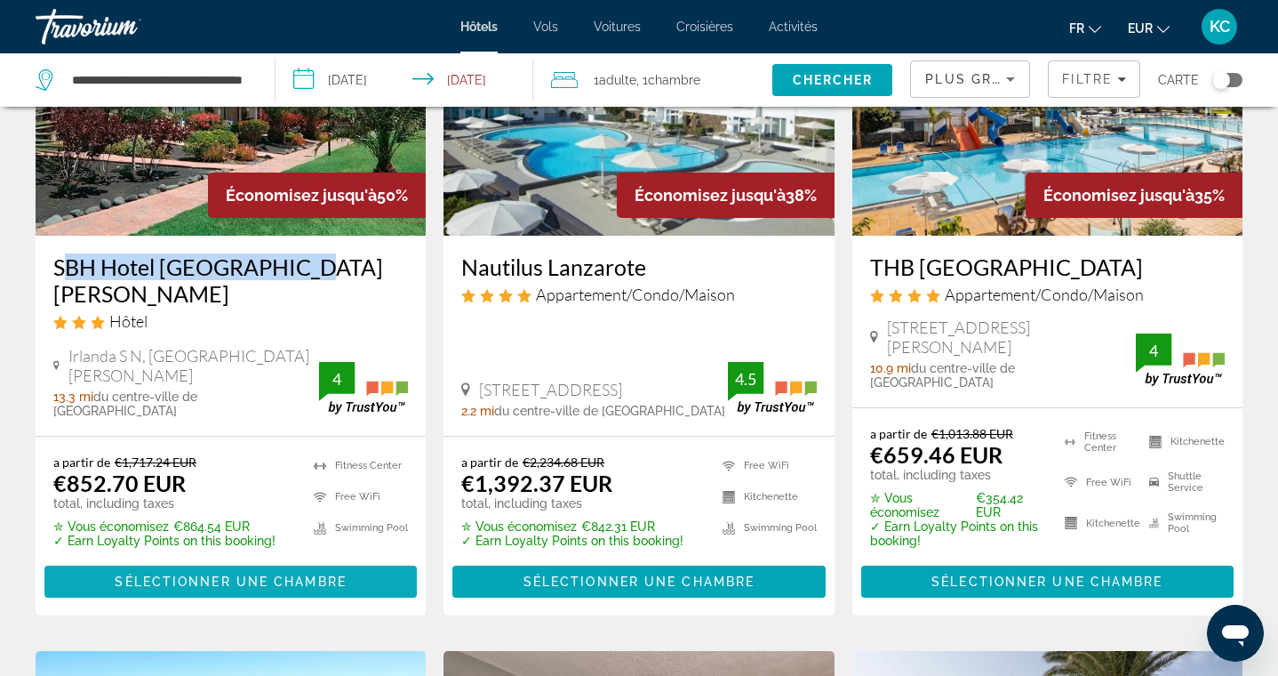
click at [299, 574] on span "Sélectionner une chambre" at bounding box center [230, 581] width 231 height 14
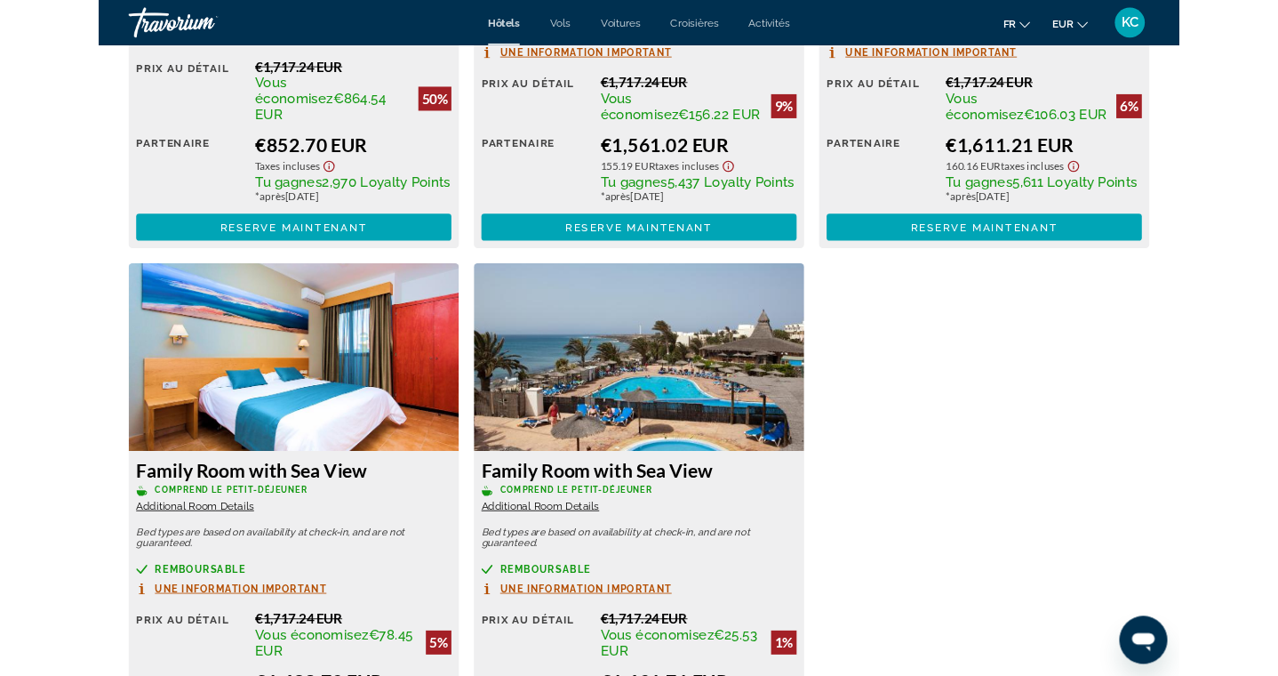
scroll to position [2851, 0]
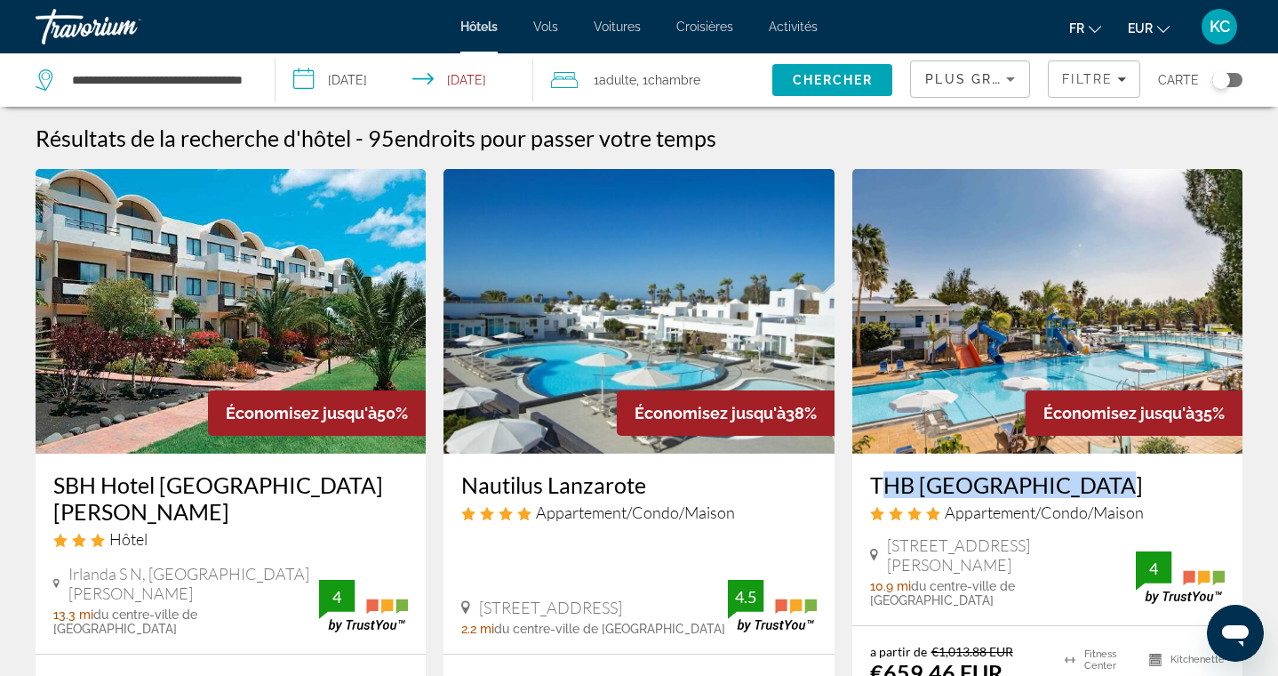
drag, startPoint x: 866, startPoint y: 481, endPoint x: 1078, endPoint y: 475, distance: 212.5
click at [1078, 475] on div "THB Tropical Island Appartement/Condo/Maison Calle La Fragata 2, Playa Blanca 1…" at bounding box center [1047, 539] width 390 height 172
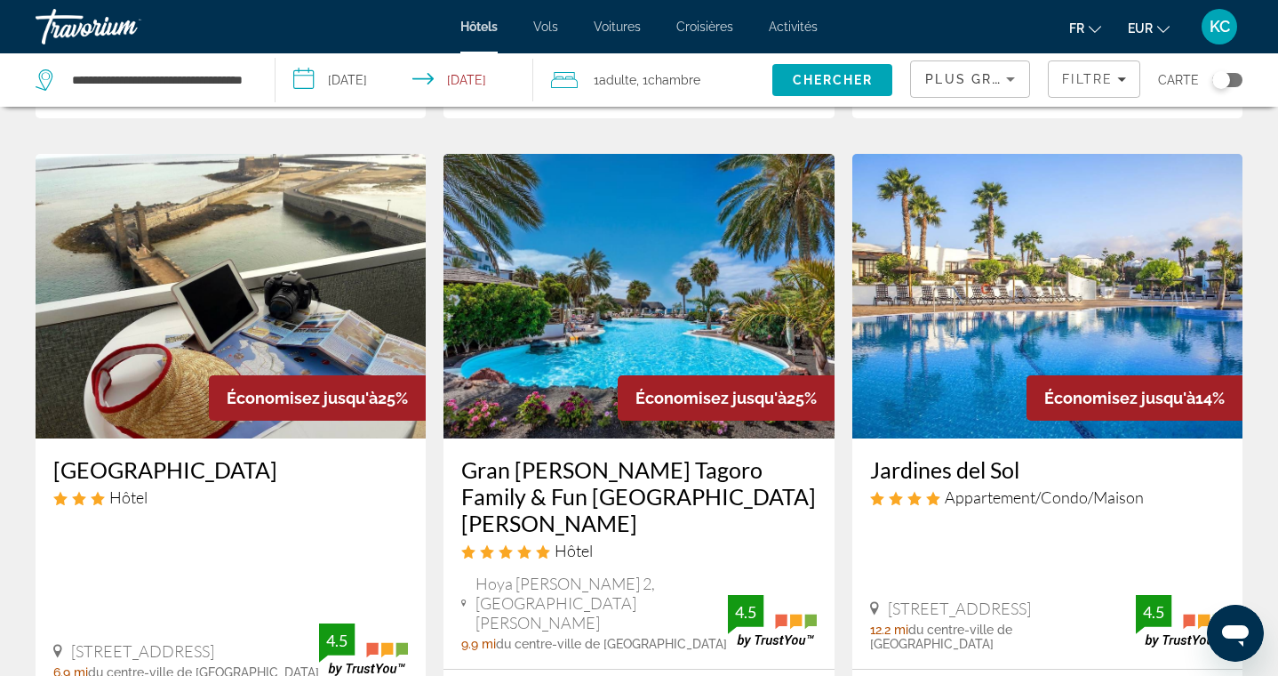
scroll to position [1437, 0]
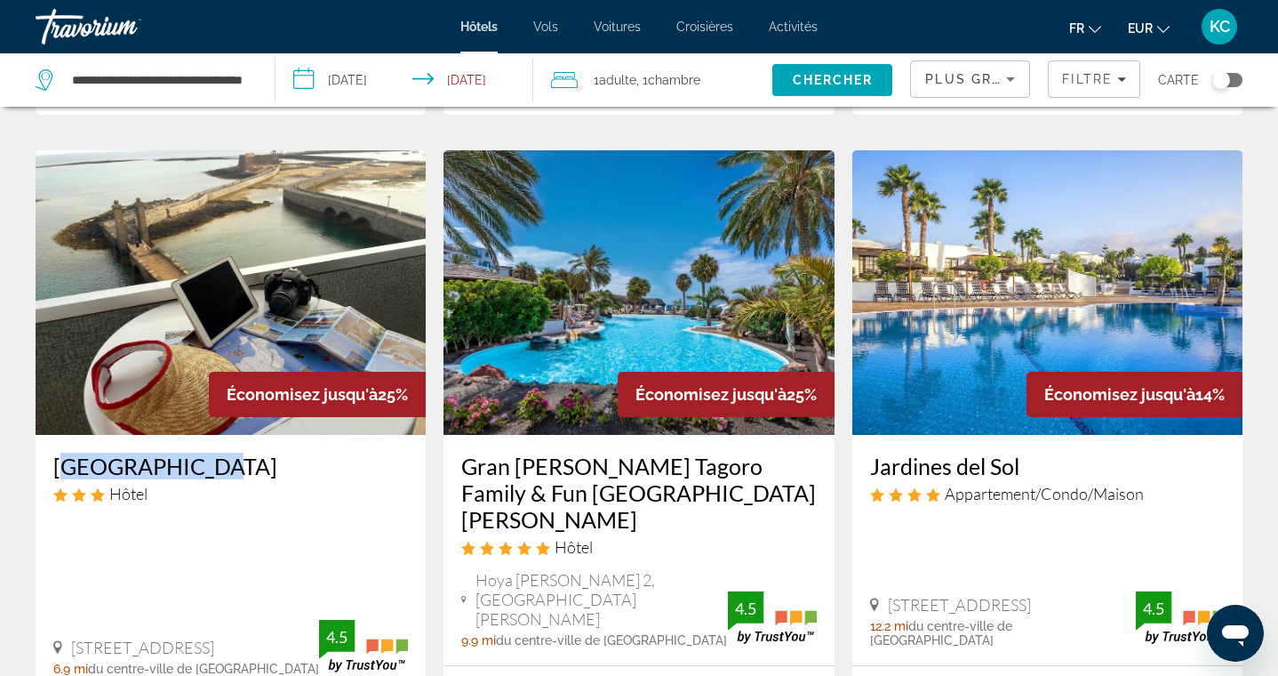
drag, startPoint x: 45, startPoint y: 414, endPoint x: 215, endPoint y: 416, distance: 169.8
click at [215, 435] on div "Hotel Miramar Hôtel Avenida Coll 2, Arrecife 6.9 mi du centre-ville de Lanzarot…" at bounding box center [231, 564] width 390 height 259
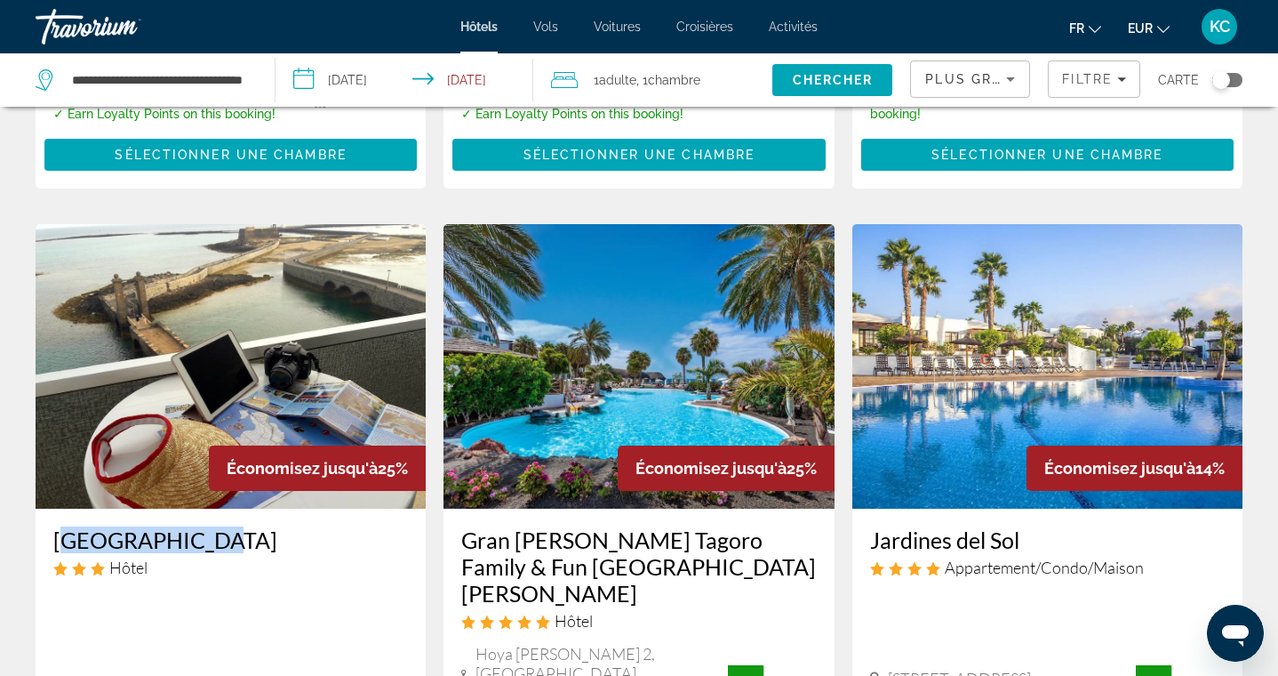
scroll to position [1259, 0]
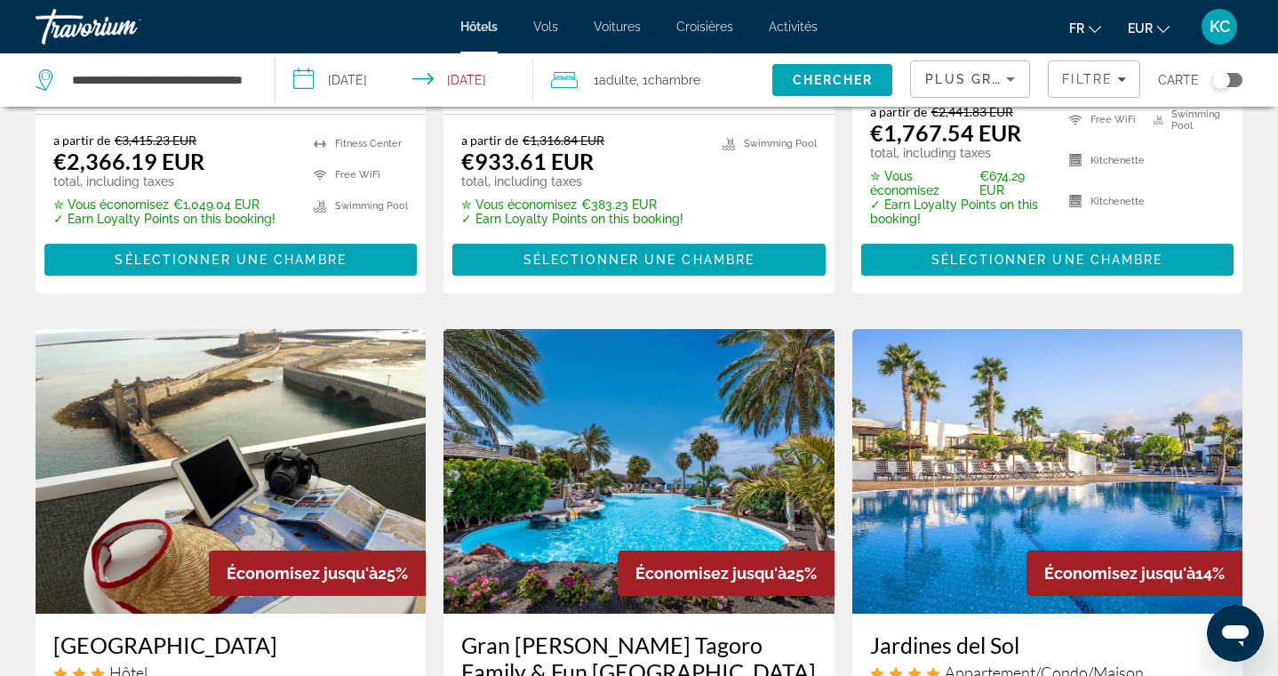
click at [945, 85] on span "Plus grandes économies" at bounding box center [1031, 79] width 212 height 14
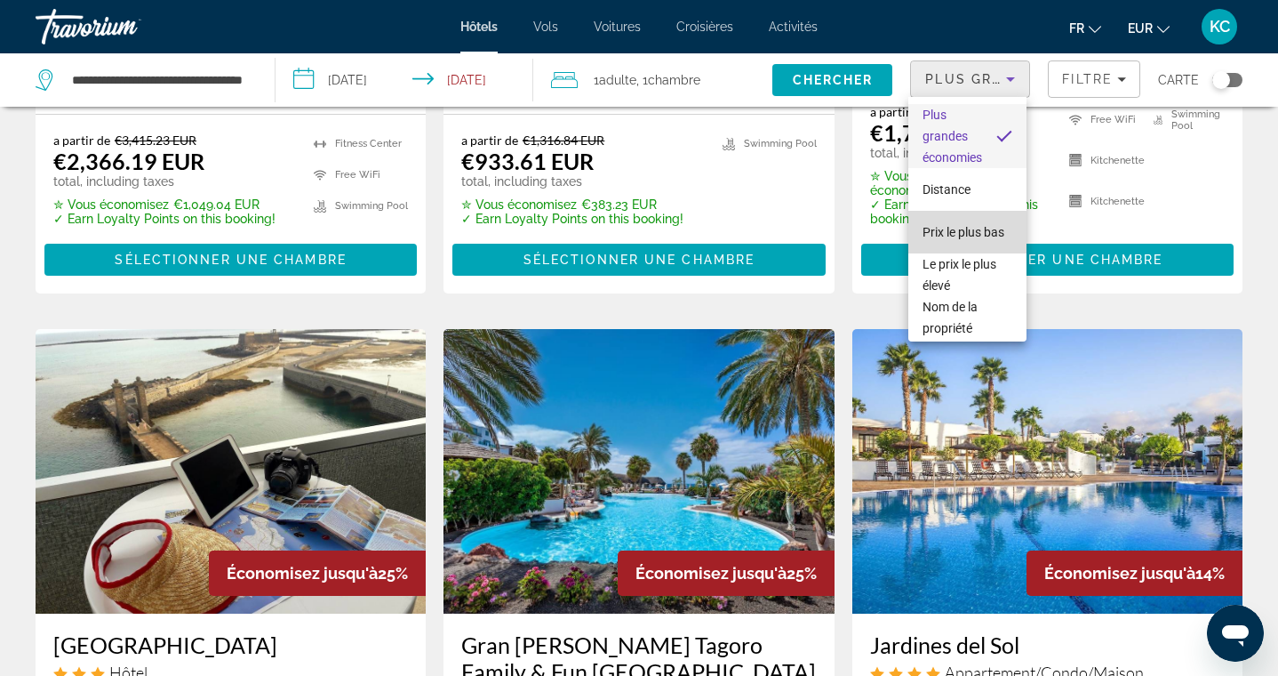
click at [953, 235] on span "Prix le plus bas" at bounding box center [964, 232] width 82 height 14
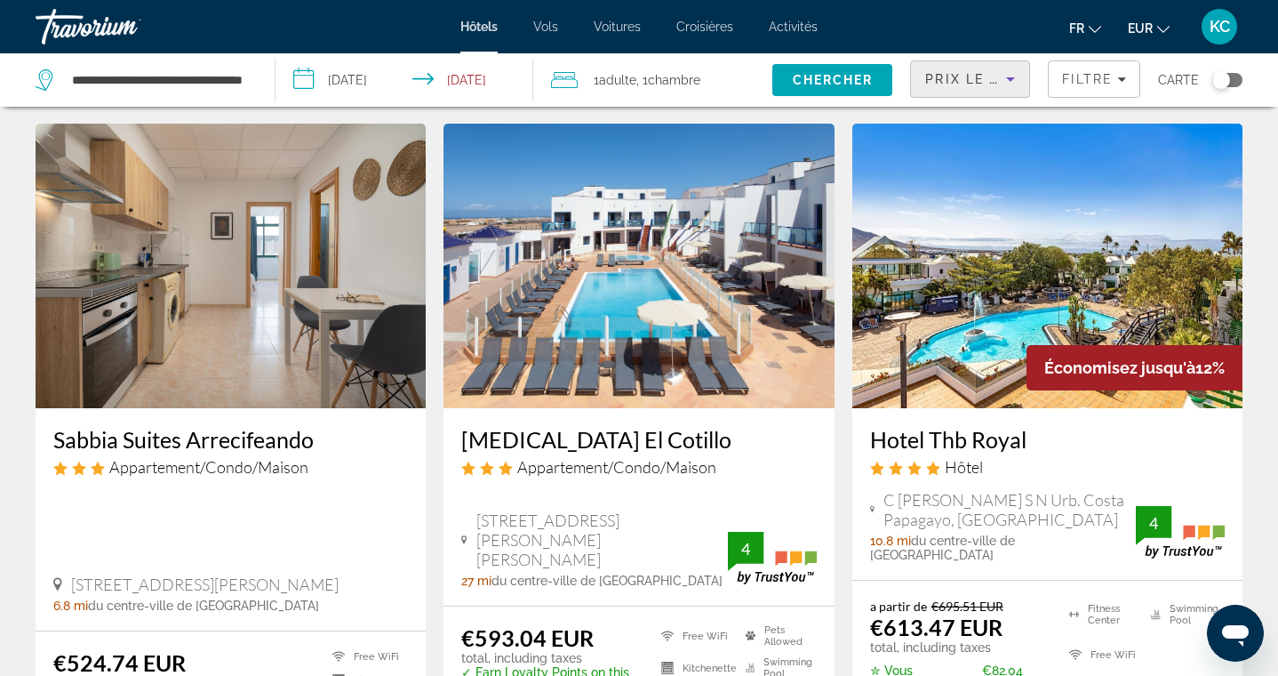
scroll to position [45, 0]
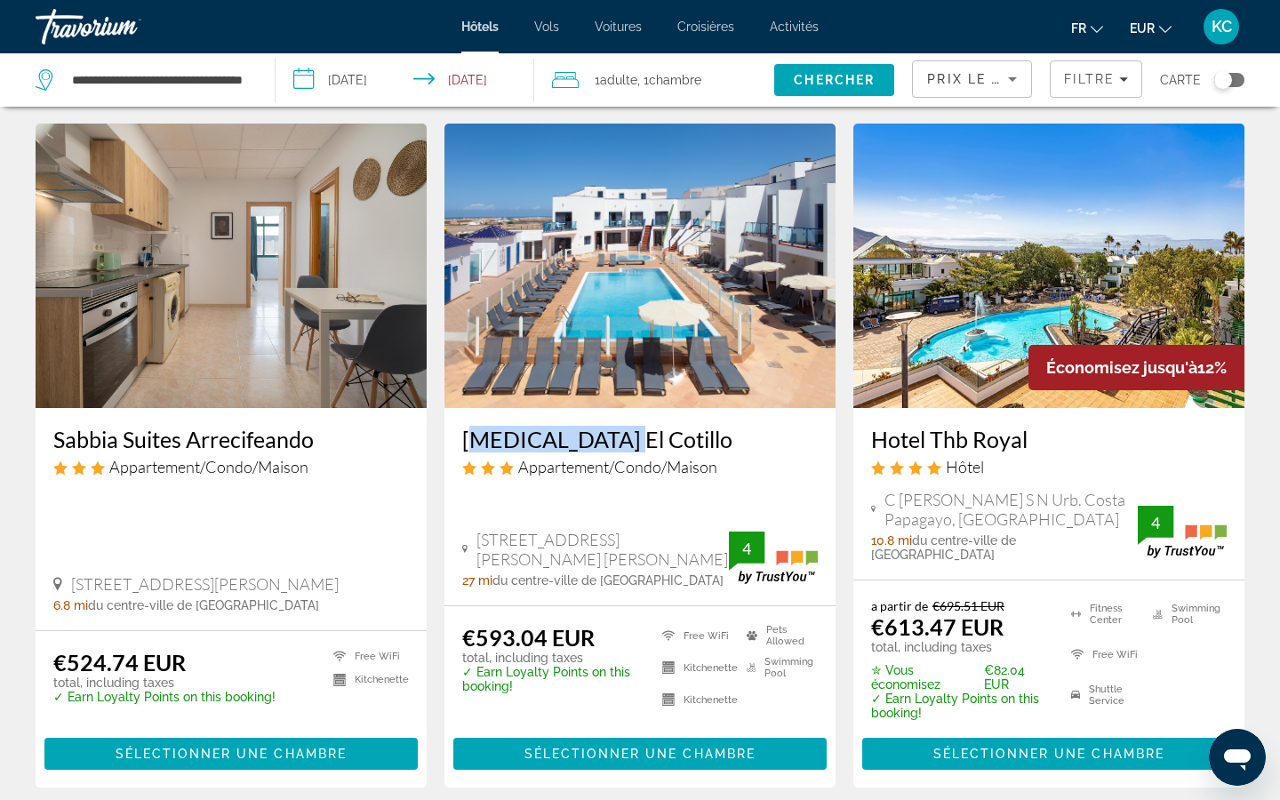
drag, startPoint x: 457, startPoint y: 432, endPoint x: 585, endPoint y: 431, distance: 128.0
click at [585, 431] on div "Tao El Cotillo Appartement/Condo/Maison Avenida Hermanas Del Castillo 4, La Oli…" at bounding box center [639, 506] width 391 height 197
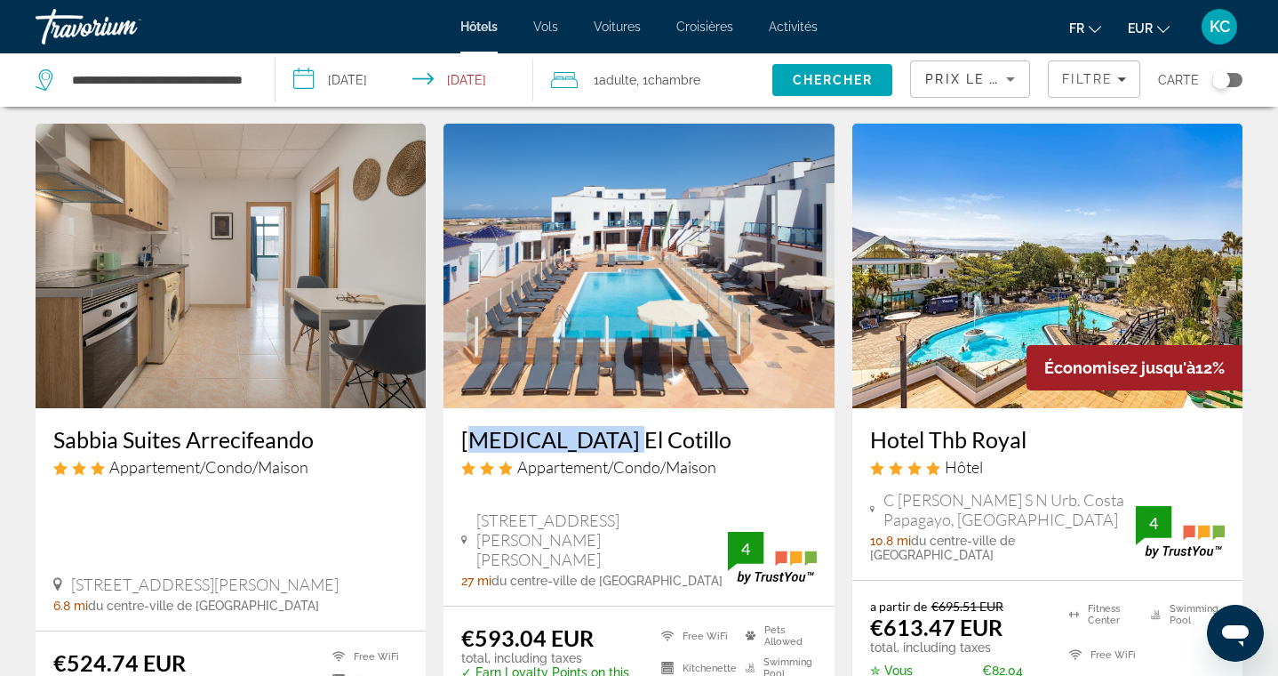
drag, startPoint x: 864, startPoint y: 439, endPoint x: 1030, endPoint y: 436, distance: 166.3
click at [1030, 436] on div "Hotel Thb Royal Hôtel C Janubio S N Urb. Costa Papagayo, Yaiza 10.8 mi du centr…" at bounding box center [1047, 494] width 390 height 172
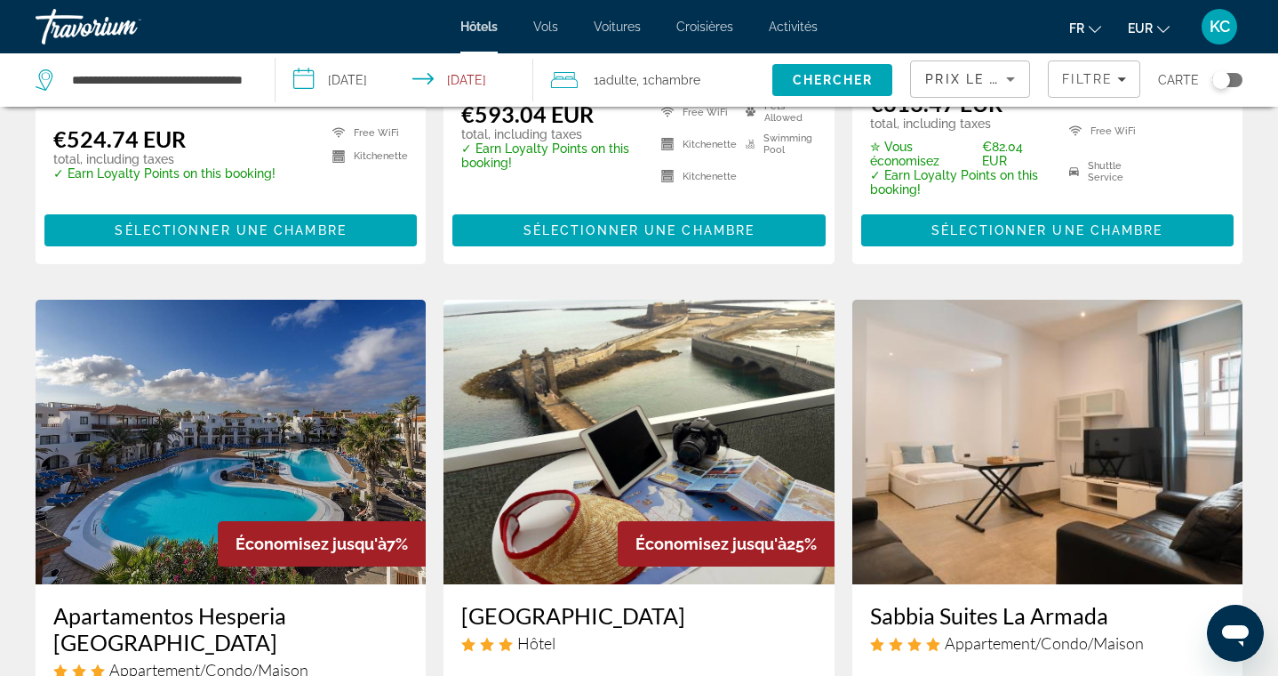
scroll to position [171, 0]
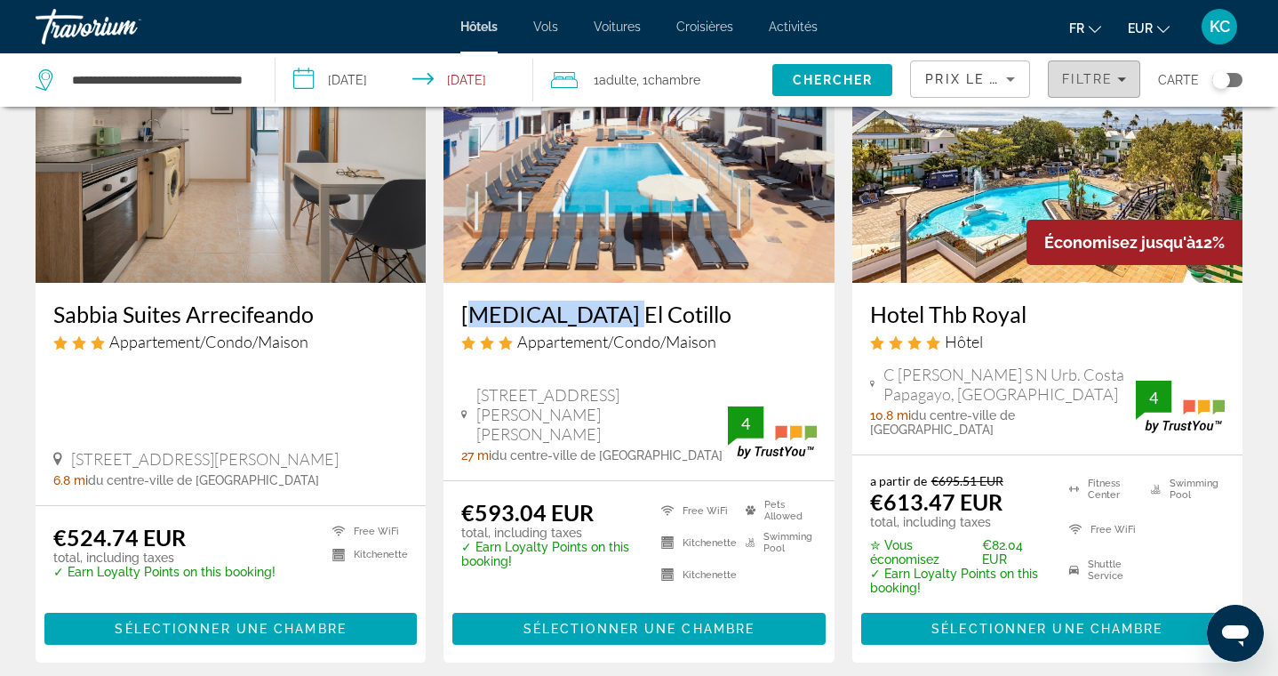
click at [1104, 75] on span "Filtre" at bounding box center [1087, 79] width 51 height 14
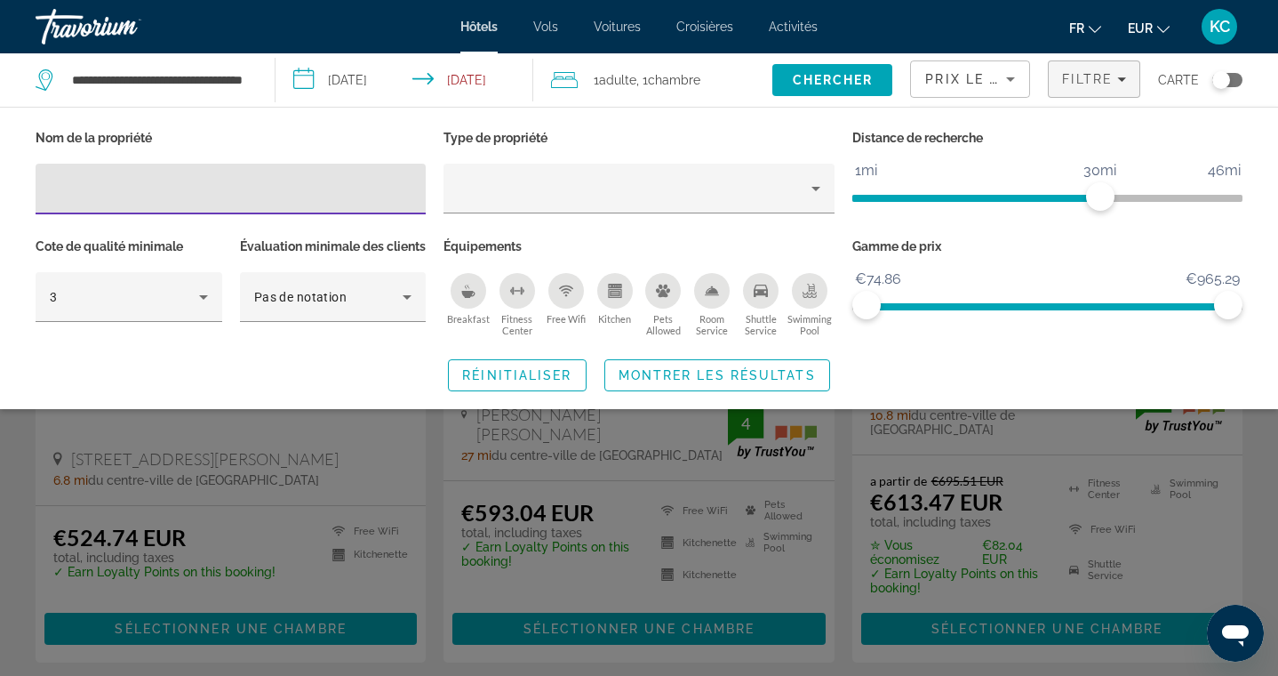
type input "**********"
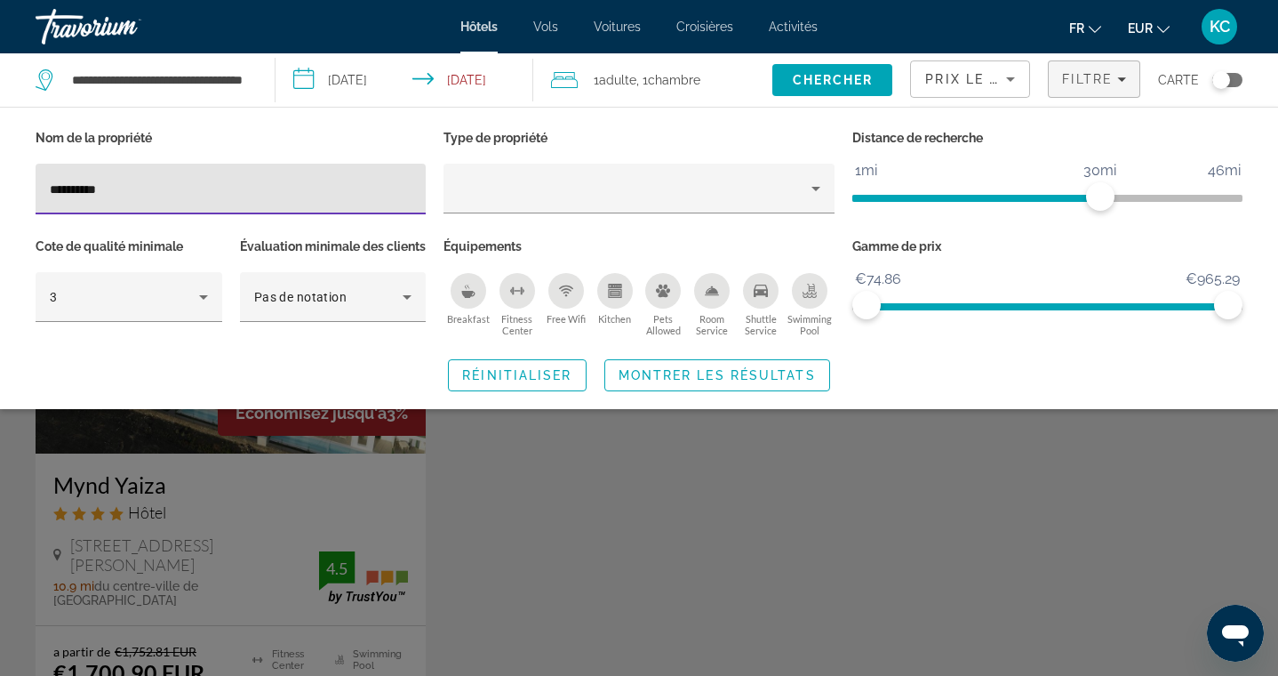
drag, startPoint x: 145, startPoint y: 196, endPoint x: -1, endPoint y: 190, distance: 145.9
click at [0, 190] on html "**********" at bounding box center [639, 338] width 1278 height 676
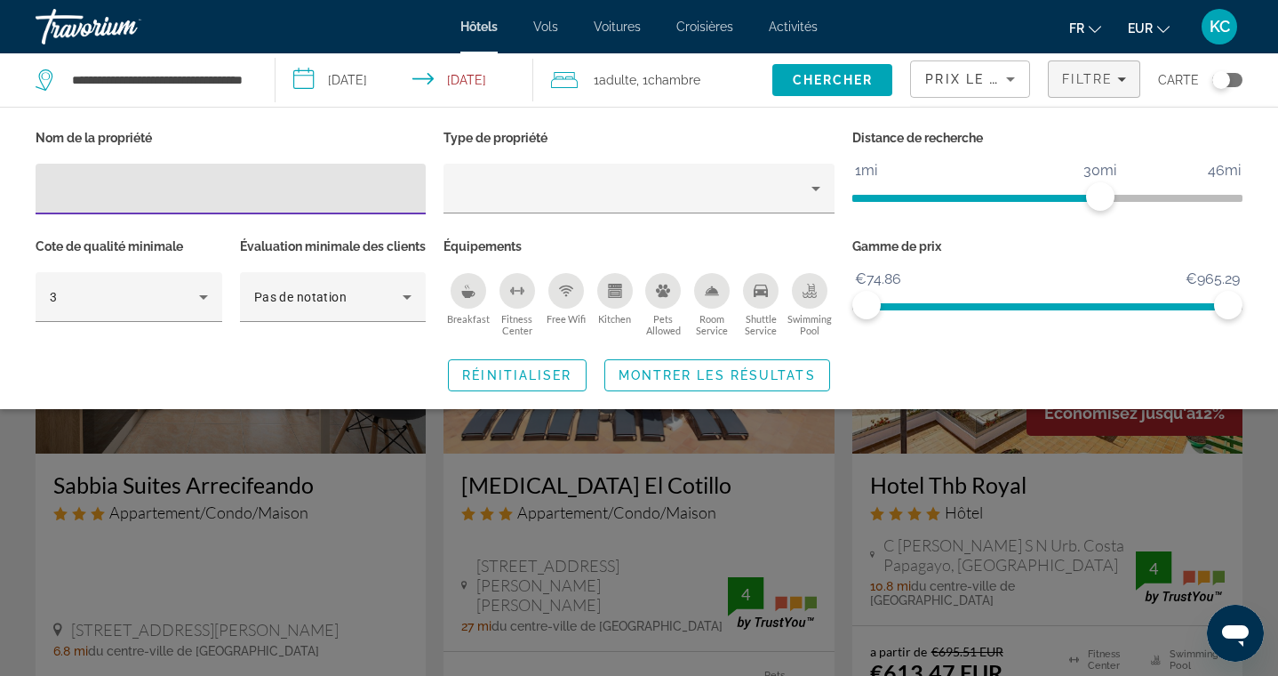
click at [724, 479] on div "Search widget" at bounding box center [639, 471] width 1278 height 409
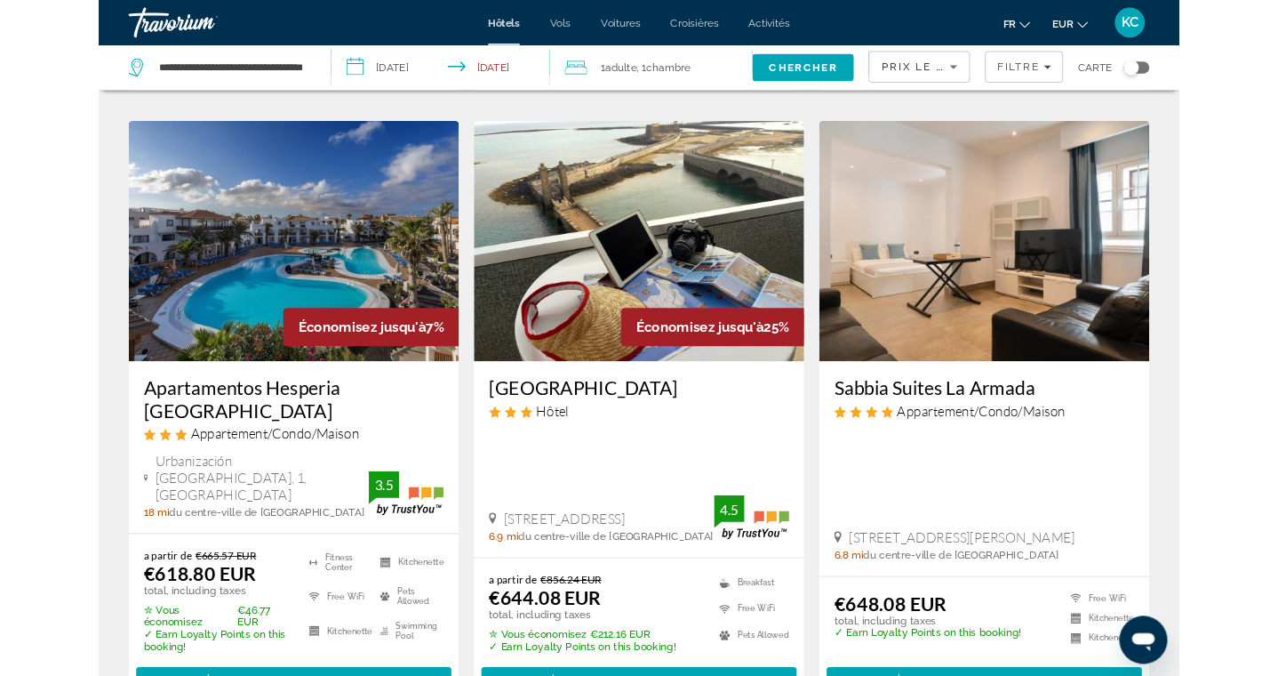
scroll to position [727, 0]
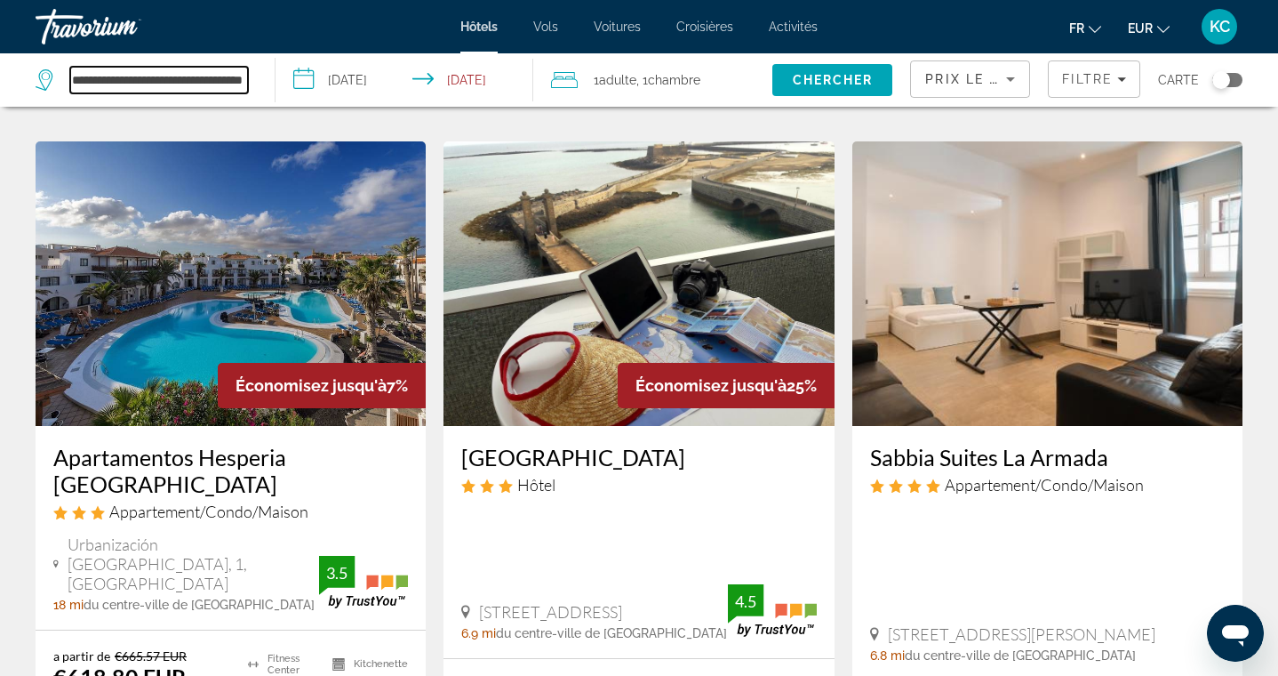
click at [214, 82] on input "**********" at bounding box center [159, 80] width 178 height 27
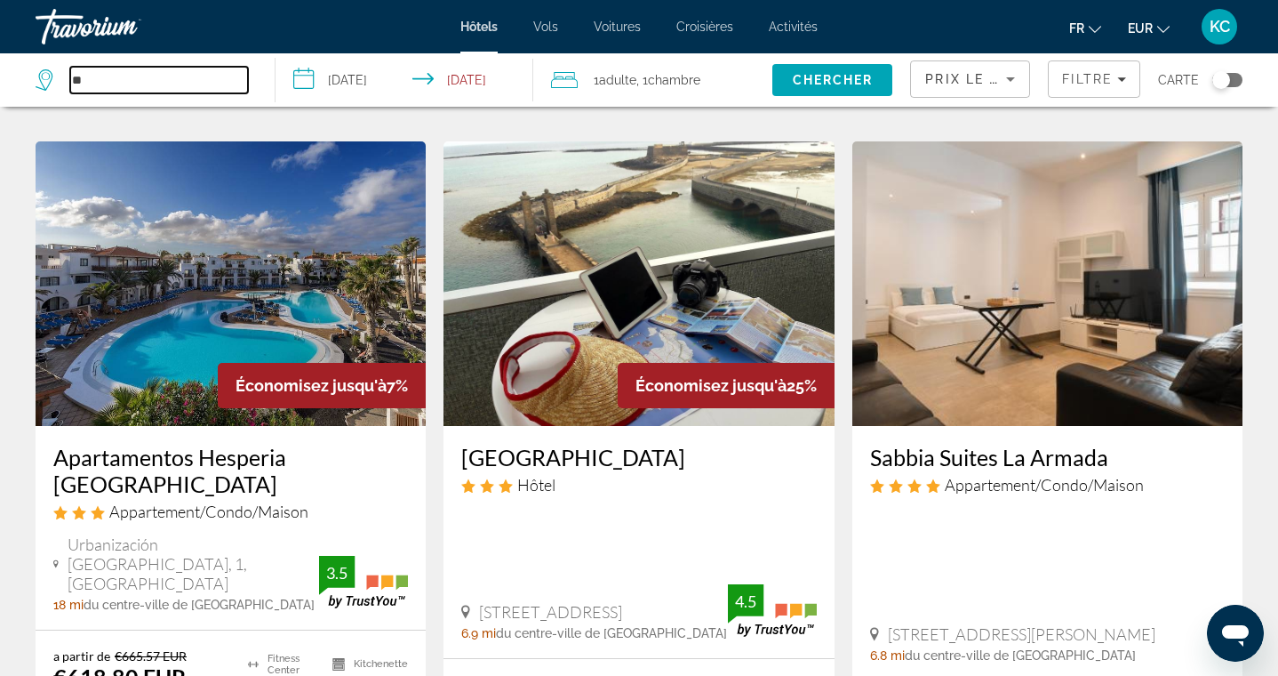
type input "*"
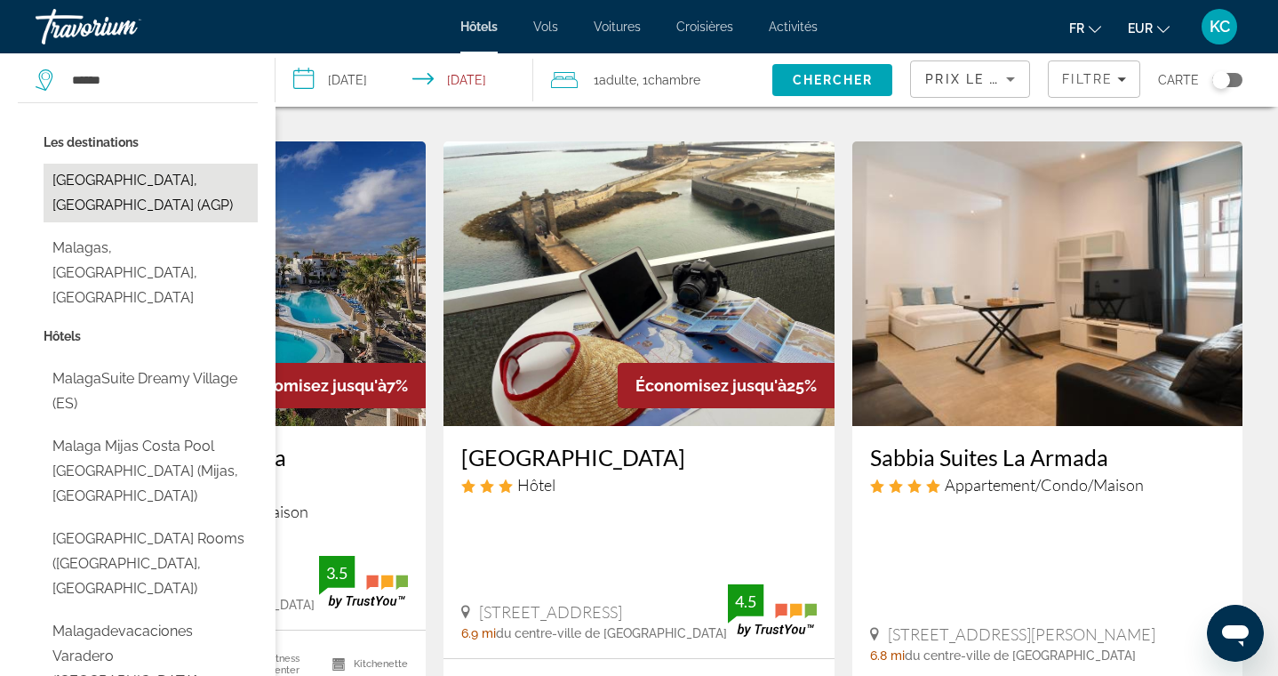
click at [135, 176] on button "Malaga, Spain (AGP)" at bounding box center [151, 193] width 214 height 59
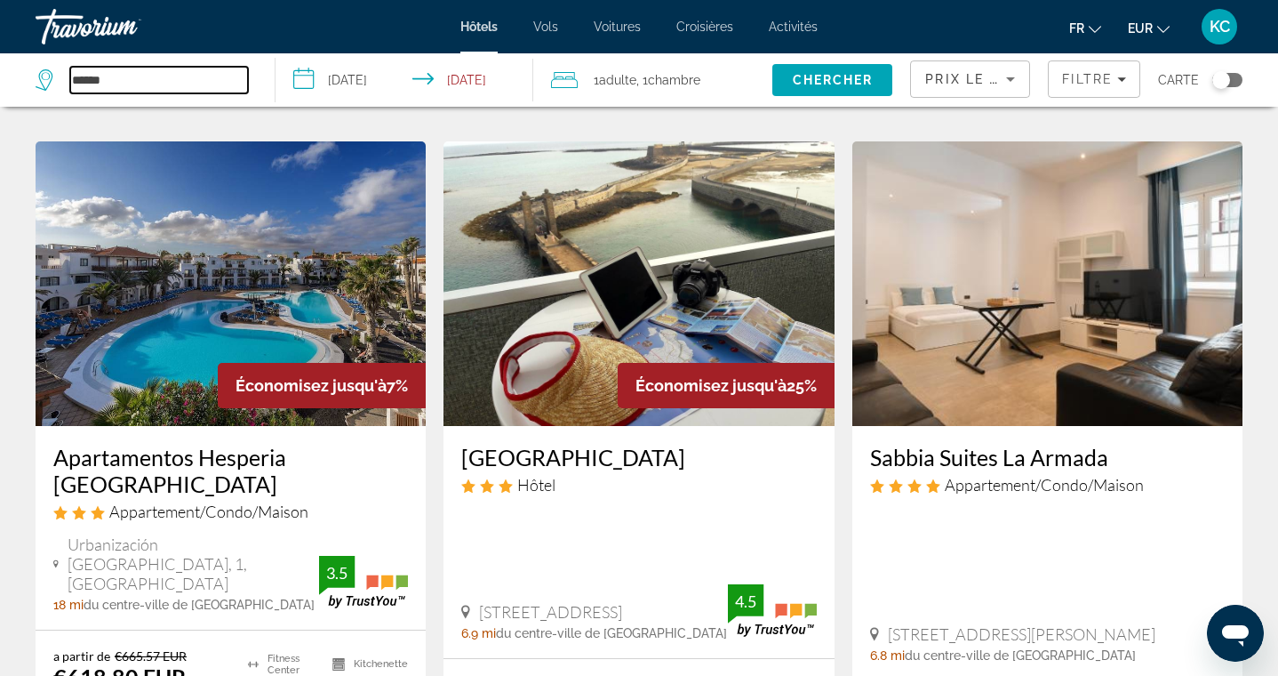
type input "**********"
click at [808, 80] on span "Chercher" at bounding box center [833, 80] width 81 height 14
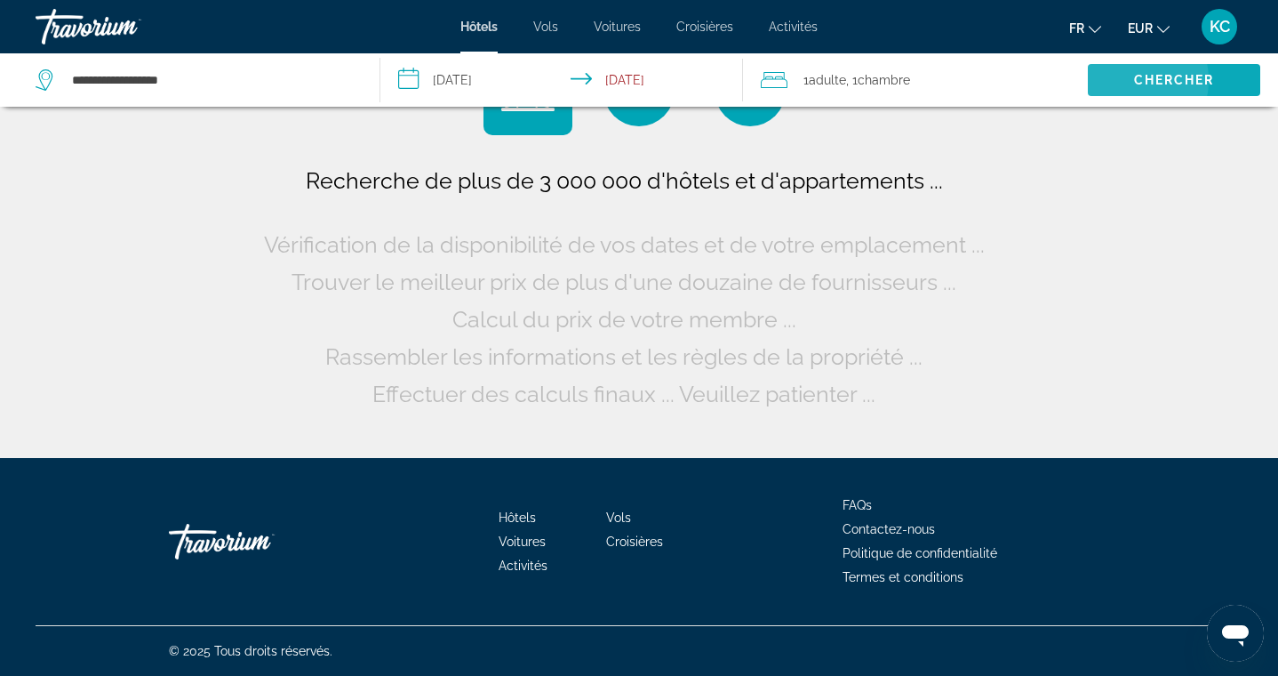
scroll to position [0, 0]
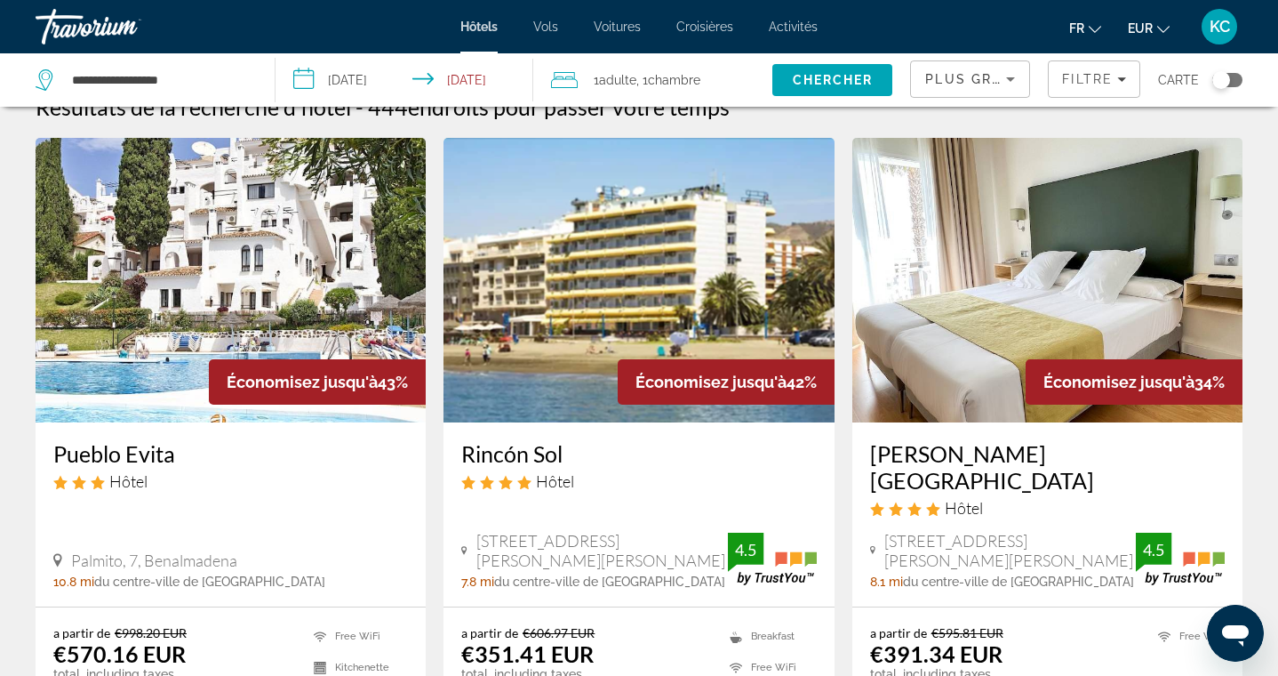
scroll to position [38, 0]
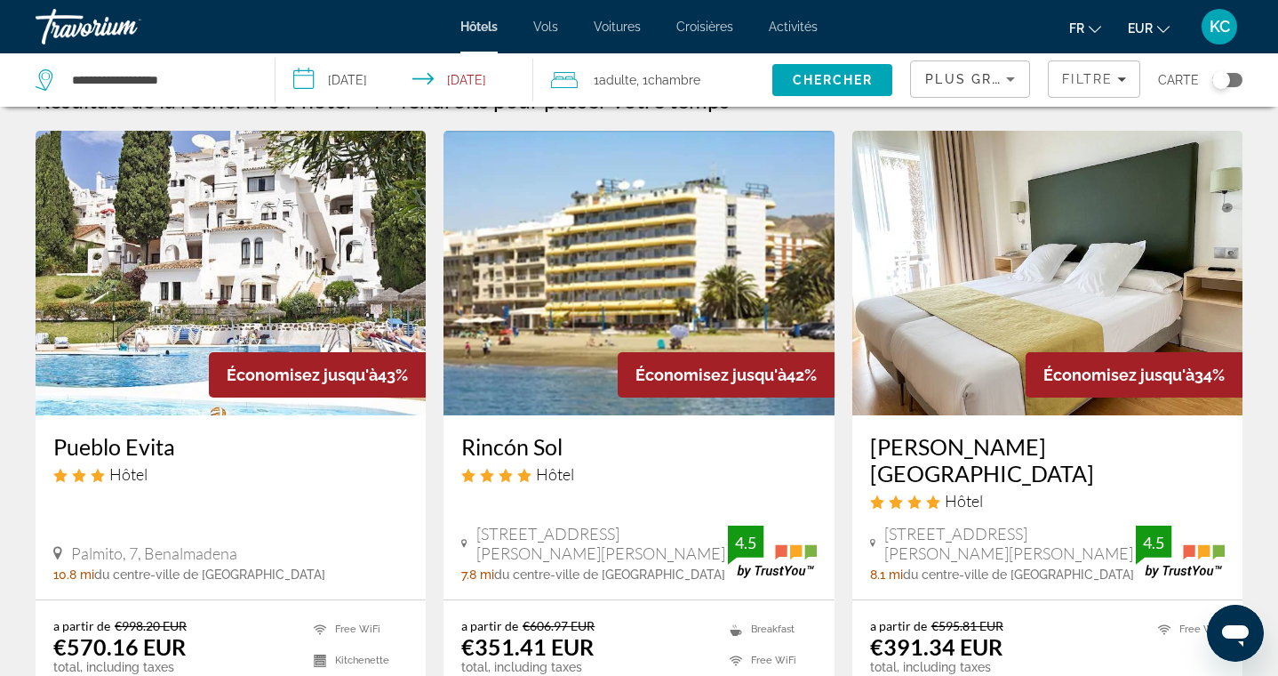
drag, startPoint x: 45, startPoint y: 444, endPoint x: 174, endPoint y: 451, distance: 129.1
click at [174, 451] on div "Pueblo Evita Hôtel Palmito, 7, Benalmadena 10.8 mi du centre-ville de Malaga de…" at bounding box center [231, 507] width 390 height 184
drag, startPoint x: 452, startPoint y: 439, endPoint x: 565, endPoint y: 437, distance: 112.9
click at [565, 437] on div "Rincón Sol Hôtel Avenida Del Mediterraneo 174, Rincon De La Victoria 7.8 mi du …" at bounding box center [639, 507] width 390 height 184
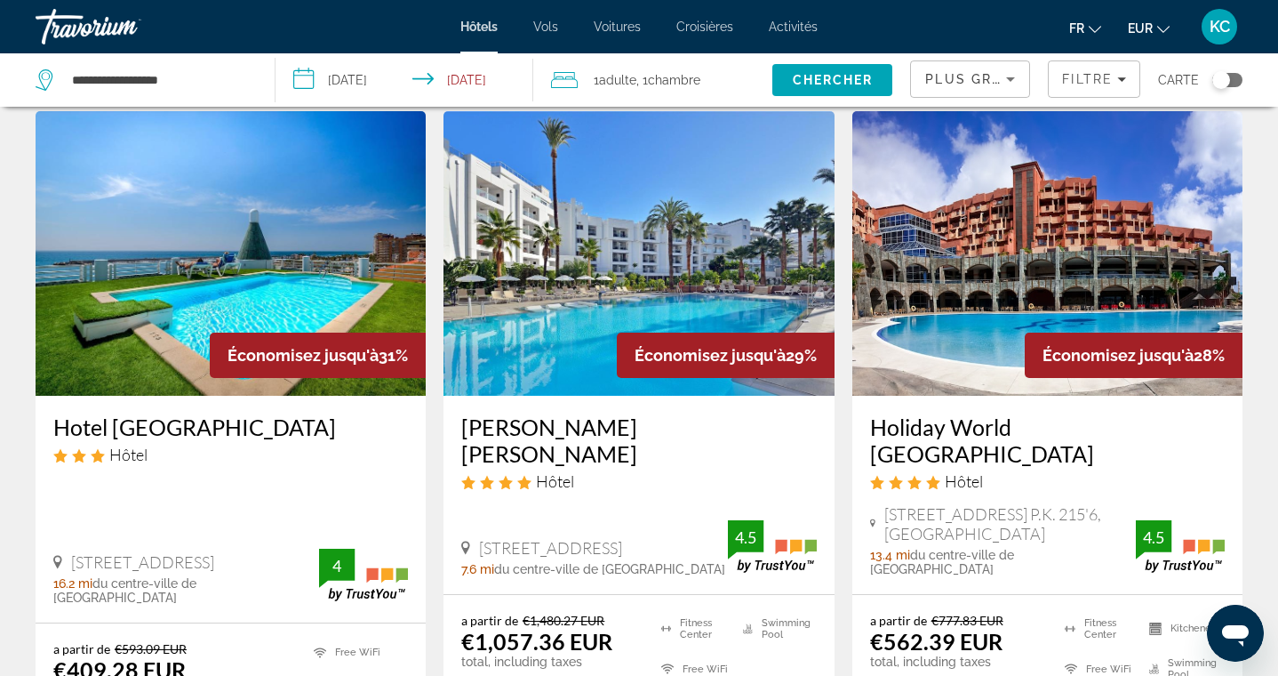
scroll to position [744, 0]
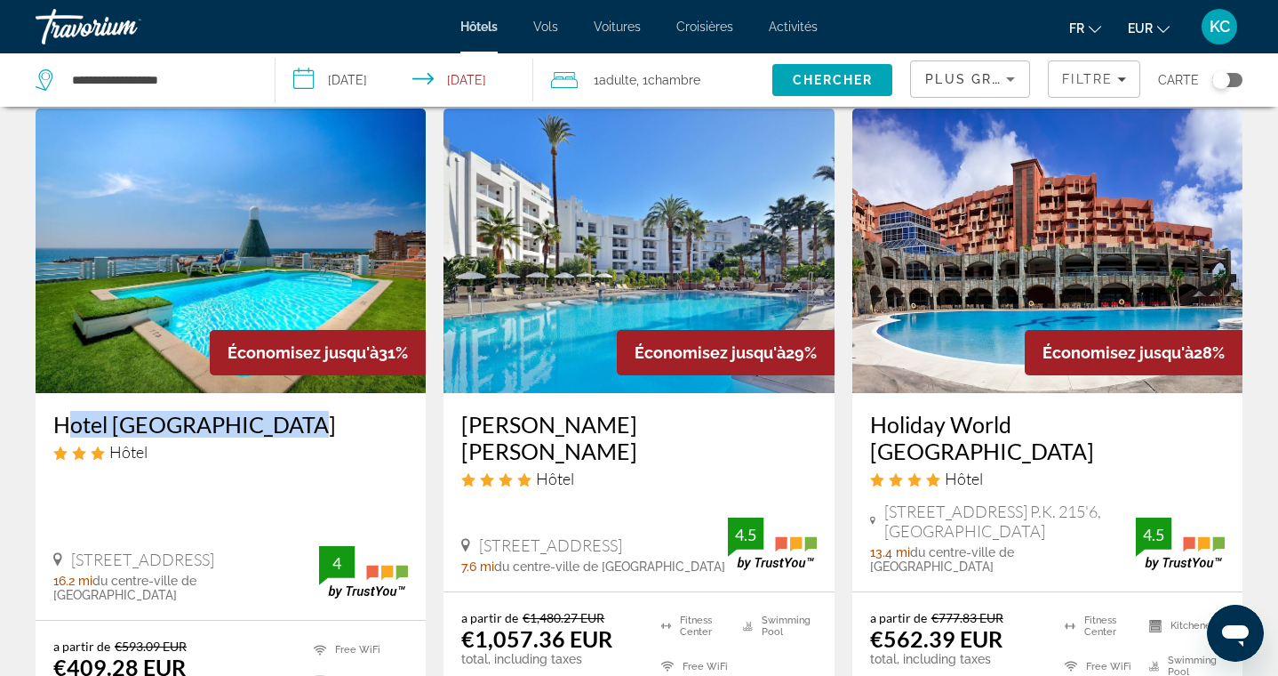
drag, startPoint x: 45, startPoint y: 392, endPoint x: 262, endPoint y: 401, distance: 217.1
click at [262, 401] on div "Hotel Villa de Laredo Hôtel Paseo Maritimo Rey De Espana 42, Fuengirola 16.2 mi…" at bounding box center [231, 506] width 390 height 227
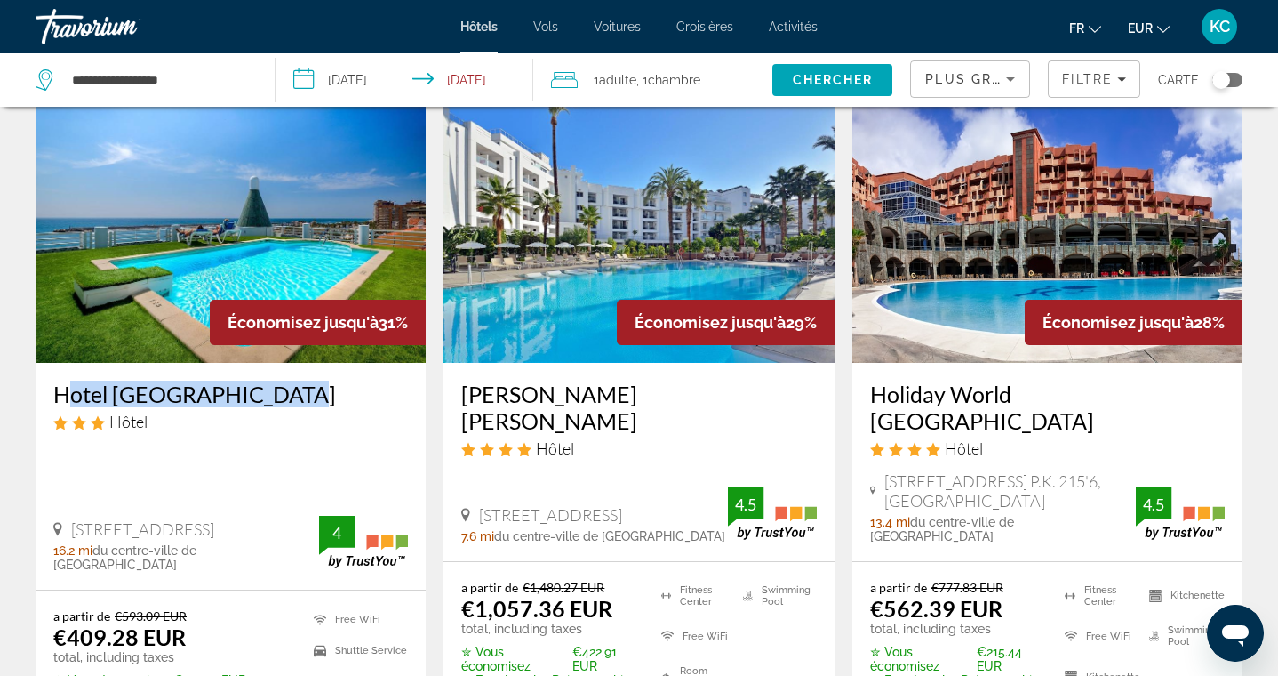
scroll to position [778, 0]
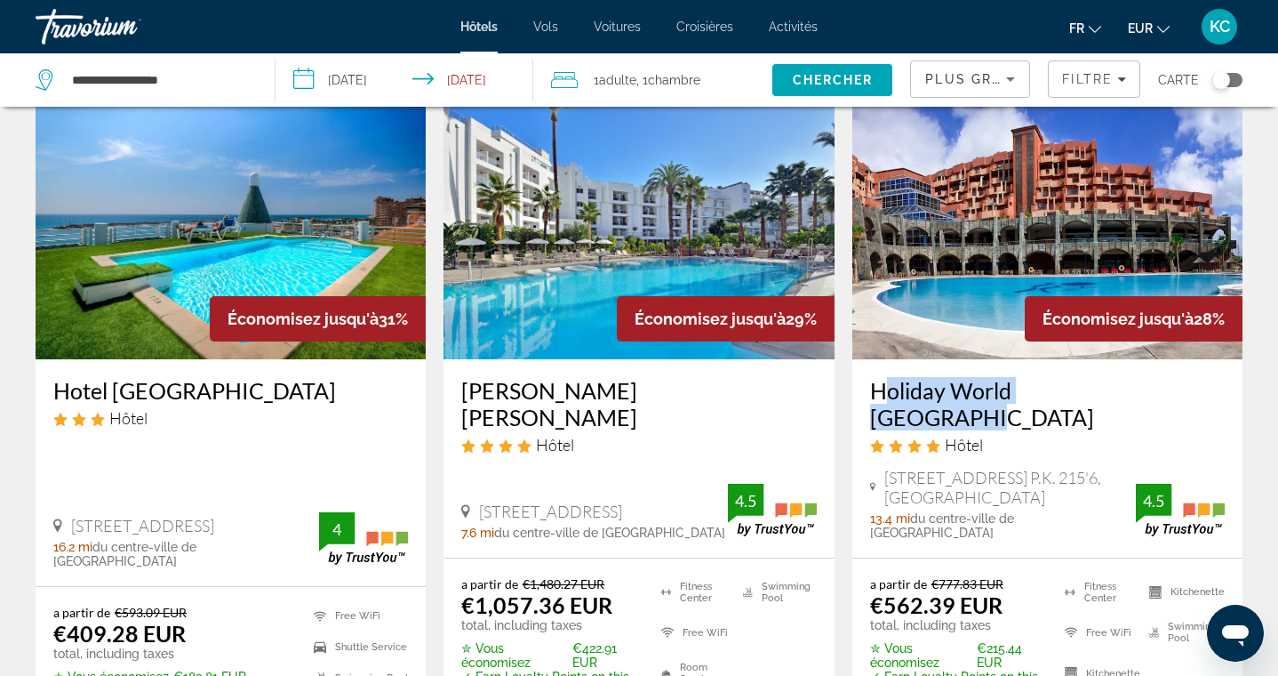
drag, startPoint x: 861, startPoint y: 360, endPoint x: 1113, endPoint y: 349, distance: 251.8
click at [1113, 359] on div "Holiday World Polynesia Hôtel Avenida Del Sol 340 P.K. 215'6, Benalmadena 13.4 …" at bounding box center [1047, 458] width 390 height 198
drag, startPoint x: 868, startPoint y: 365, endPoint x: 1108, endPoint y: 365, distance: 239.1
click at [1108, 365] on div "Holiday World Polynesia Hôtel Avenida Del Sol 340 P.K. 215'6, Benalmadena 13.4 …" at bounding box center [1047, 458] width 390 height 198
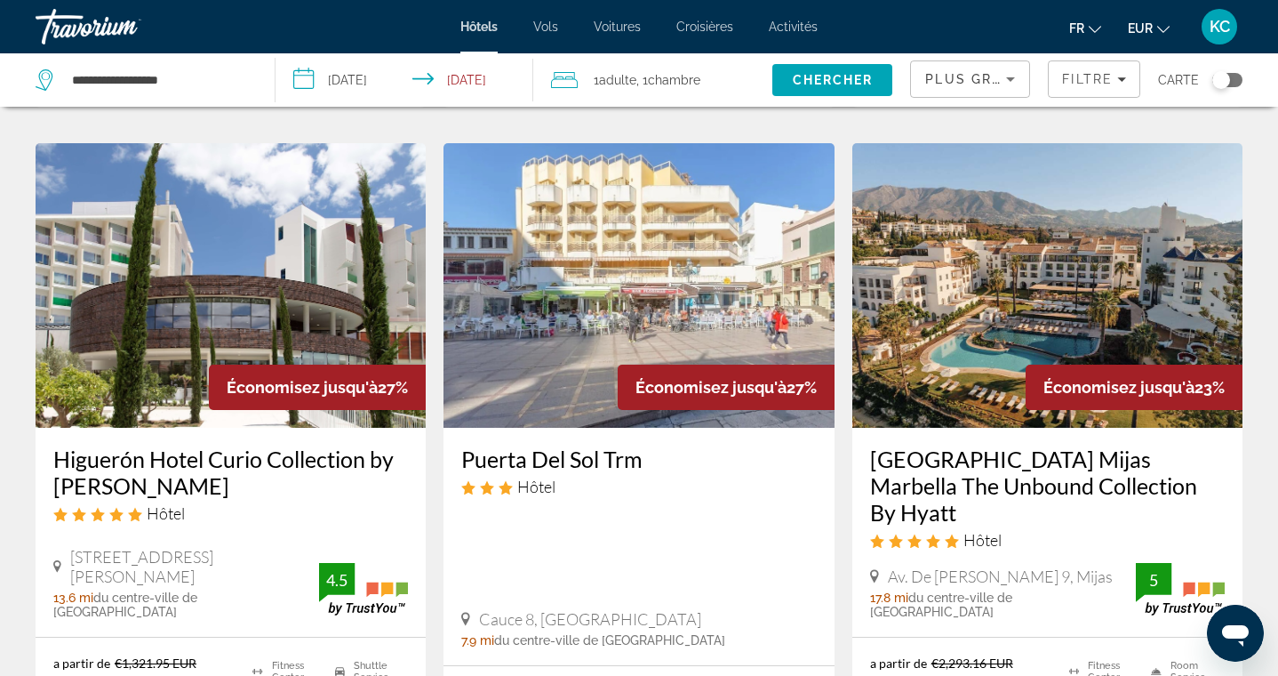
scroll to position [1444, 0]
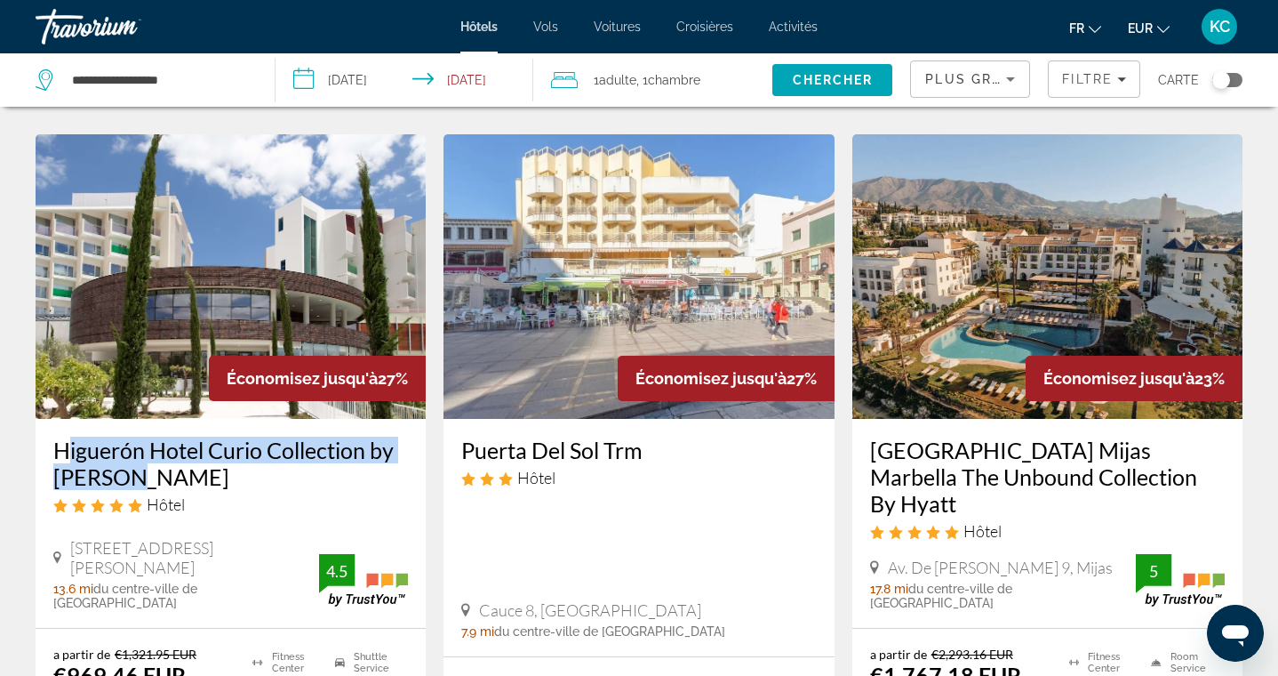
drag, startPoint x: 48, startPoint y: 382, endPoint x: 116, endPoint y: 411, distance: 74.1
click at [117, 419] on div "Higuerón Hotel Curio Collection by Hilton Hôtel Avenida Del Higuerón 48, Fuengi…" at bounding box center [231, 523] width 390 height 209
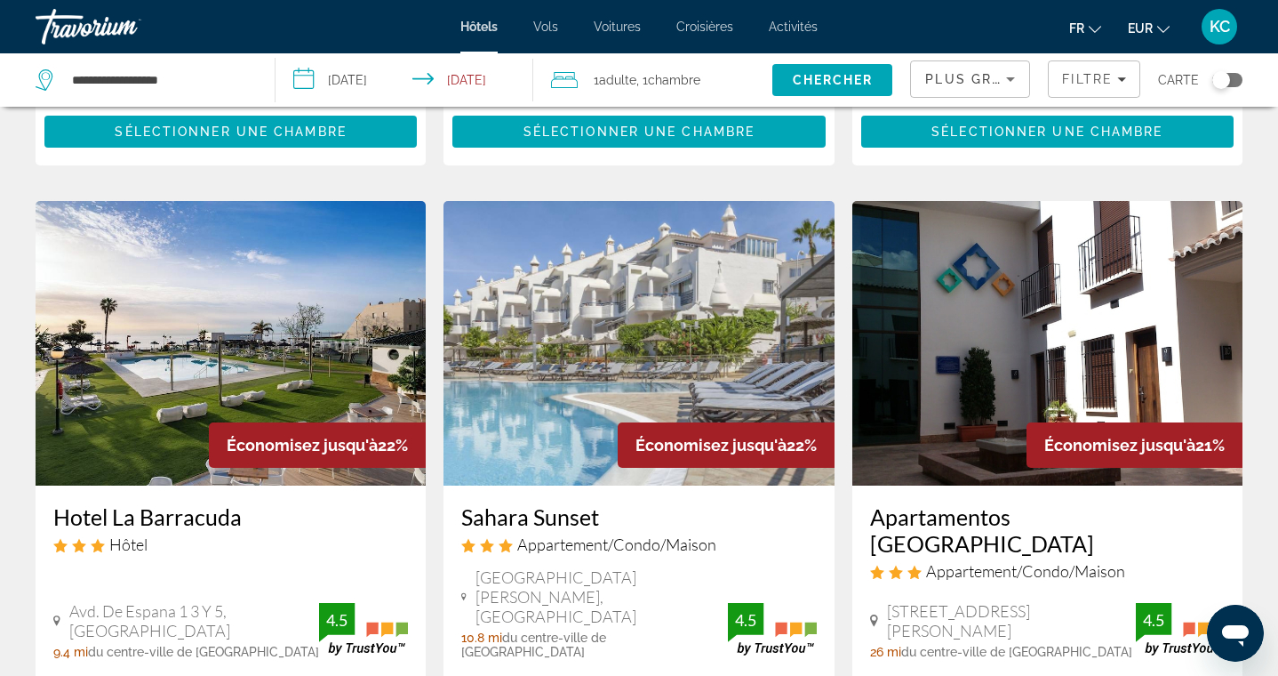
scroll to position [2119, 0]
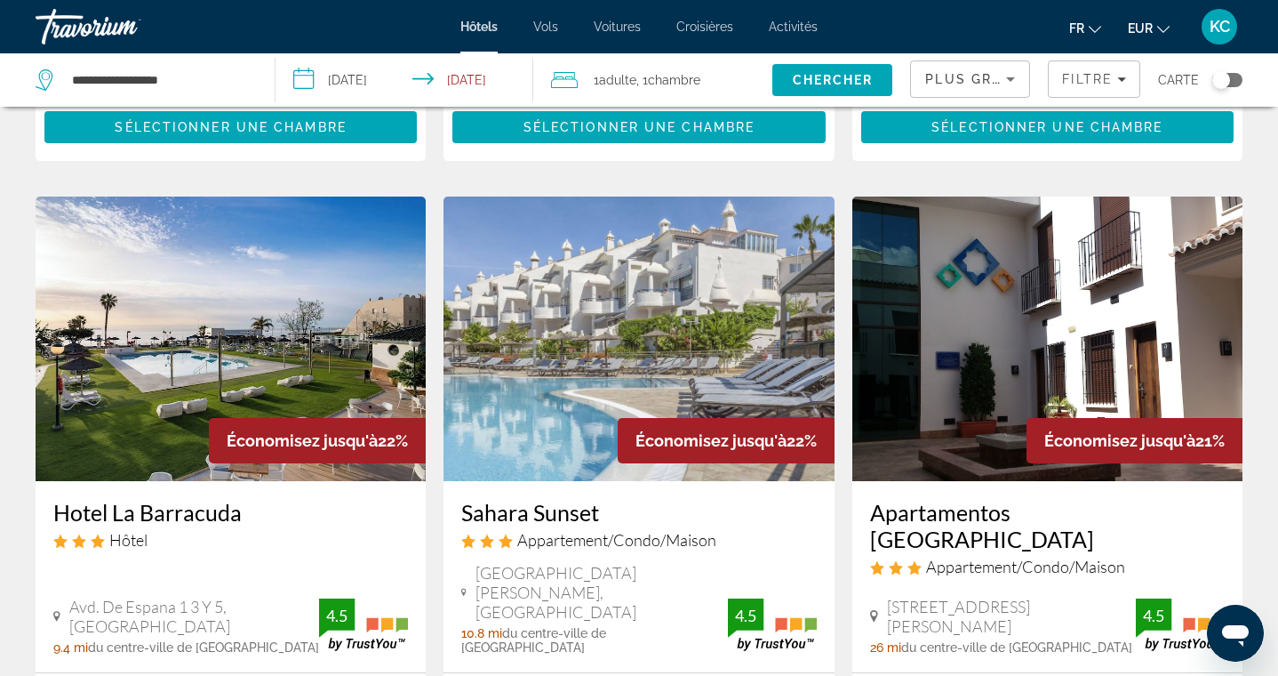
drag, startPoint x: 47, startPoint y: 418, endPoint x: 252, endPoint y: 426, distance: 204.6
click at [252, 481] on div "Hotel La Barracuda Hôtel Avd. De Espana 1 3 Y 5, Torremolinos 9.4 mi du centre-…" at bounding box center [231, 576] width 390 height 191
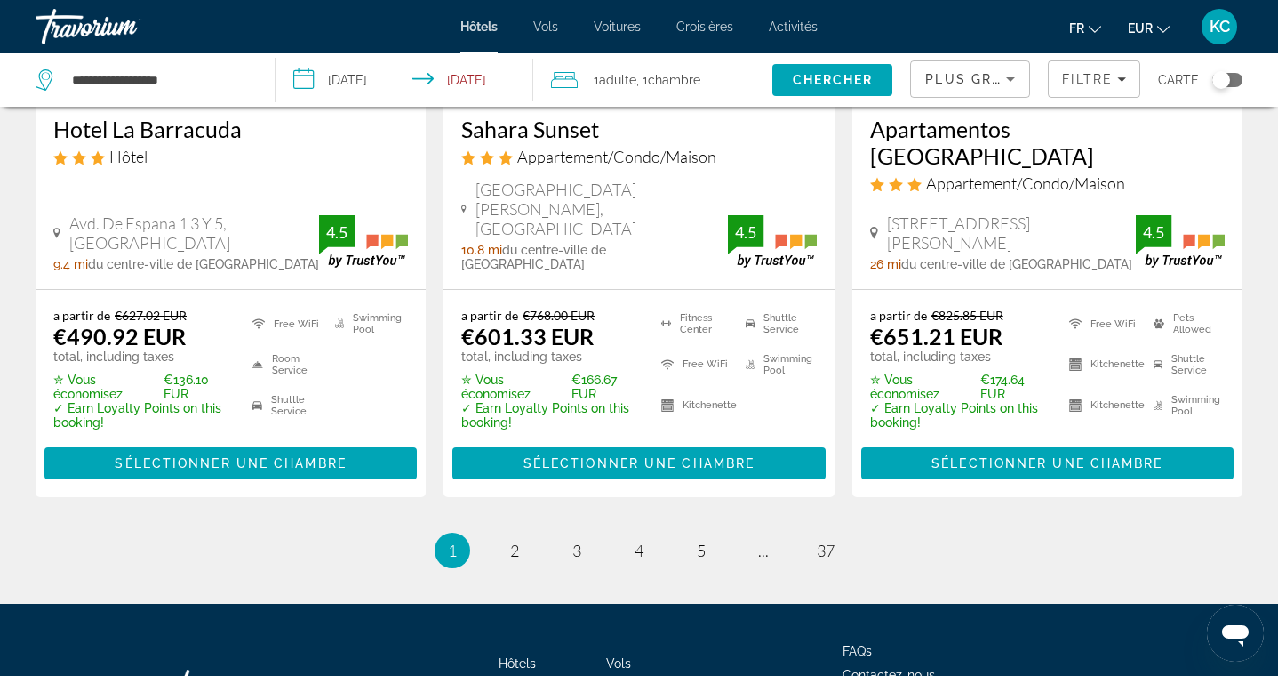
scroll to position [2504, 0]
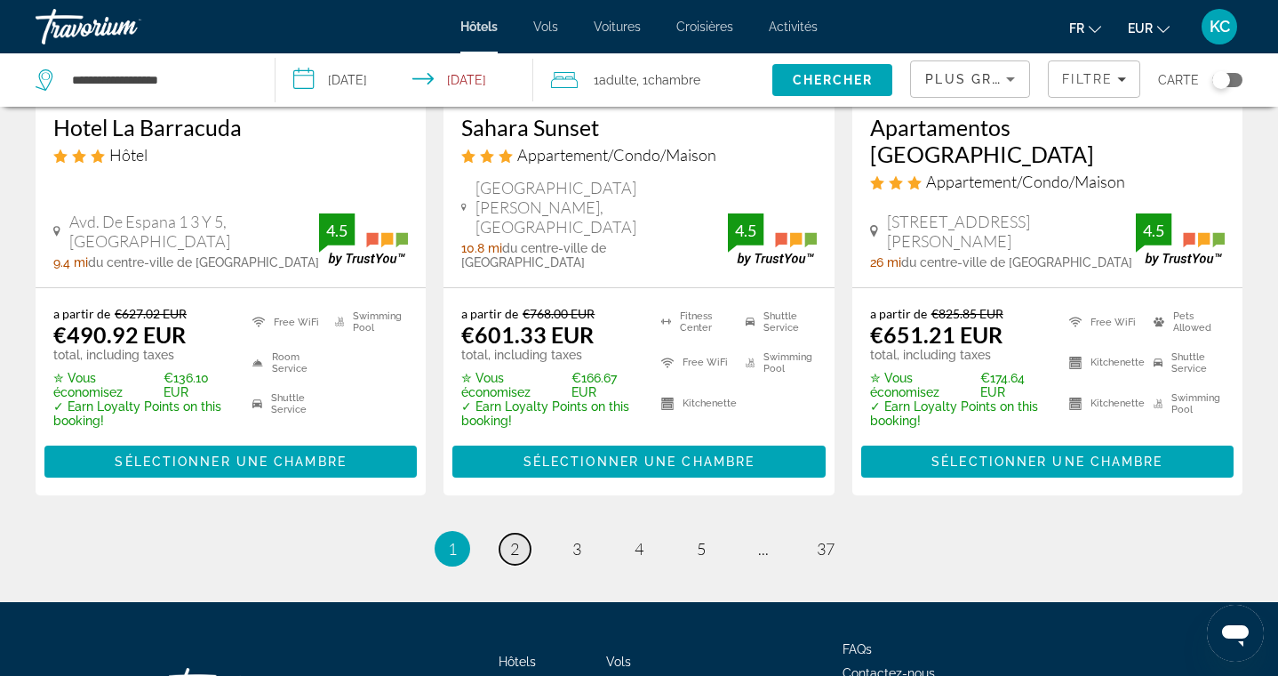
click at [515, 539] on span "2" at bounding box center [514, 549] width 9 height 20
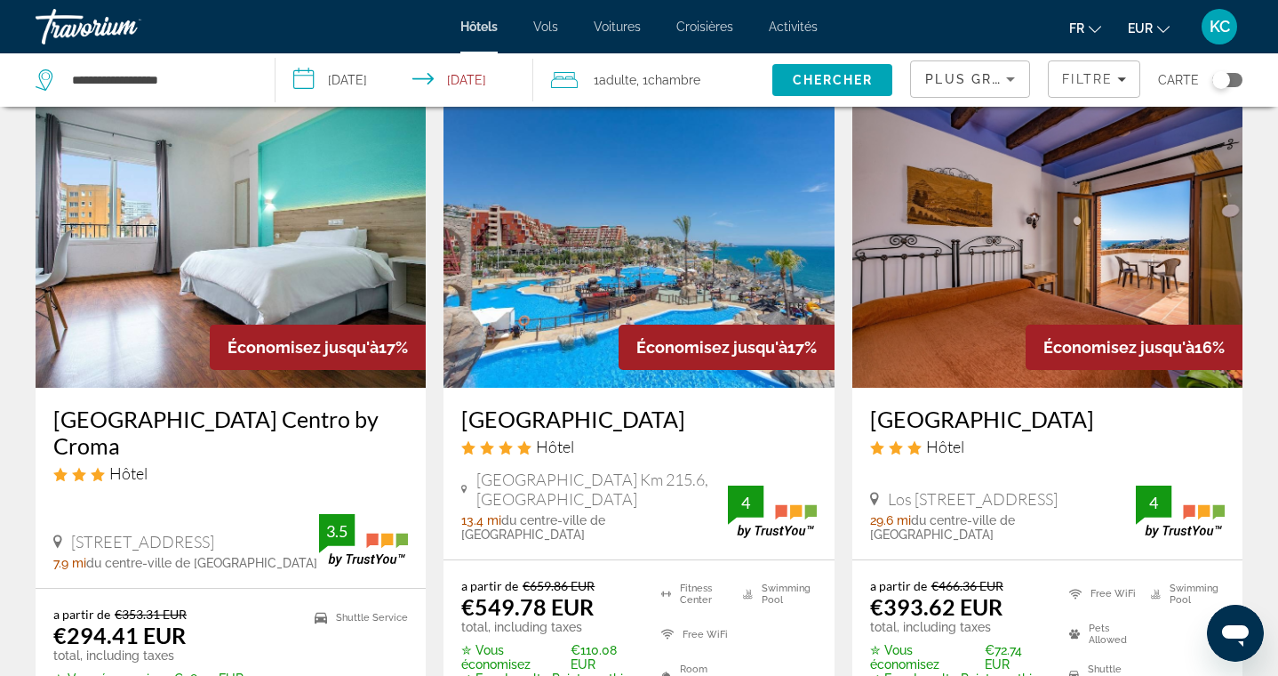
scroll to position [1405, 0]
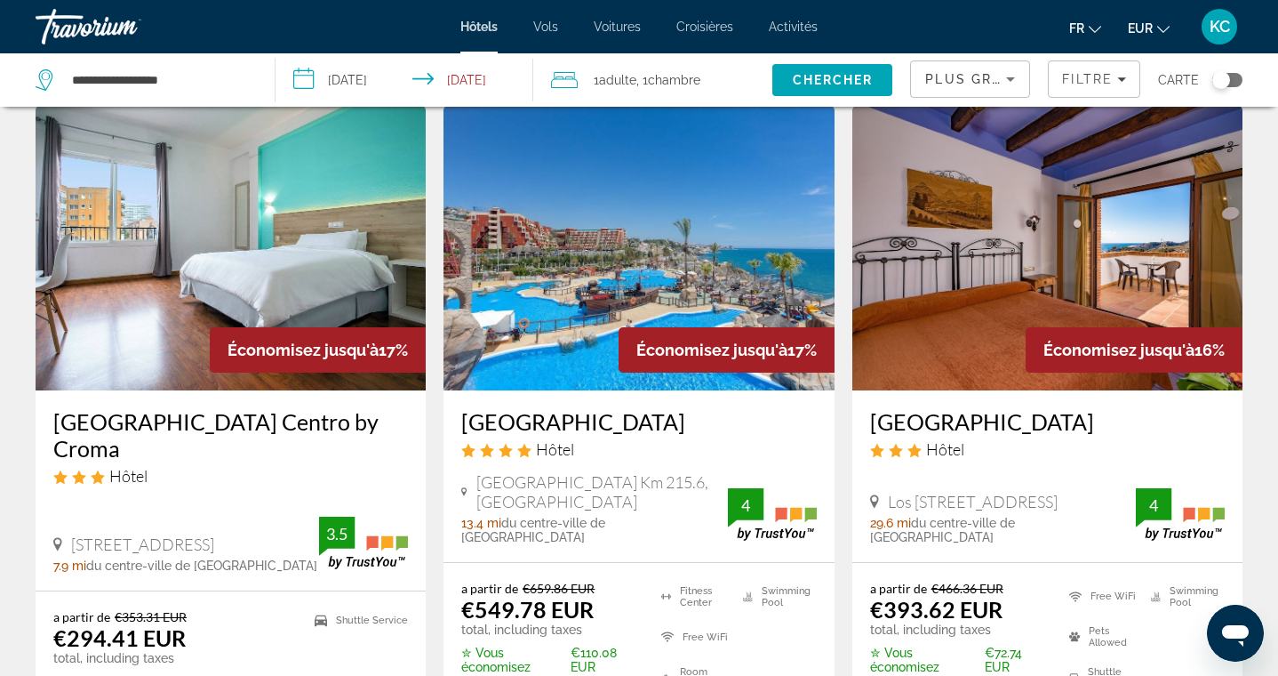
drag, startPoint x: 452, startPoint y: 417, endPoint x: 672, endPoint y: 419, distance: 220.5
click at [672, 419] on div "Holiday World Resort Hôtel Avenida Del Sol Km 215.6, Benalmadena 13.4 mi du cen…" at bounding box center [639, 476] width 390 height 172
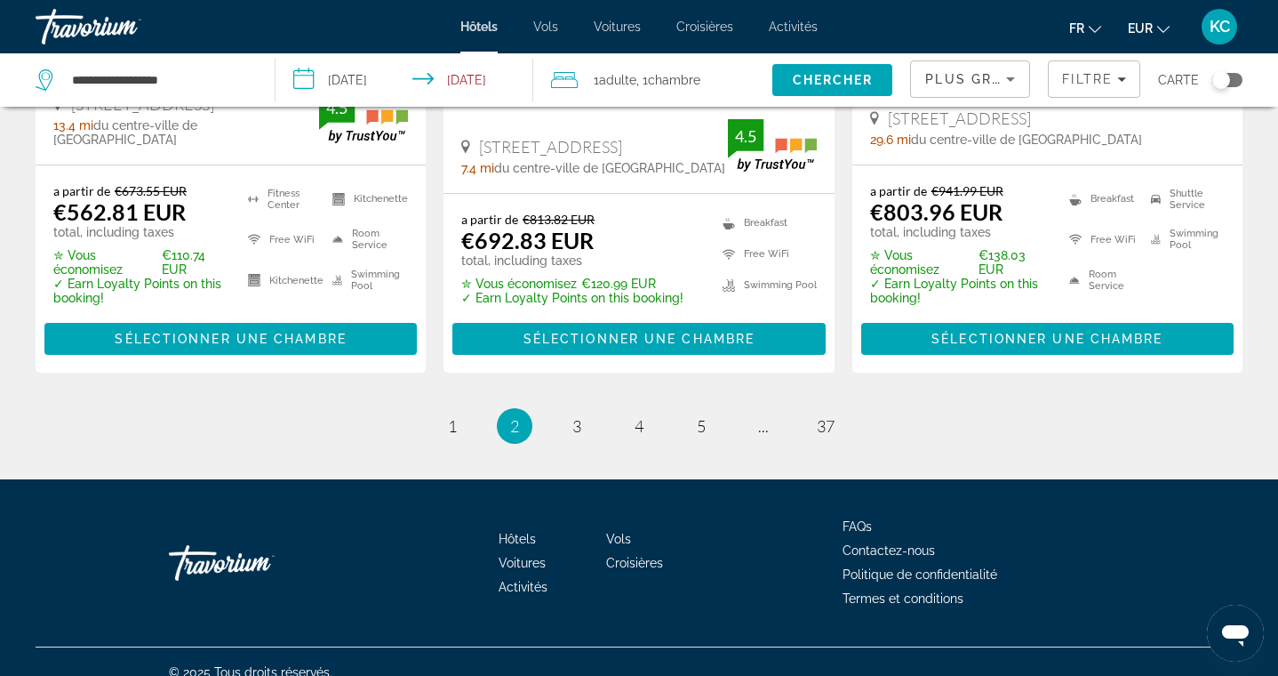
scroll to position [2494, 0]
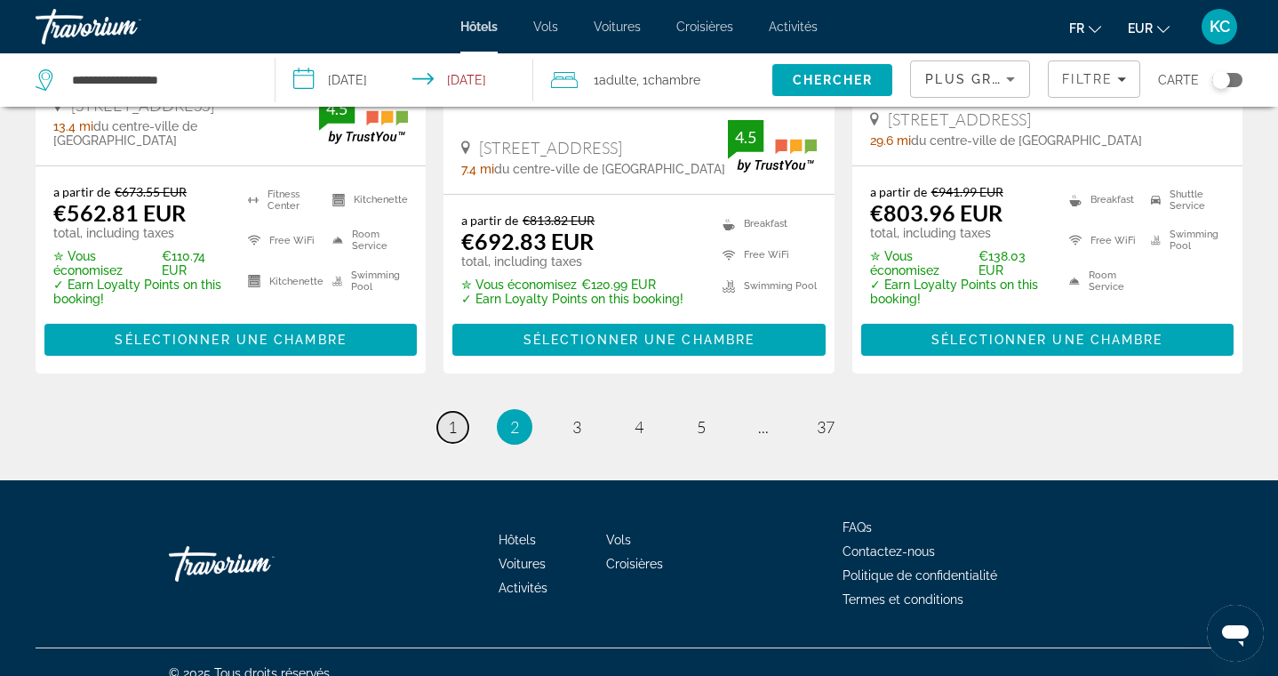
click at [452, 417] on span "1" at bounding box center [452, 427] width 9 height 20
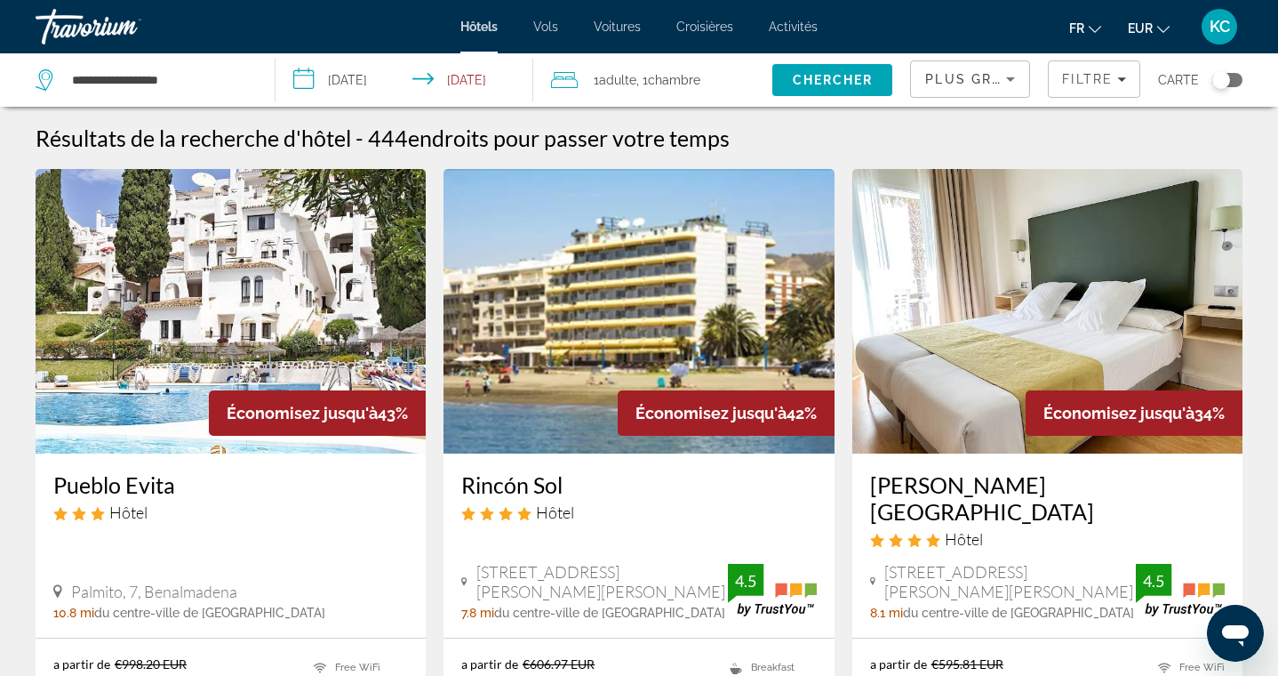
click at [966, 78] on span "Plus grandes économies" at bounding box center [1031, 79] width 212 height 14
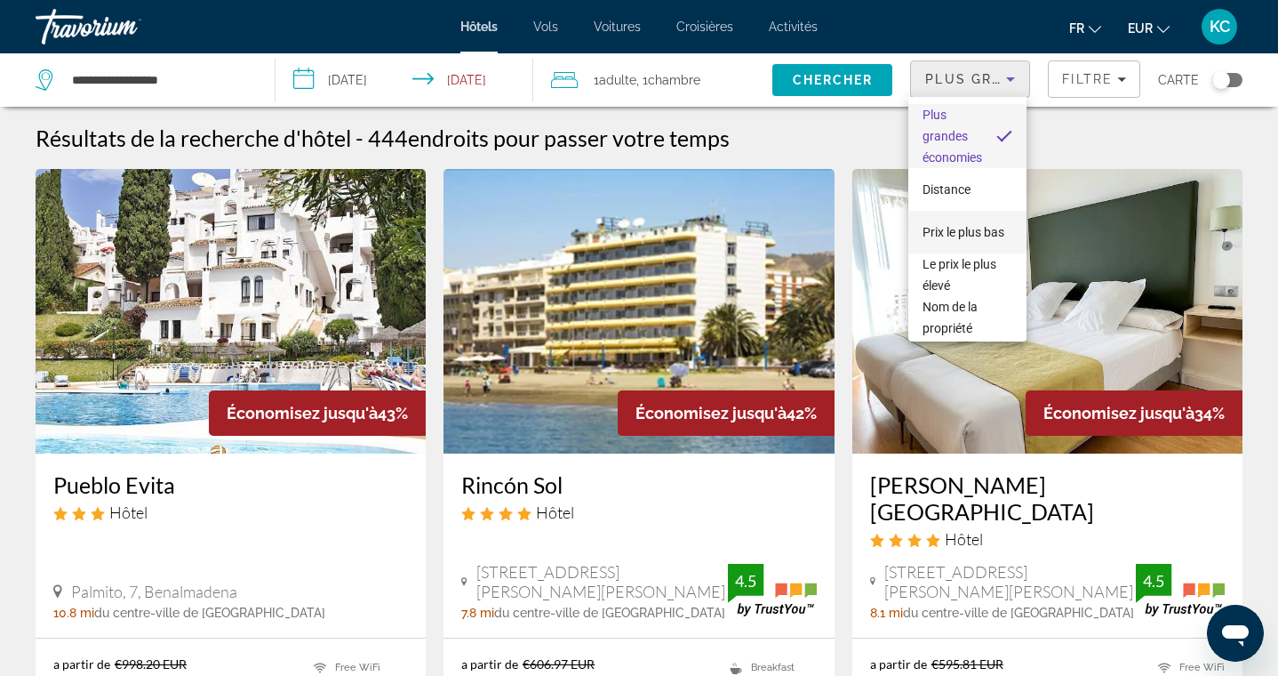
click at [967, 228] on span "Prix le plus bas" at bounding box center [964, 232] width 82 height 14
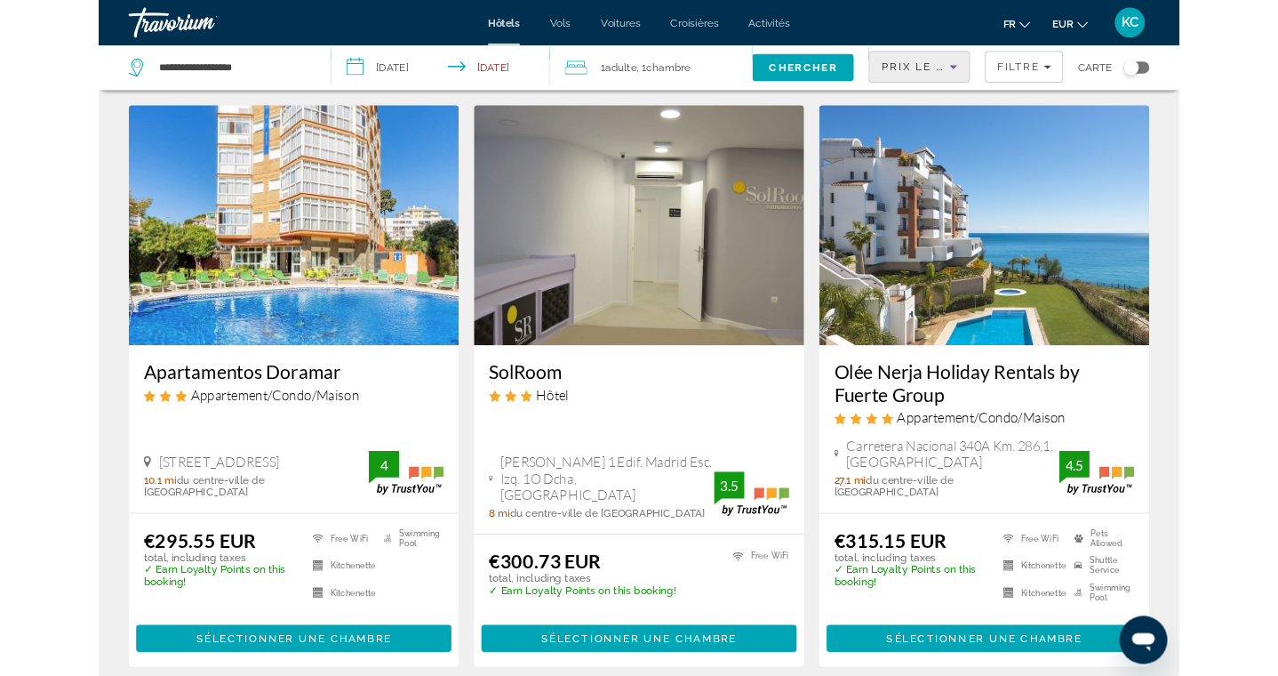
scroll to position [726, 0]
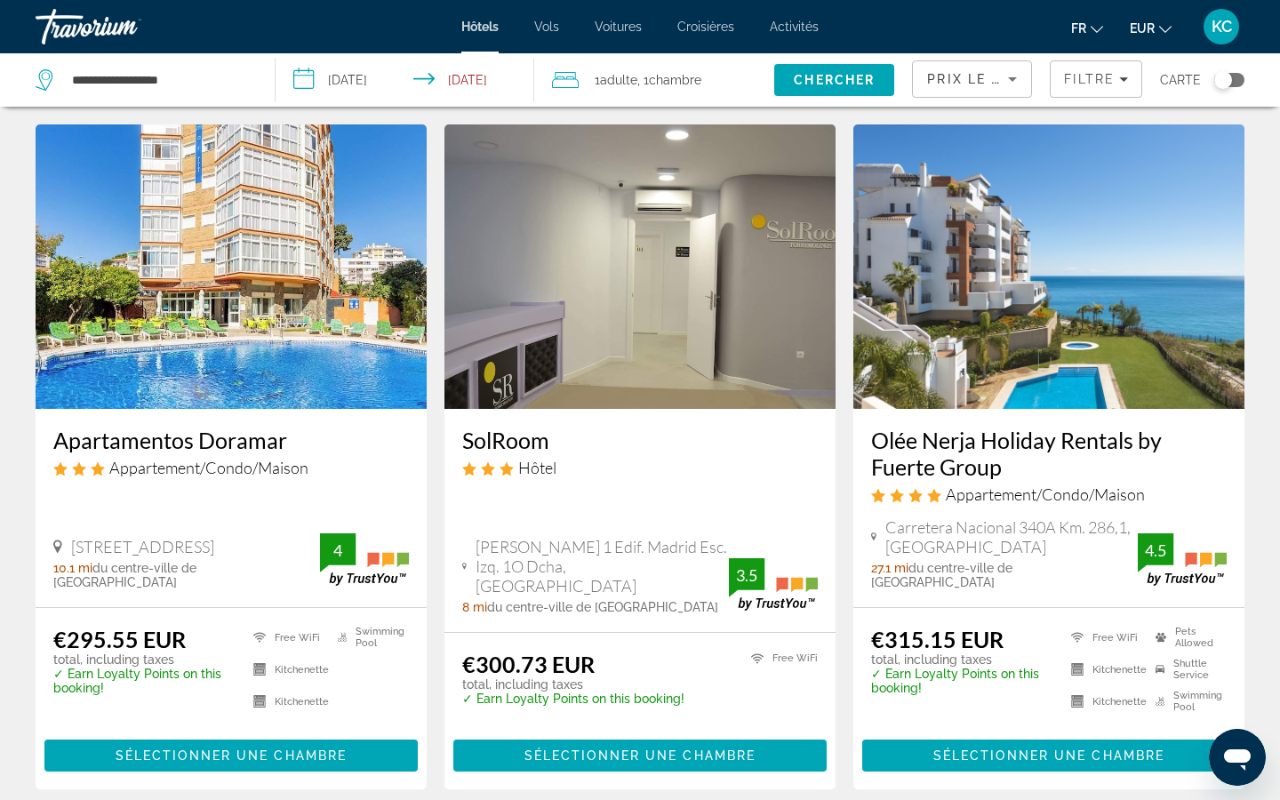
drag, startPoint x: 861, startPoint y: 440, endPoint x: 1002, endPoint y: 472, distance: 144.0
click at [1002, 472] on div "Olée Nerja Holiday Rentals by Fuerte Group Appartement/Condo/Maison Carretera N…" at bounding box center [1048, 508] width 391 height 198
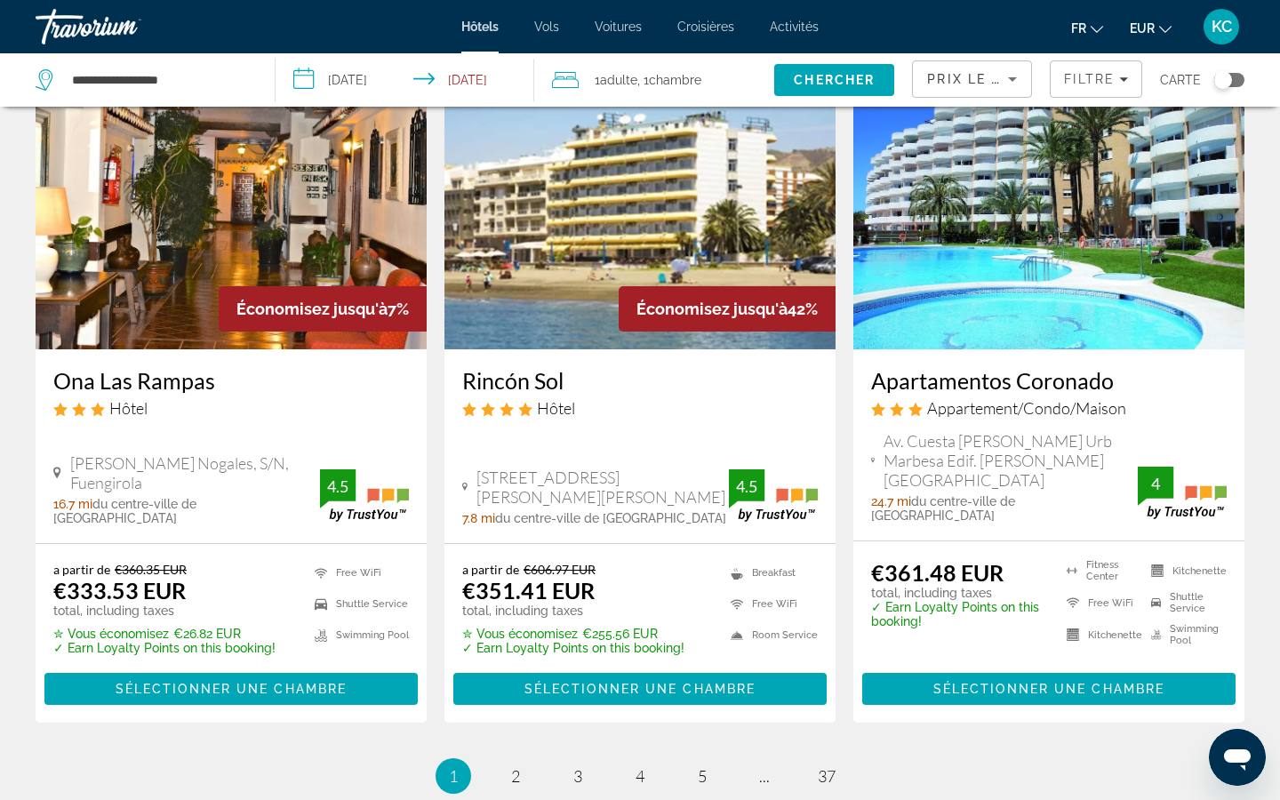
scroll to position [2238, 0]
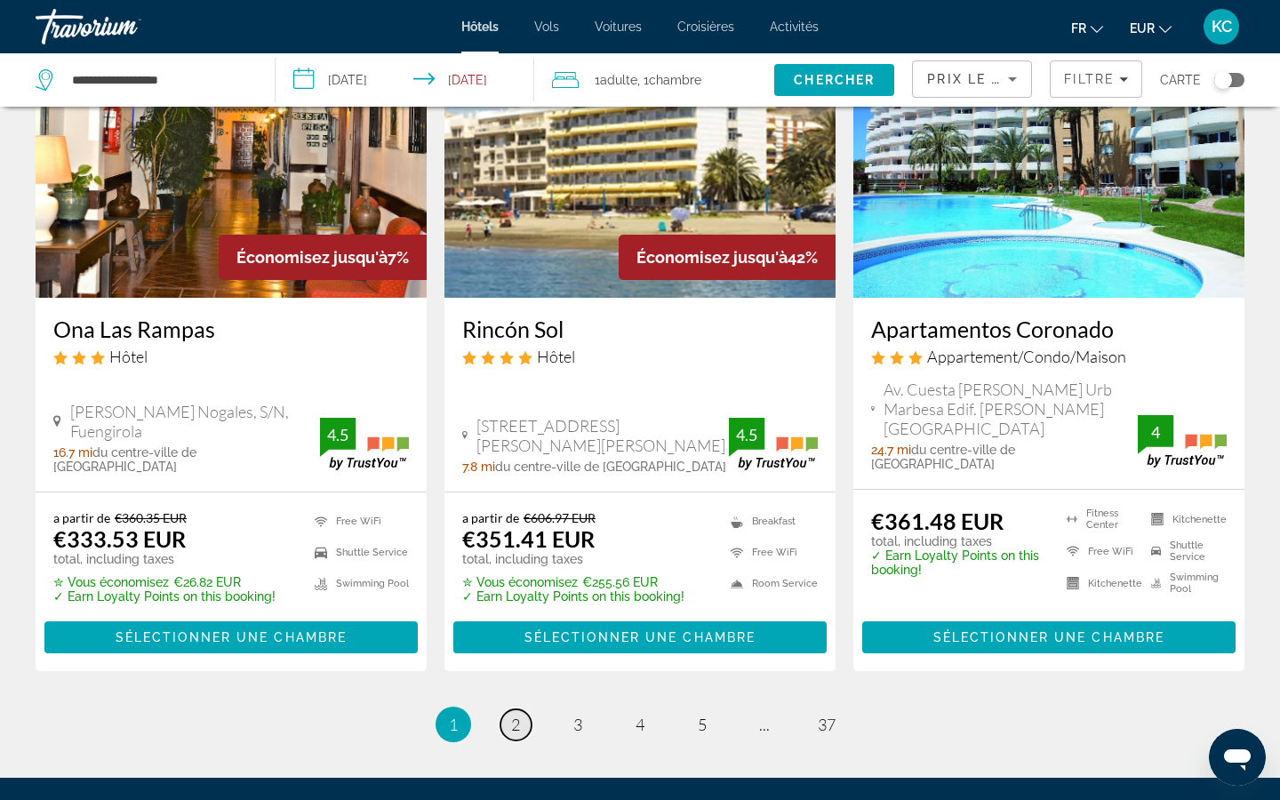
click at [511, 675] on span "2" at bounding box center [515, 725] width 9 height 20
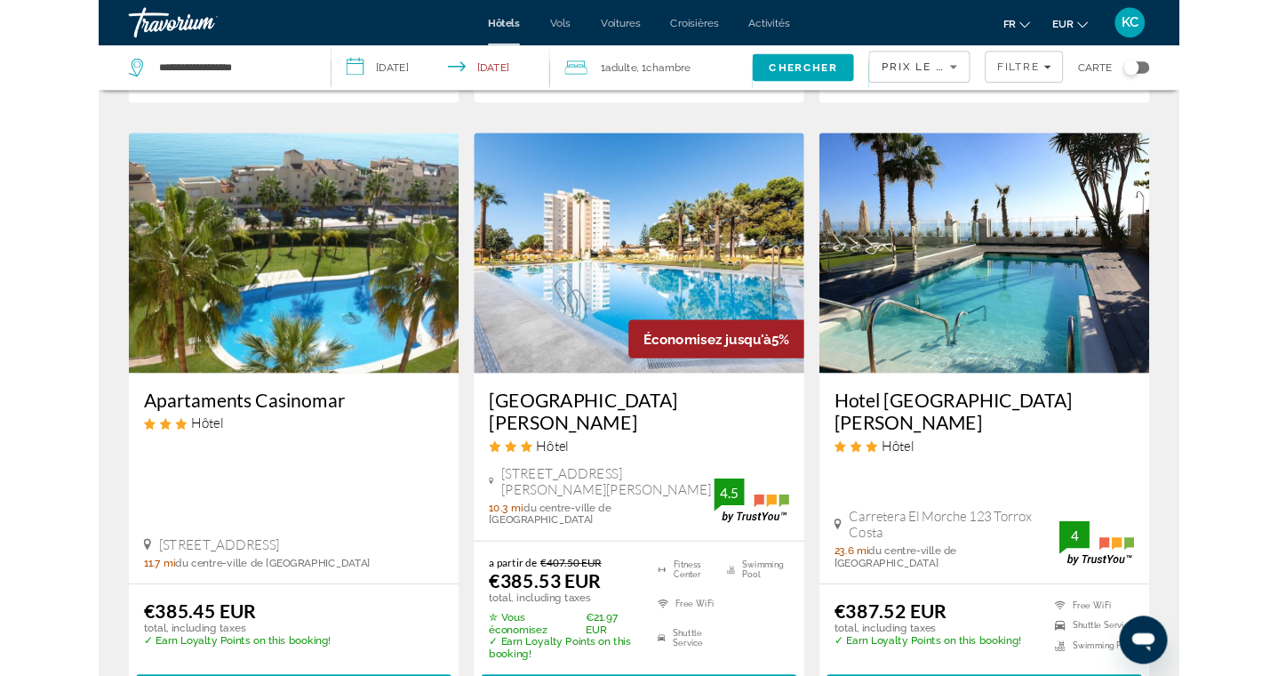
scroll to position [701, 0]
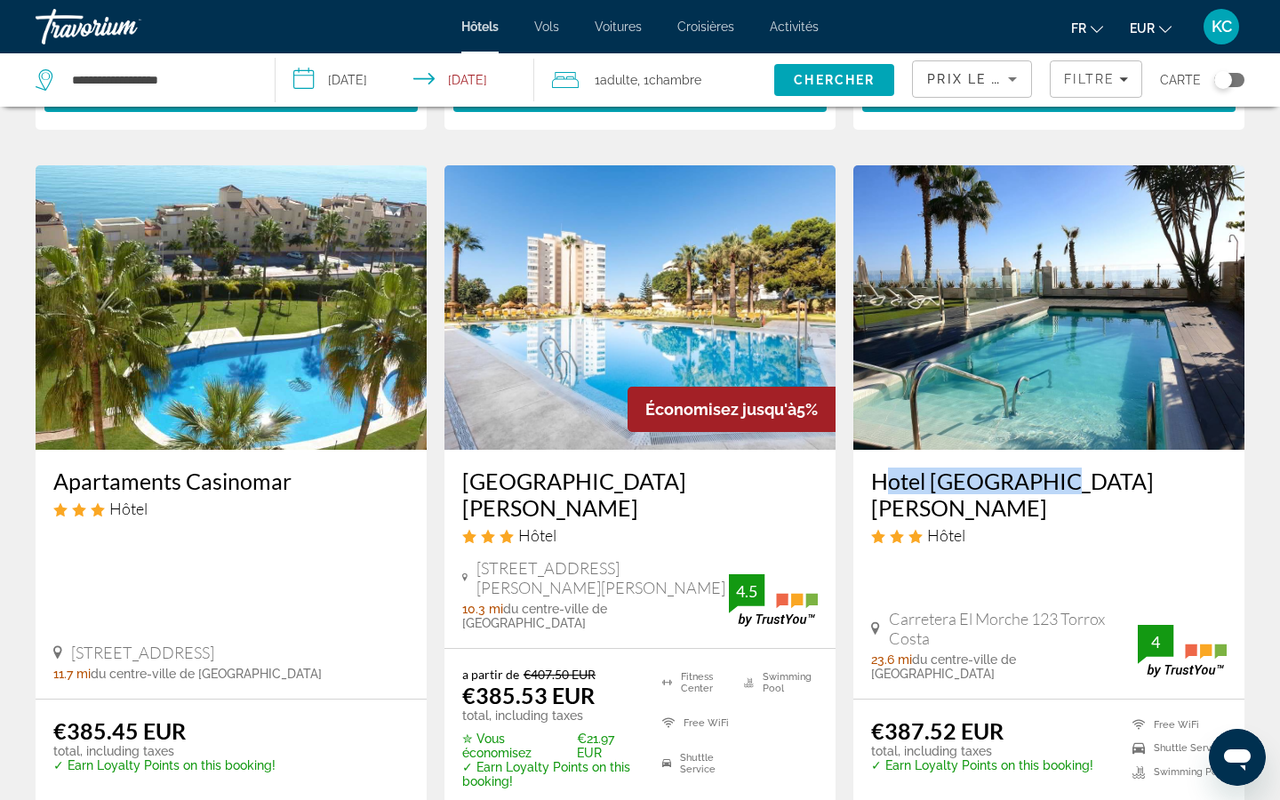
drag, startPoint x: 868, startPoint y: 436, endPoint x: 1036, endPoint y: 435, distance: 168.0
click at [1036, 450] on div "Hotel Santa Rosa Hôtel Carretera El Morche 123 Torrox Costa 23.6 mi du centre-v…" at bounding box center [1048, 574] width 391 height 249
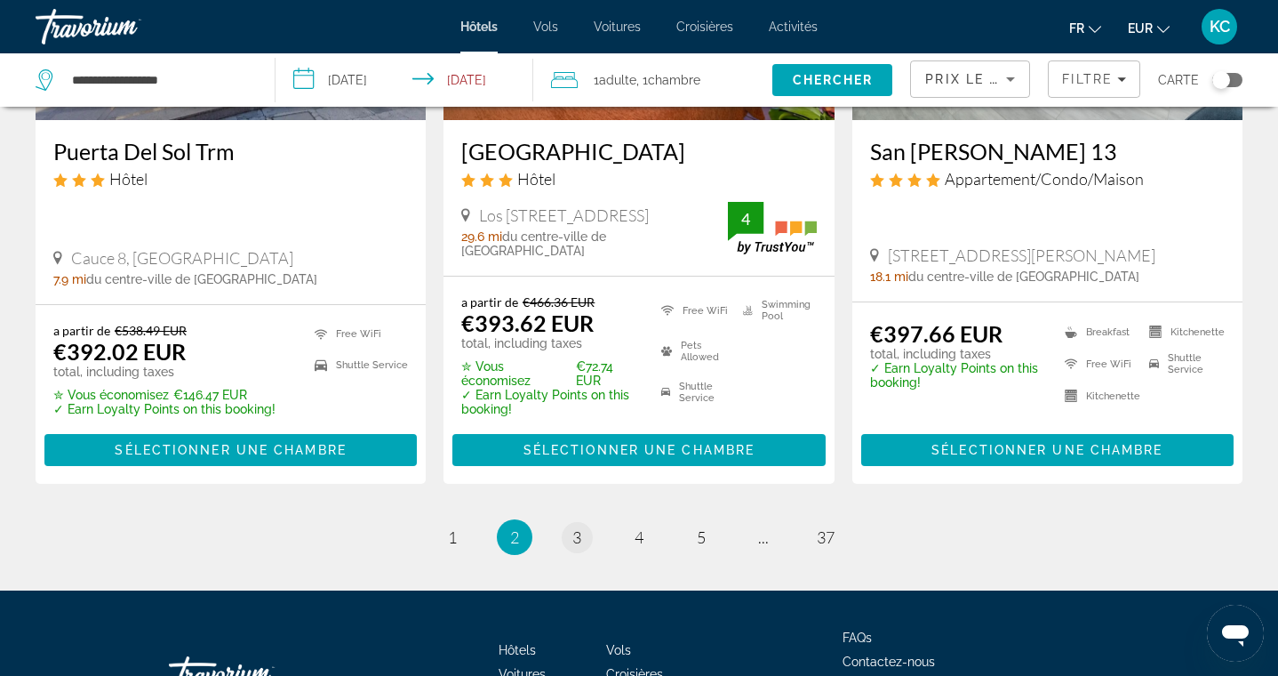
scroll to position [2440, 0]
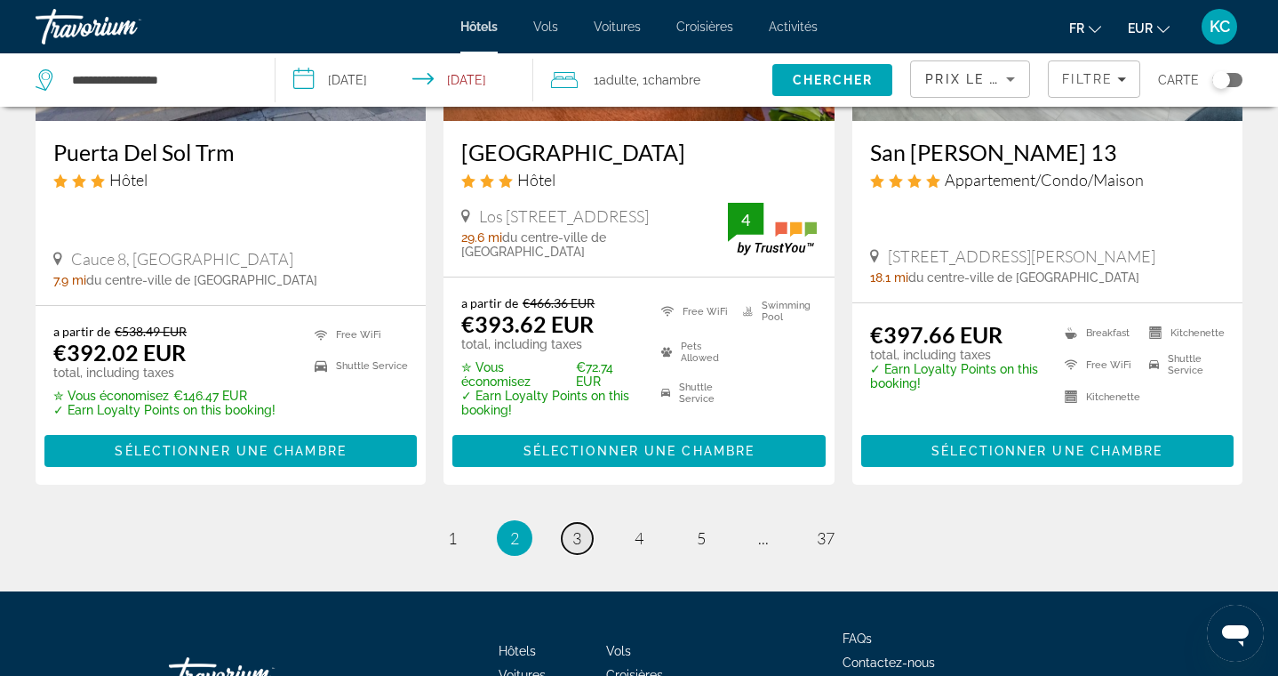
click at [582, 523] on link "page 3" at bounding box center [577, 538] width 31 height 31
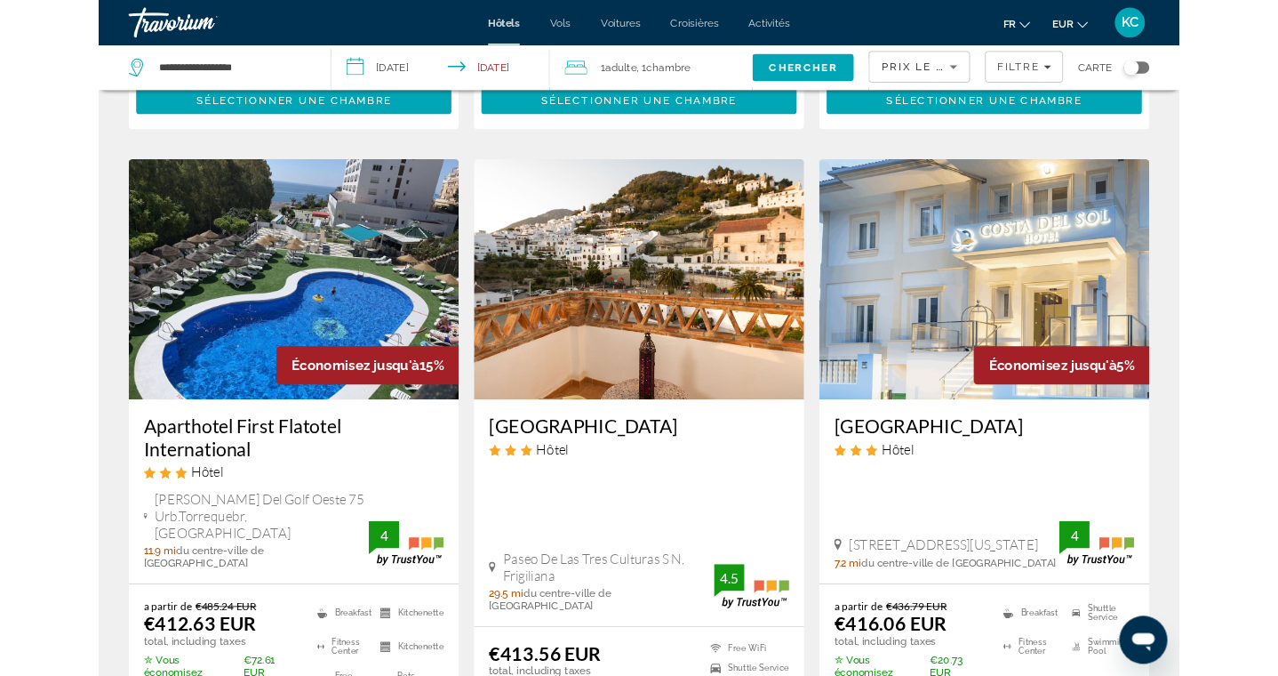
scroll to position [2205, 0]
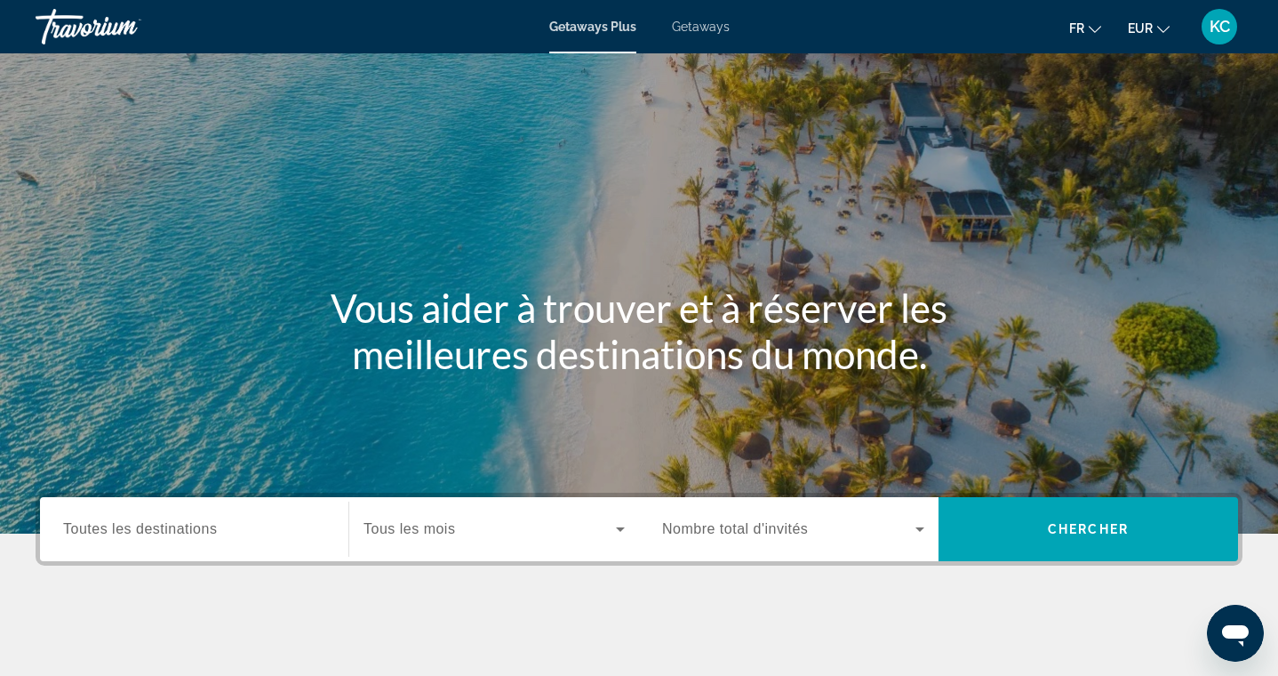
click at [695, 30] on span "Getaways" at bounding box center [701, 27] width 58 height 14
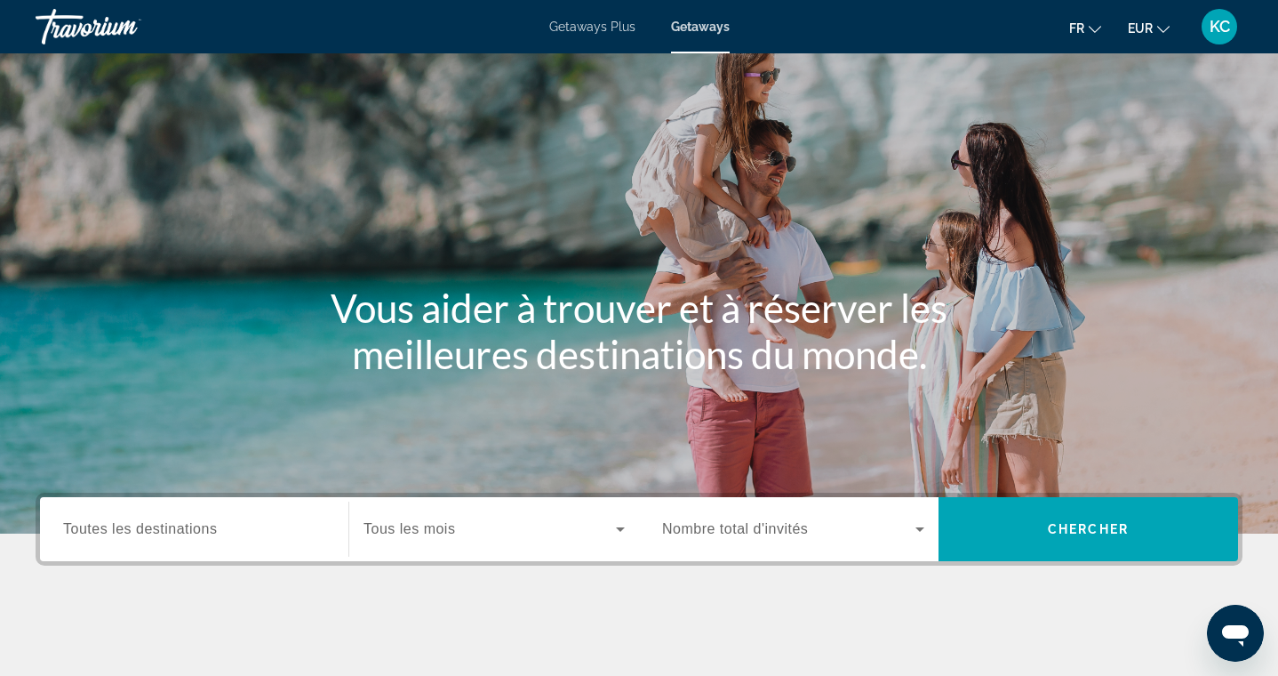
click at [264, 525] on input "Destination Toutes les destinations" at bounding box center [194, 529] width 262 height 21
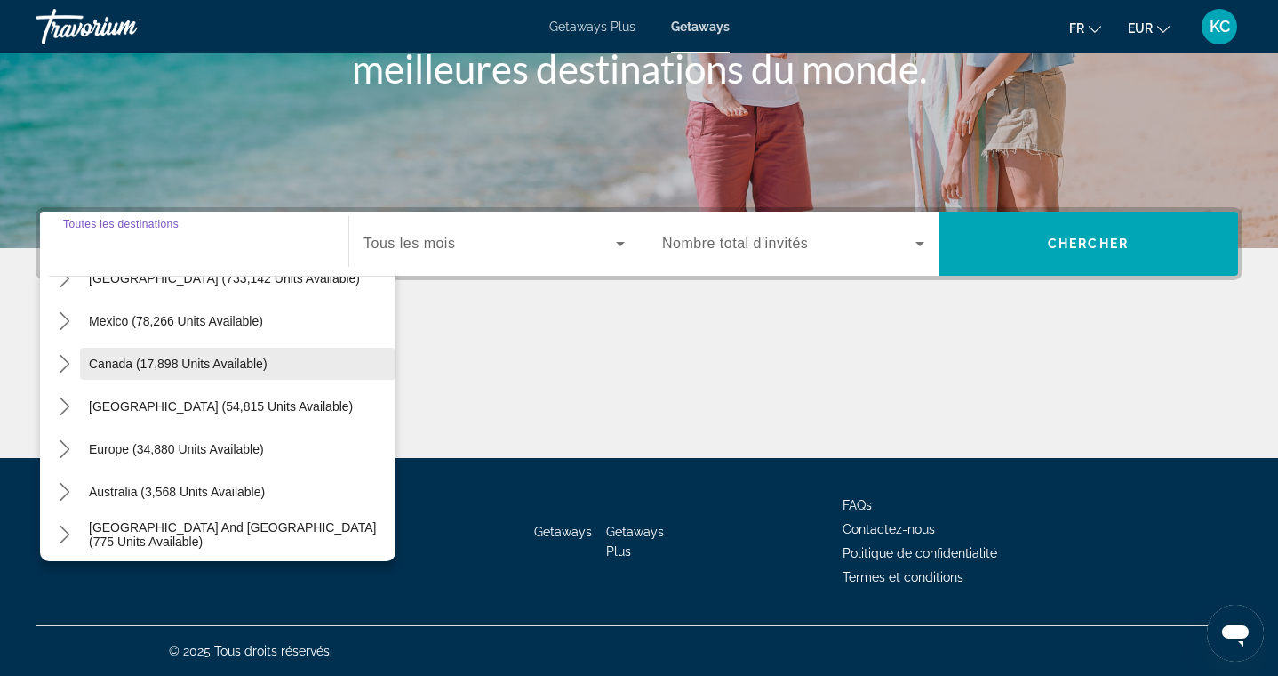
scroll to position [78, 0]
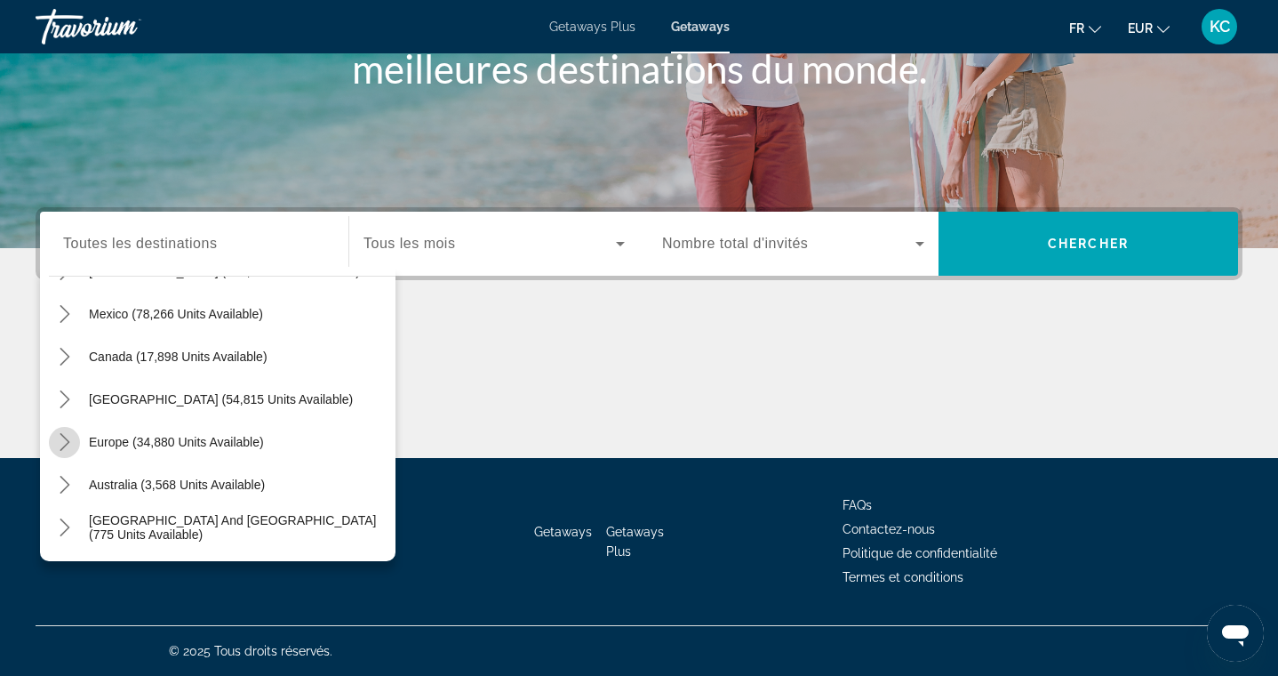
click at [64, 438] on icon "Toggle Europe (34,880 units available) submenu" at bounding box center [65, 442] width 10 height 18
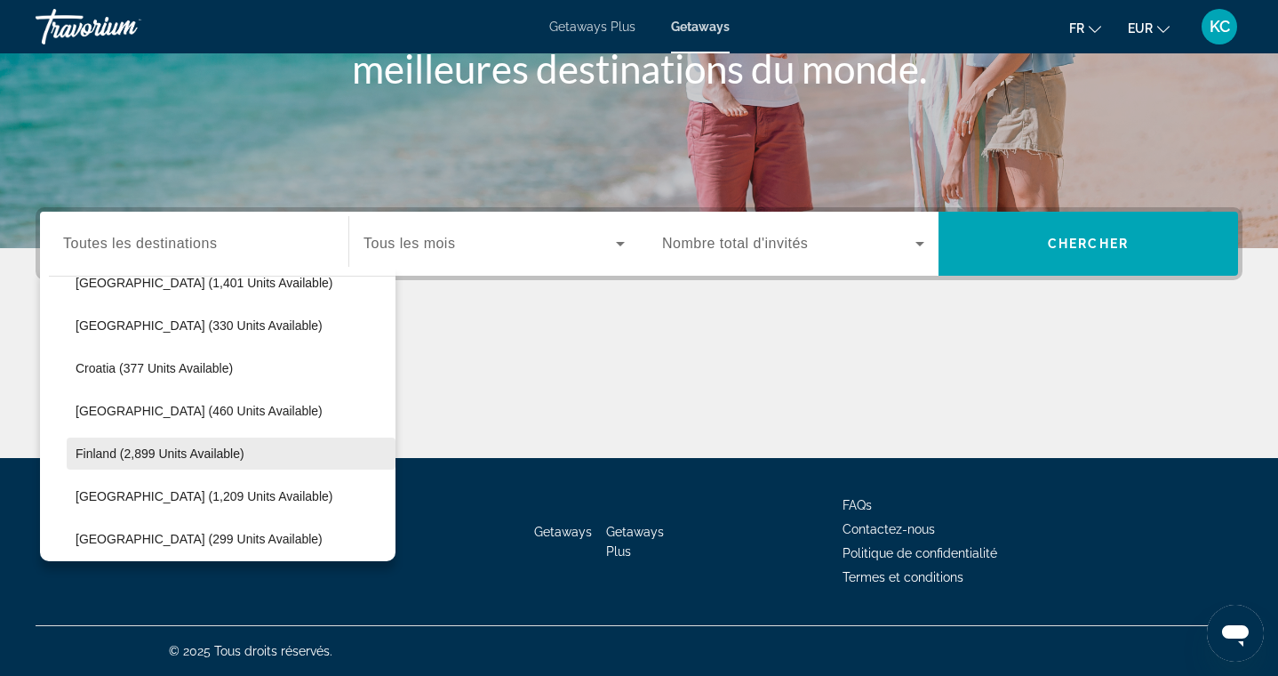
scroll to position [324, 0]
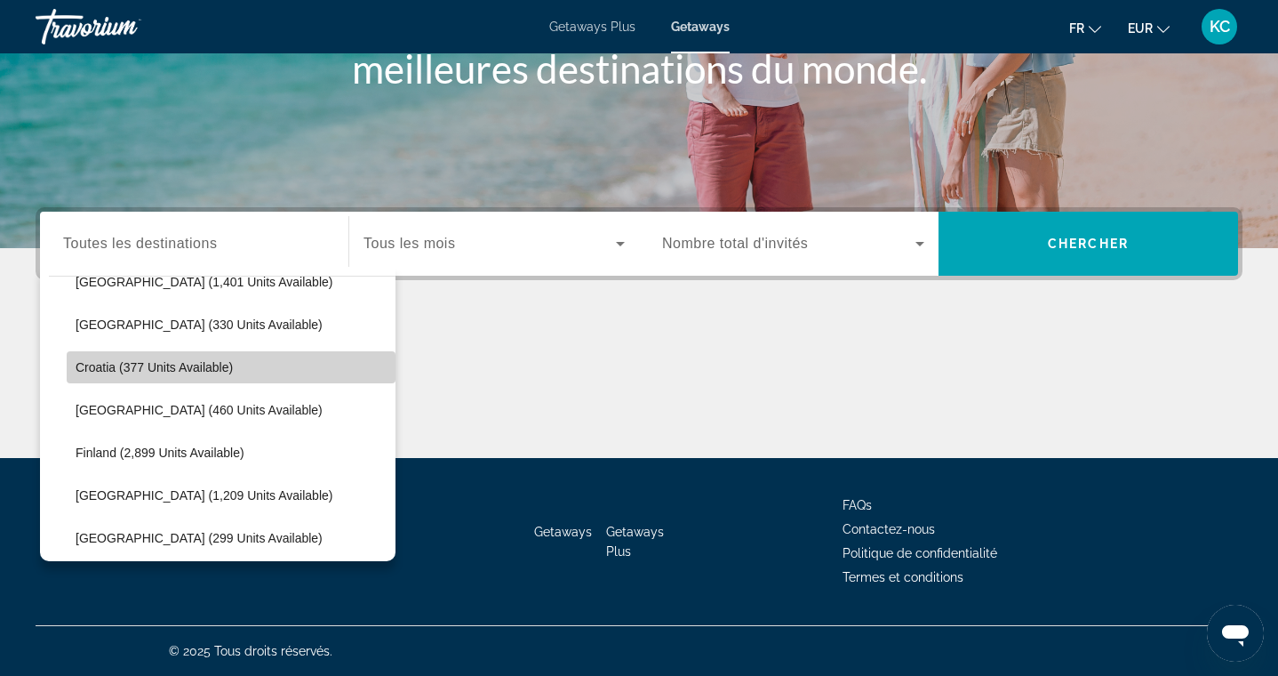
click at [160, 364] on span "Croatia (377 units available)" at bounding box center [154, 367] width 157 height 14
type input "**********"
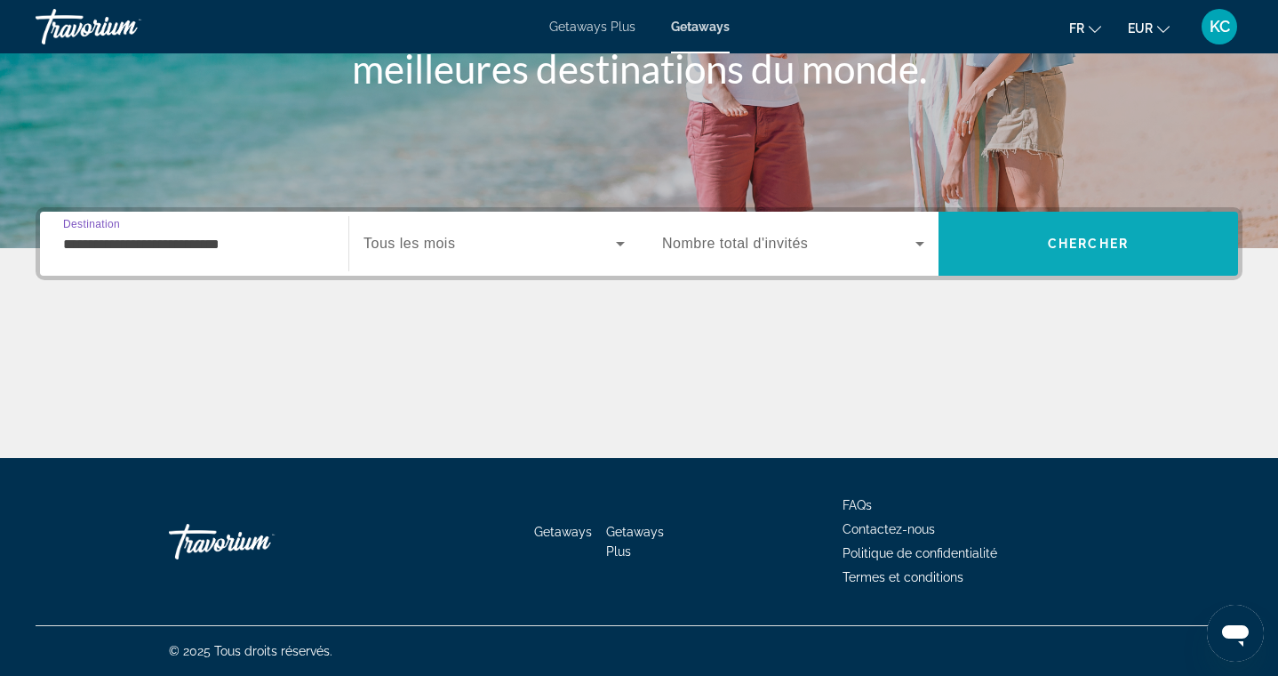
click at [1012, 244] on span "Search" at bounding box center [1089, 243] width 300 height 43
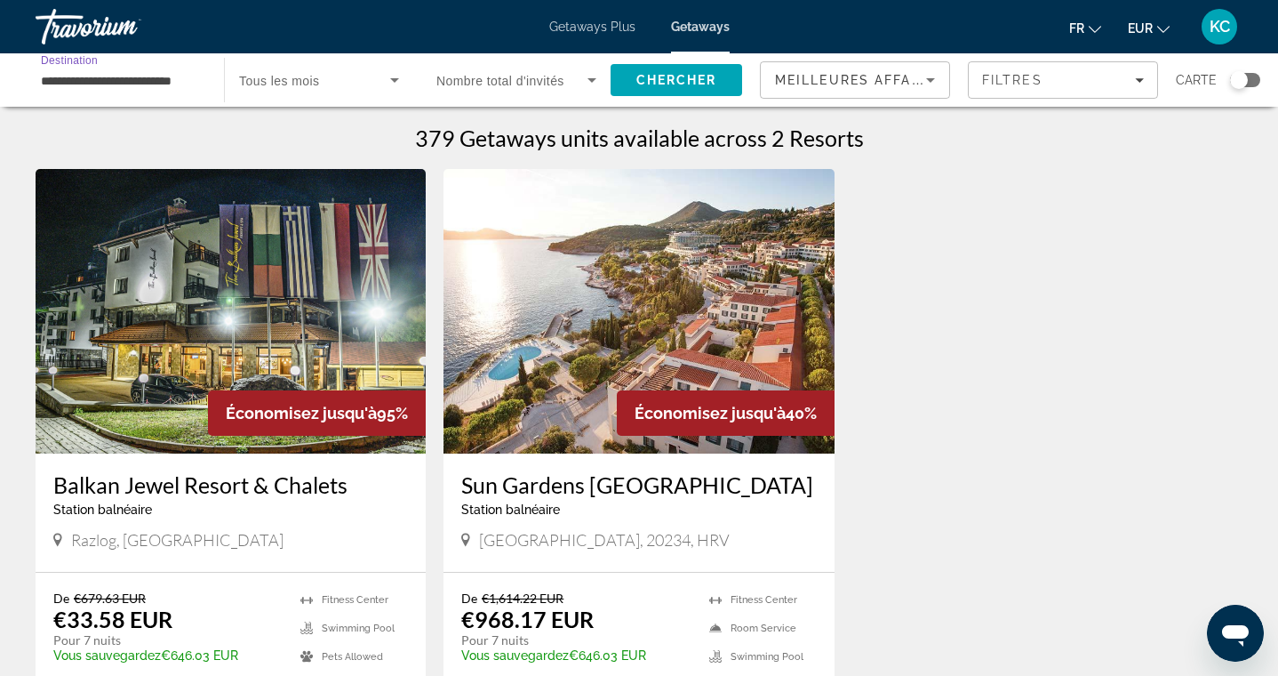
click at [174, 83] on input "**********" at bounding box center [121, 80] width 160 height 21
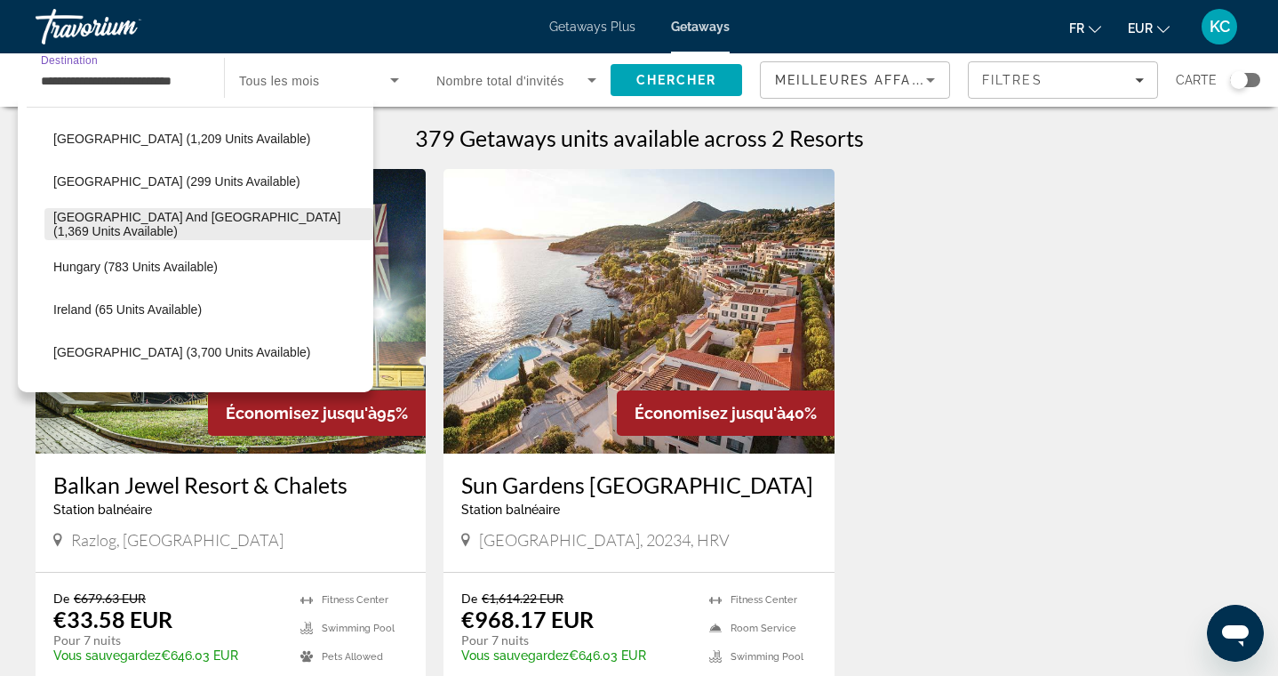
scroll to position [522, 0]
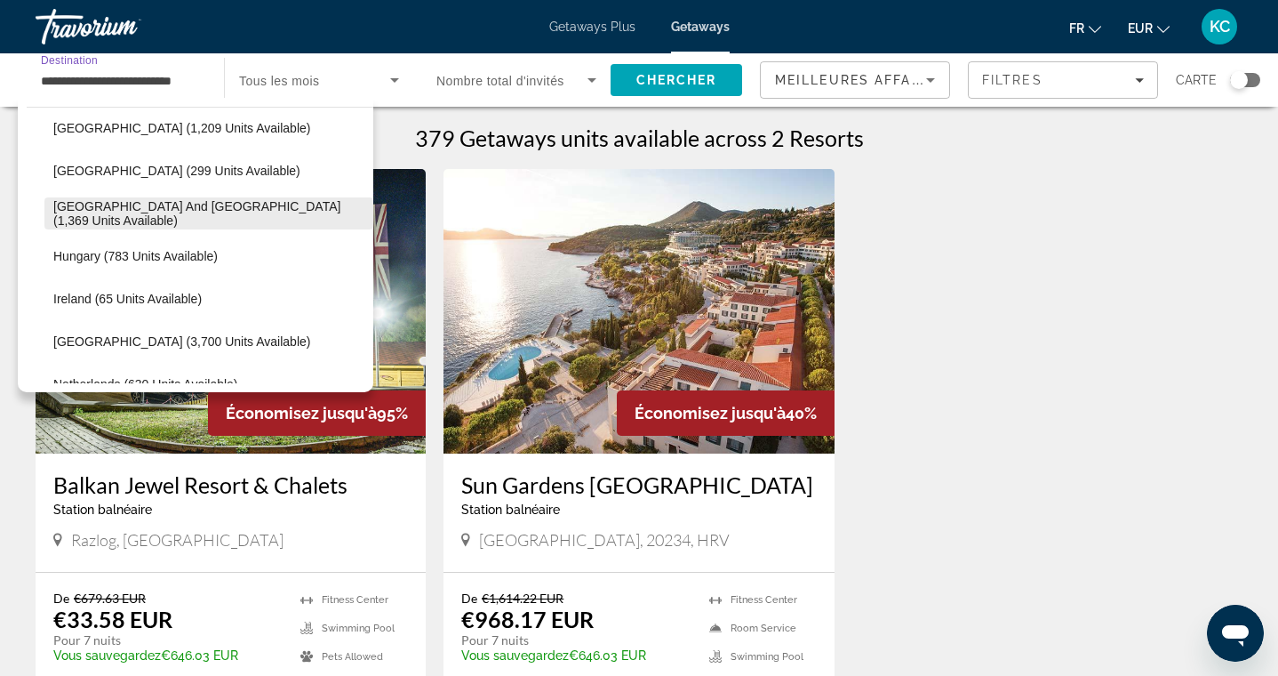
click at [169, 217] on span "Greece and Cyprus (1,369 units available)" at bounding box center [208, 213] width 311 height 28
type input "**********"
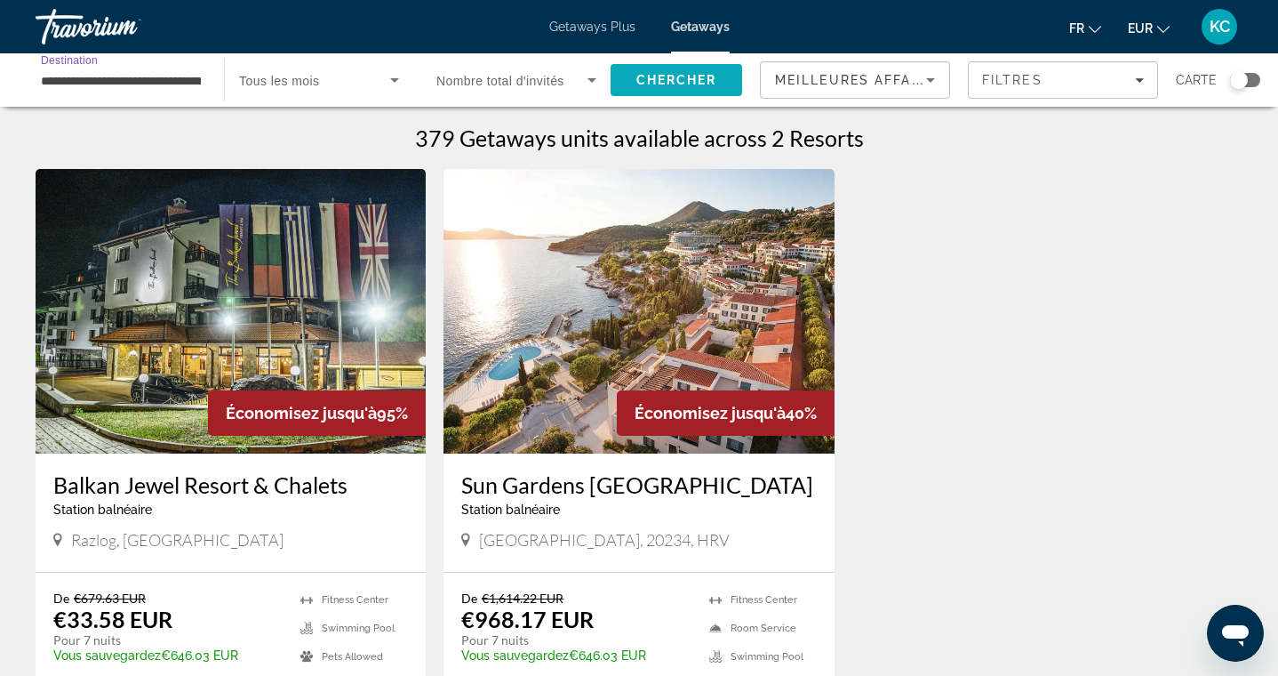
click at [652, 78] on span "Chercher" at bounding box center [676, 80] width 81 height 14
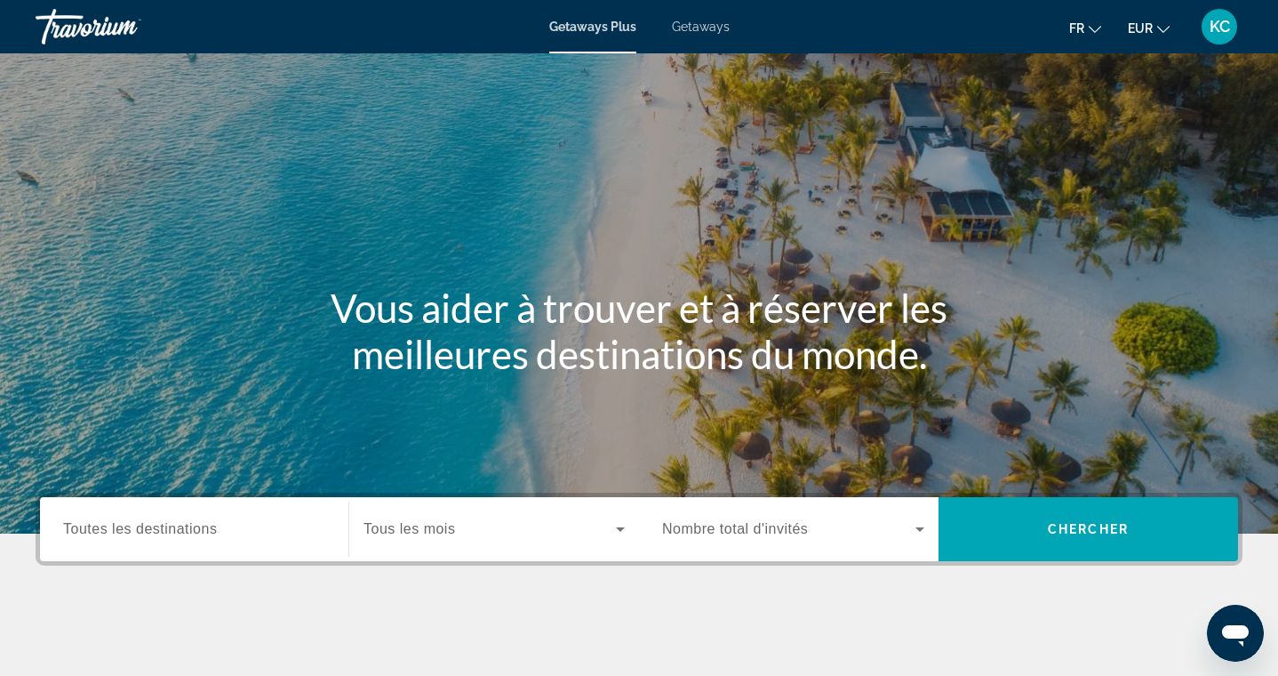
click at [704, 28] on span "Getaways" at bounding box center [701, 27] width 58 height 14
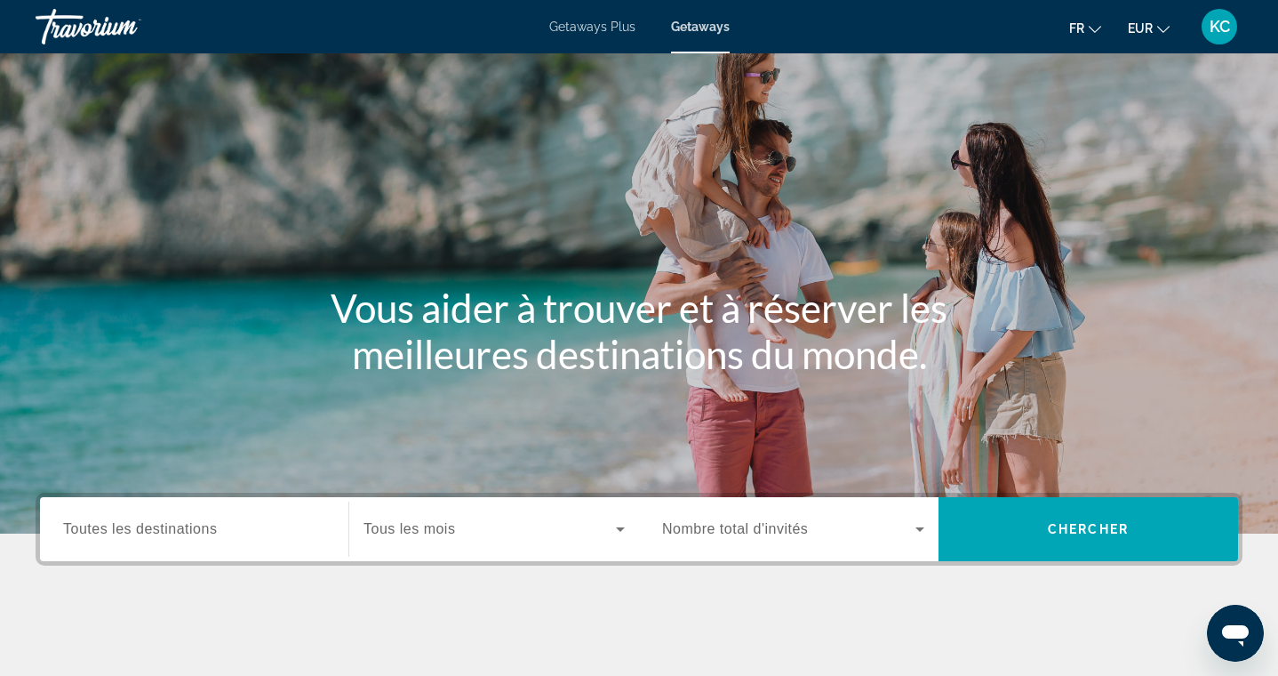
click at [263, 522] on input "Destination Toutes les destinations" at bounding box center [194, 529] width 262 height 21
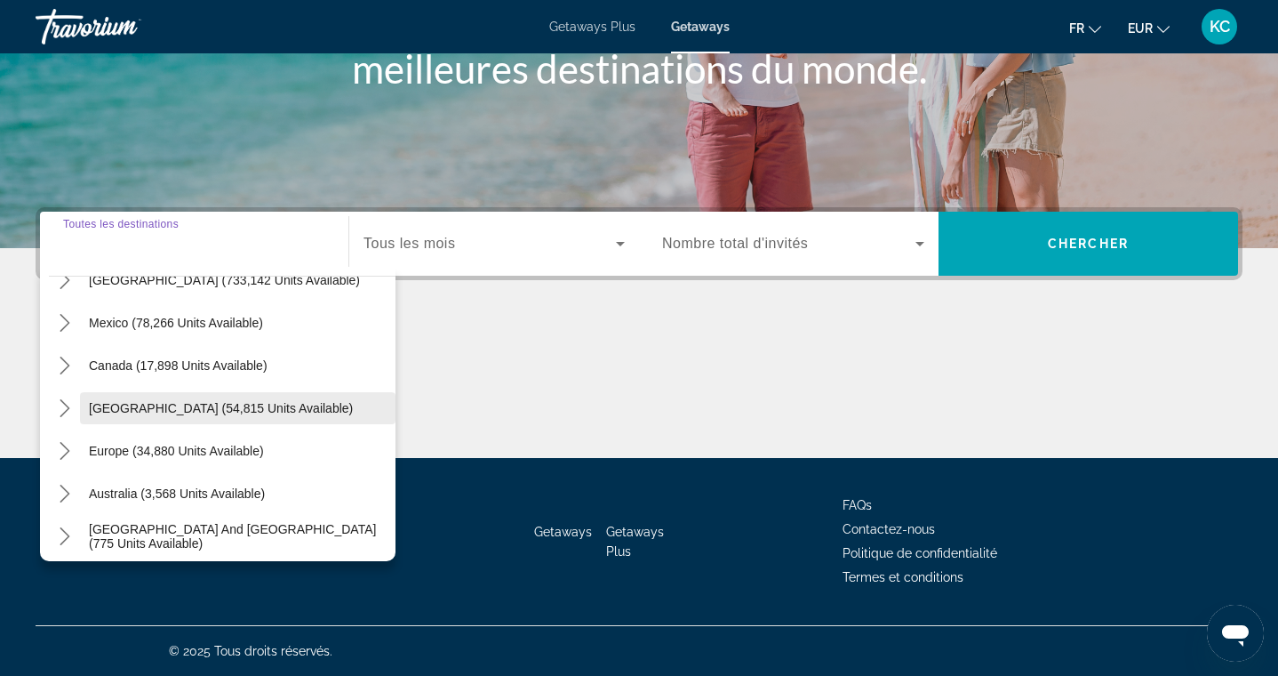
scroll to position [99, 0]
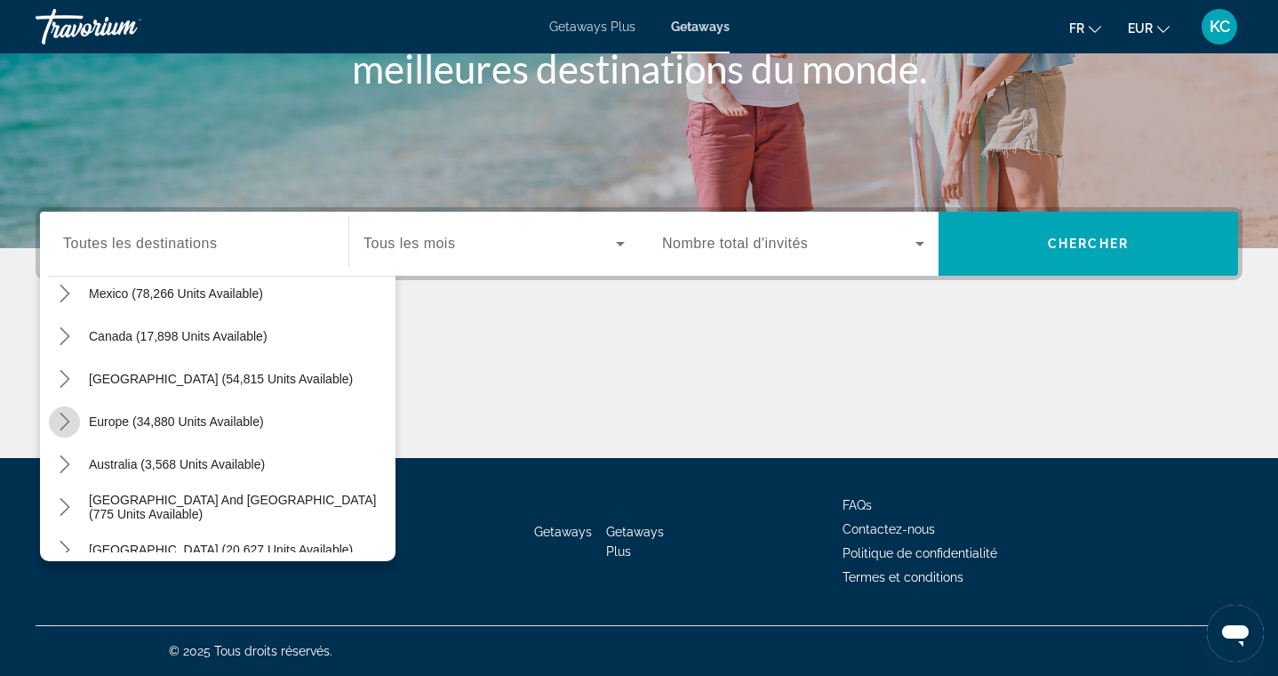
click at [68, 414] on icon "Toggle Europe (34,880 units available) submenu" at bounding box center [65, 421] width 18 height 18
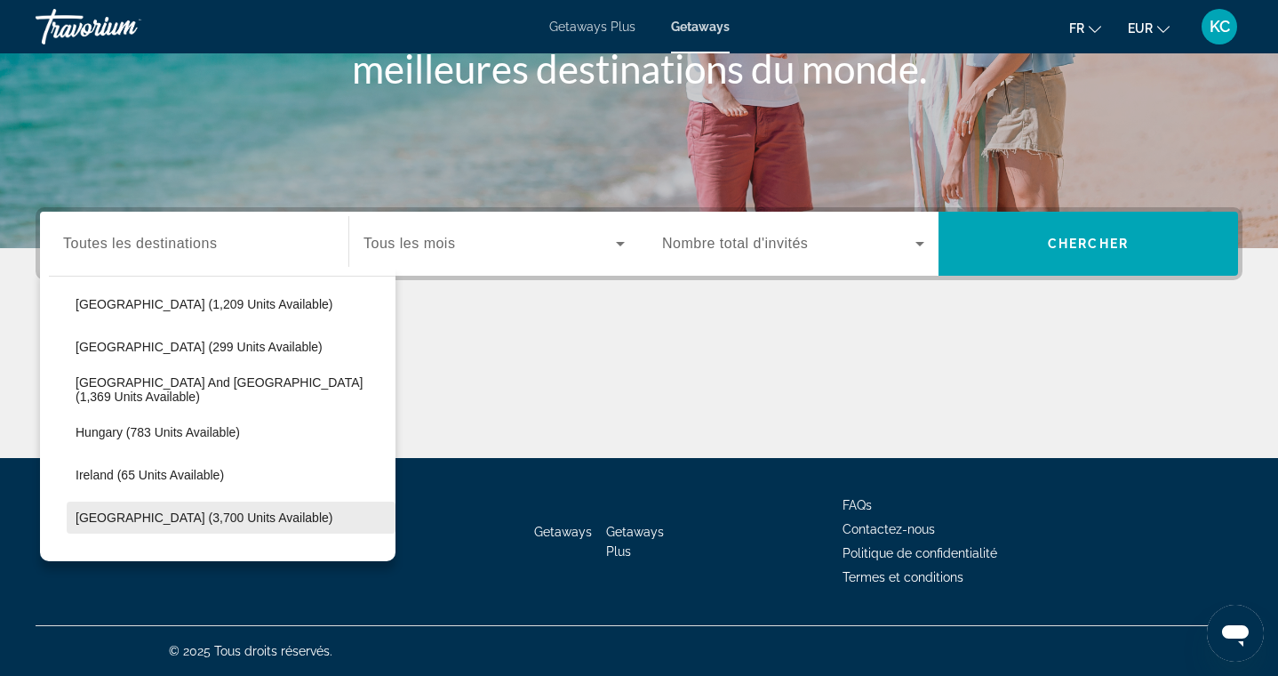
scroll to position [528, 0]
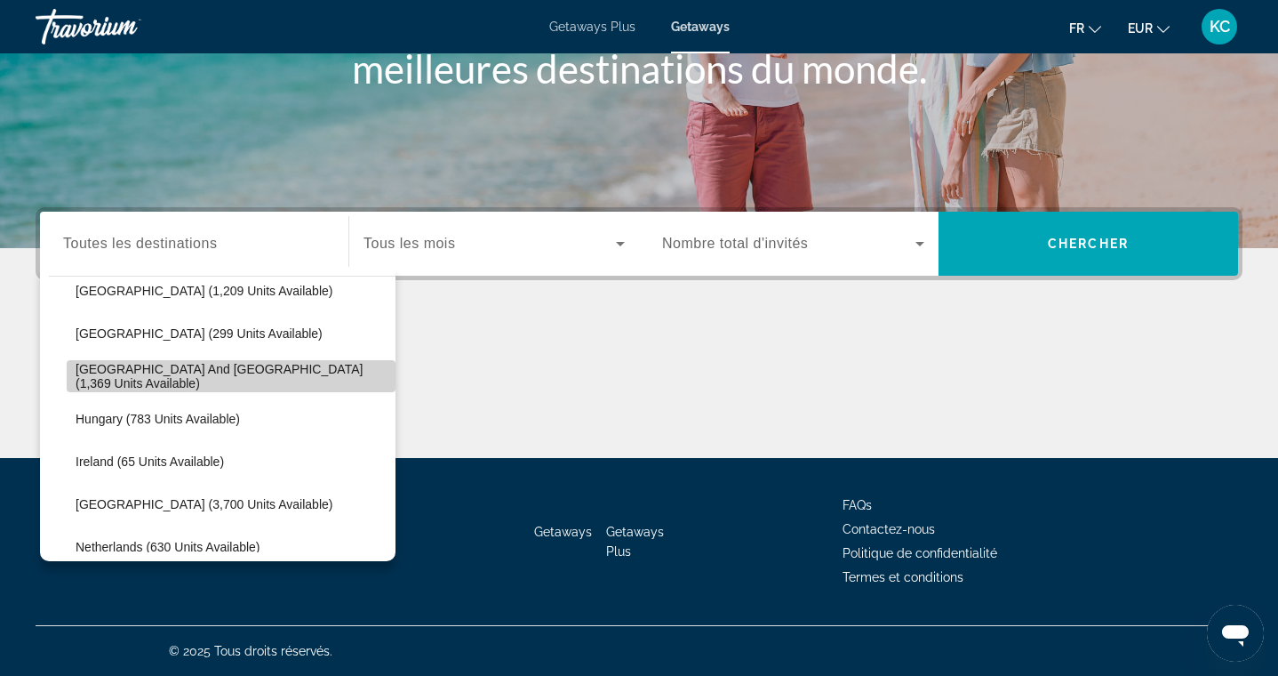
click at [164, 379] on span "Greece and Cyprus (1,369 units available)" at bounding box center [231, 376] width 311 height 28
type input "**********"
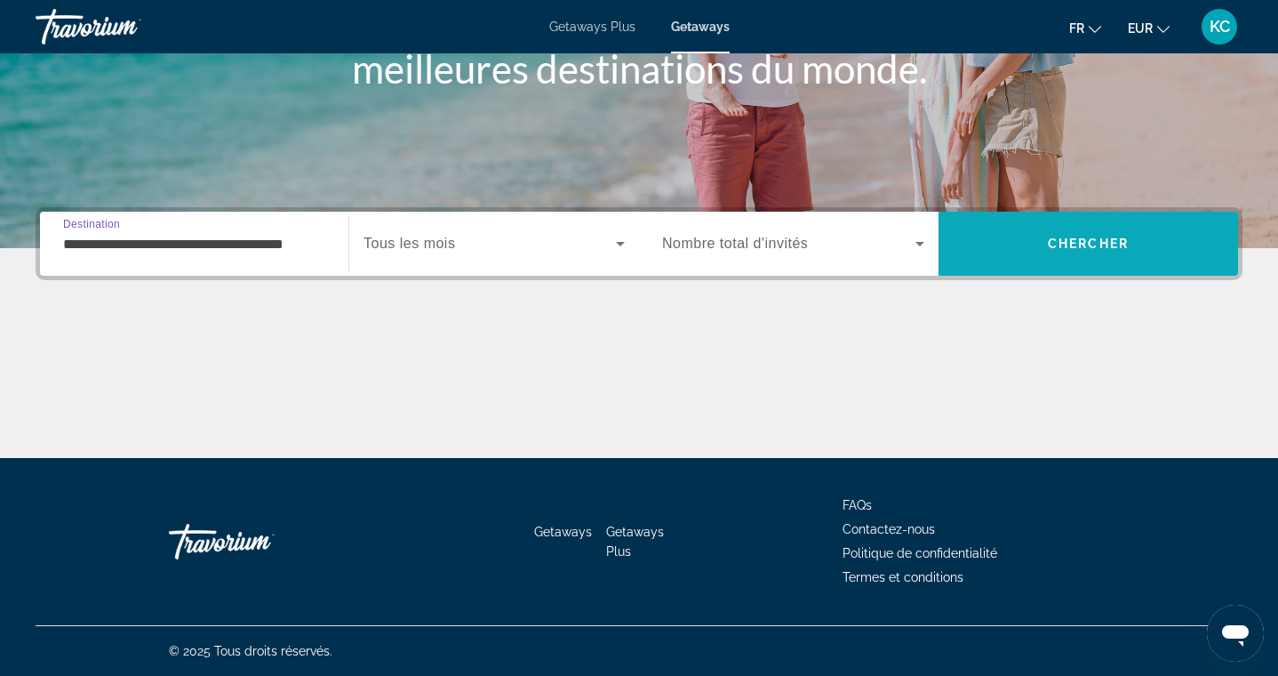
click at [1011, 252] on span "Search" at bounding box center [1089, 243] width 300 height 43
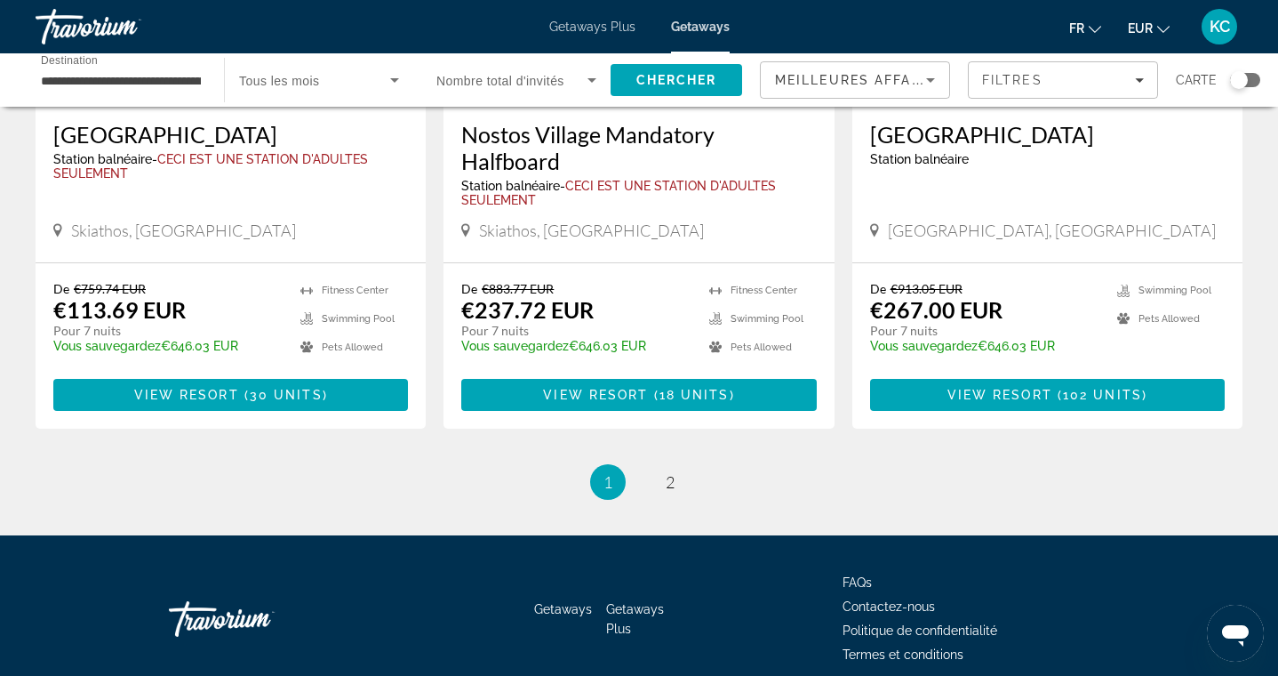
scroll to position [2184, 0]
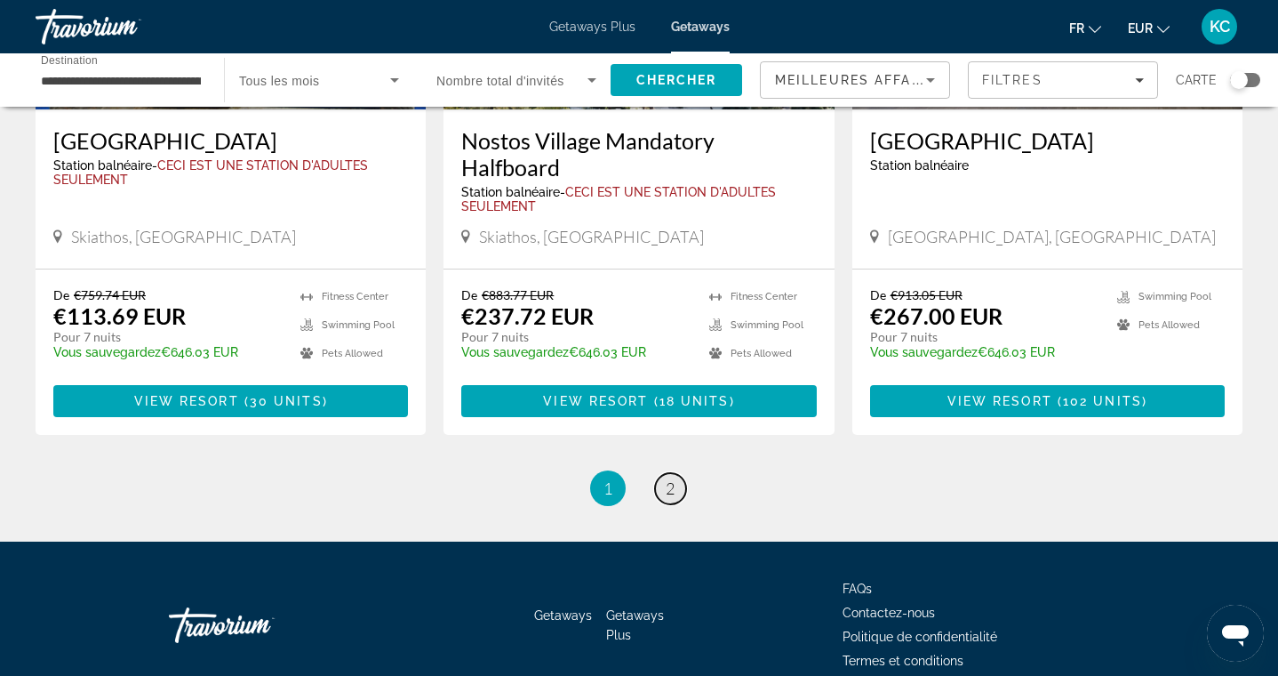
click at [669, 478] on span "2" at bounding box center [670, 488] width 9 height 20
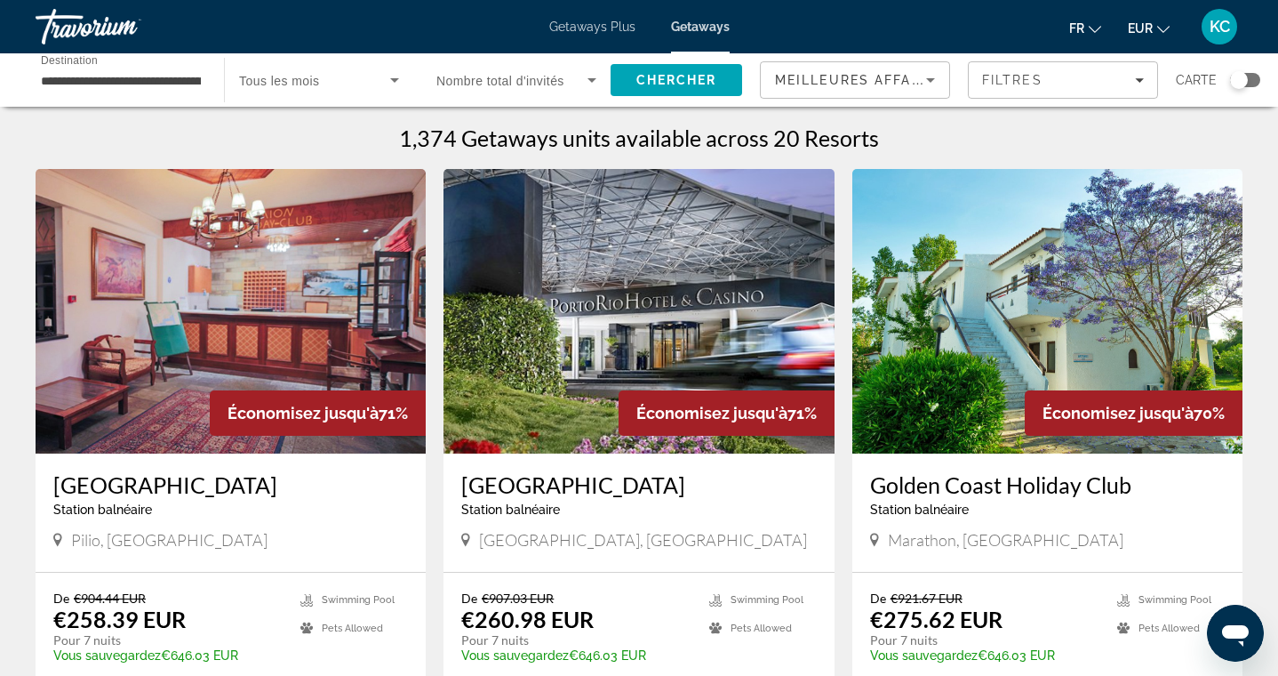
click at [155, 83] on input "**********" at bounding box center [121, 80] width 160 height 21
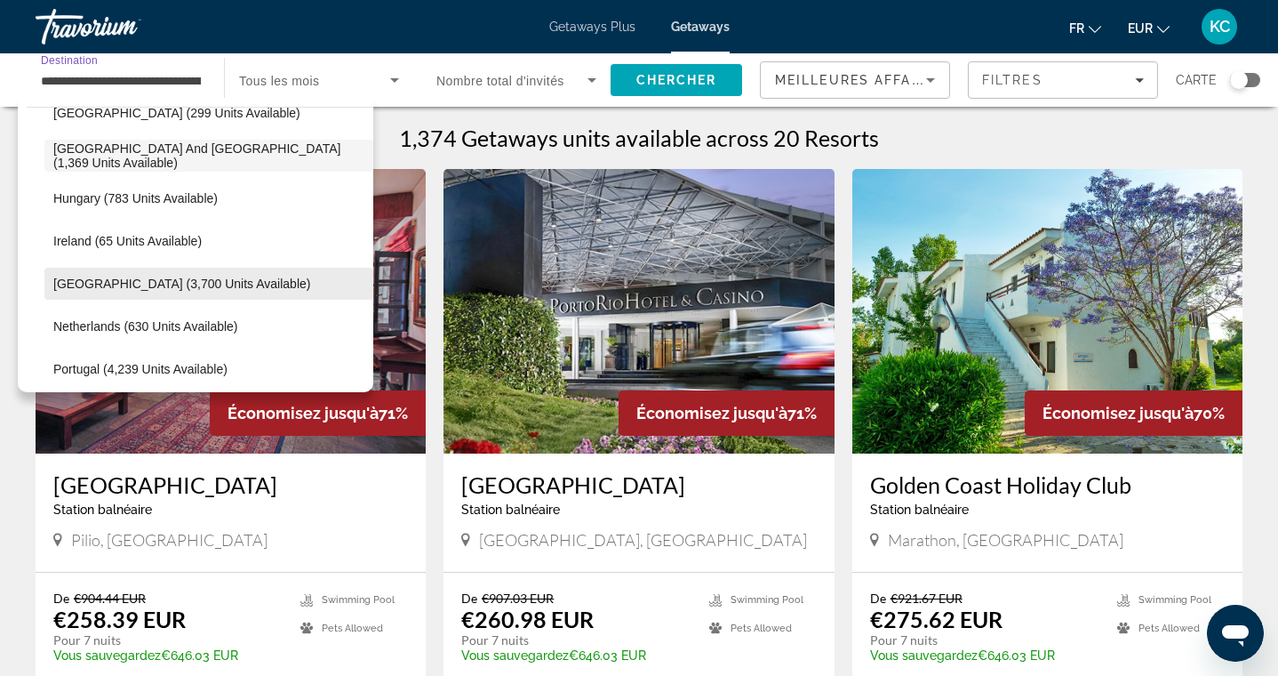
scroll to position [594, 0]
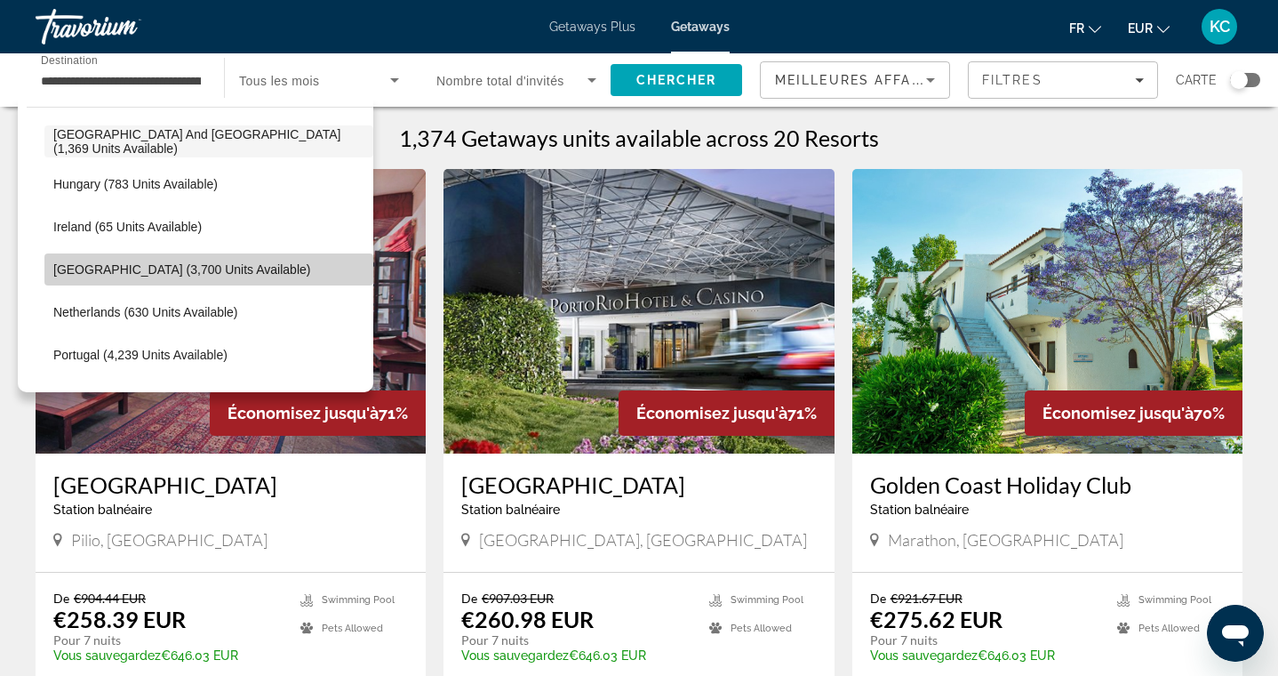
click at [149, 264] on span "Italy (3,700 units available)" at bounding box center [181, 269] width 257 height 14
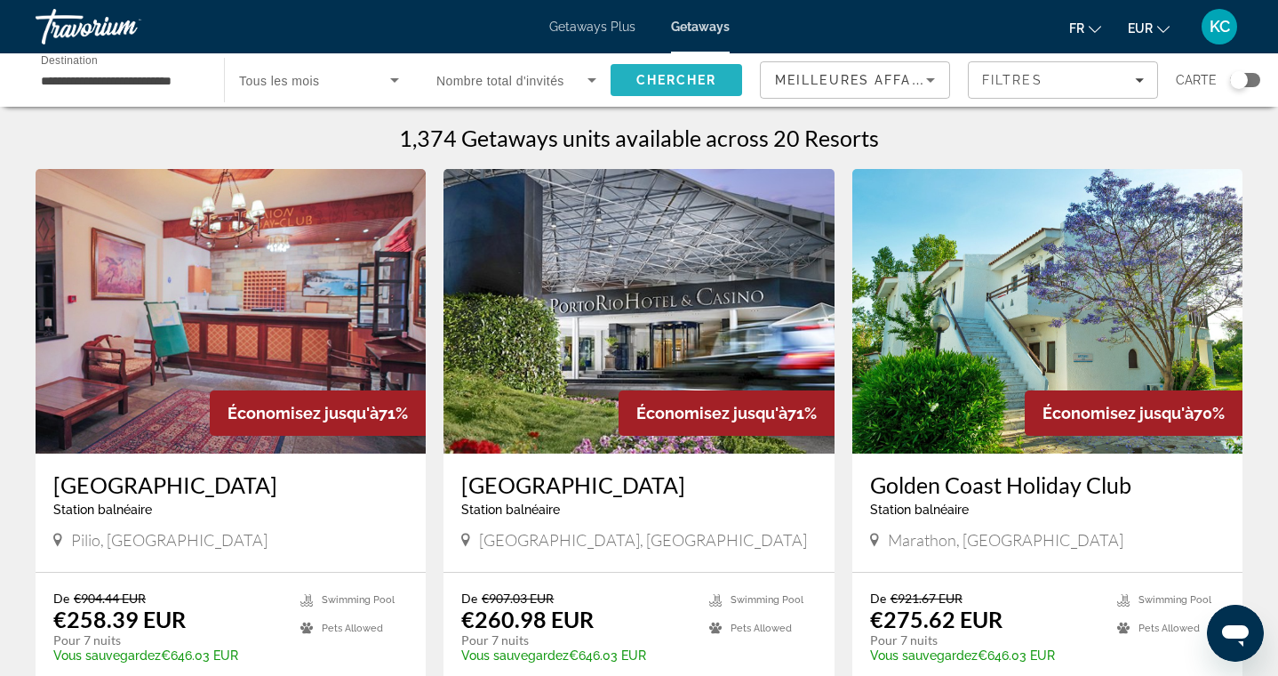
click at [664, 79] on span "Chercher" at bounding box center [676, 80] width 81 height 14
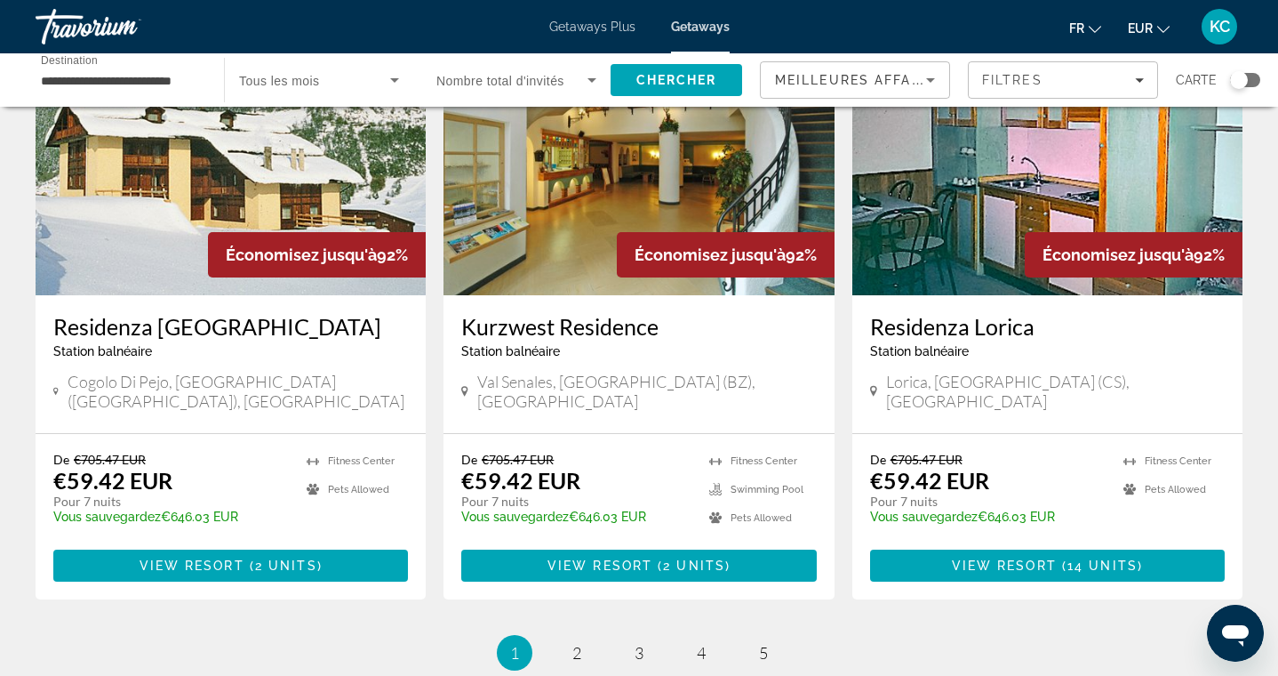
scroll to position [2071, 0]
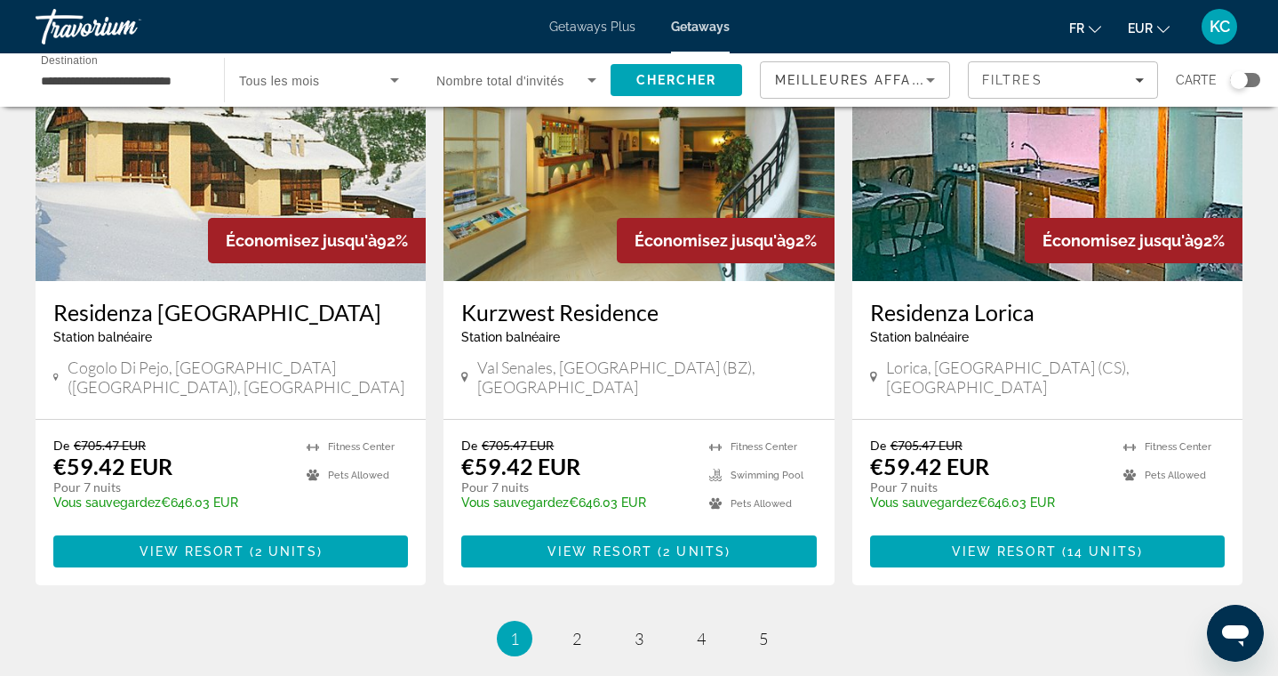
click at [193, 74] on input "**********" at bounding box center [121, 80] width 160 height 21
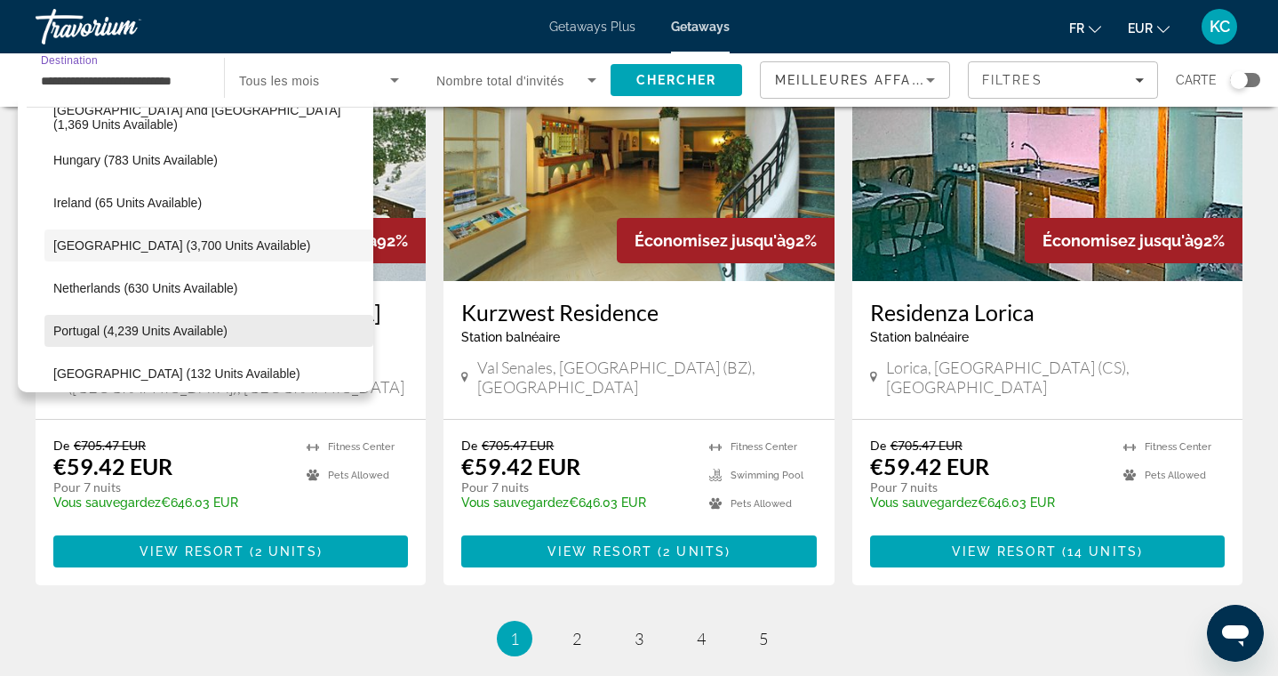
scroll to position [669, 0]
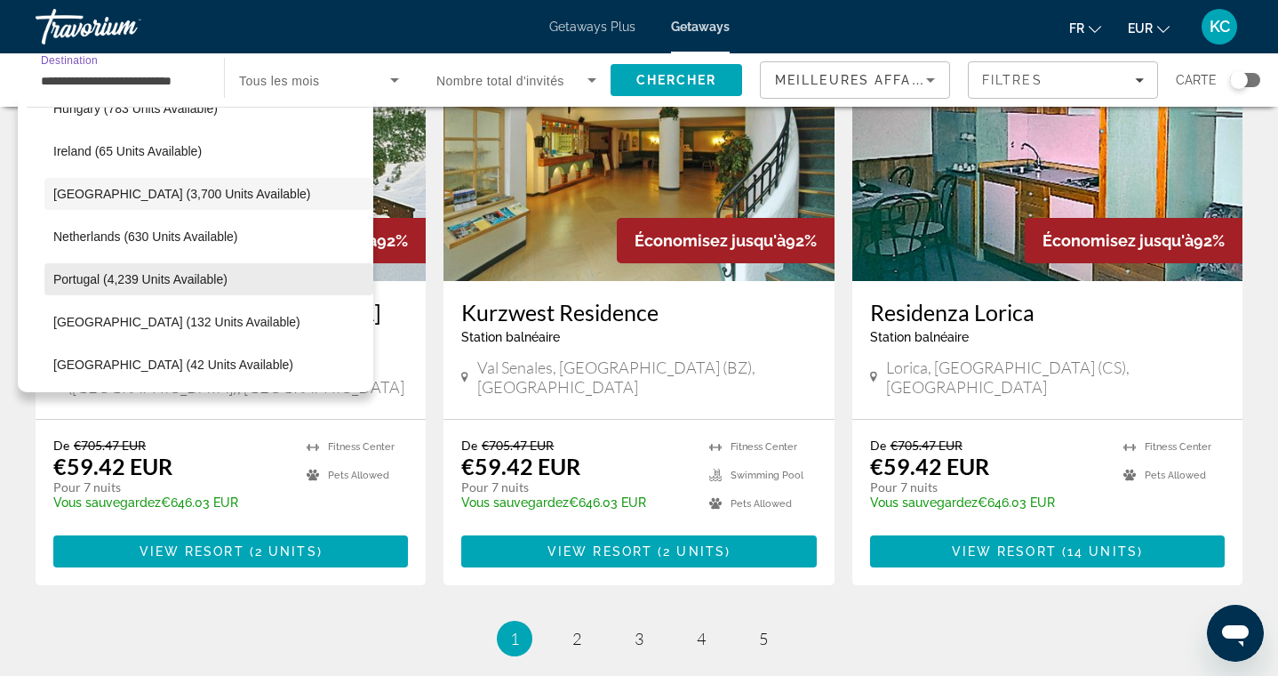
click at [156, 281] on span "Portugal (4,239 units available)" at bounding box center [140, 279] width 174 height 14
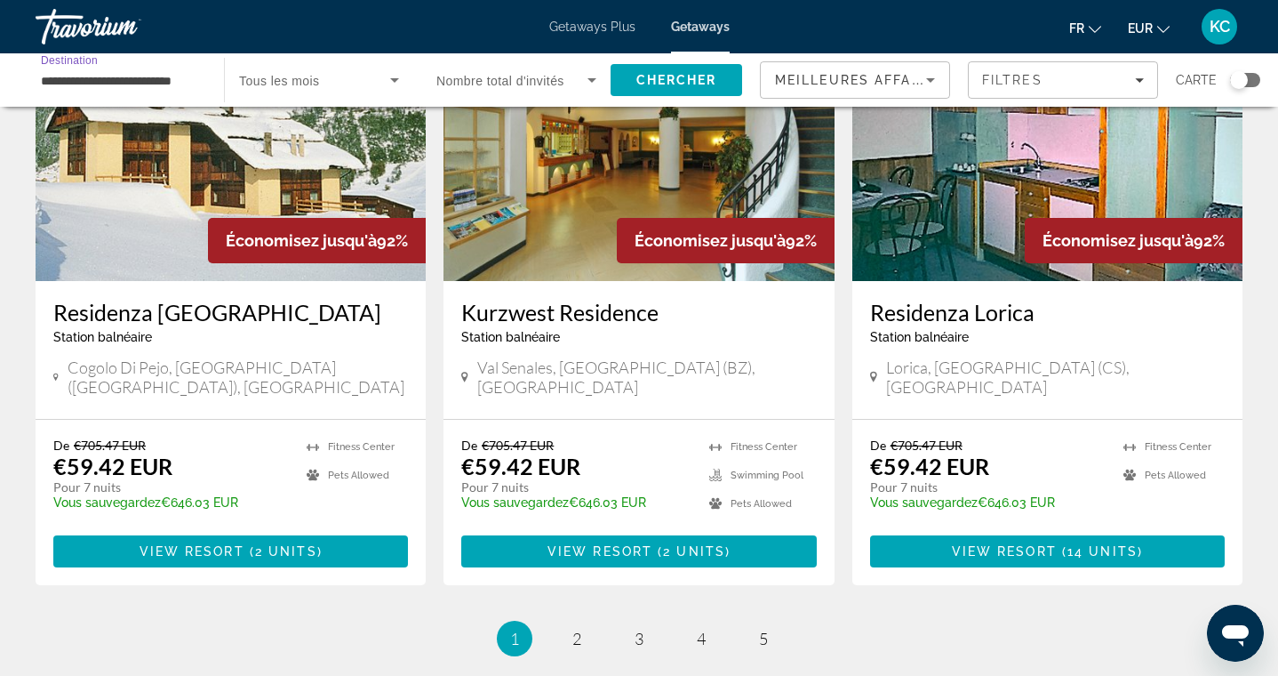
type input "**********"
click at [660, 86] on span "Chercher" at bounding box center [676, 80] width 81 height 14
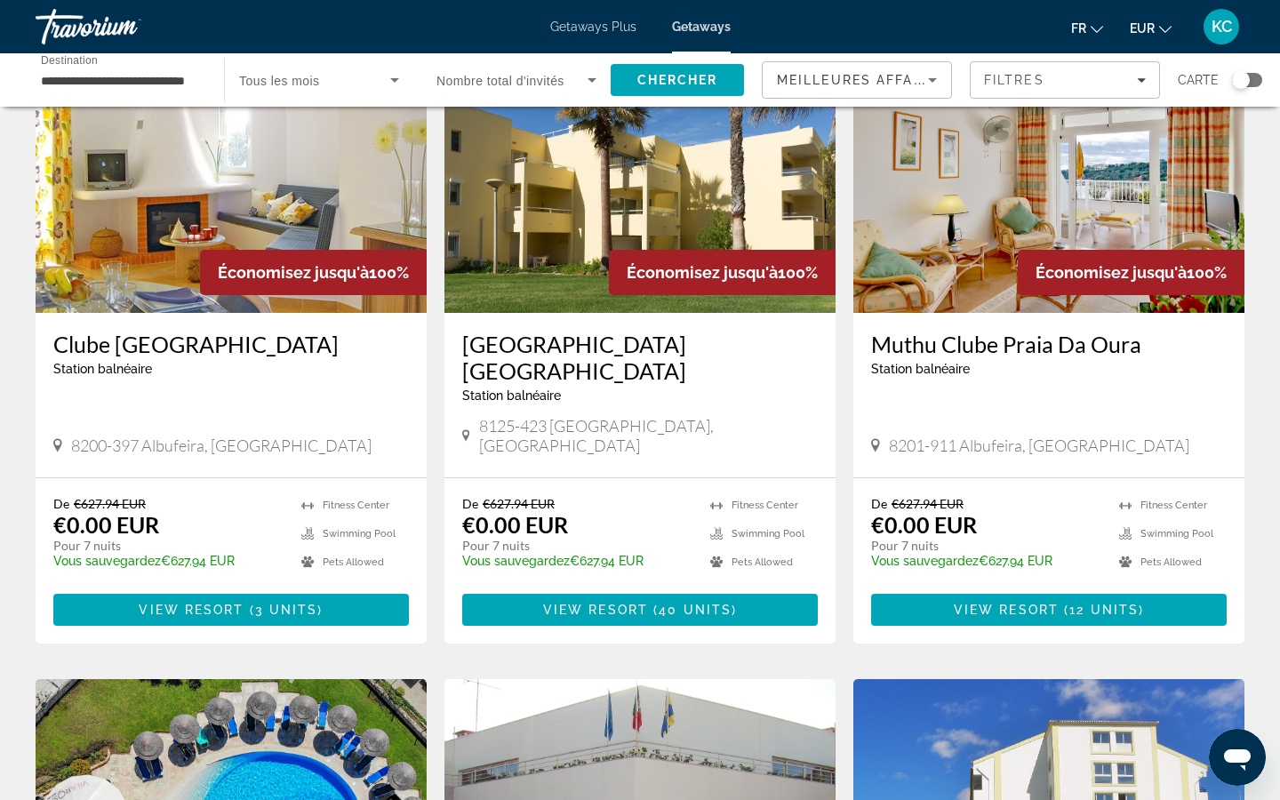
scroll to position [217, 0]
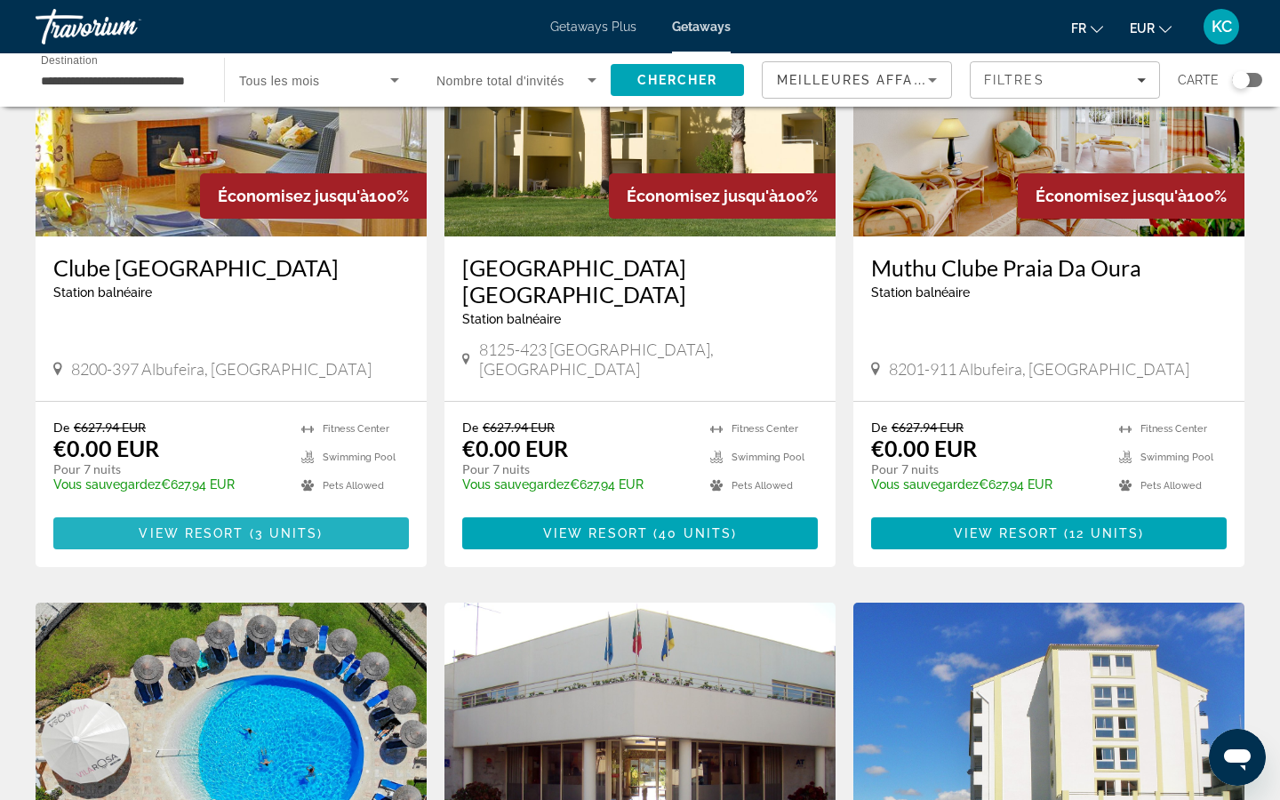
click at [230, 526] on span "View Resort" at bounding box center [191, 533] width 105 height 14
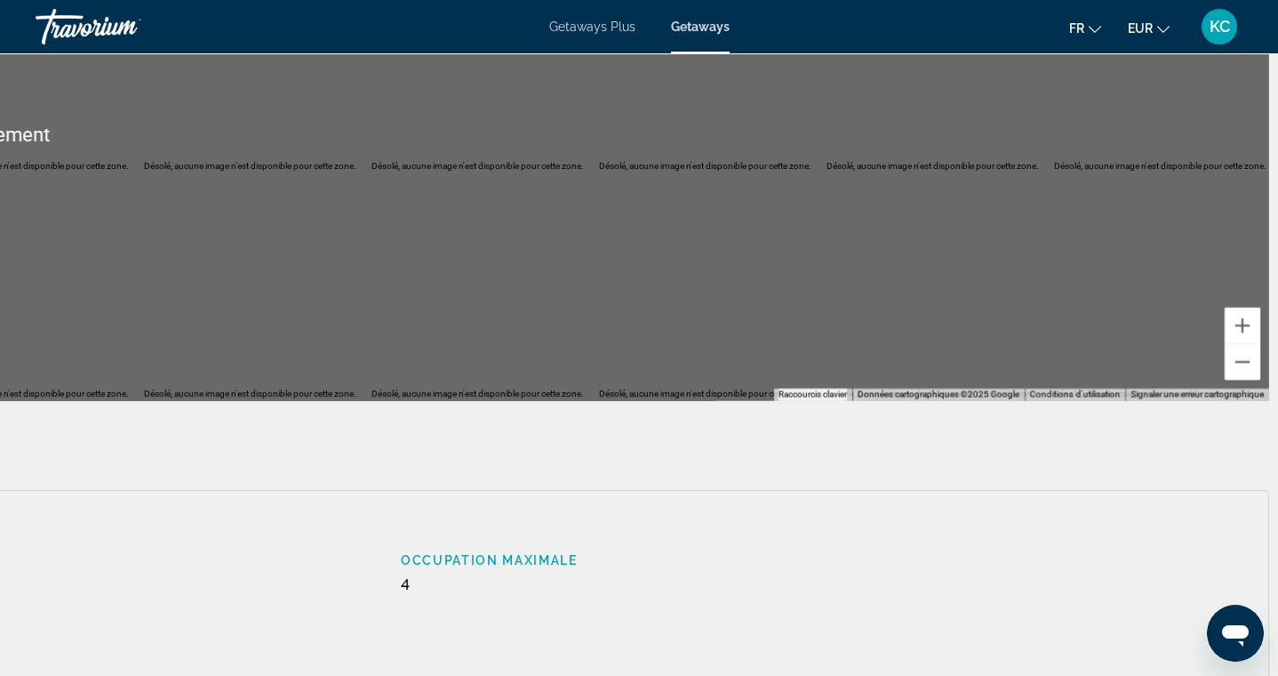
scroll to position [2452, 1900]
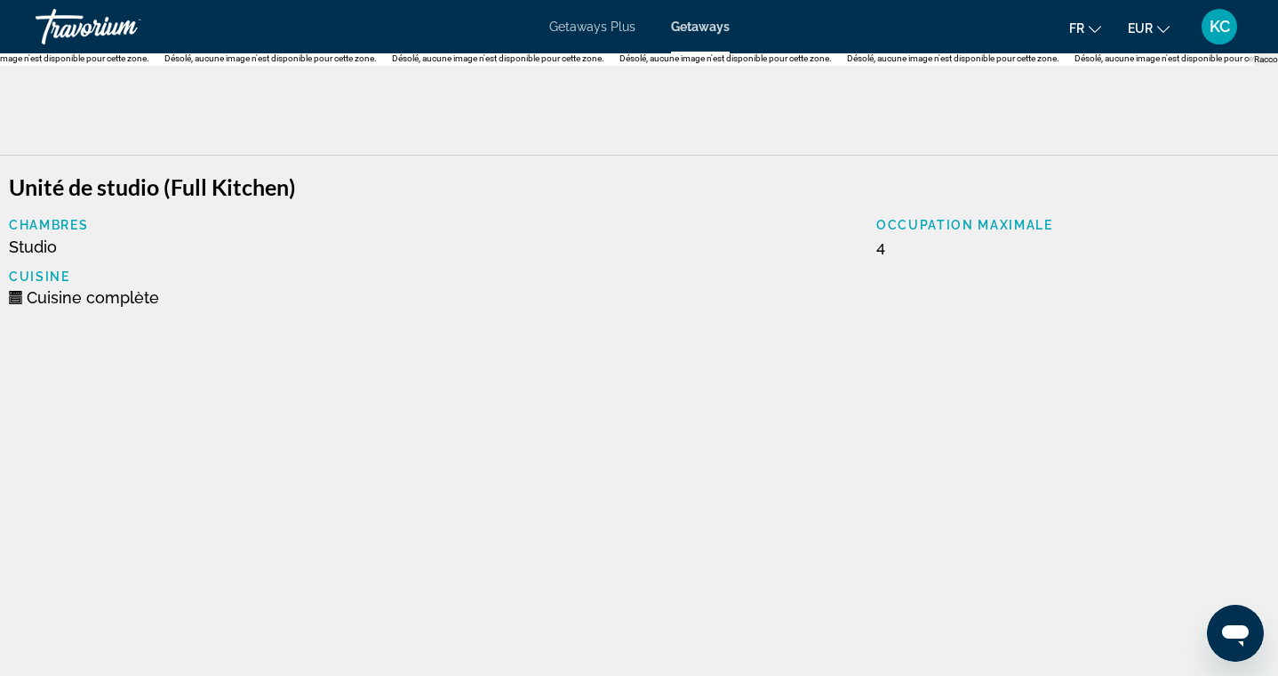
scroll to position [2787, 1326]
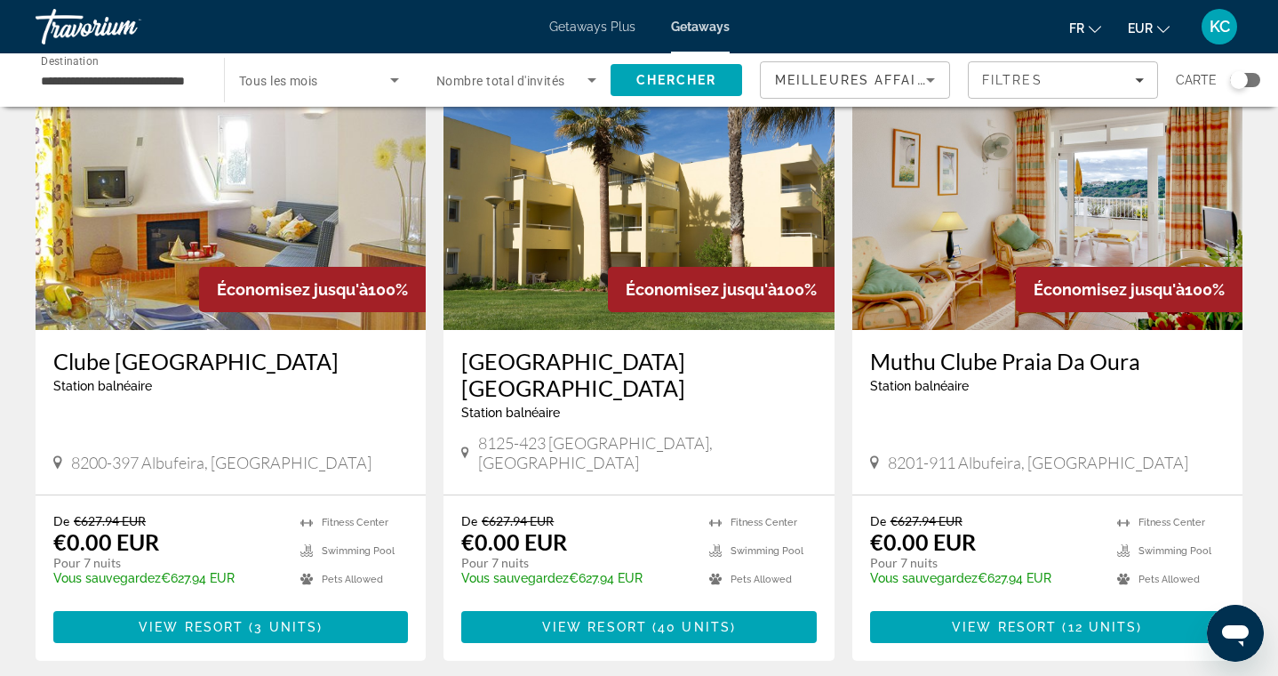
scroll to position [125, 0]
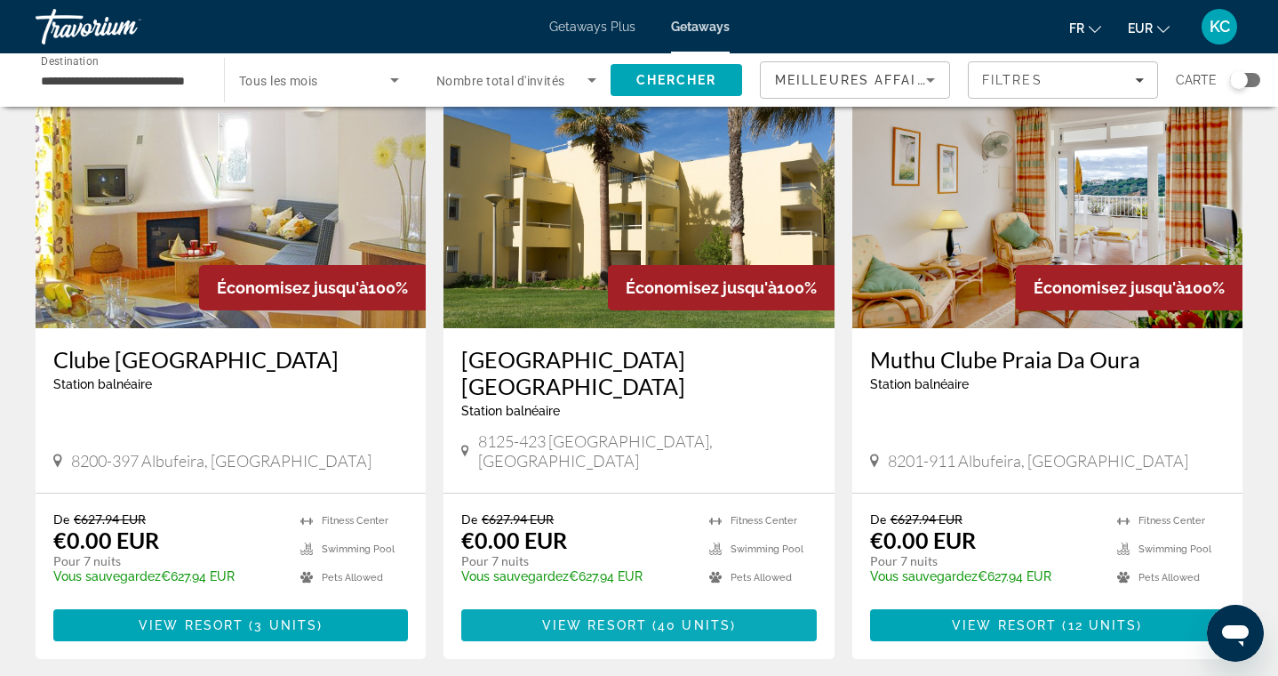
click at [628, 618] on span "View Resort" at bounding box center [594, 625] width 105 height 14
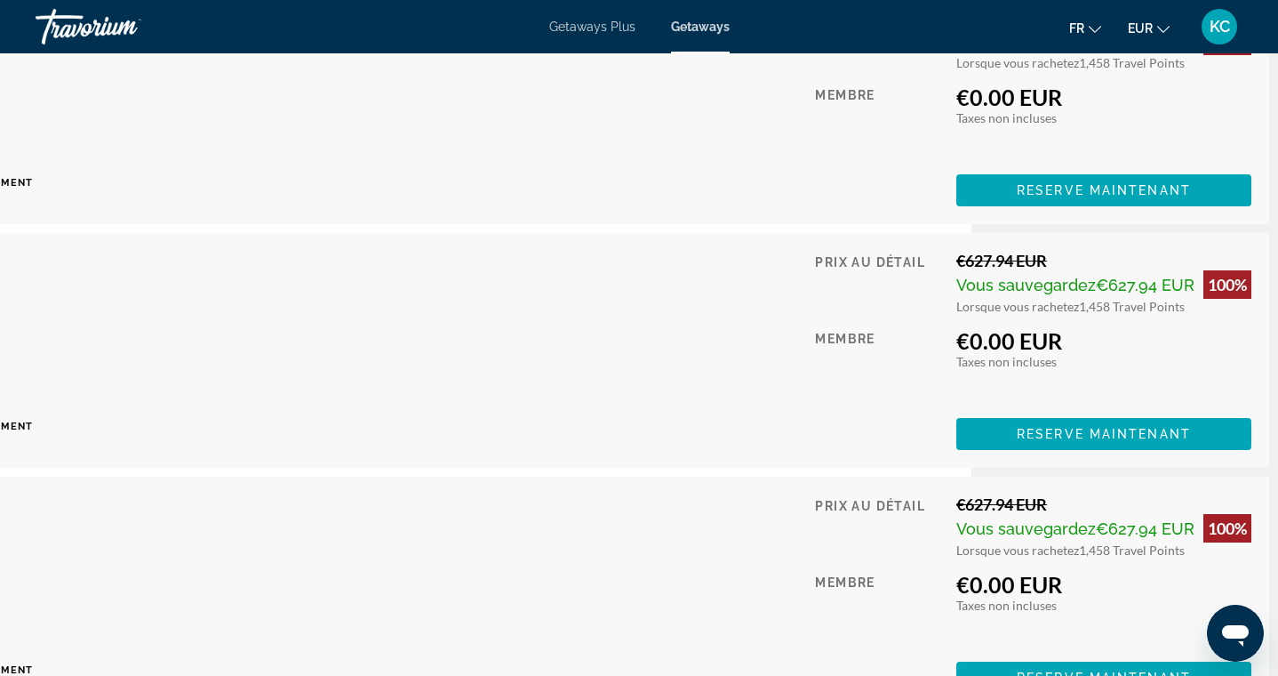
scroll to position [4313, 309]
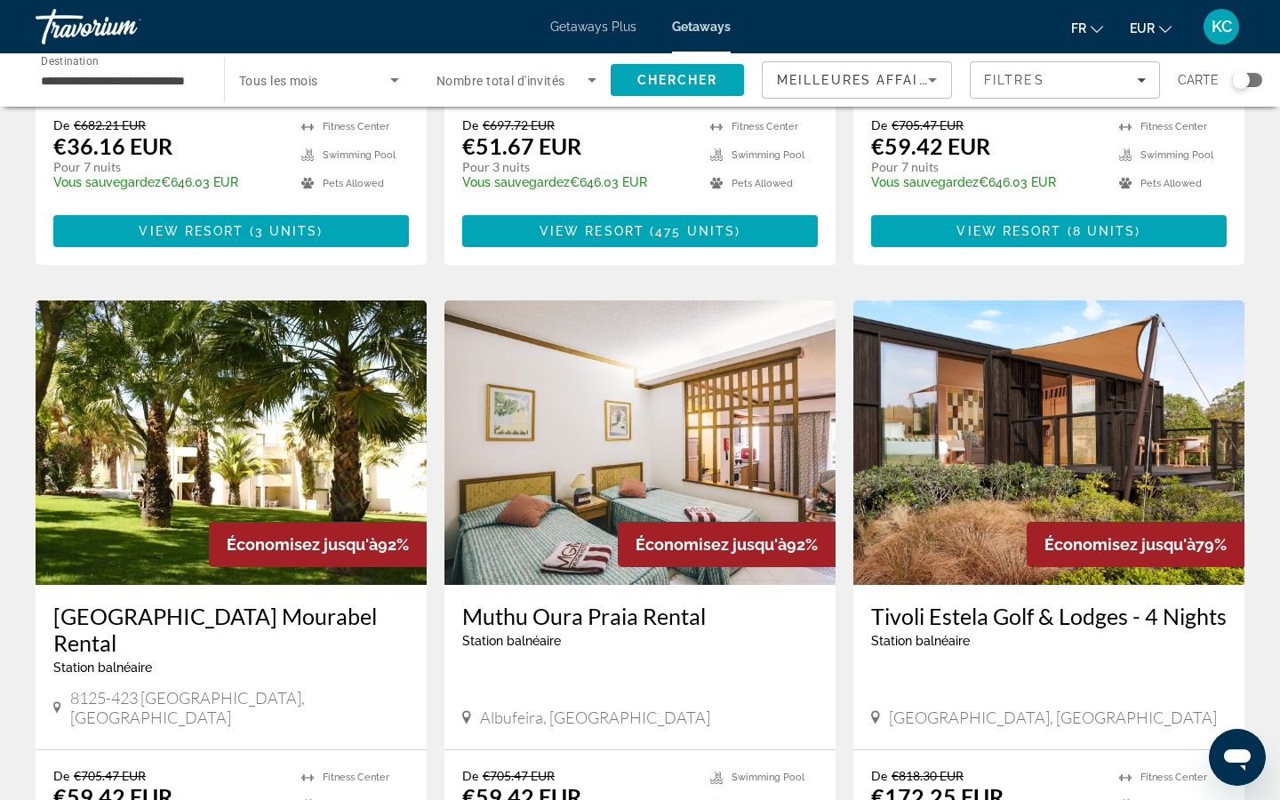
scroll to position [1779, 0]
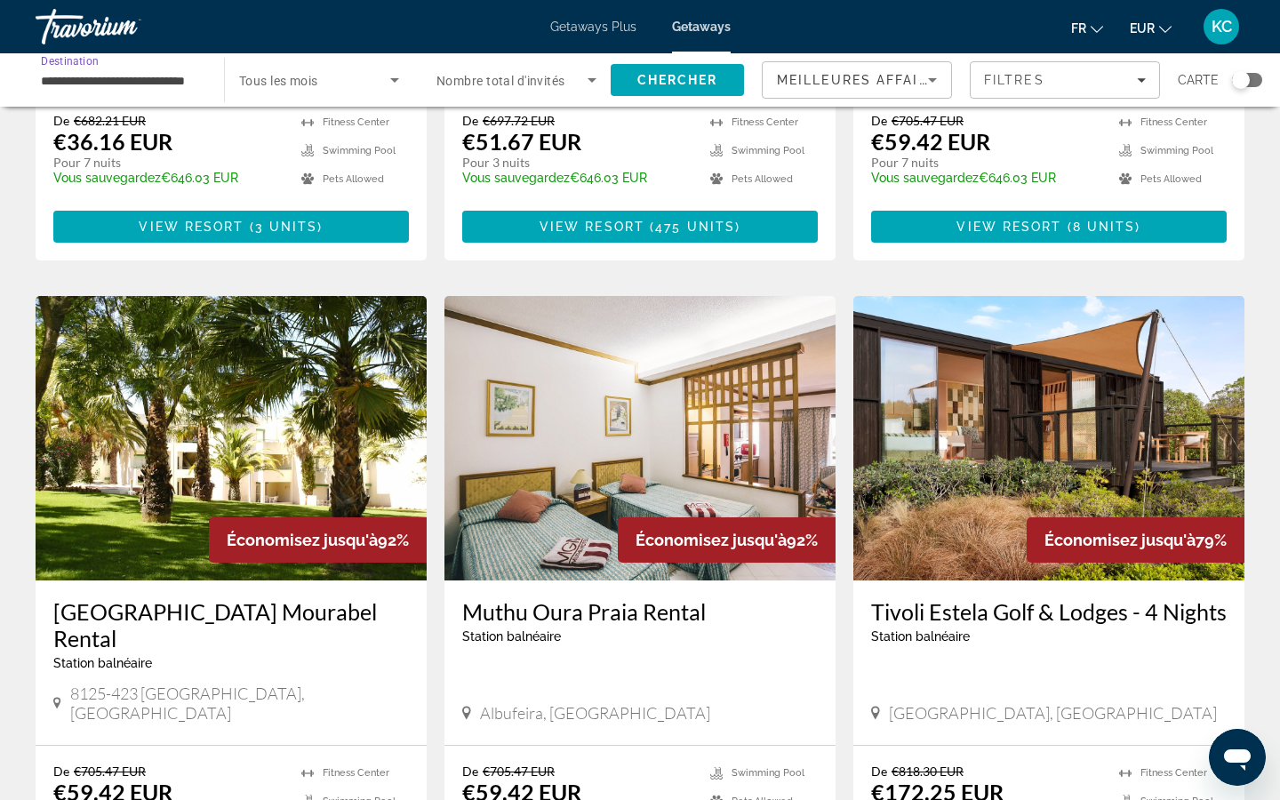
click at [162, 79] on input "**********" at bounding box center [121, 80] width 160 height 21
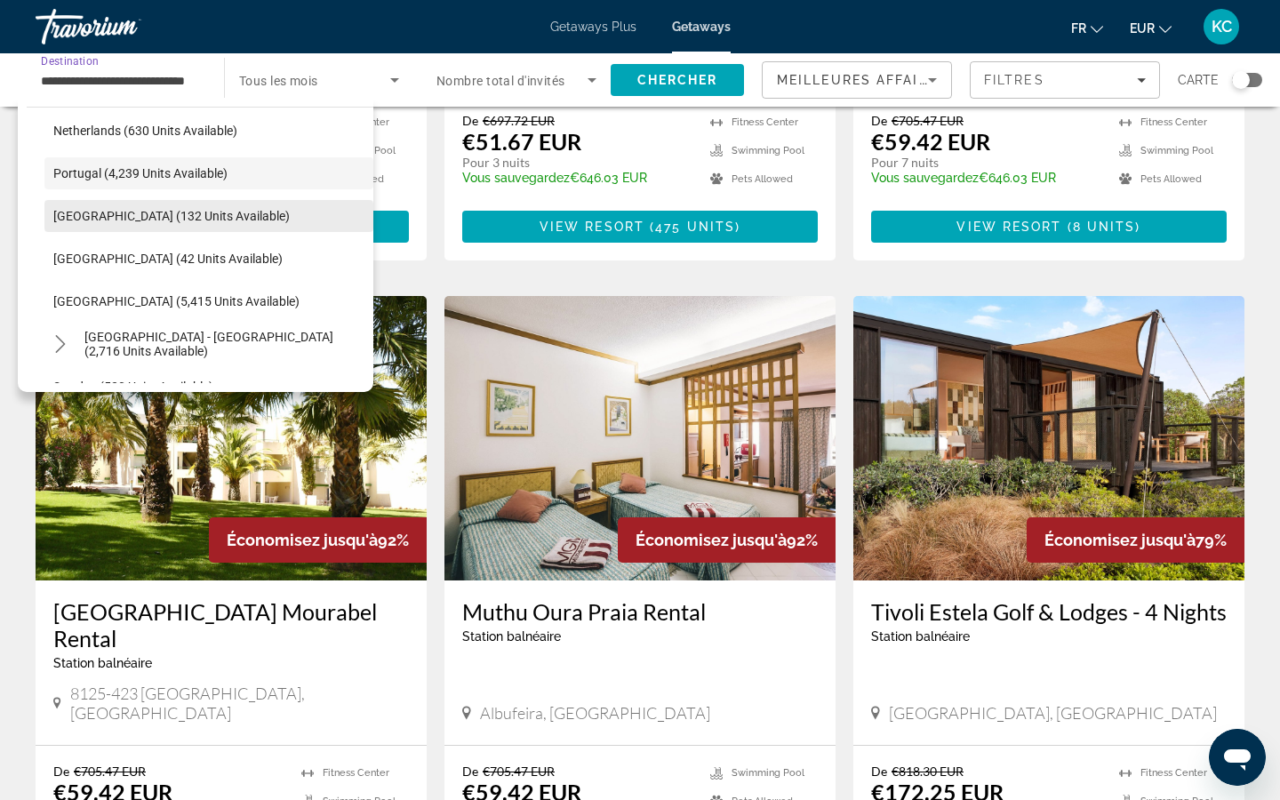
scroll to position [788, 0]
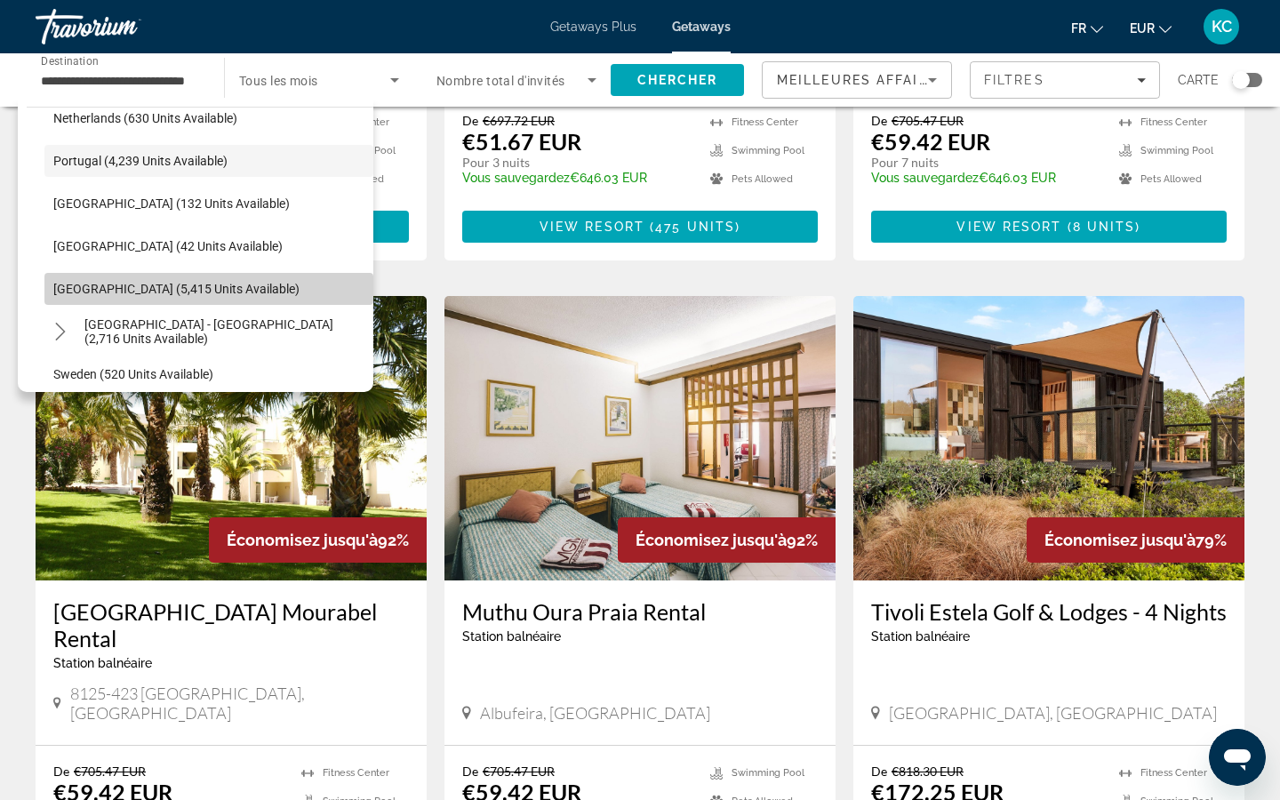
click at [178, 283] on span "[GEOGRAPHIC_DATA] (5,415 units available)" at bounding box center [176, 289] width 246 height 14
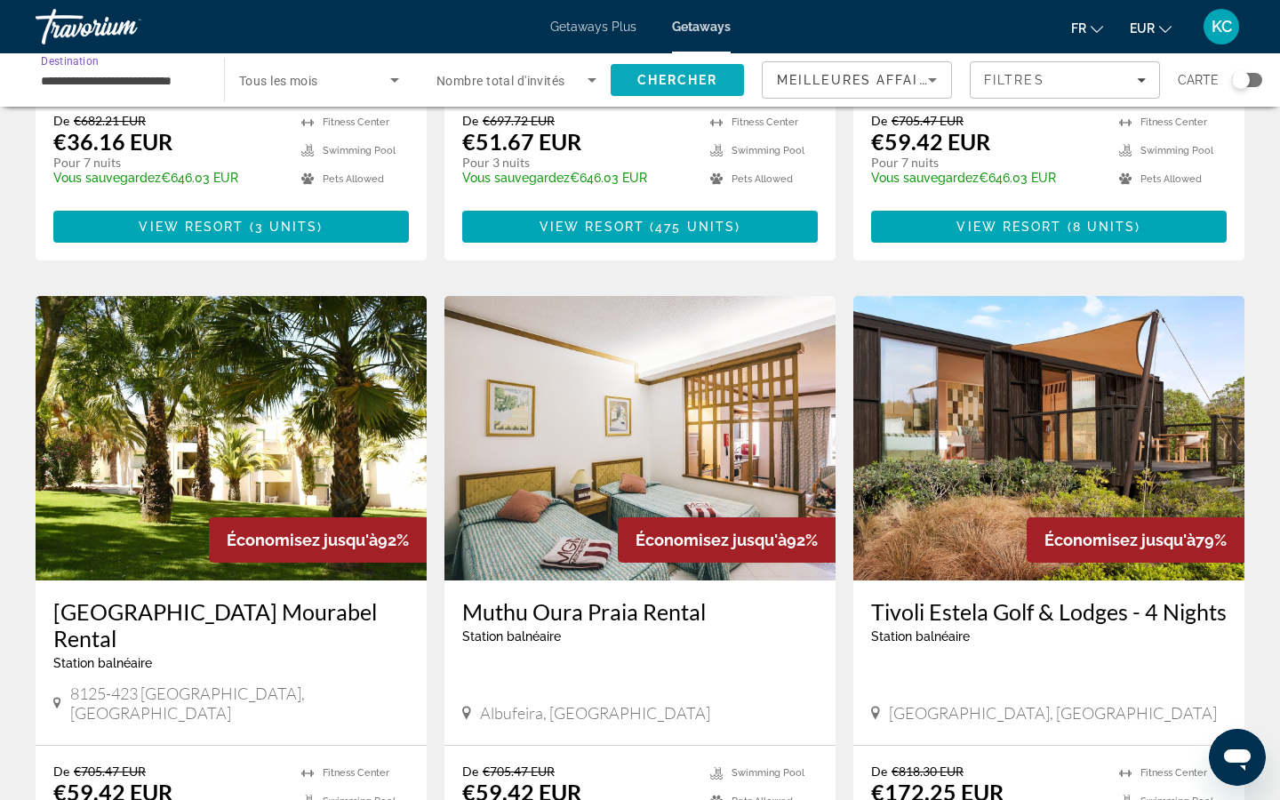
click at [648, 78] on span "Chercher" at bounding box center [677, 80] width 81 height 14
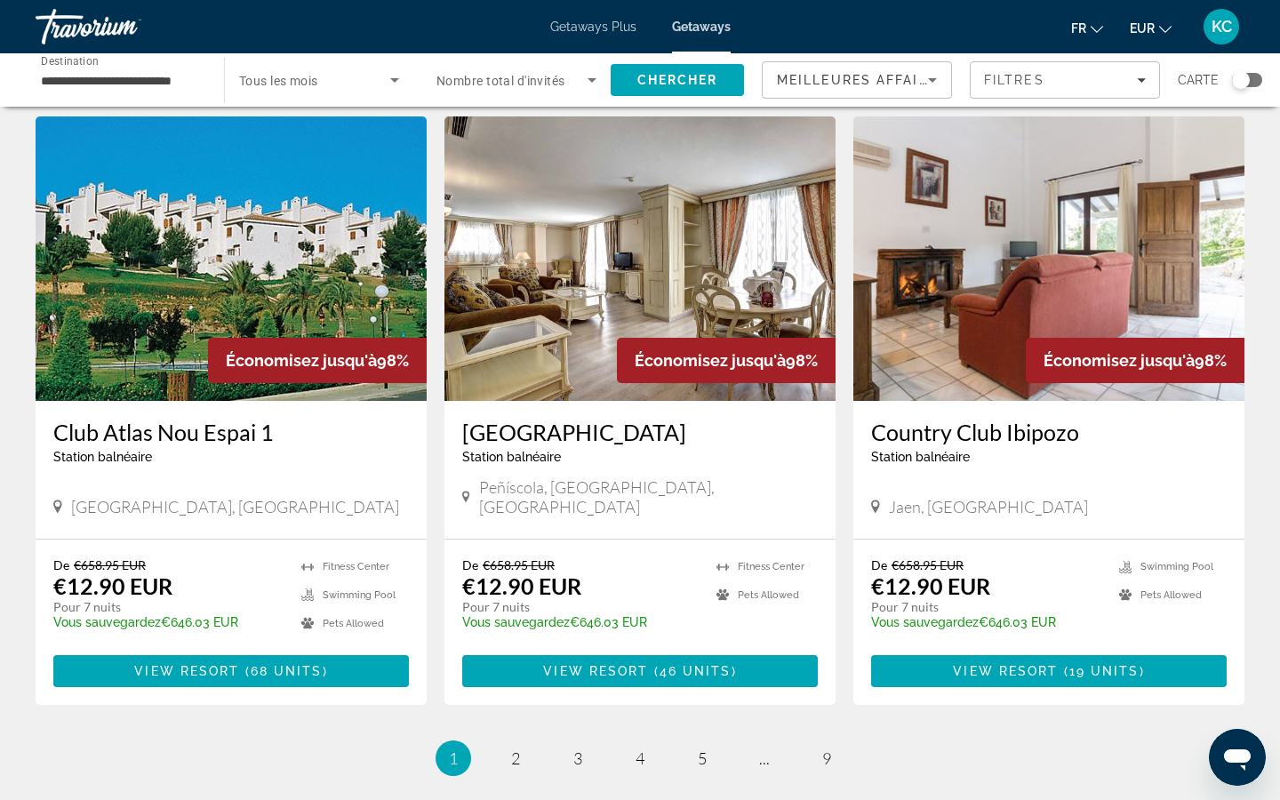
scroll to position [1964, 0]
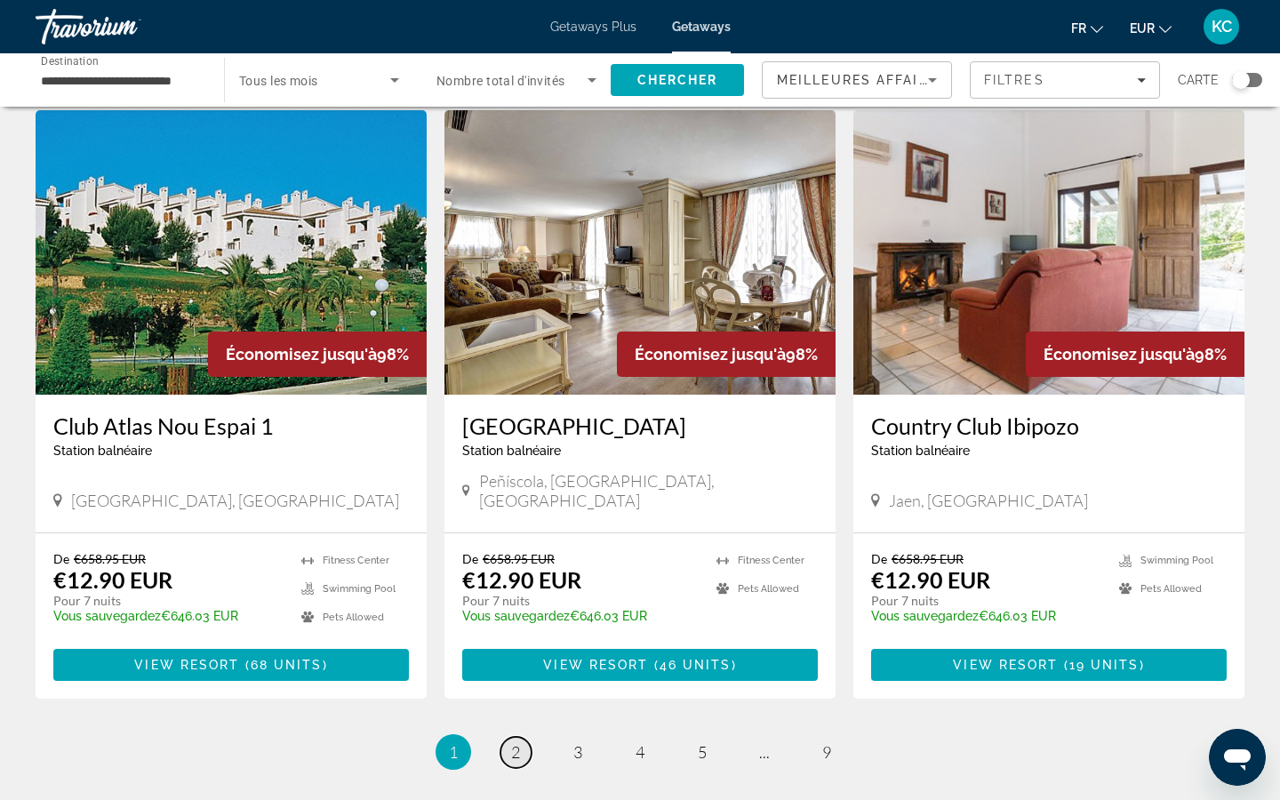
click at [501, 675] on link "page 2" at bounding box center [515, 752] width 31 height 31
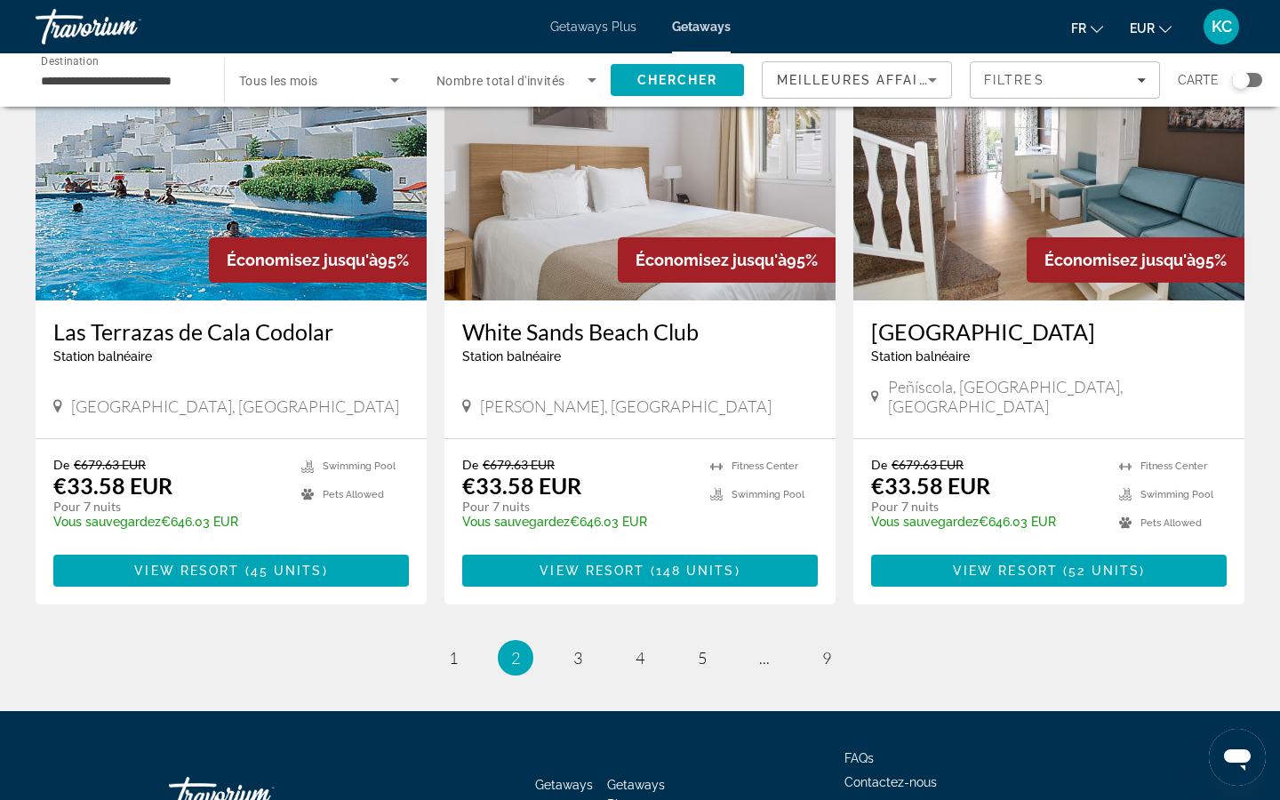
scroll to position [2082, 0]
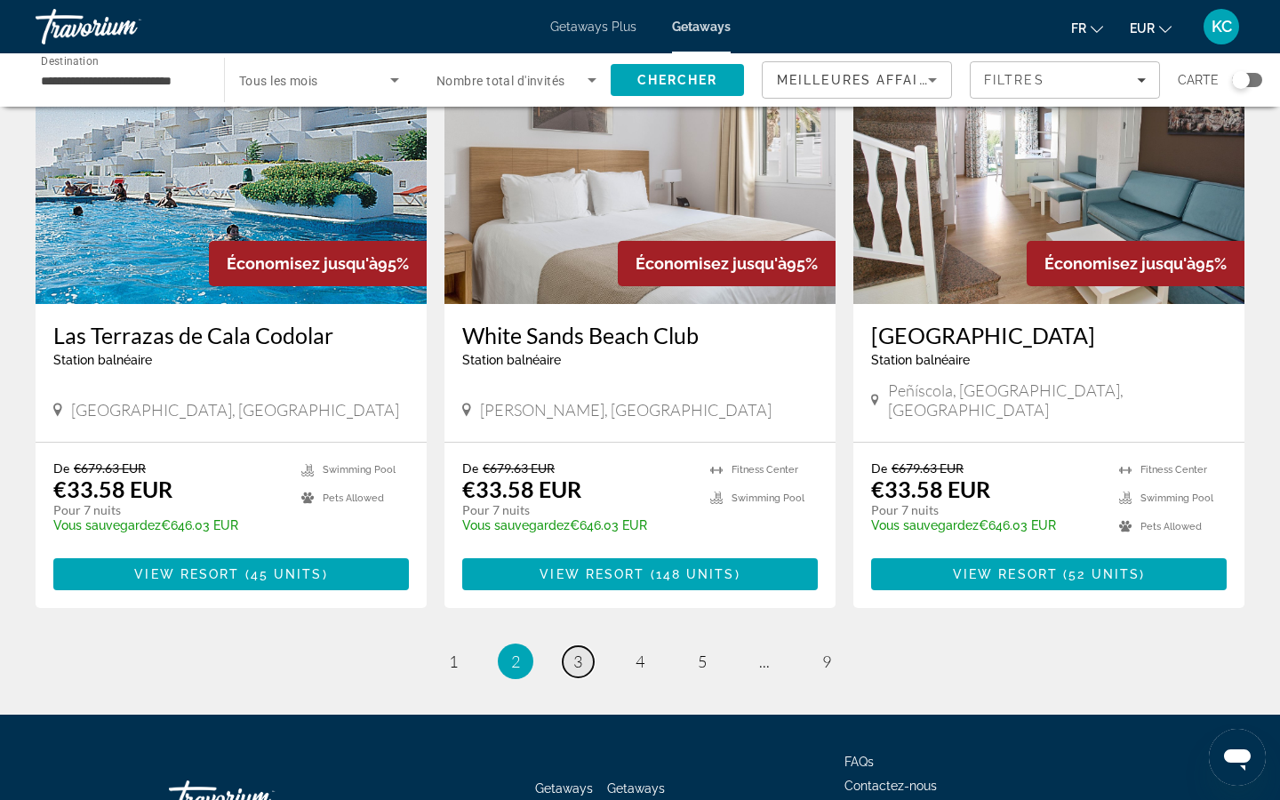
click at [583, 646] on link "page 3" at bounding box center [578, 661] width 31 height 31
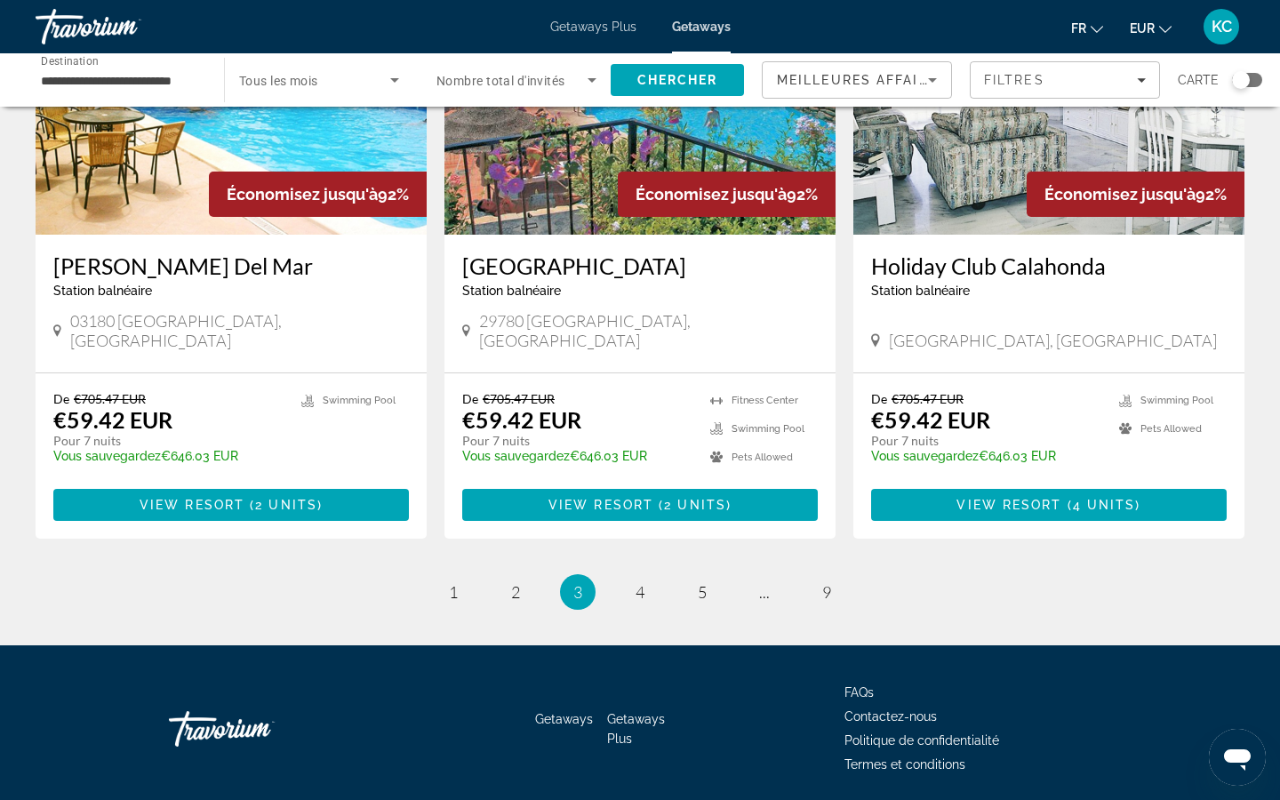
scroll to position [2103, 0]
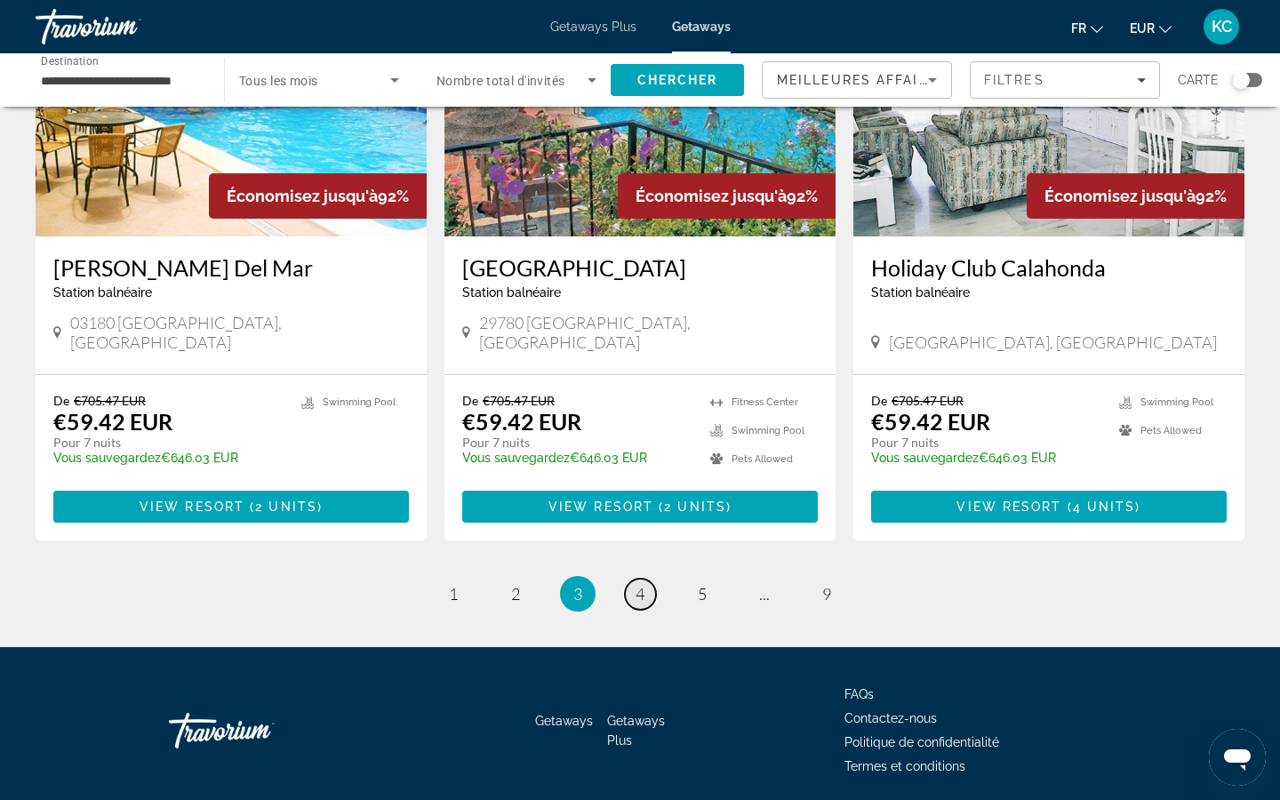
click at [641, 584] on span "4" at bounding box center [640, 594] width 9 height 20
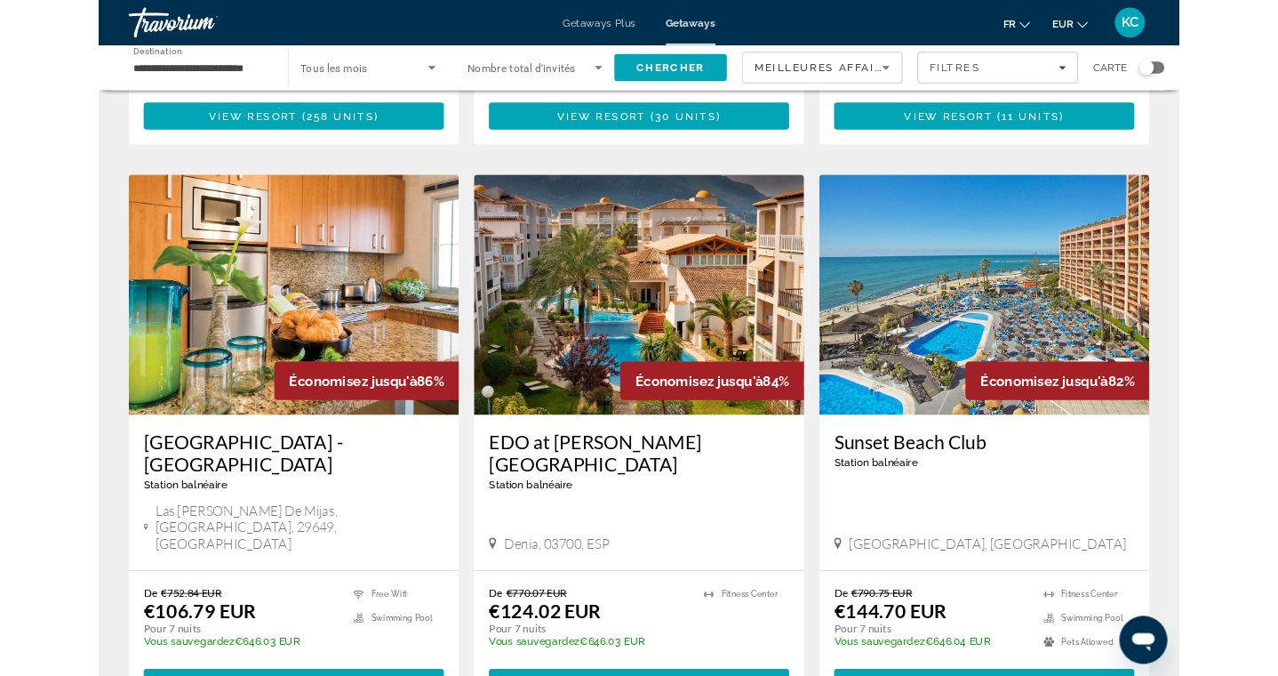
scroll to position [1914, 0]
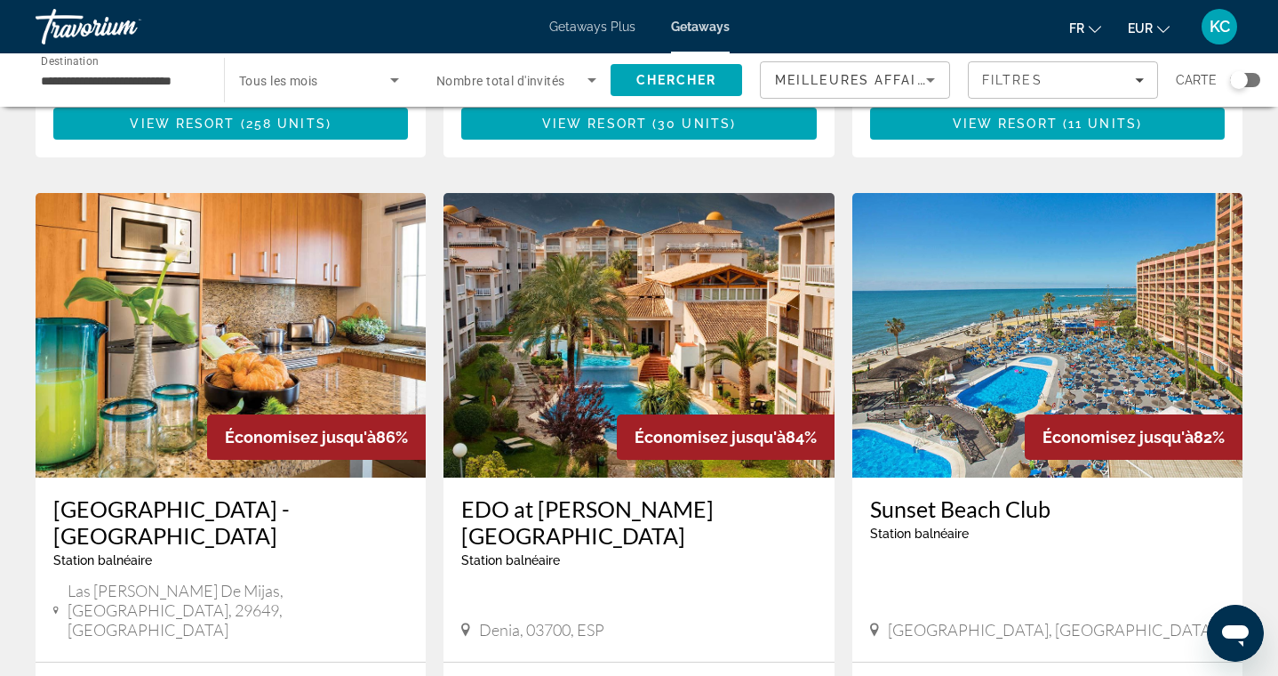
click at [172, 76] on input "**********" at bounding box center [121, 80] width 160 height 21
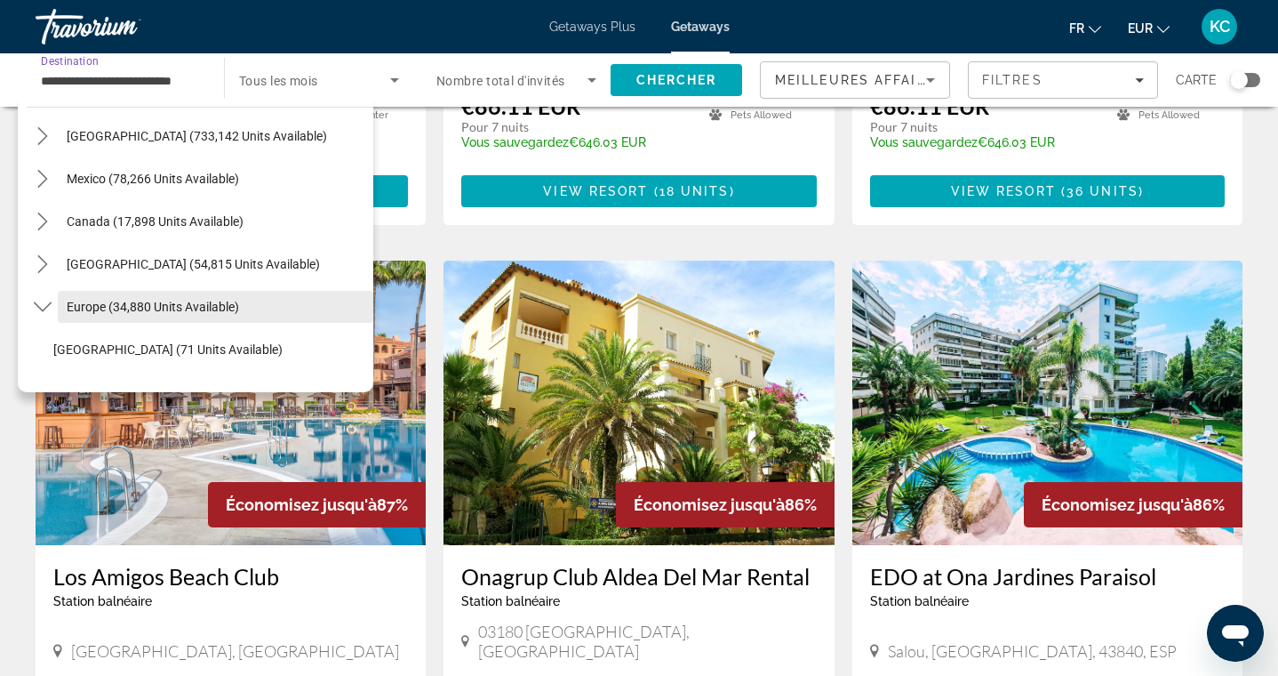
scroll to position [61, 0]
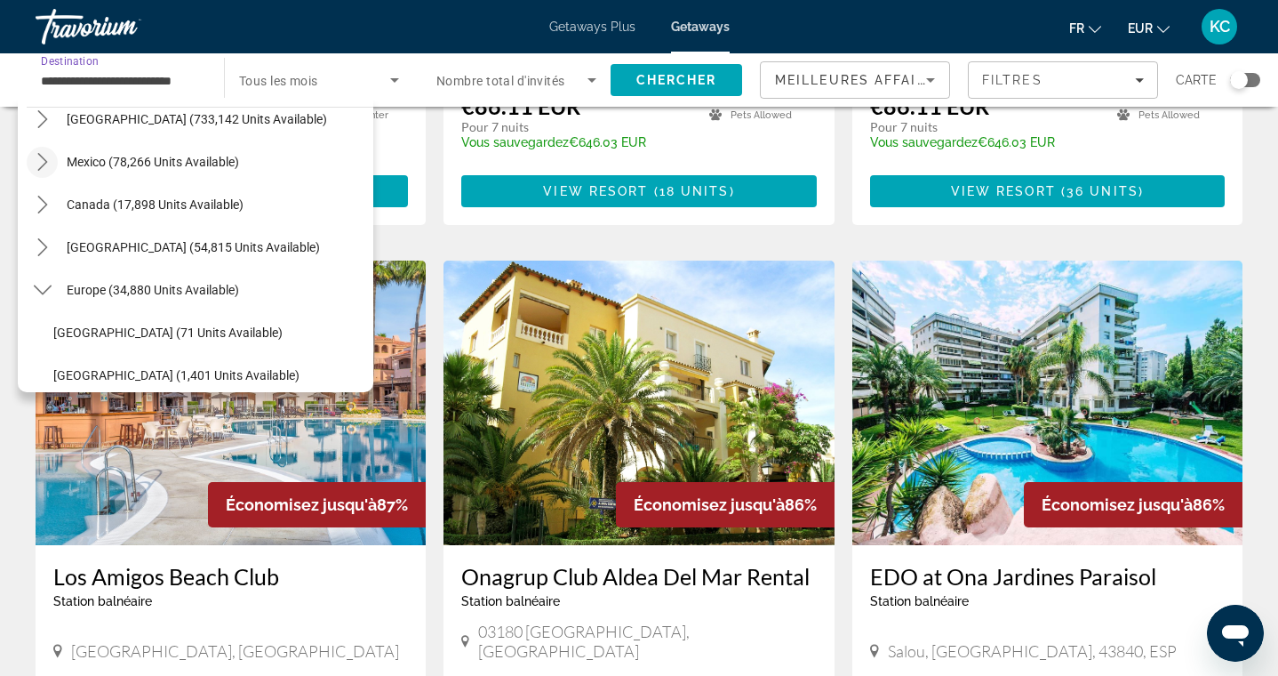
click at [44, 165] on icon "Toggle Mexico (78,266 units available) submenu" at bounding box center [42, 162] width 10 height 18
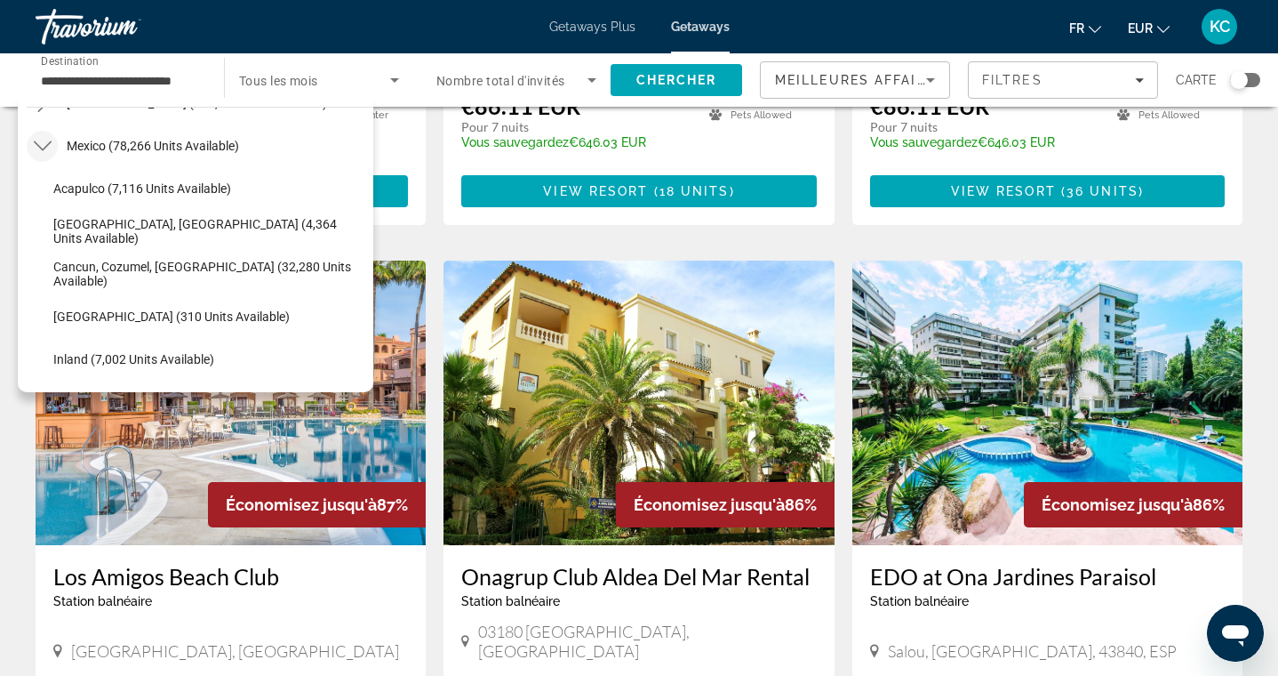
scroll to position [69, 0]
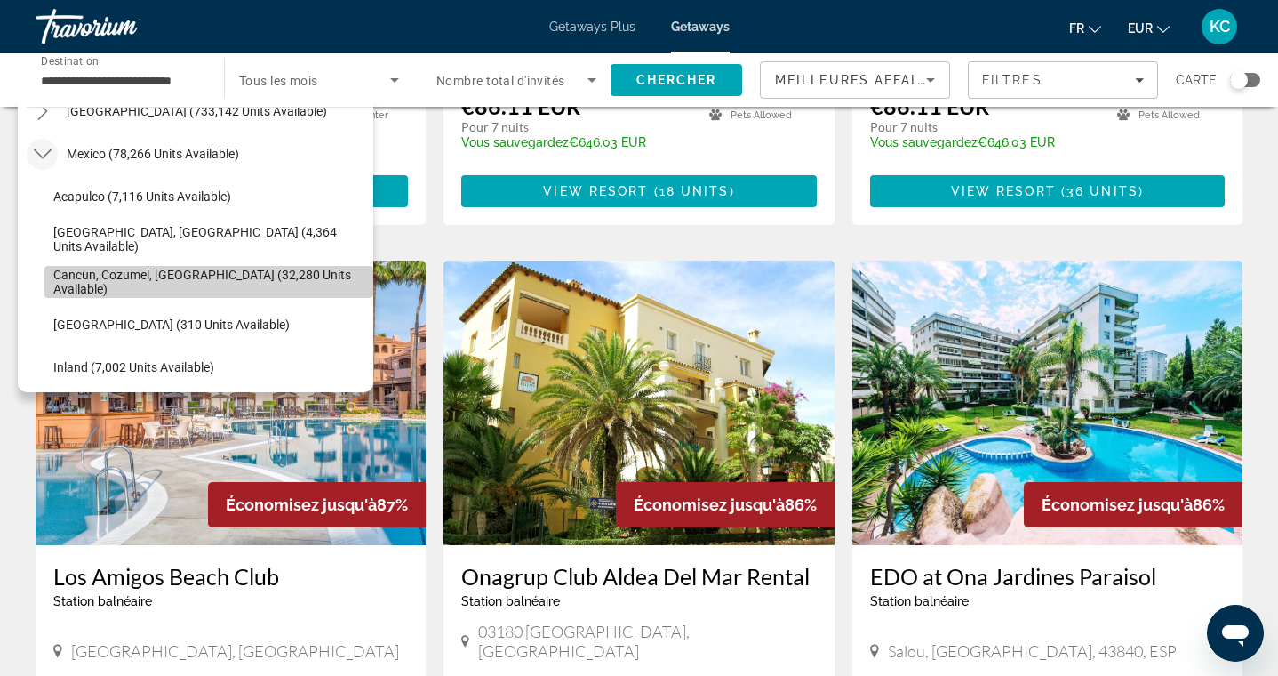
click at [110, 279] on span "Cancun, Cozumel, [GEOGRAPHIC_DATA] (32,280 units available)" at bounding box center [208, 282] width 311 height 28
type input "**********"
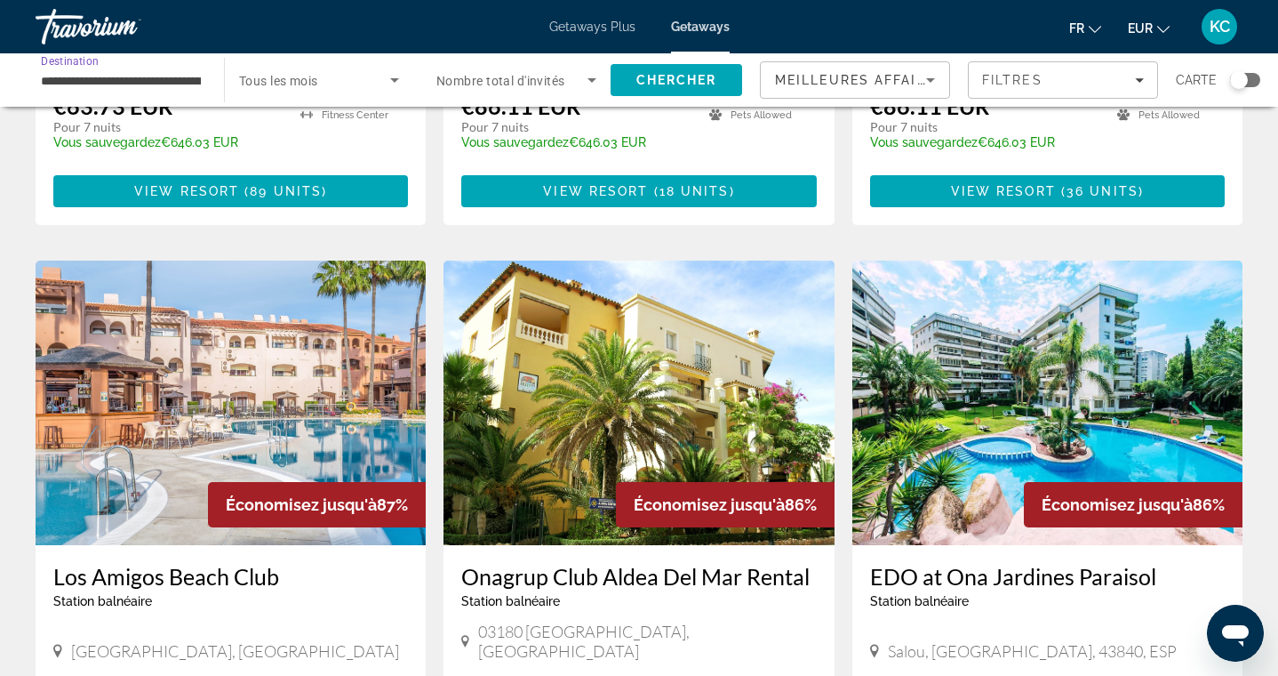
click at [191, 76] on input "**********" at bounding box center [121, 80] width 160 height 21
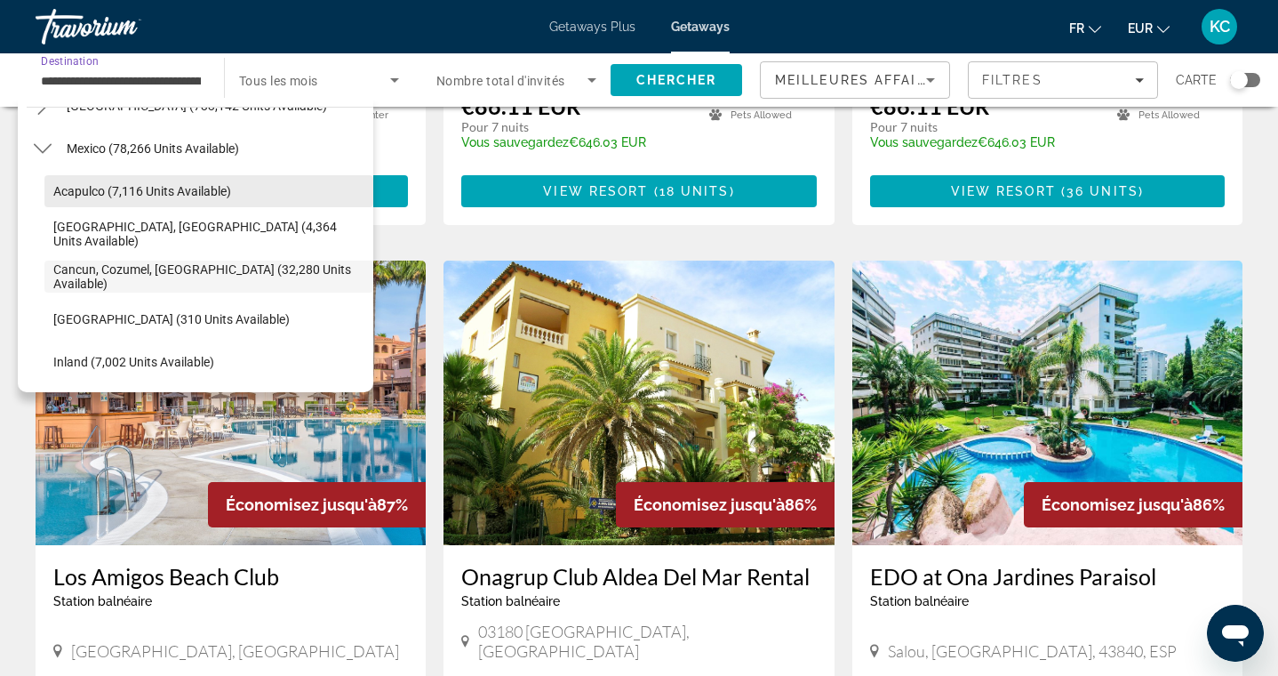
scroll to position [71, 0]
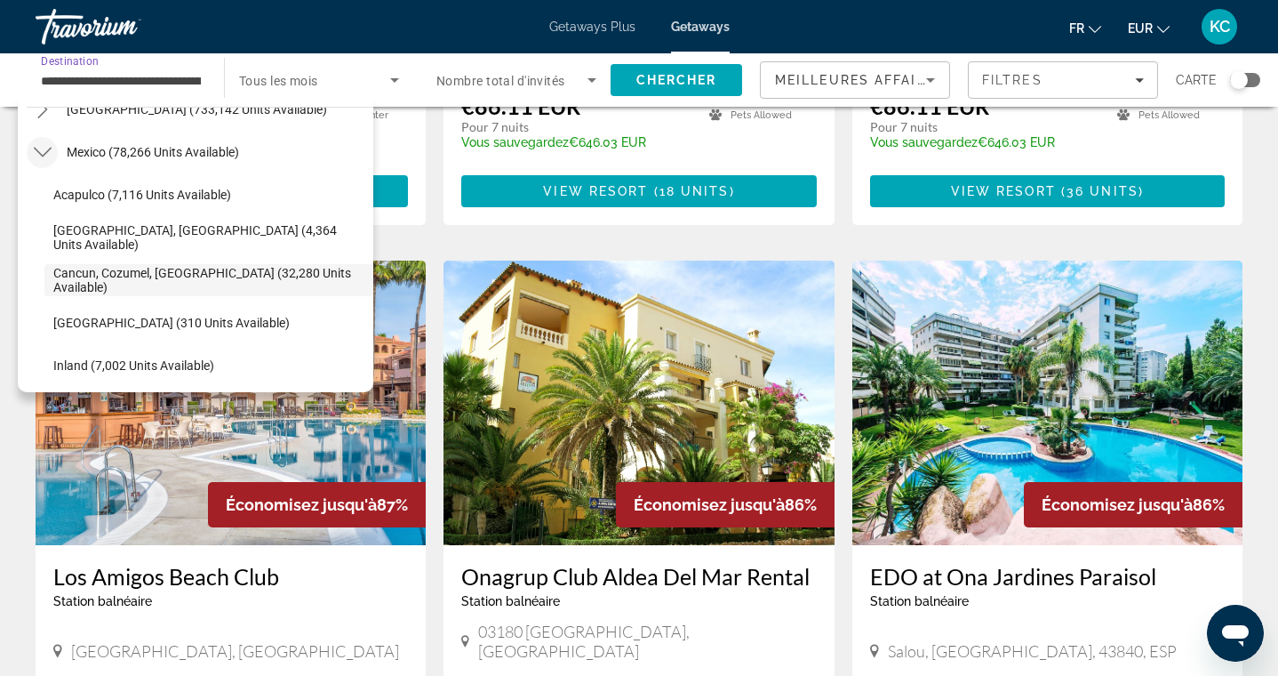
click at [39, 154] on icon "Toggle Mexico (78,266 units available) submenu" at bounding box center [42, 153] width 18 height 10
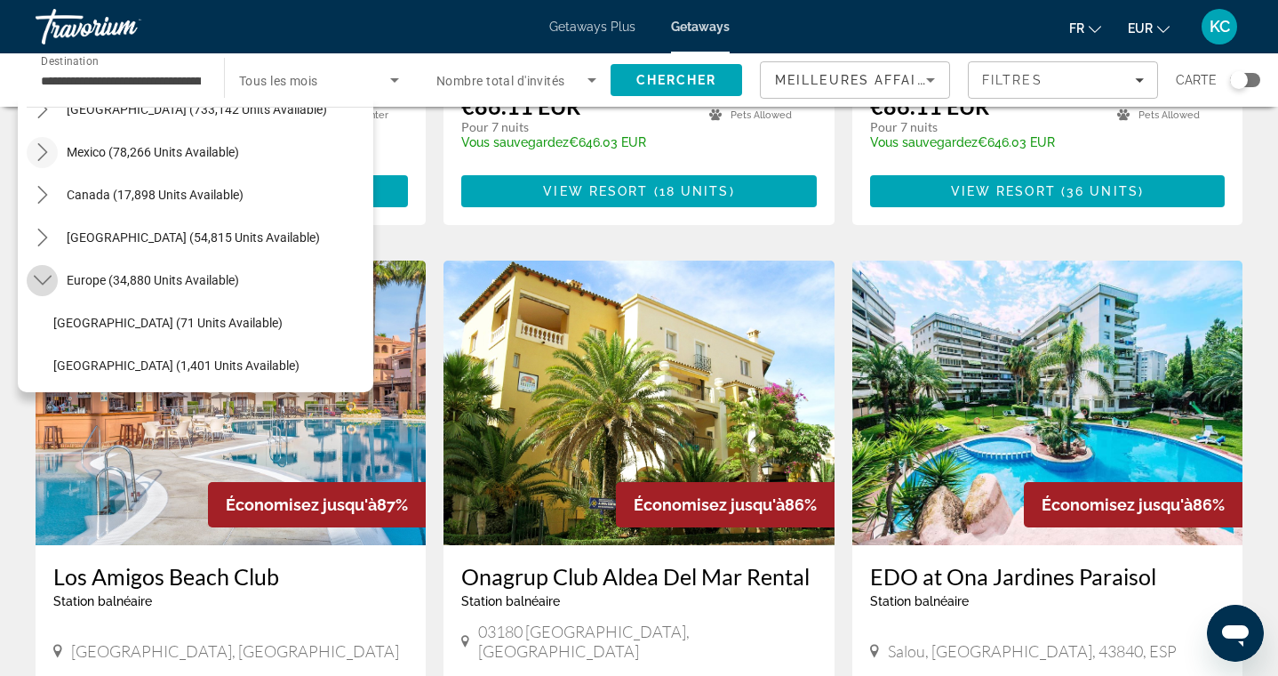
click at [43, 280] on icon "Toggle Europe (34,880 units available) submenu" at bounding box center [43, 280] width 18 height 18
click at [580, 28] on span "Getaways Plus" at bounding box center [592, 27] width 86 height 14
